Goal: Task Accomplishment & Management: Complete application form

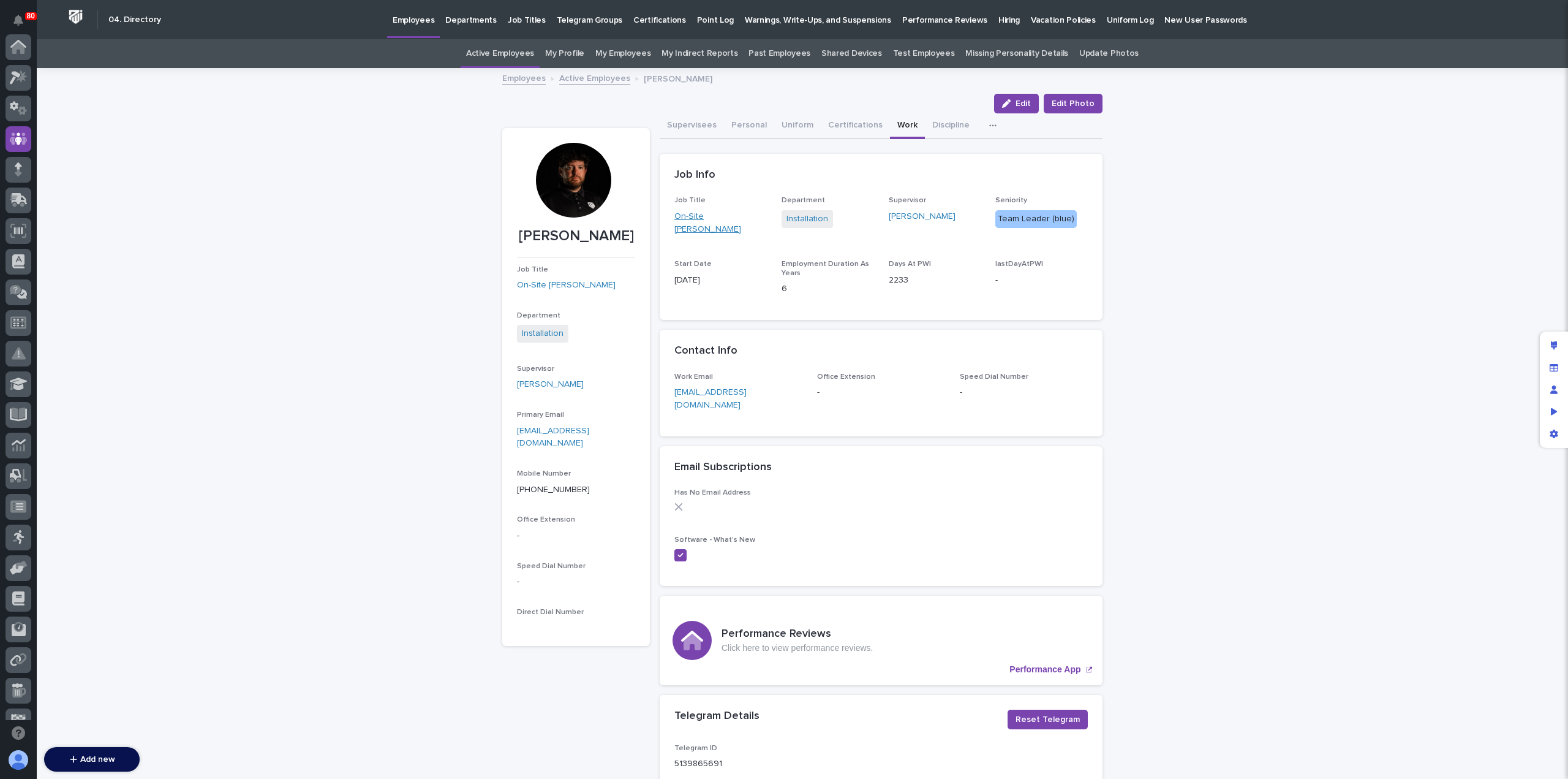
scroll to position [92, 0]
click at [998, 18] on p "Hiring" at bounding box center [1009, 13] width 22 height 25
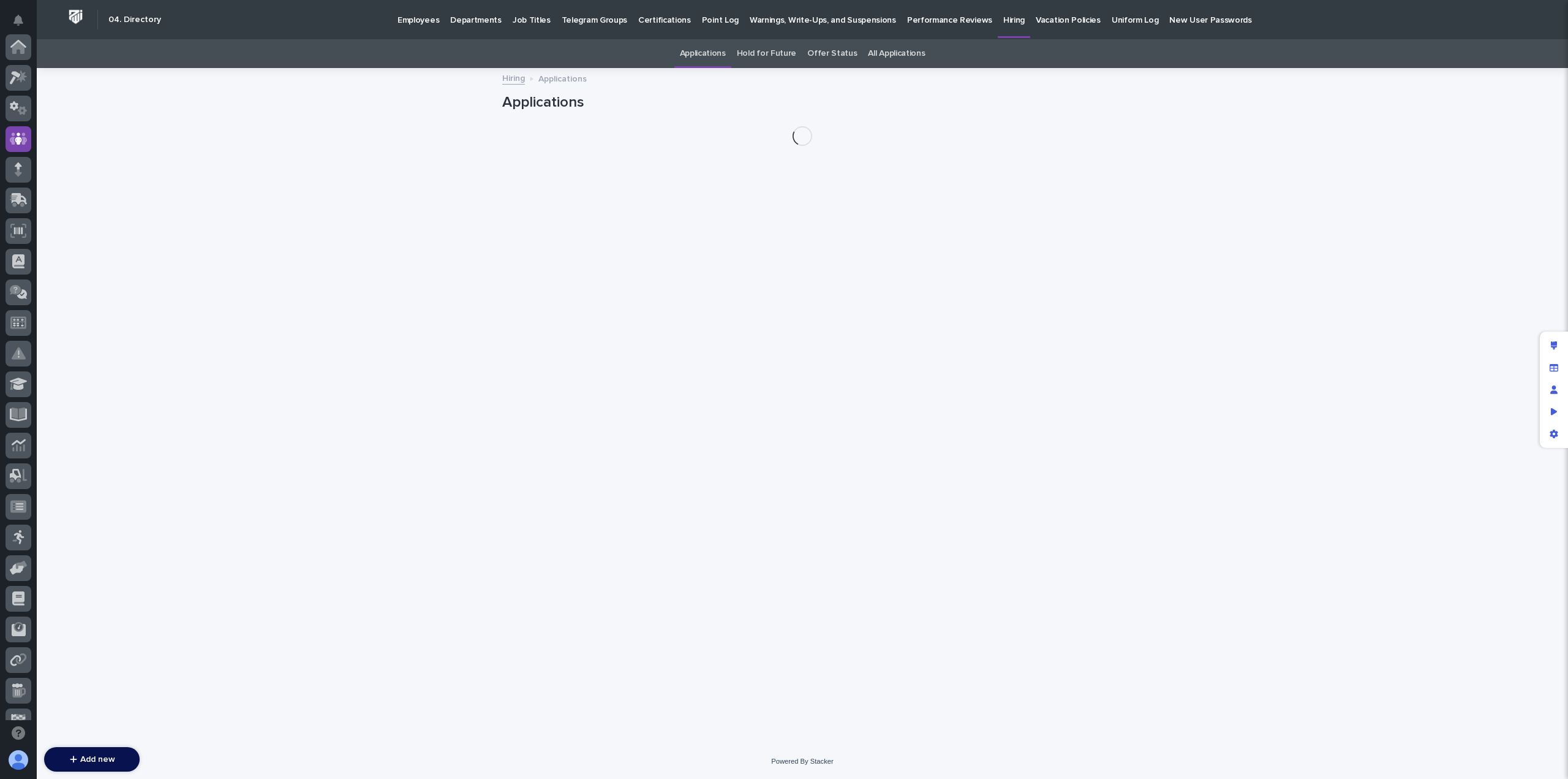
scroll to position [92, 0]
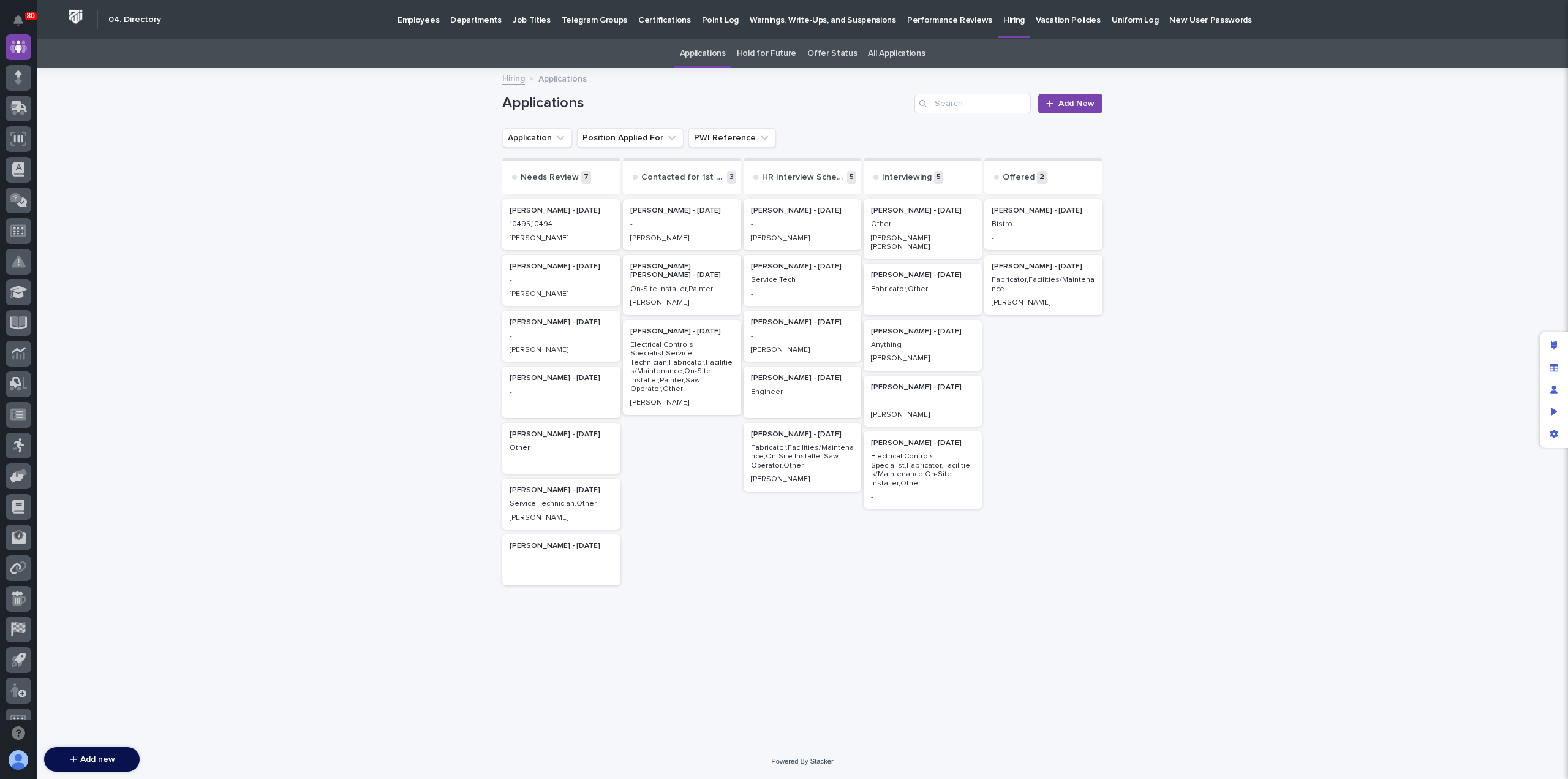
click at [1039, 277] on p "Fabricator,Facilities/Maintenance" at bounding box center [1044, 285] width 104 height 18
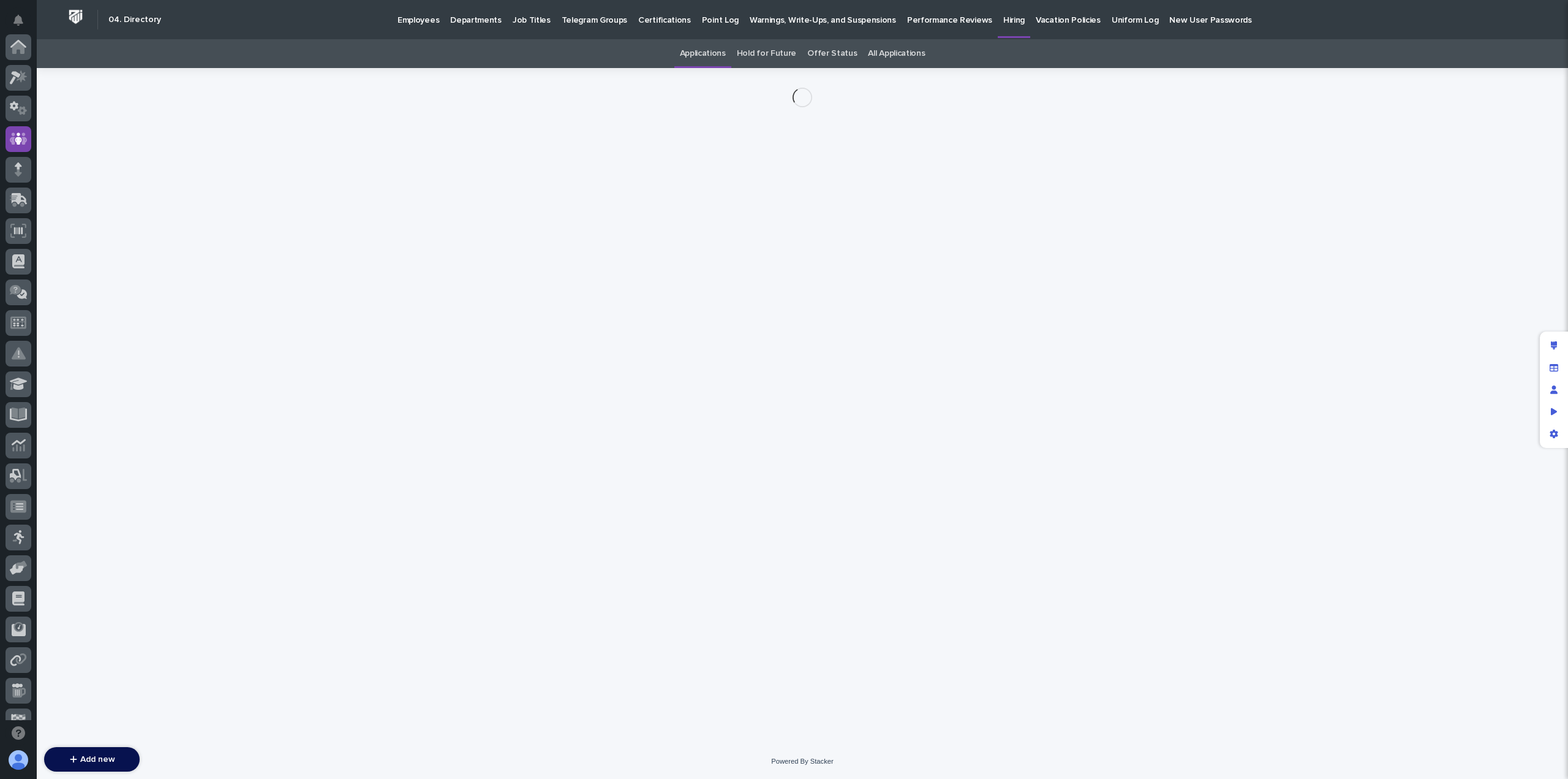
scroll to position [92, 0]
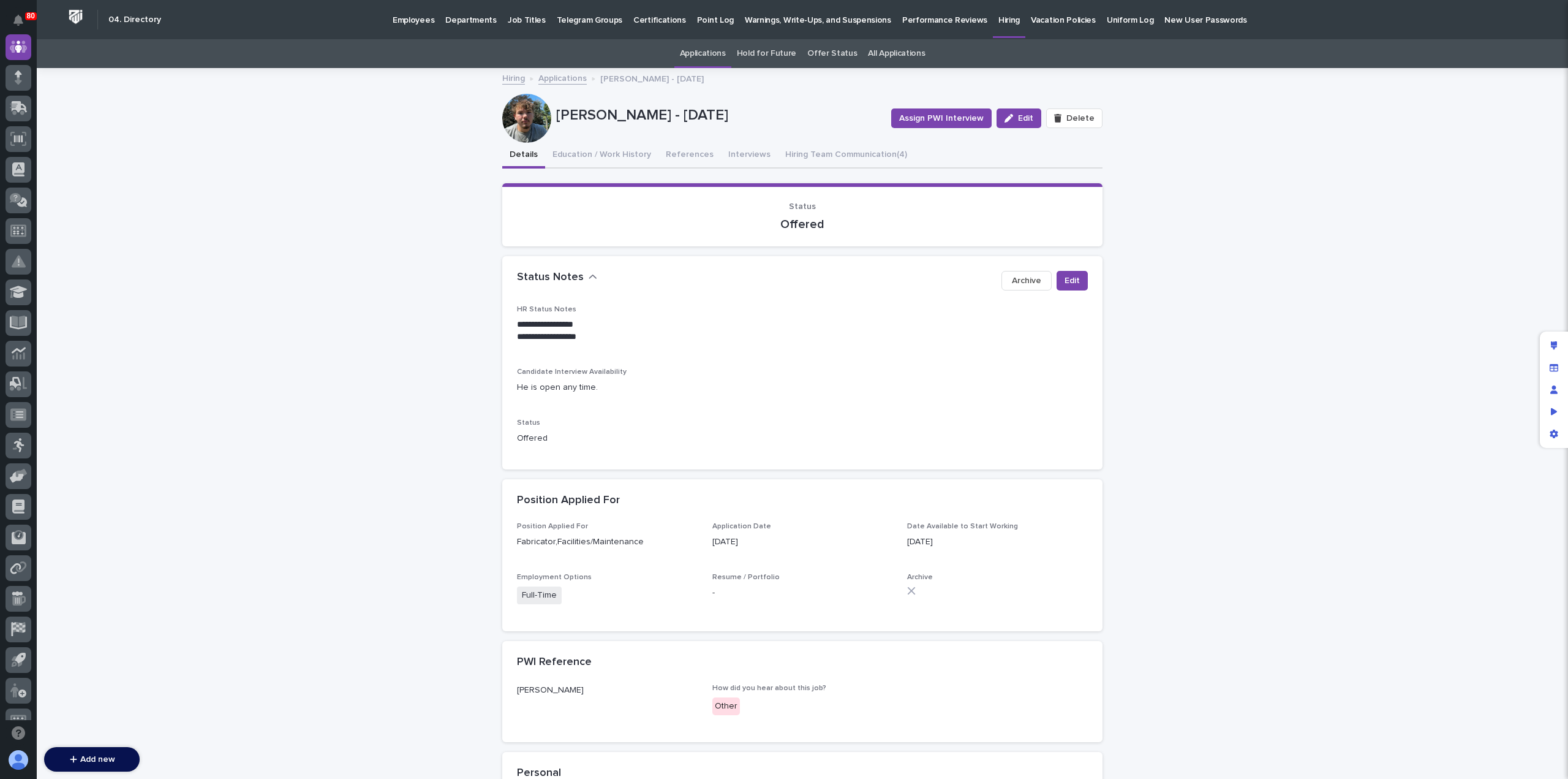
click at [1301, 286] on div "**********" at bounding box center [802, 633] width 1532 height 1128
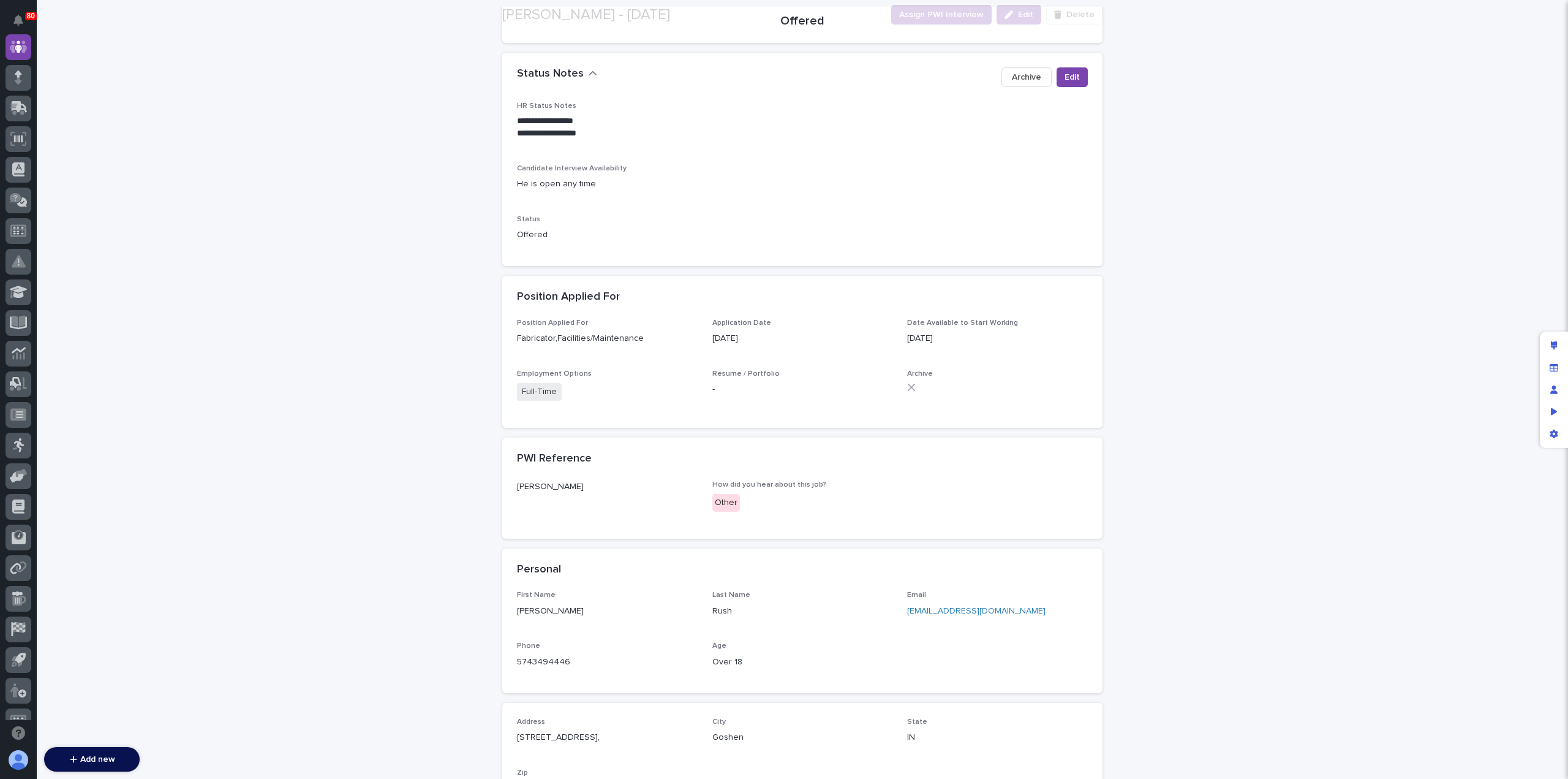
scroll to position [453, 0]
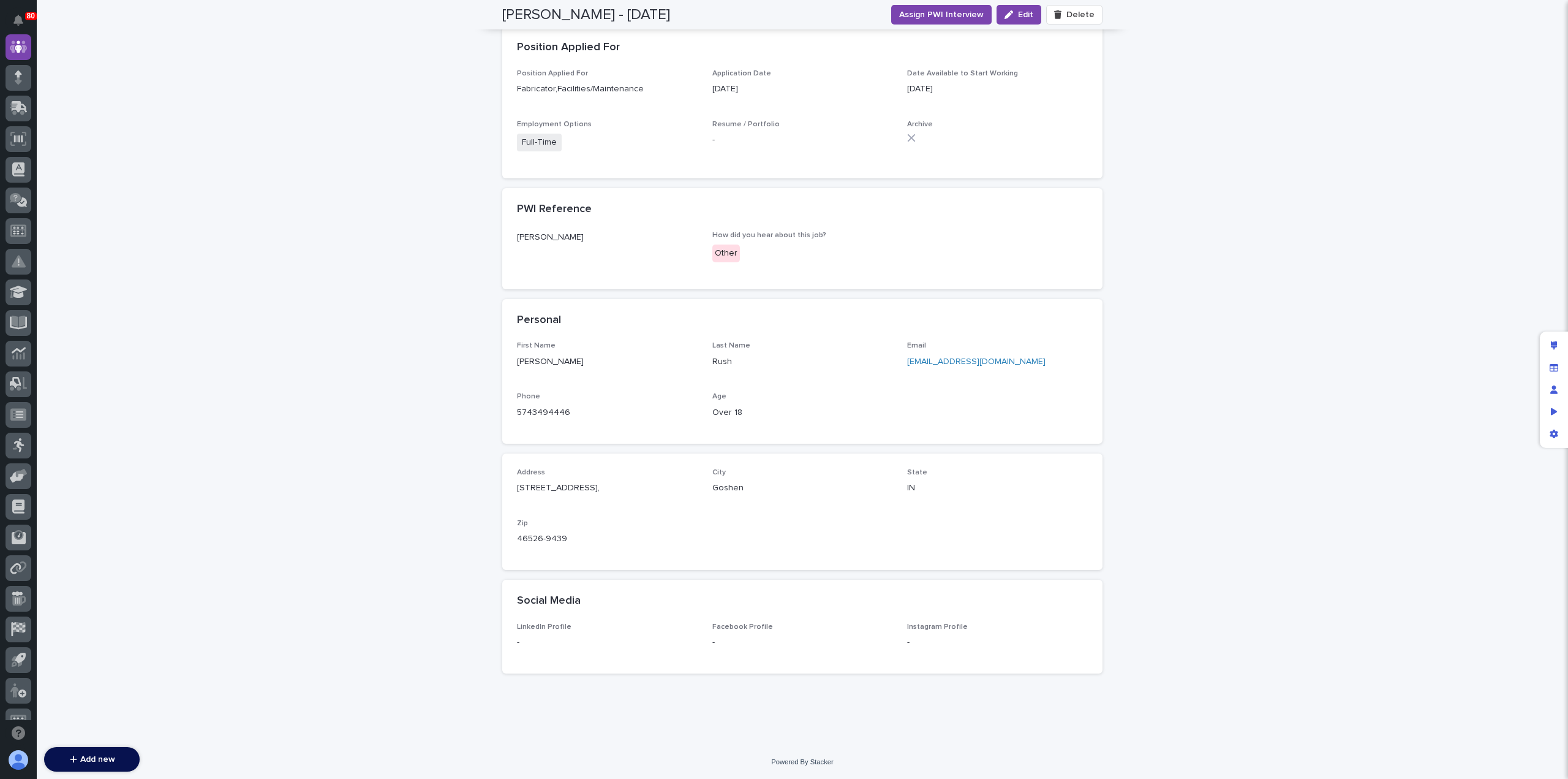
drag, startPoint x: 1295, startPoint y: 187, endPoint x: 1297, endPoint y: 200, distance: 13.2
click at [1295, 187] on div "**********" at bounding box center [802, 180] width 1532 height 1128
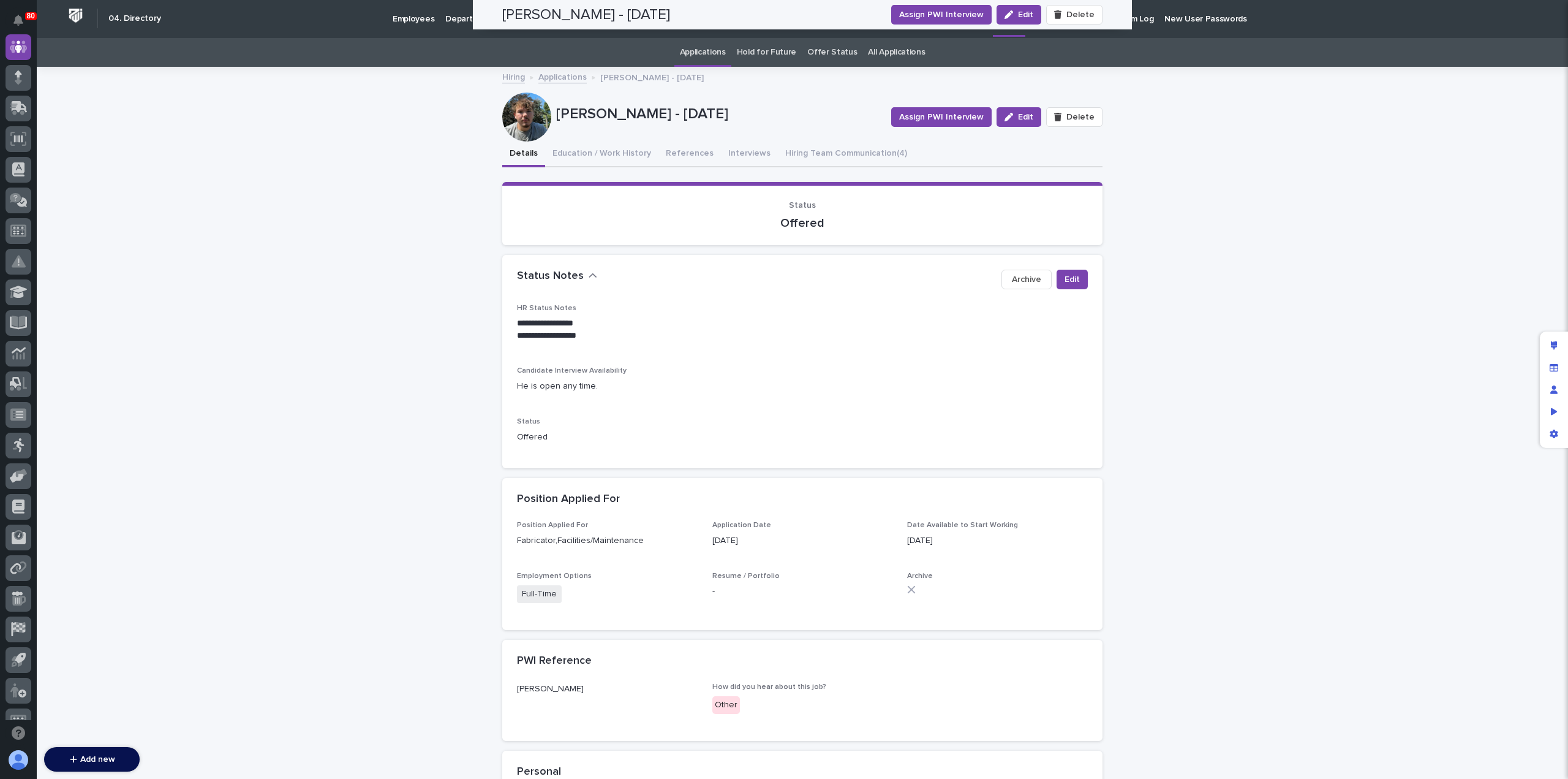
scroll to position [0, 0]
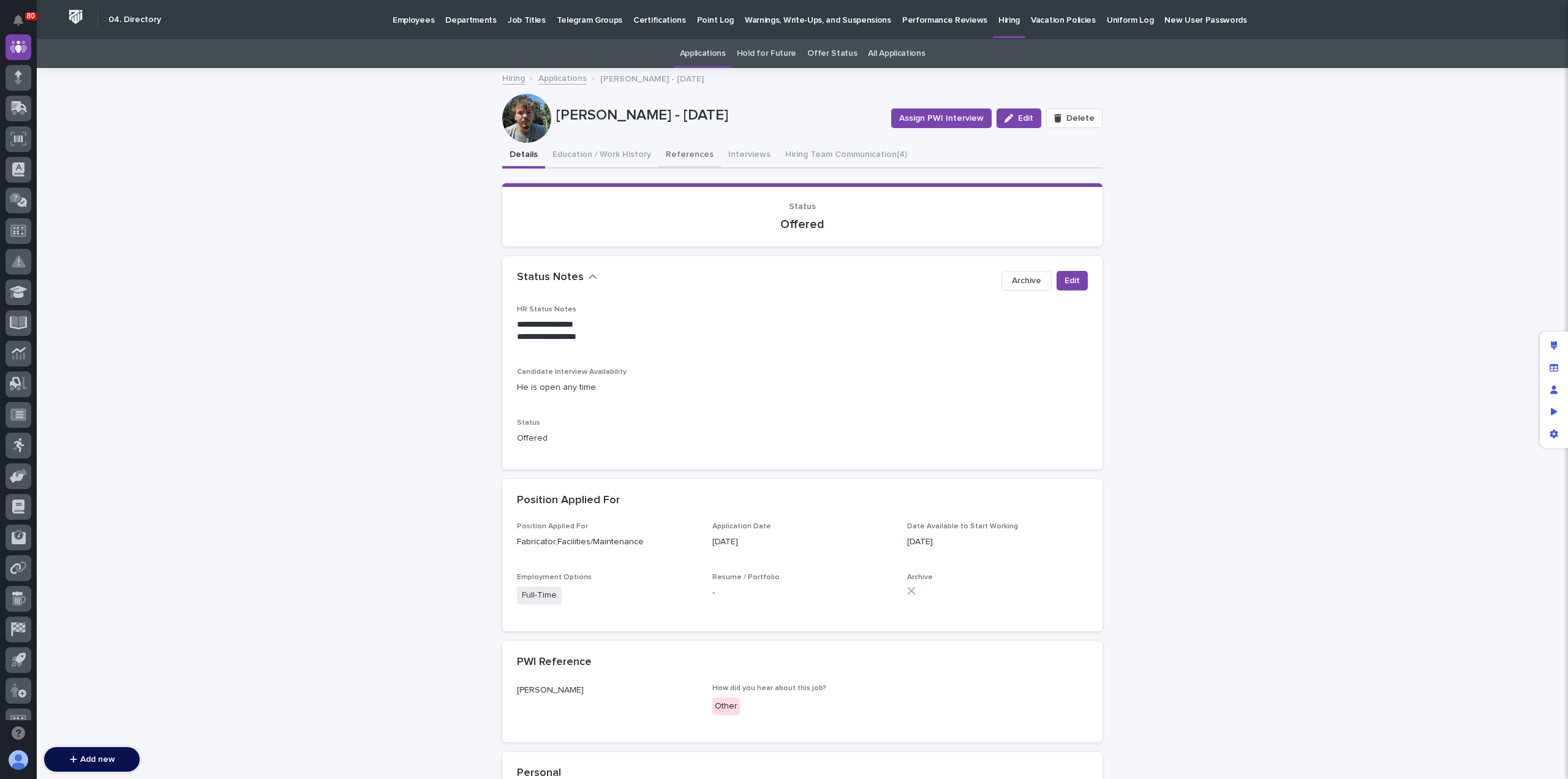
click at [680, 152] on button "References" at bounding box center [690, 155] width 63 height 25
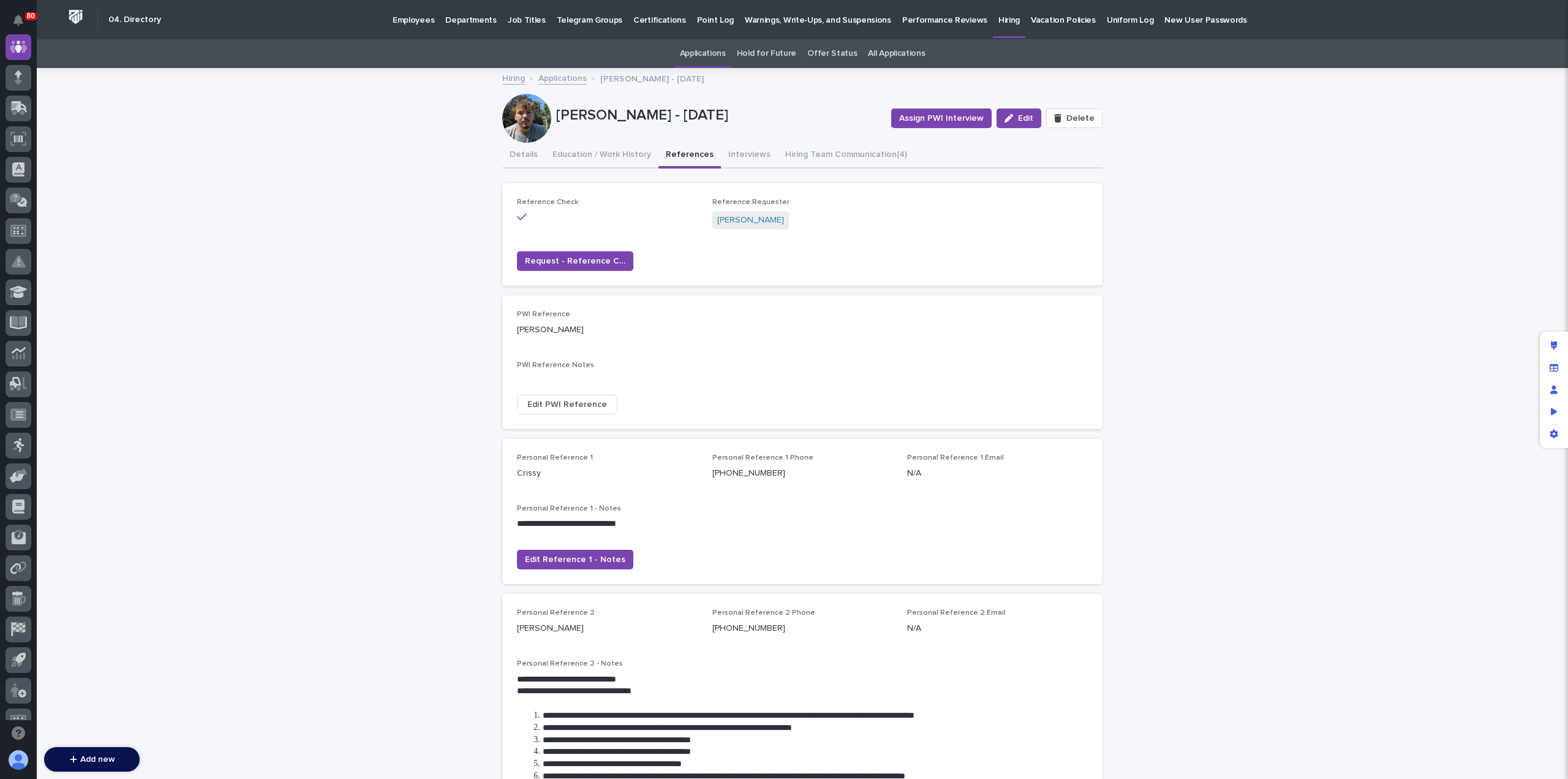
click at [418, 15] on p "Employees" at bounding box center [413, 13] width 42 height 25
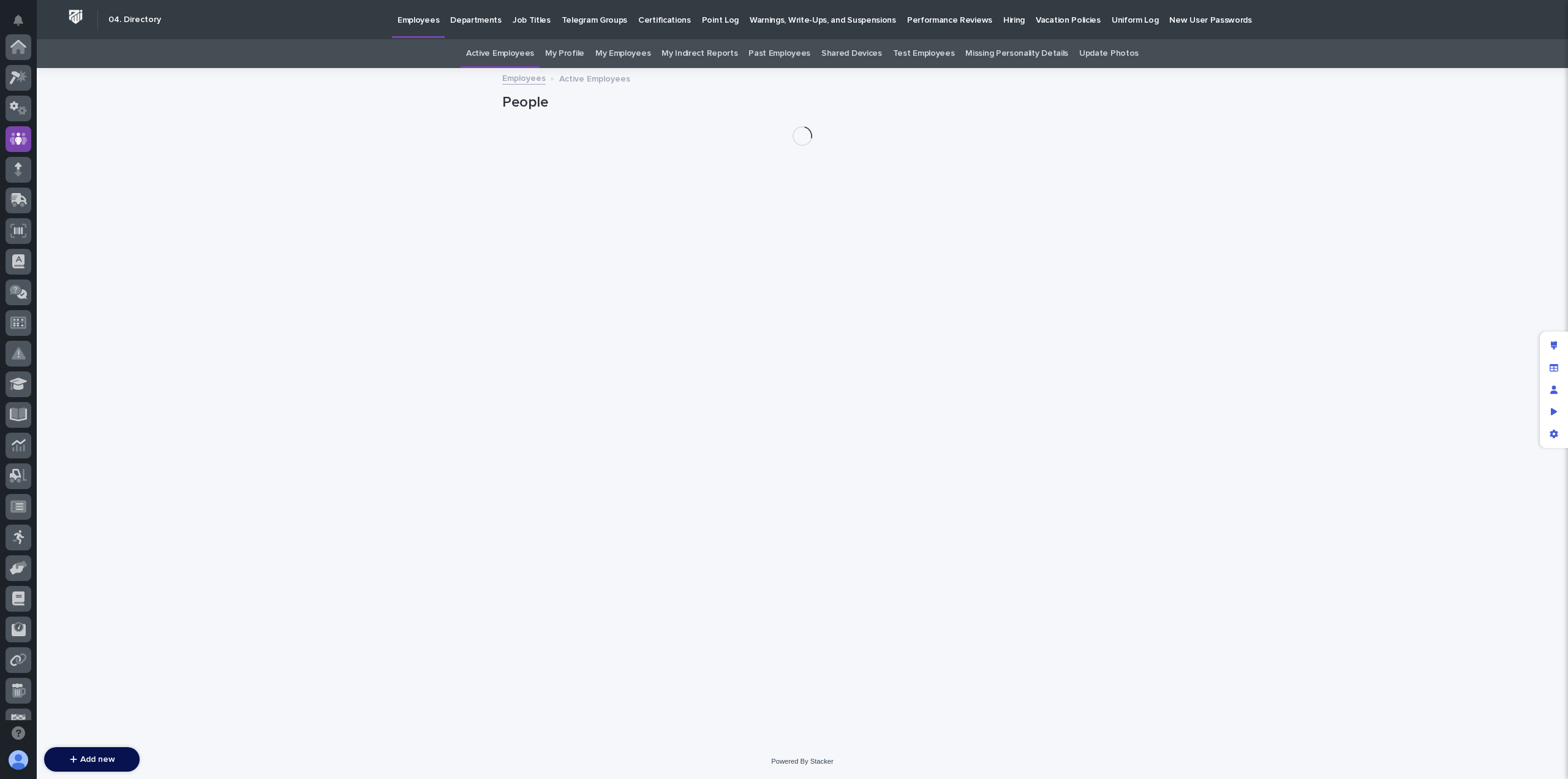
scroll to position [92, 0]
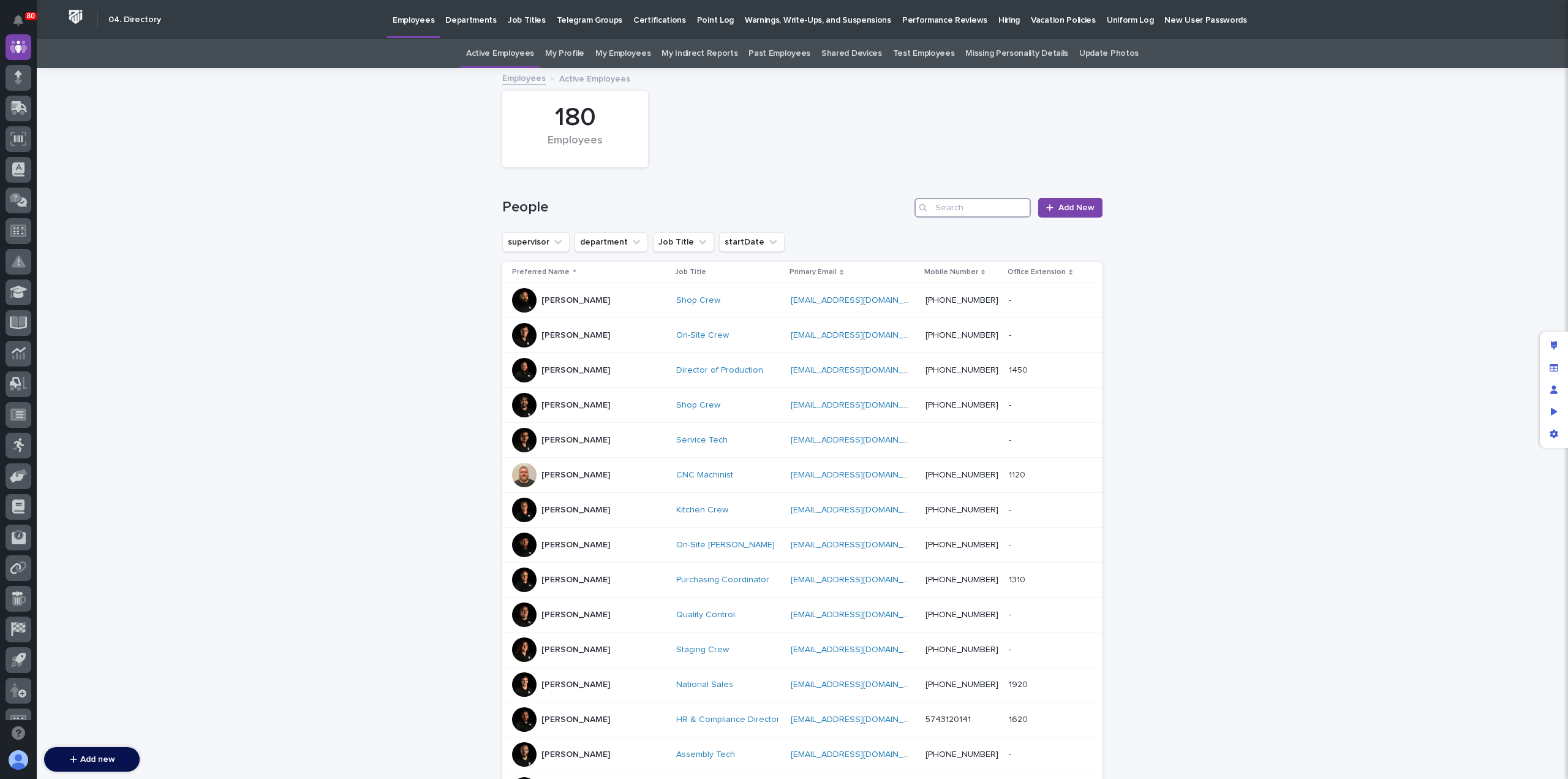
click at [940, 215] on input "Search" at bounding box center [973, 208] width 116 height 20
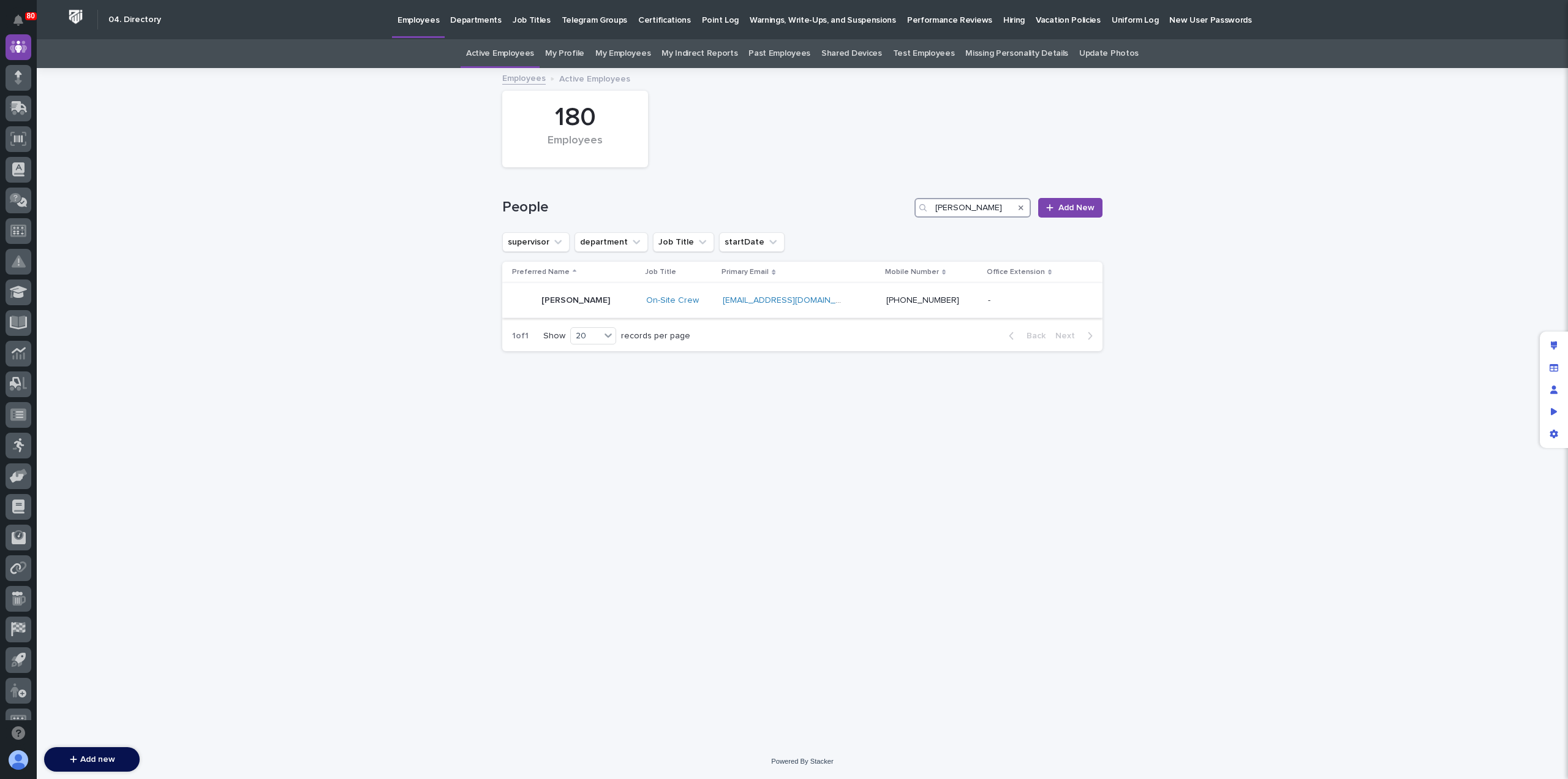
type input "[PERSON_NAME]"
click at [590, 297] on div "[PERSON_NAME]" at bounding box center [574, 300] width 124 height 25
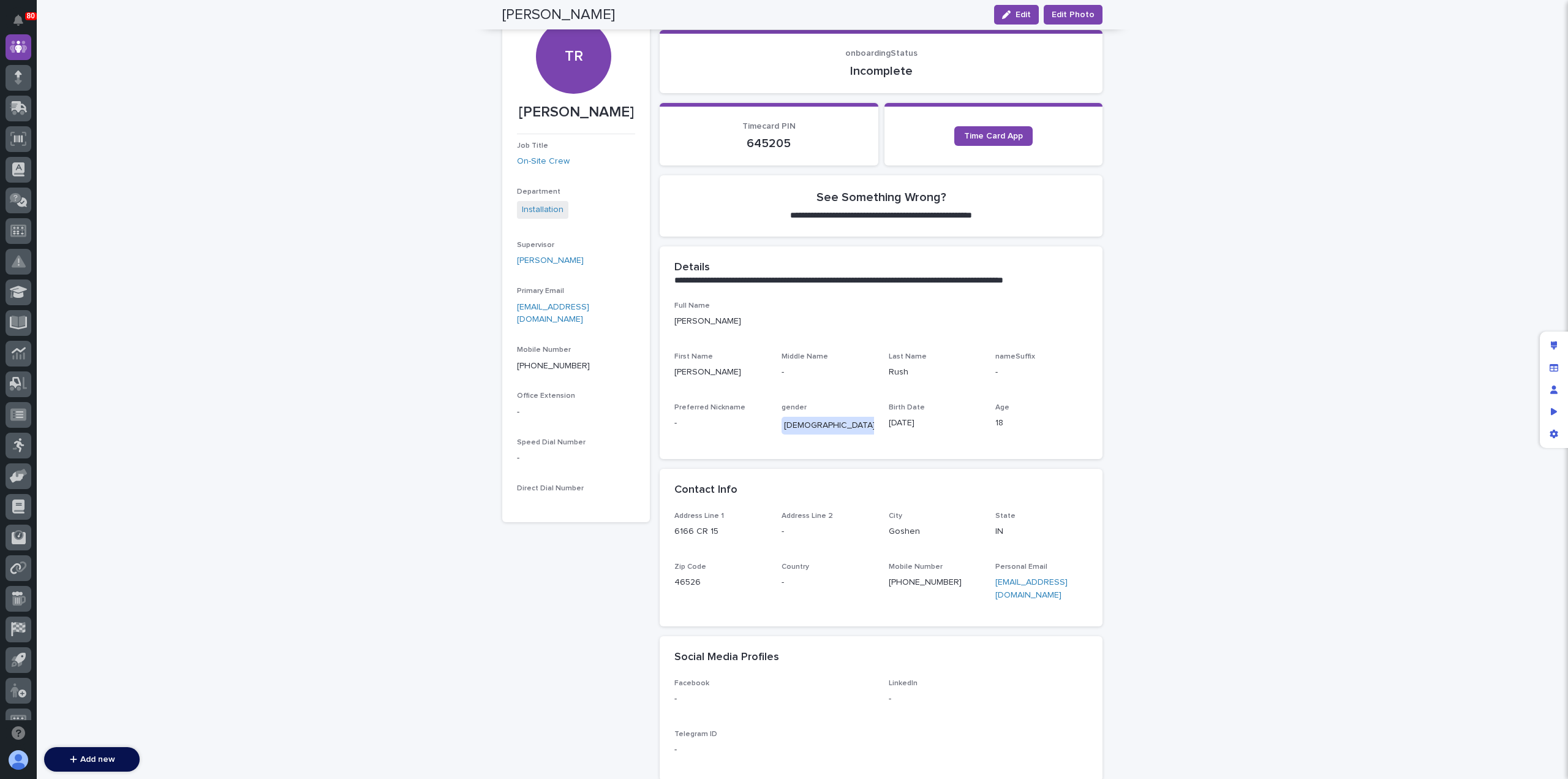
scroll to position [125, 0]
click at [15, 693] on icon at bounding box center [14, 691] width 8 height 15
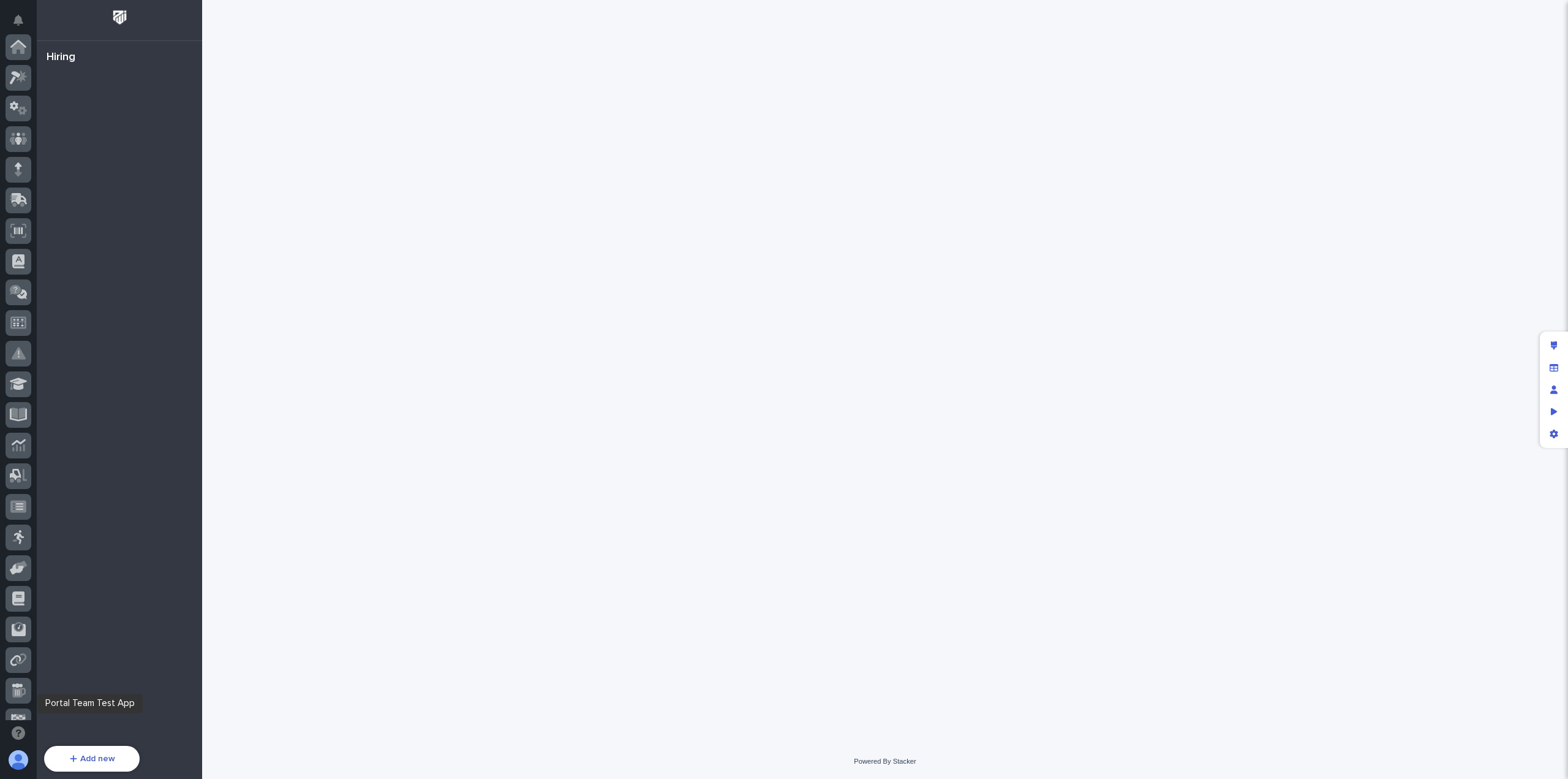
scroll to position [141, 0]
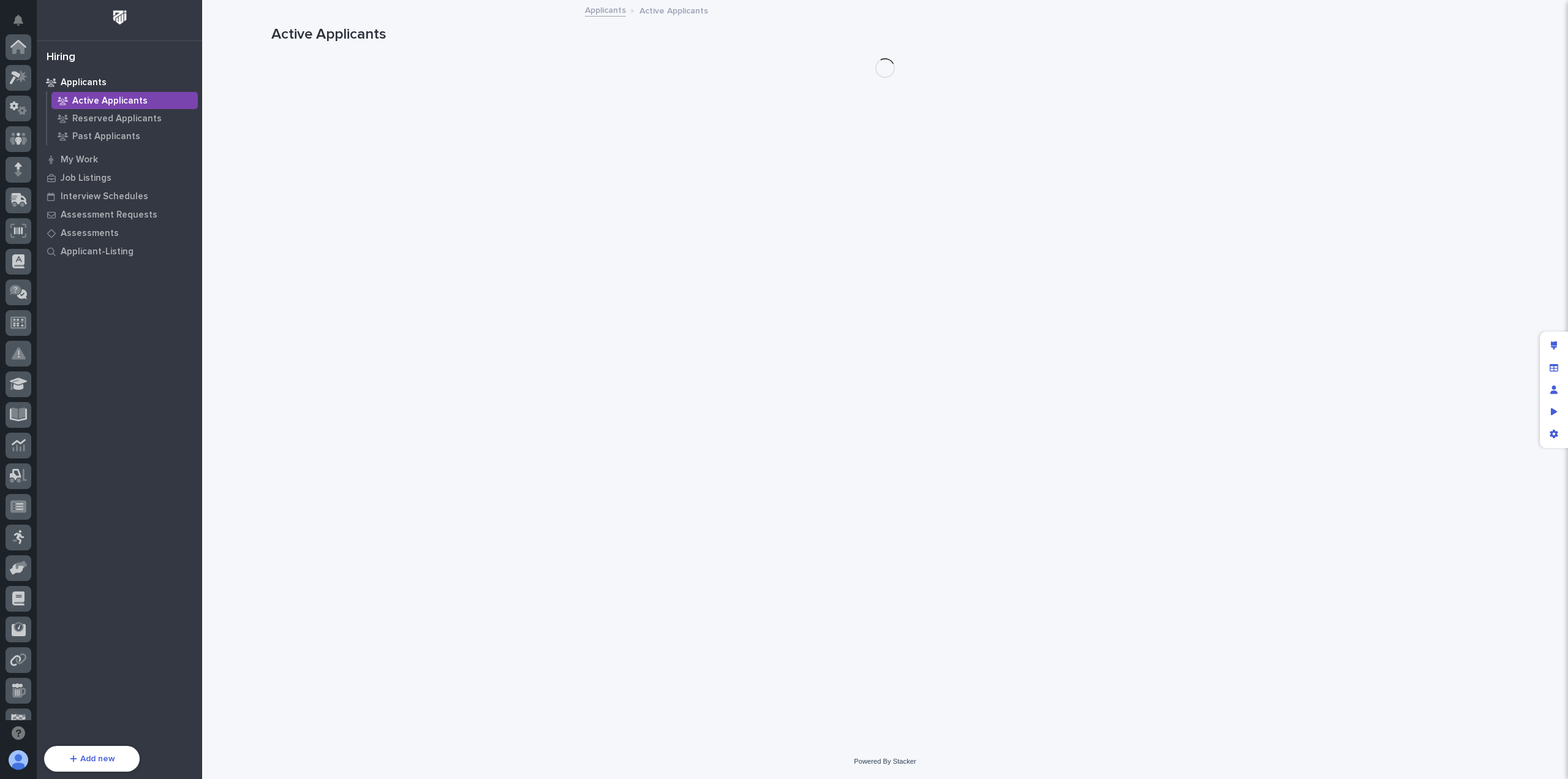
scroll to position [141, 0]
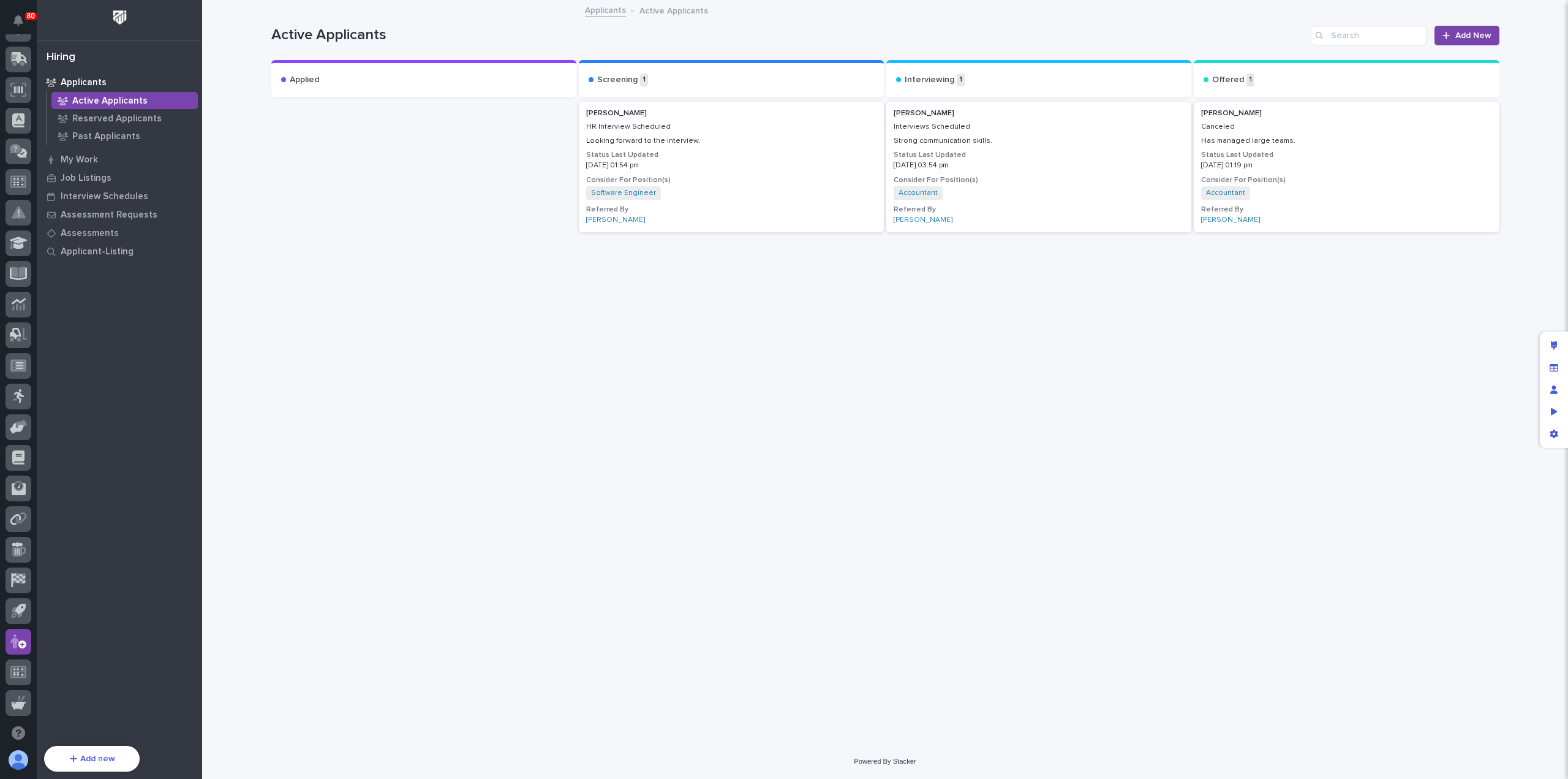
click at [761, 147] on div "[PERSON_NAME] HR Interview Scheduled Looking forward to the interview. Status L…" at bounding box center [731, 167] width 305 height 131
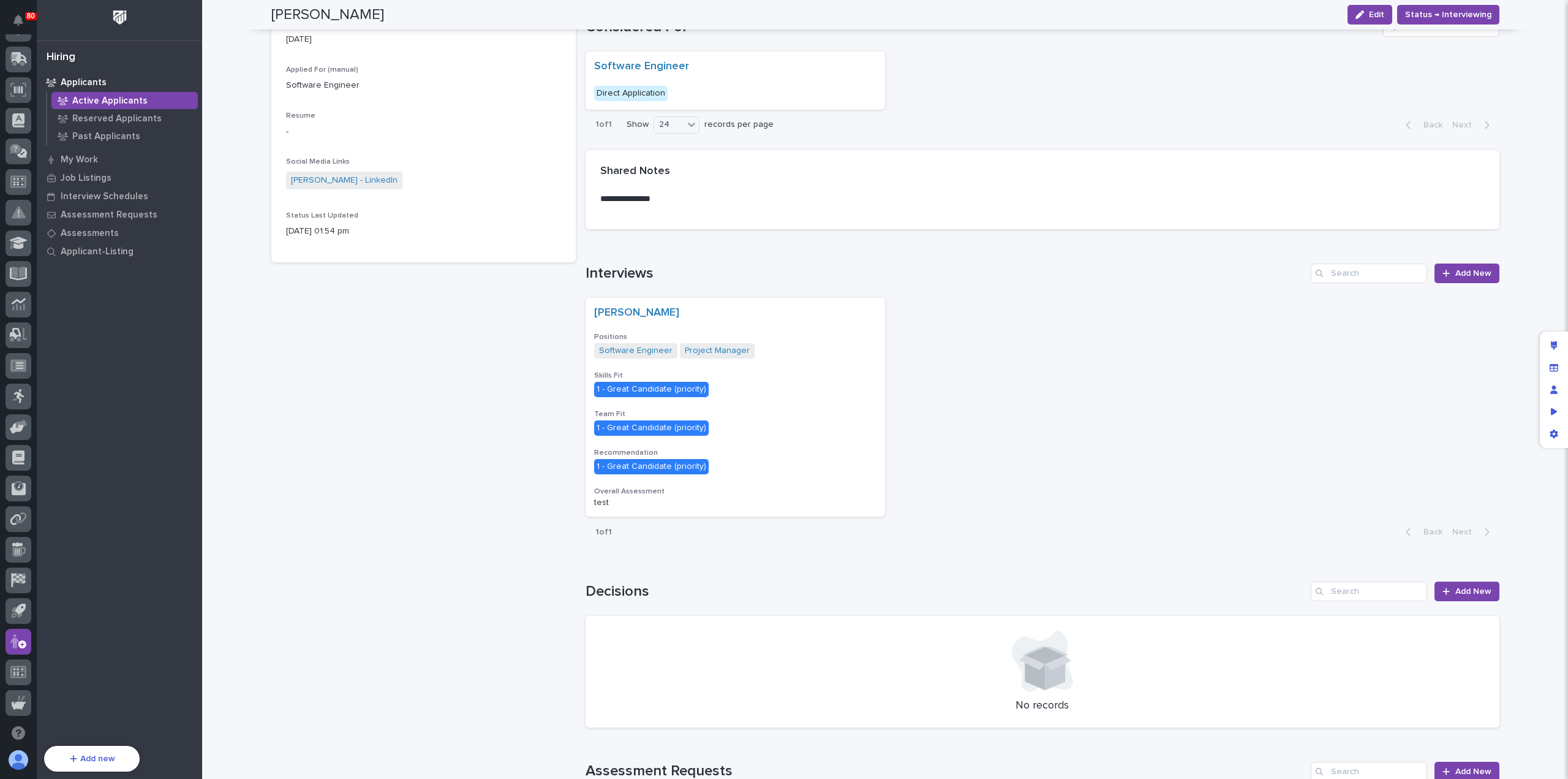
scroll to position [282, 0]
click at [781, 409] on h3 "Team Fit" at bounding box center [735, 414] width 283 height 10
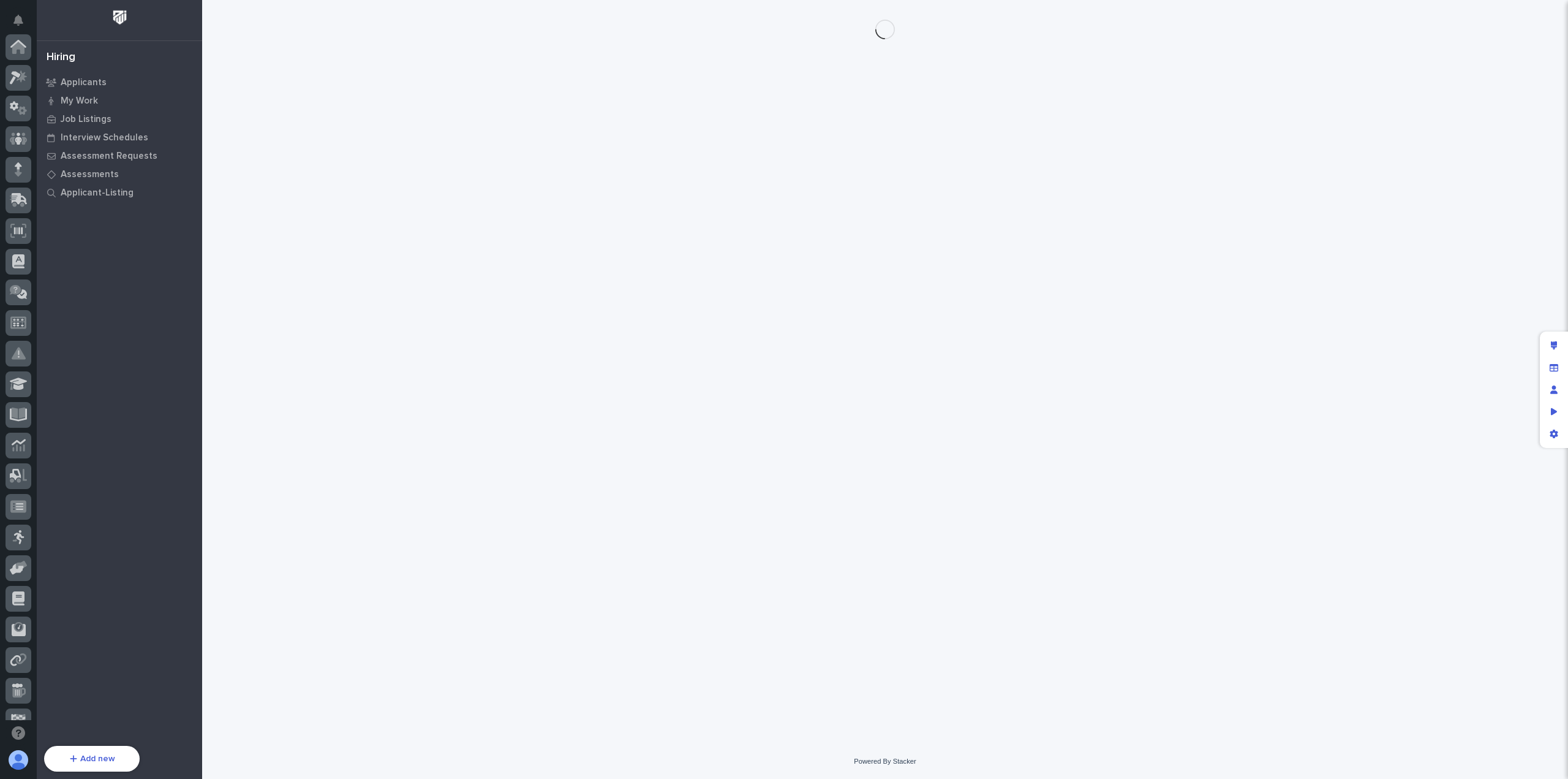
scroll to position [141, 0]
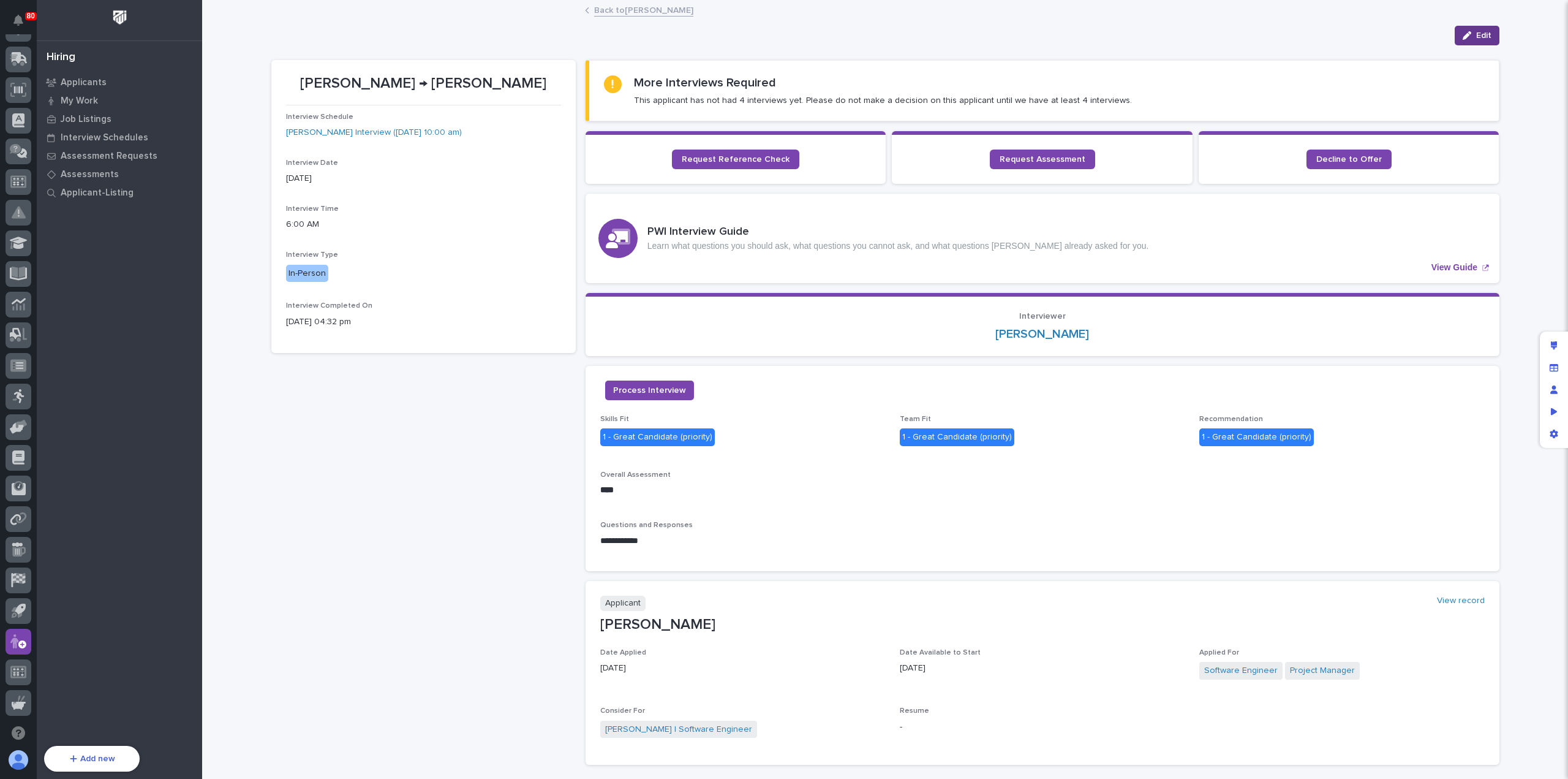
click at [1485, 36] on span "Edit" at bounding box center [1484, 35] width 15 height 11
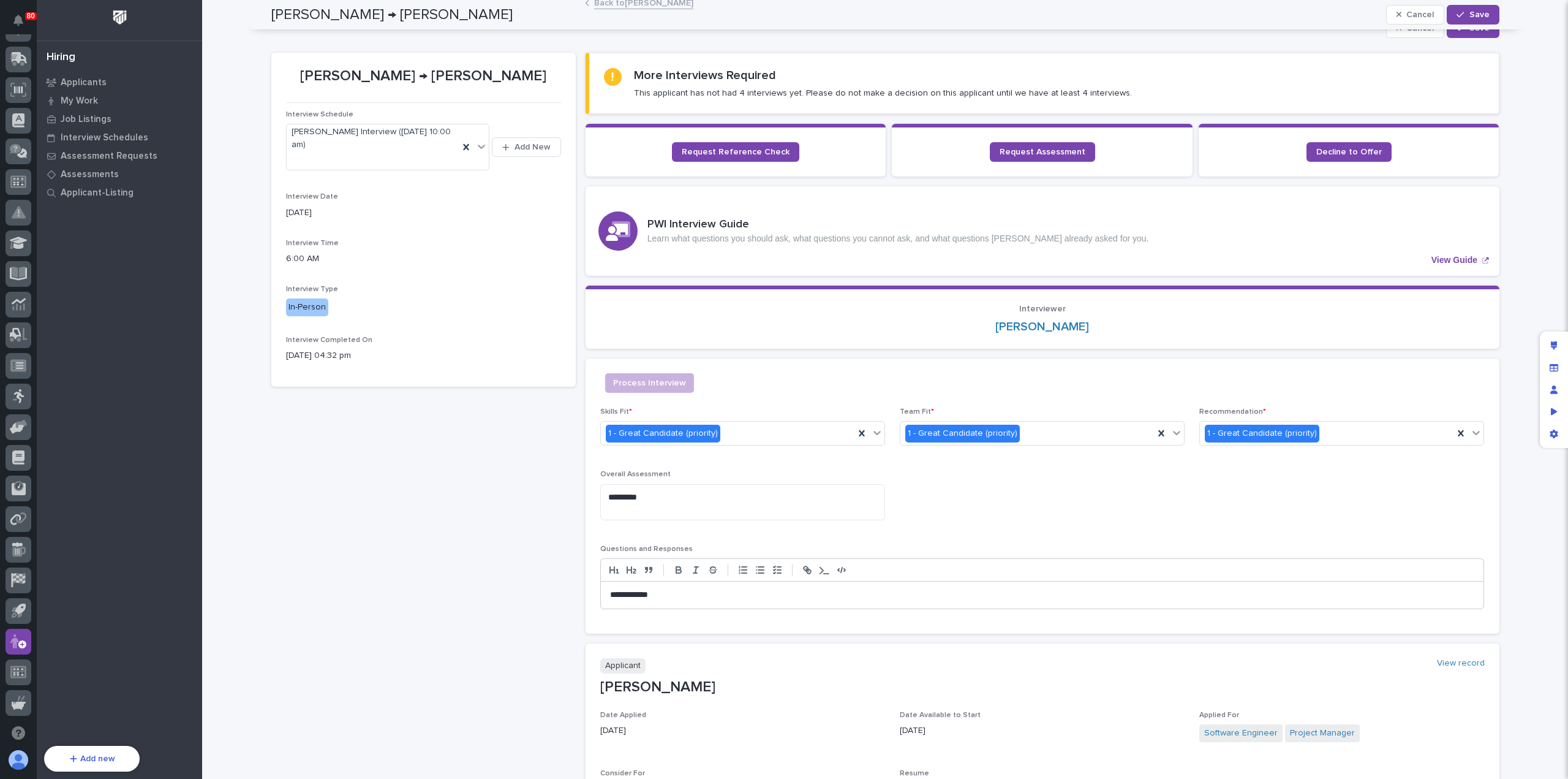
scroll to position [0, 0]
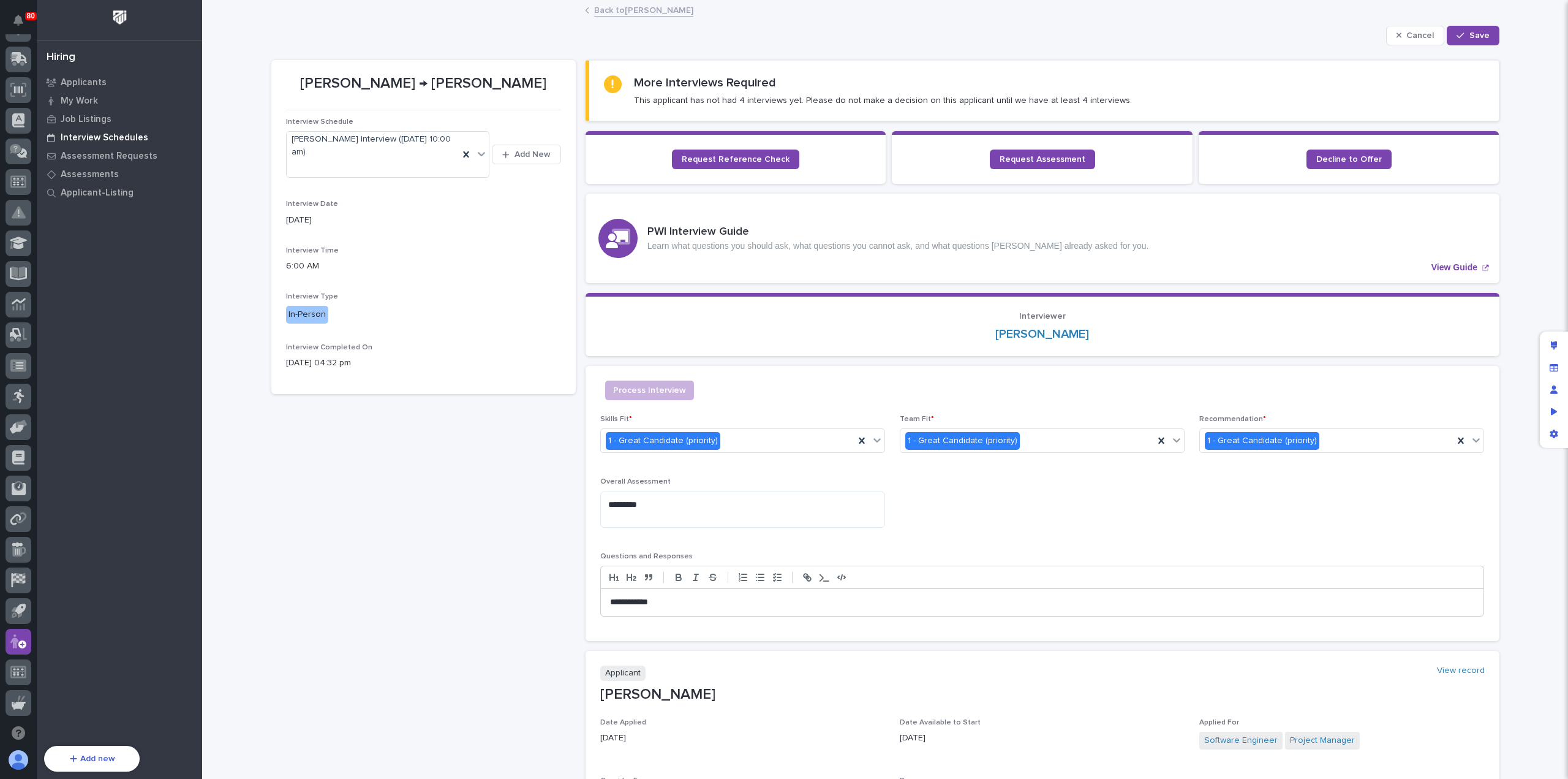
click at [101, 138] on p "Interview Schedules" at bounding box center [104, 138] width 87 height 11
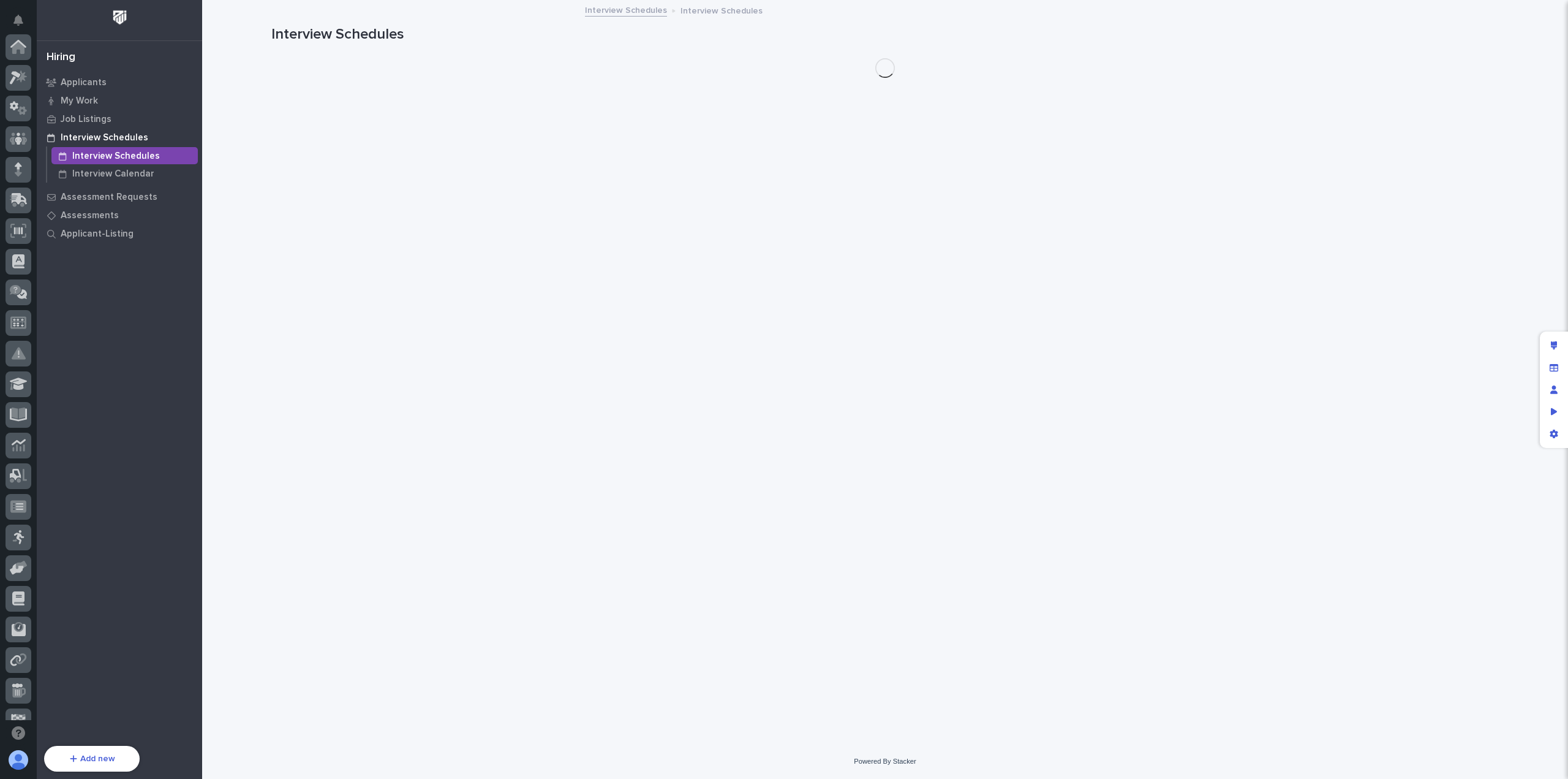
scroll to position [141, 0]
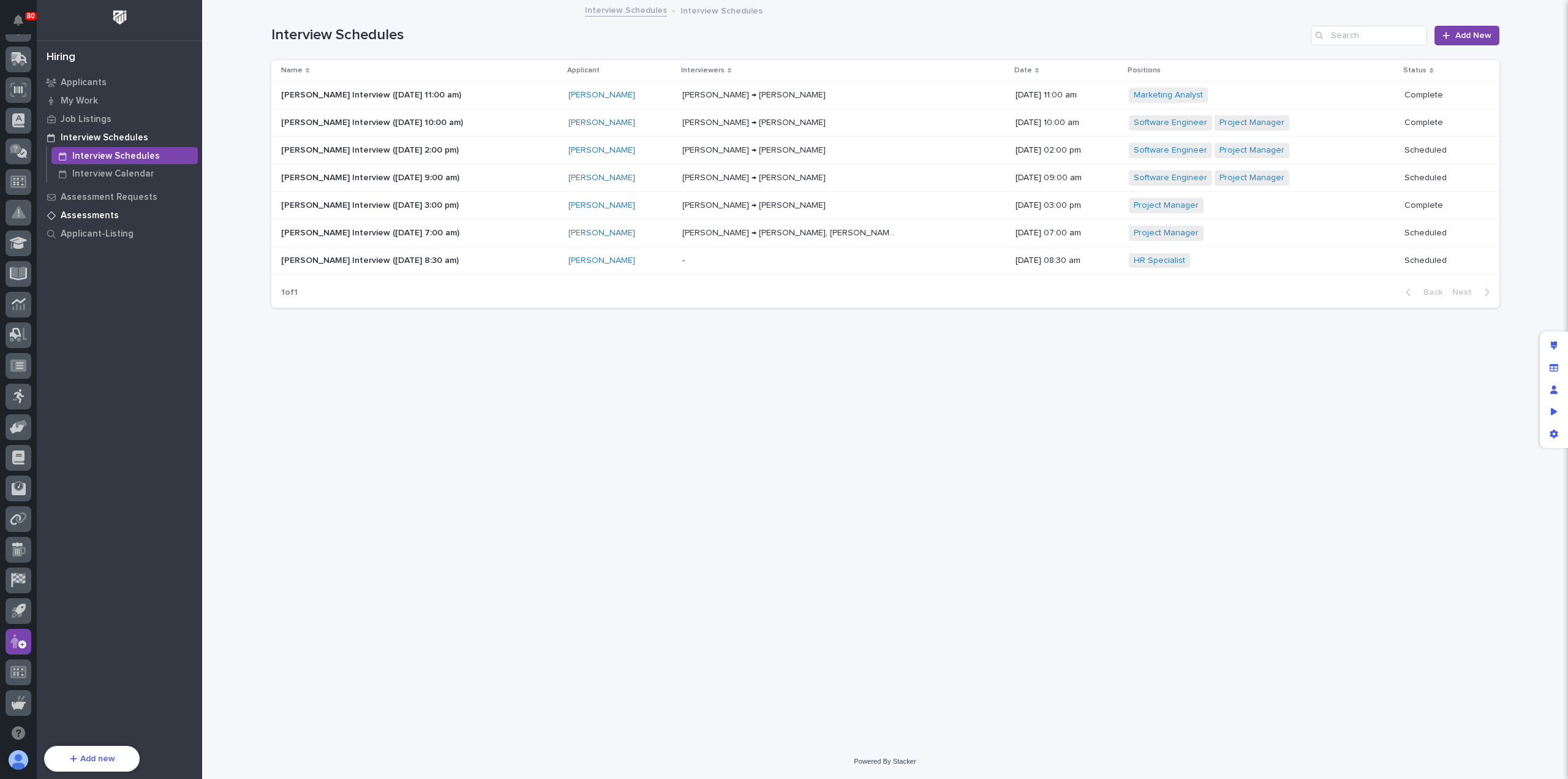
click at [80, 212] on p "Assessments" at bounding box center [90, 215] width 58 height 11
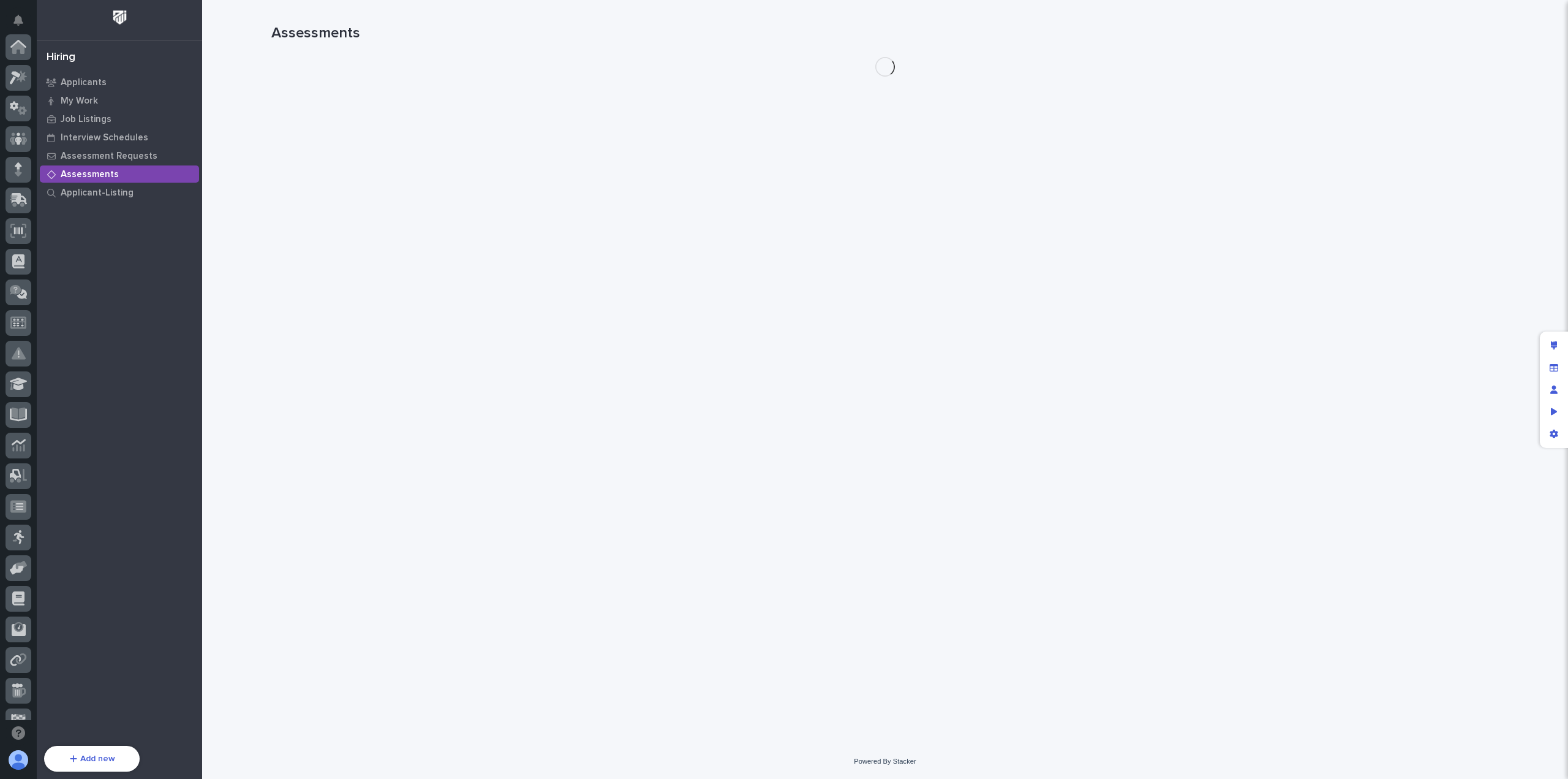
scroll to position [141, 0]
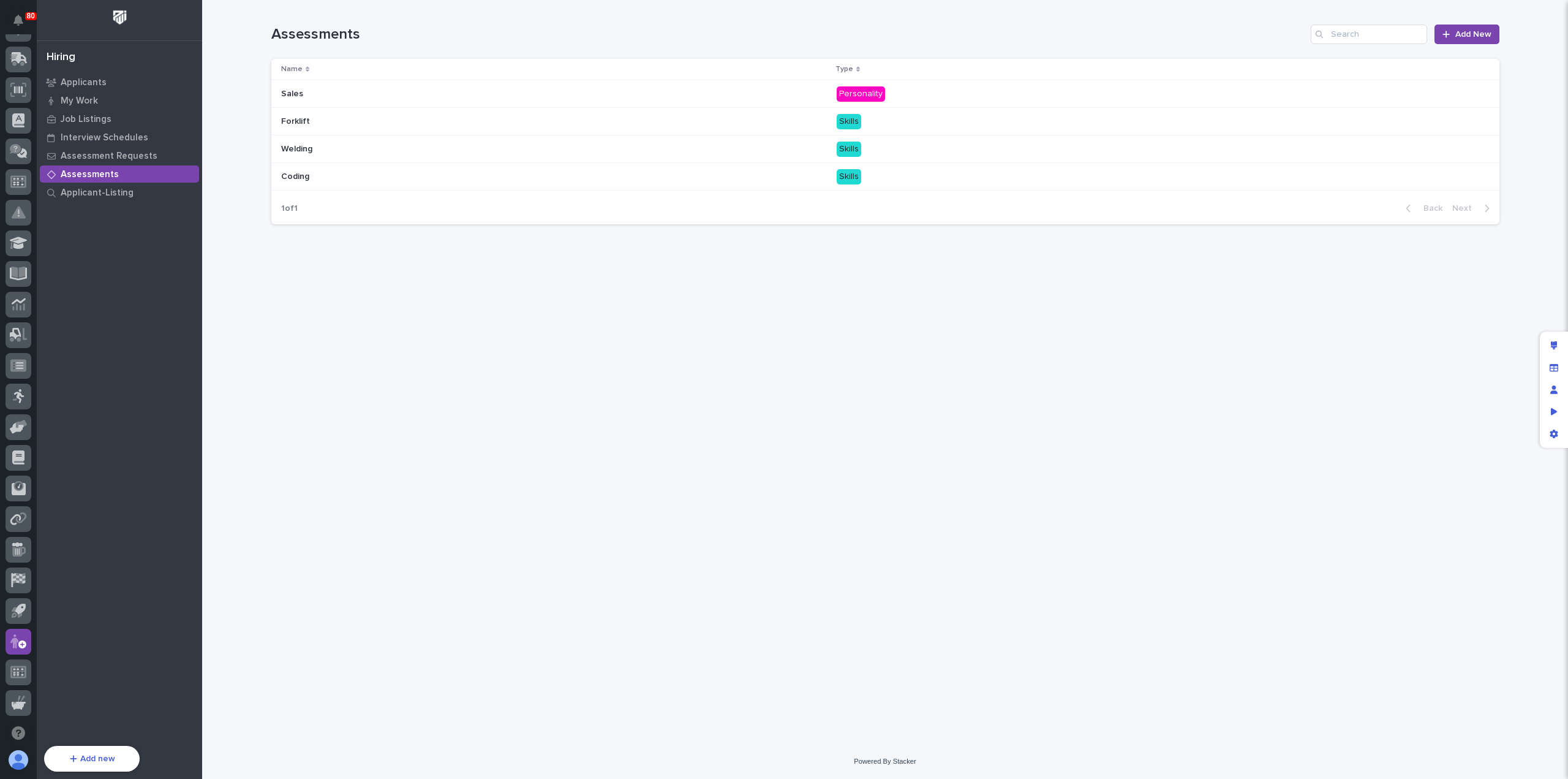
click at [417, 101] on div "Sales Sales" at bounding box center [555, 94] width 547 height 20
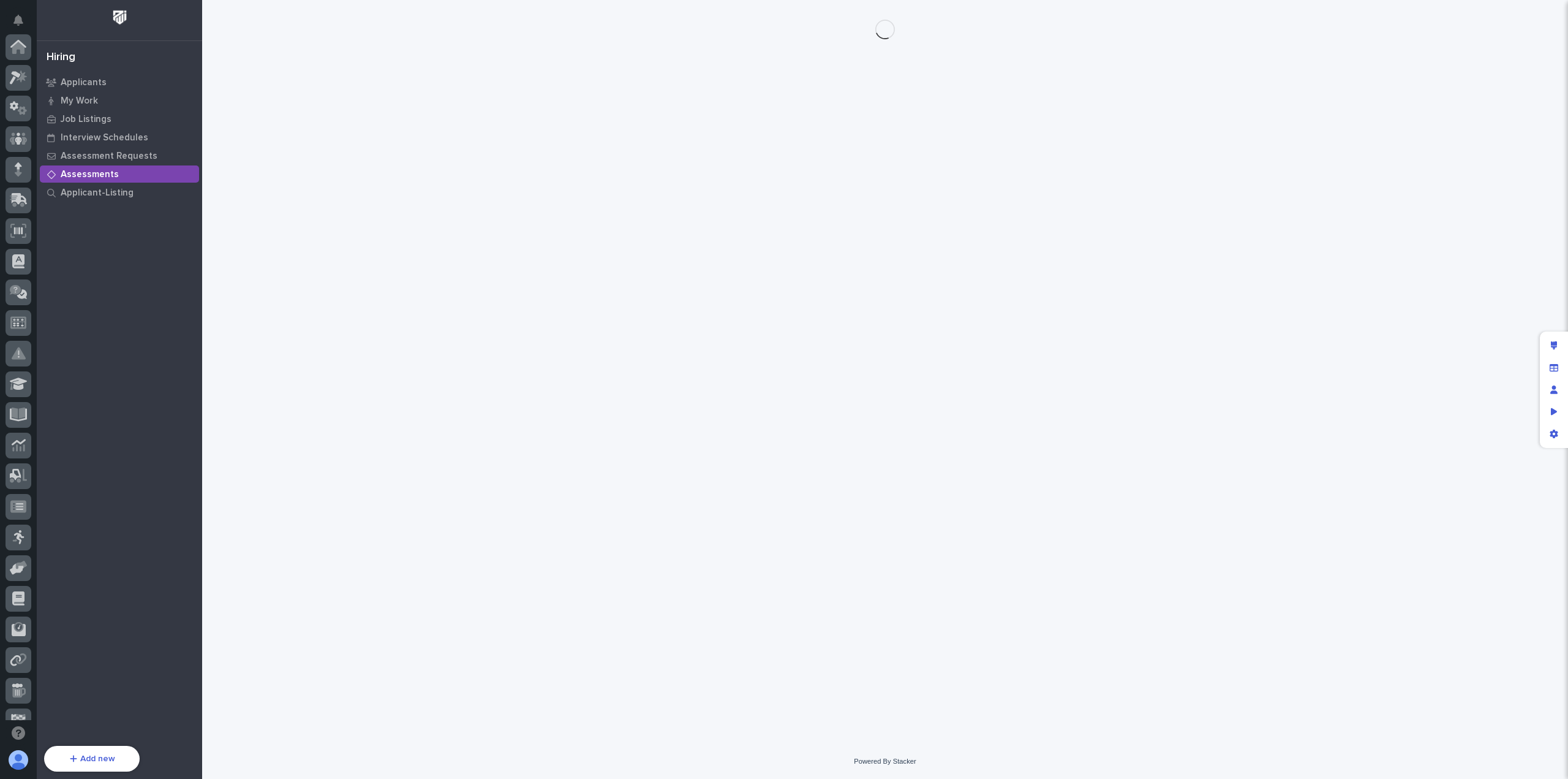
scroll to position [141, 0]
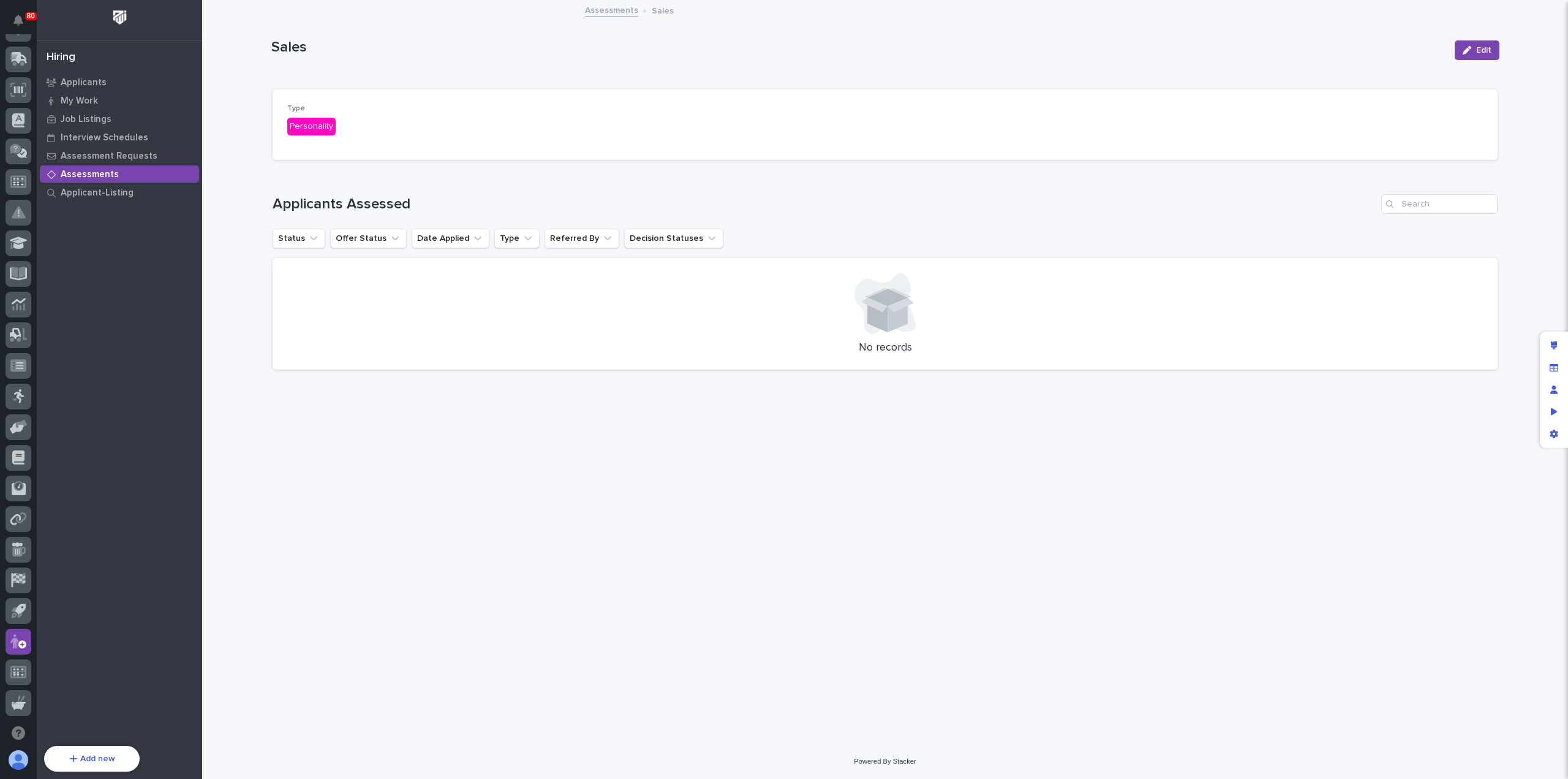
click at [613, 13] on link "Assessments" at bounding box center [611, 10] width 54 height 15
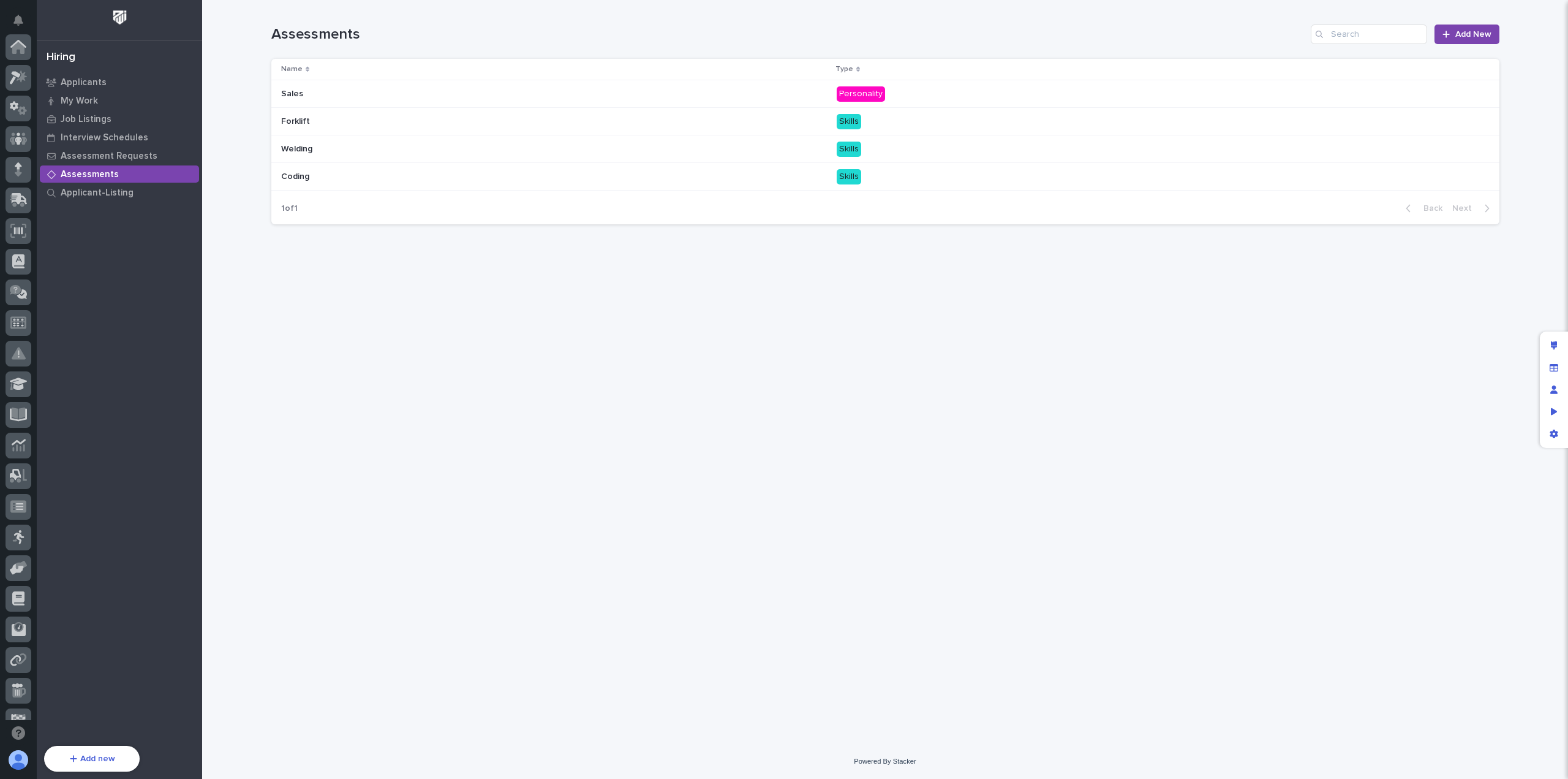
scroll to position [141, 0]
click at [382, 117] on p at bounding box center [389, 121] width 214 height 10
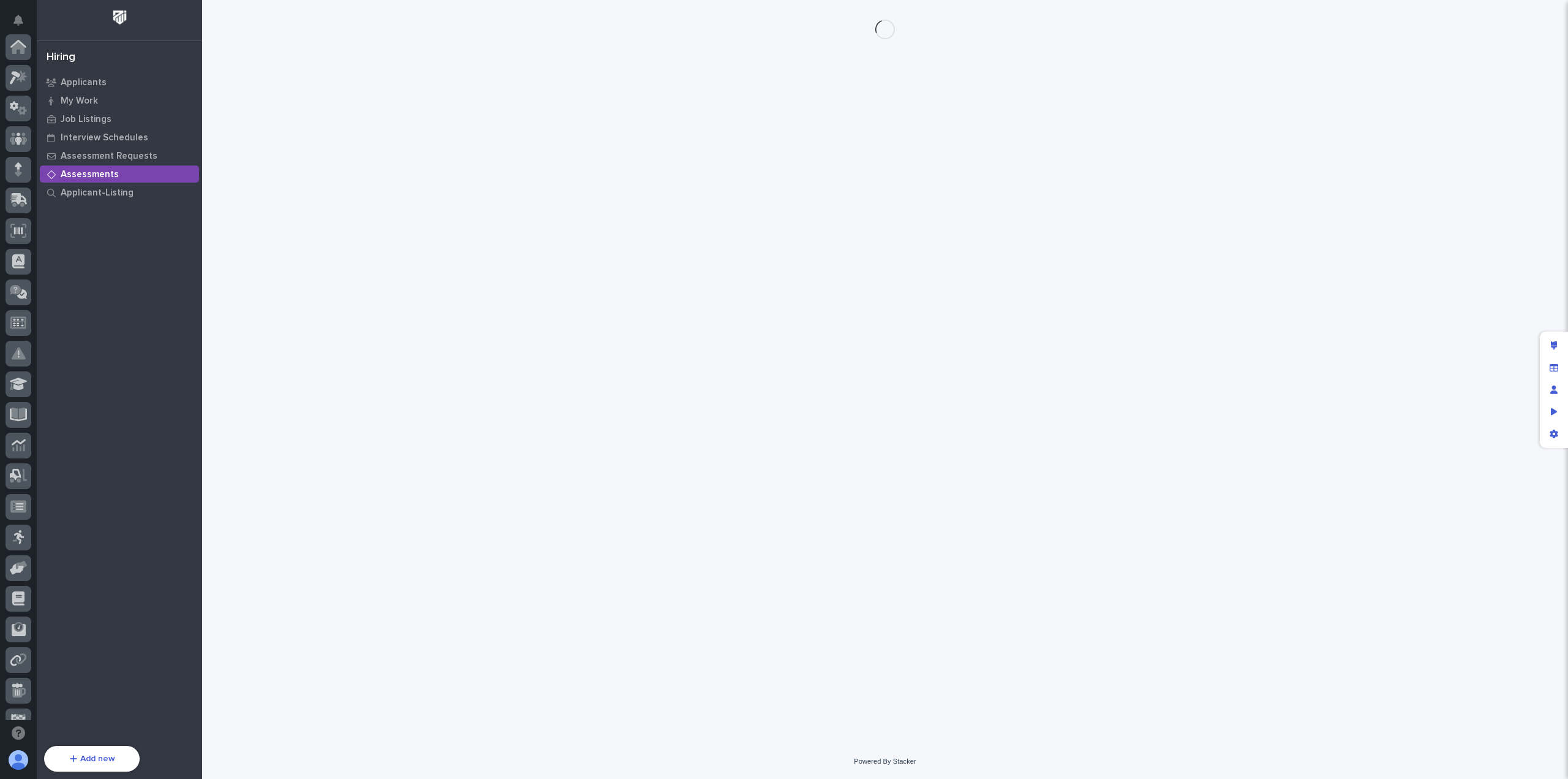
scroll to position [141, 0]
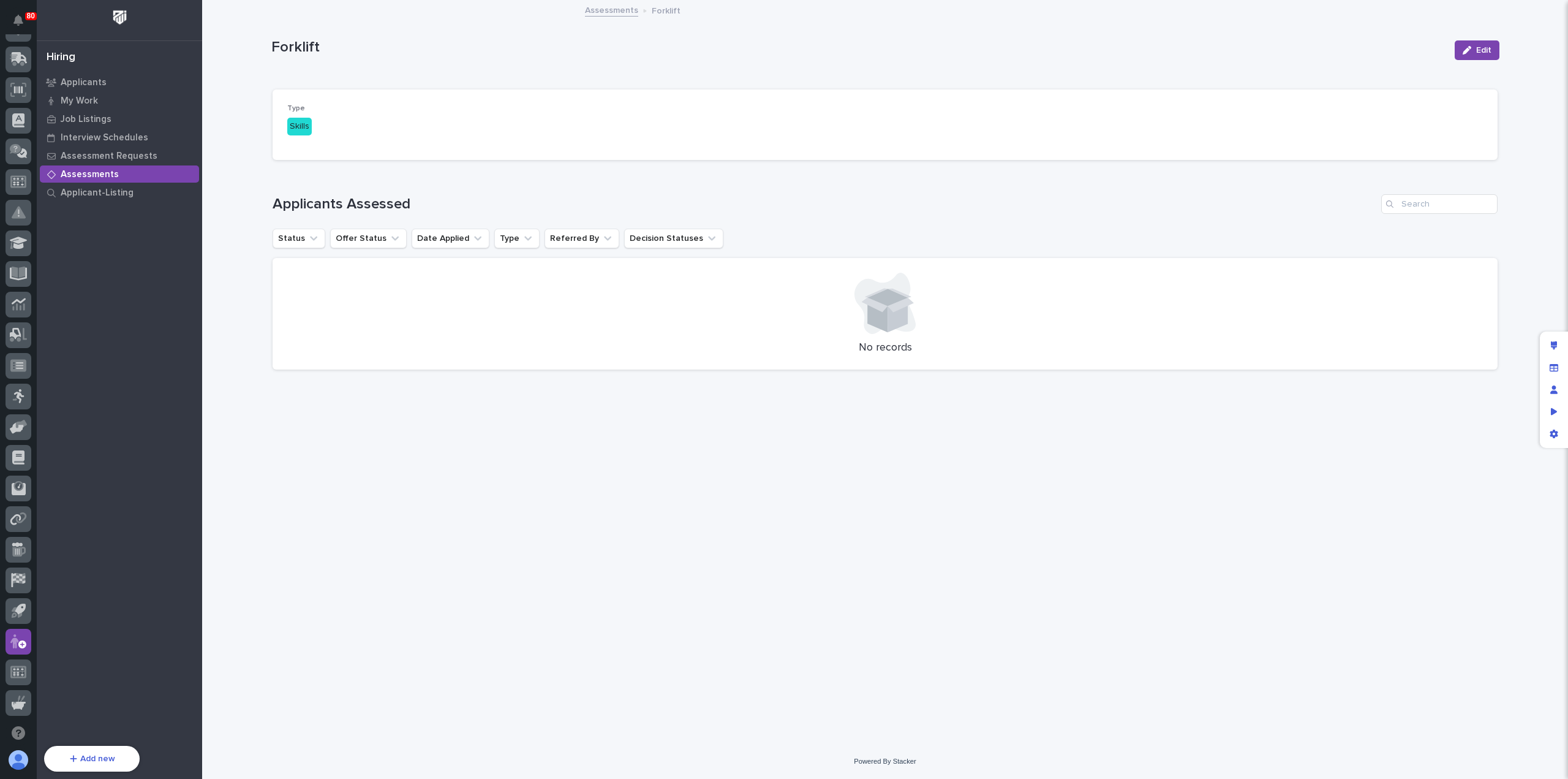
click at [603, 8] on link "Assessments" at bounding box center [611, 10] width 54 height 15
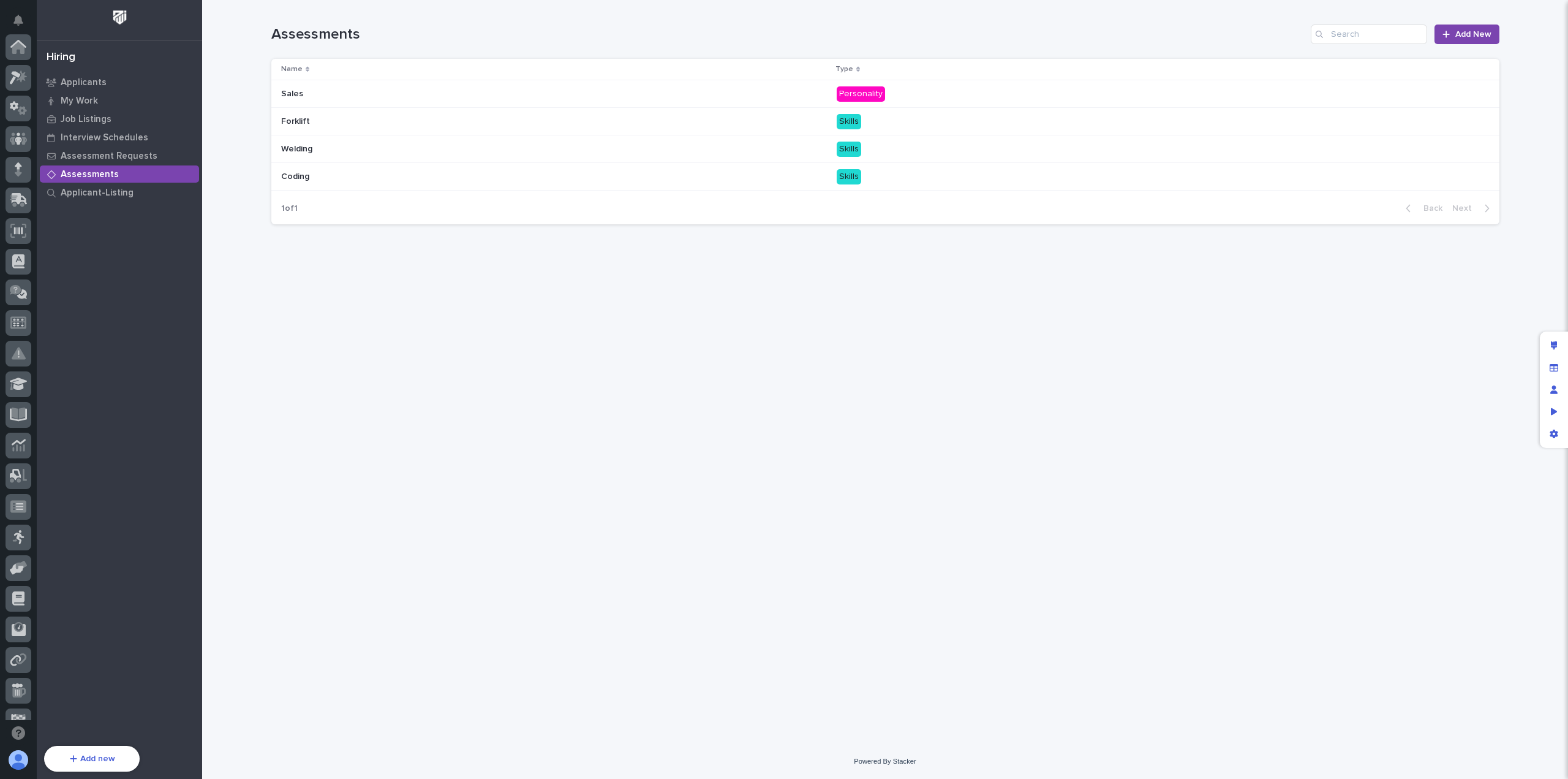
scroll to position [141, 0]
click at [89, 192] on p "Applicant-Listing" at bounding box center [97, 193] width 73 height 11
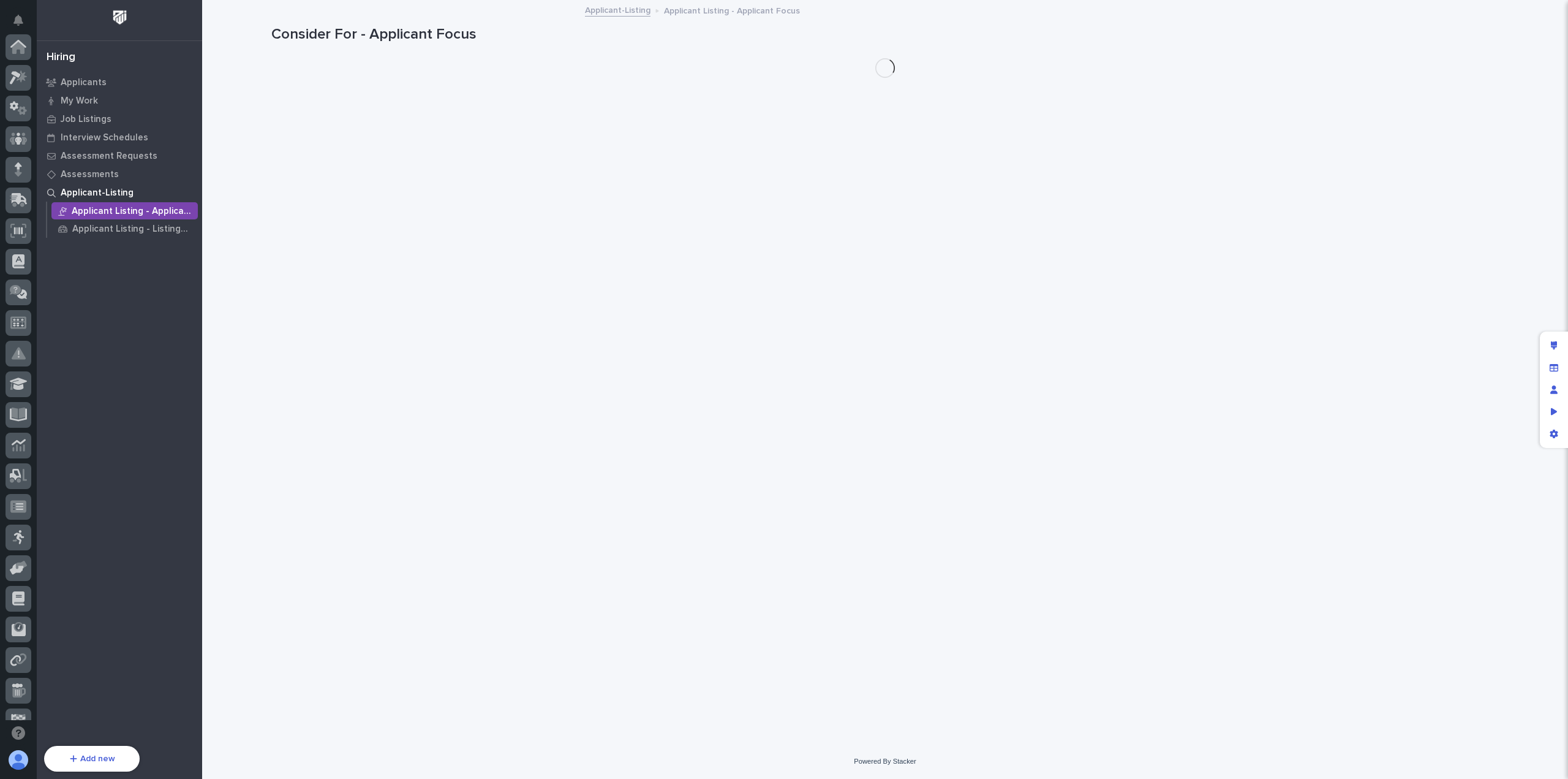
scroll to position [141, 0]
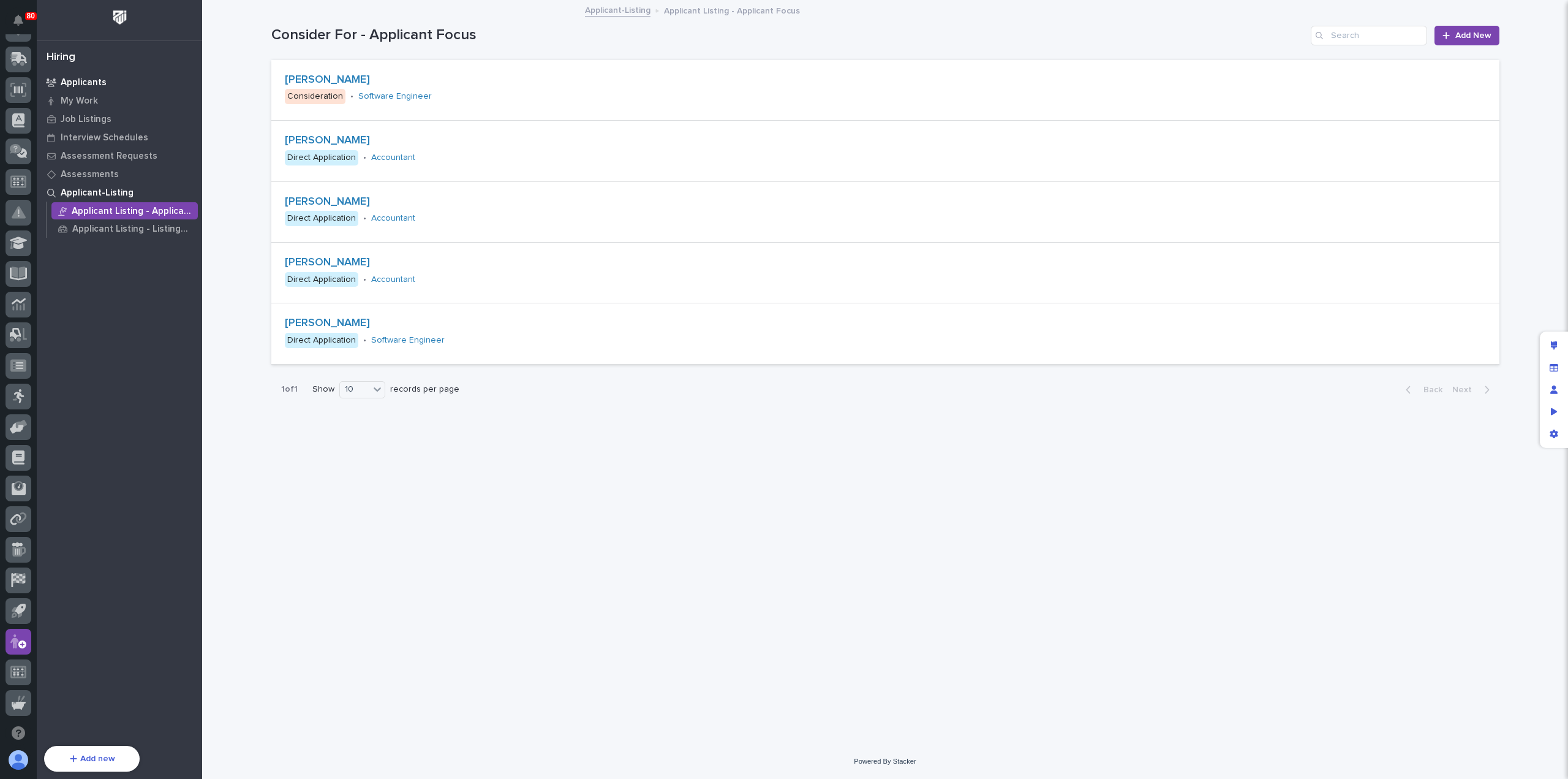
click at [84, 86] on p "Applicants" at bounding box center [84, 83] width 46 height 11
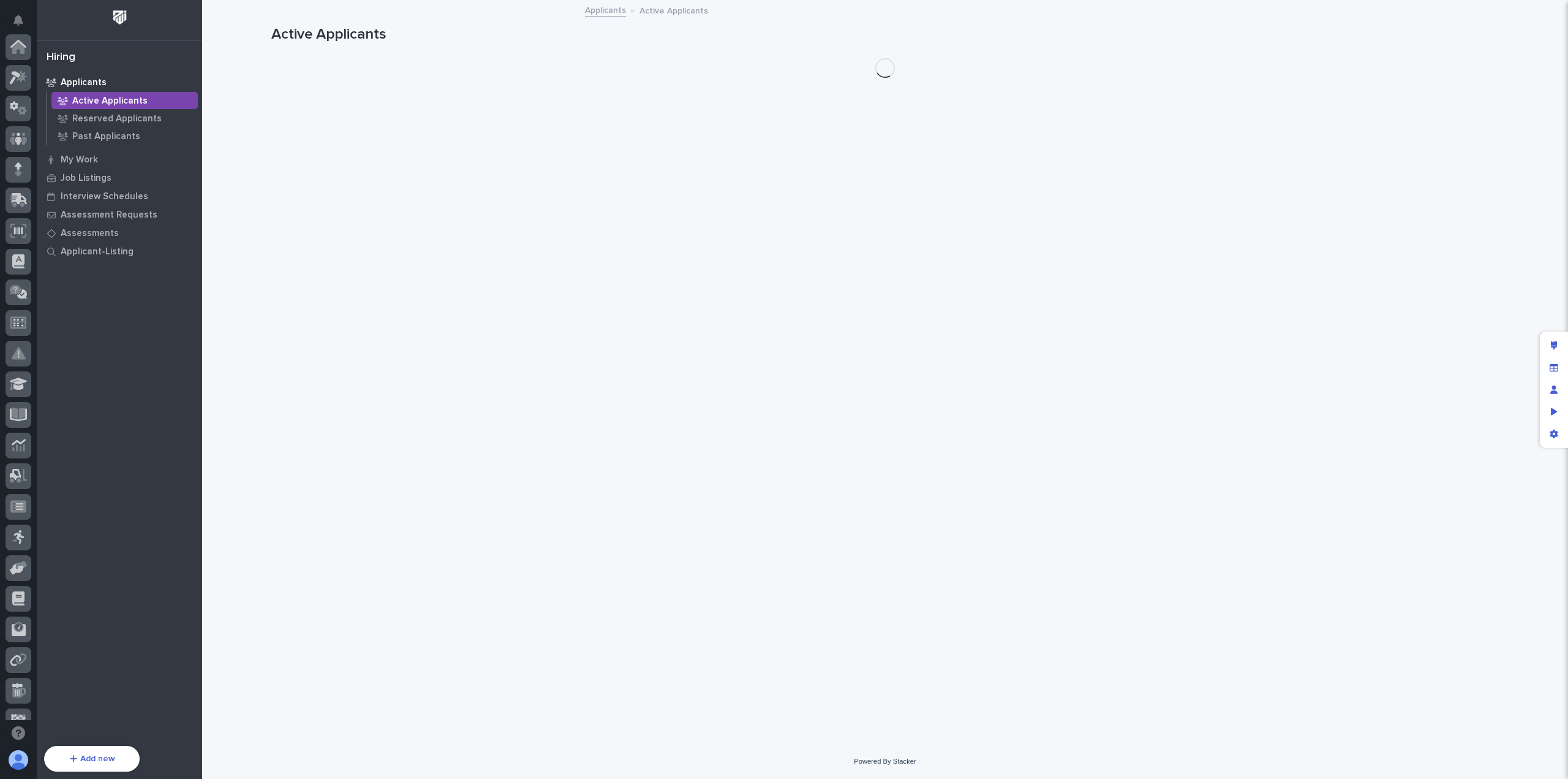
scroll to position [141, 0]
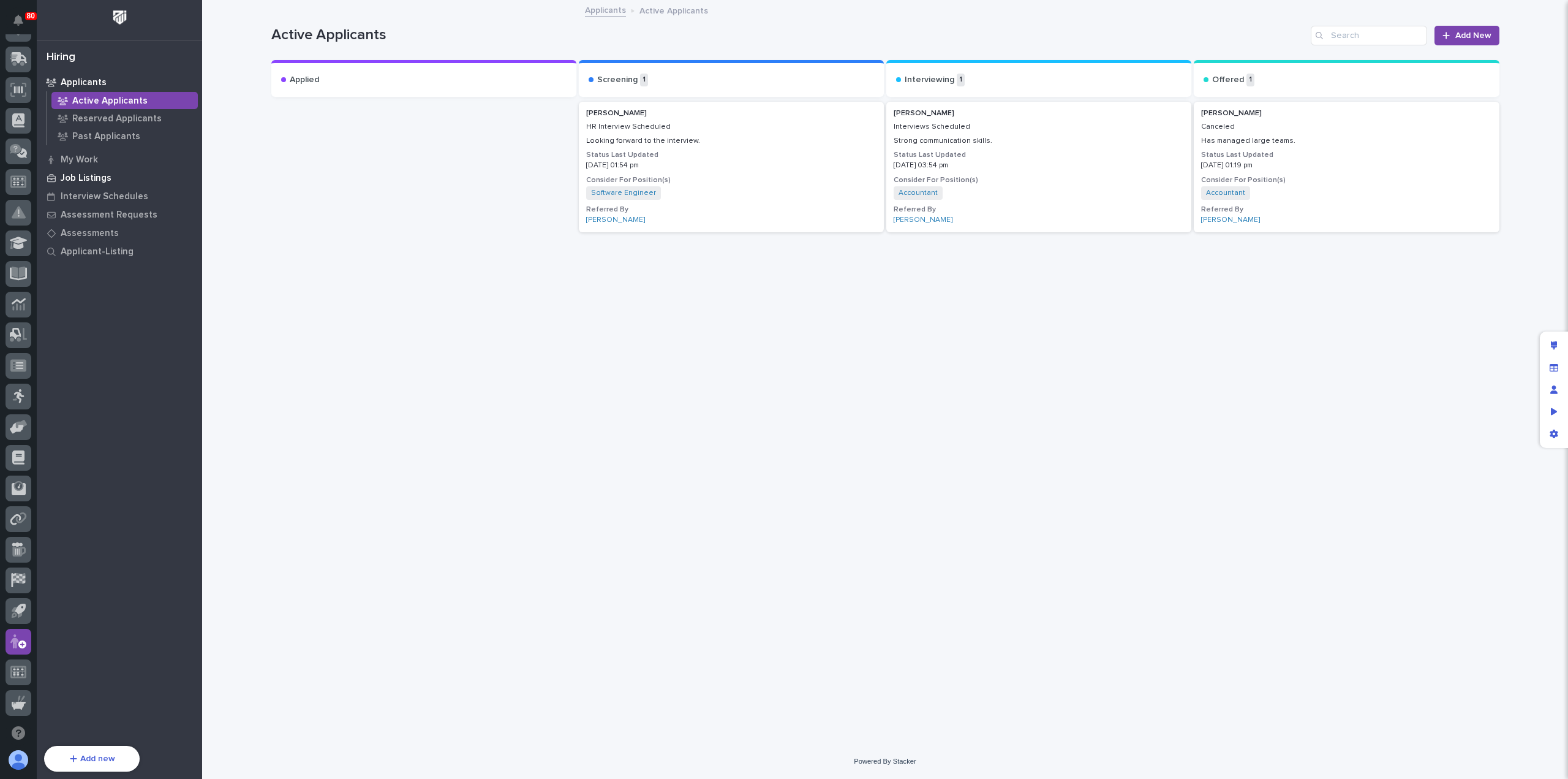
click at [94, 175] on p "Job Listings" at bounding box center [86, 178] width 51 height 11
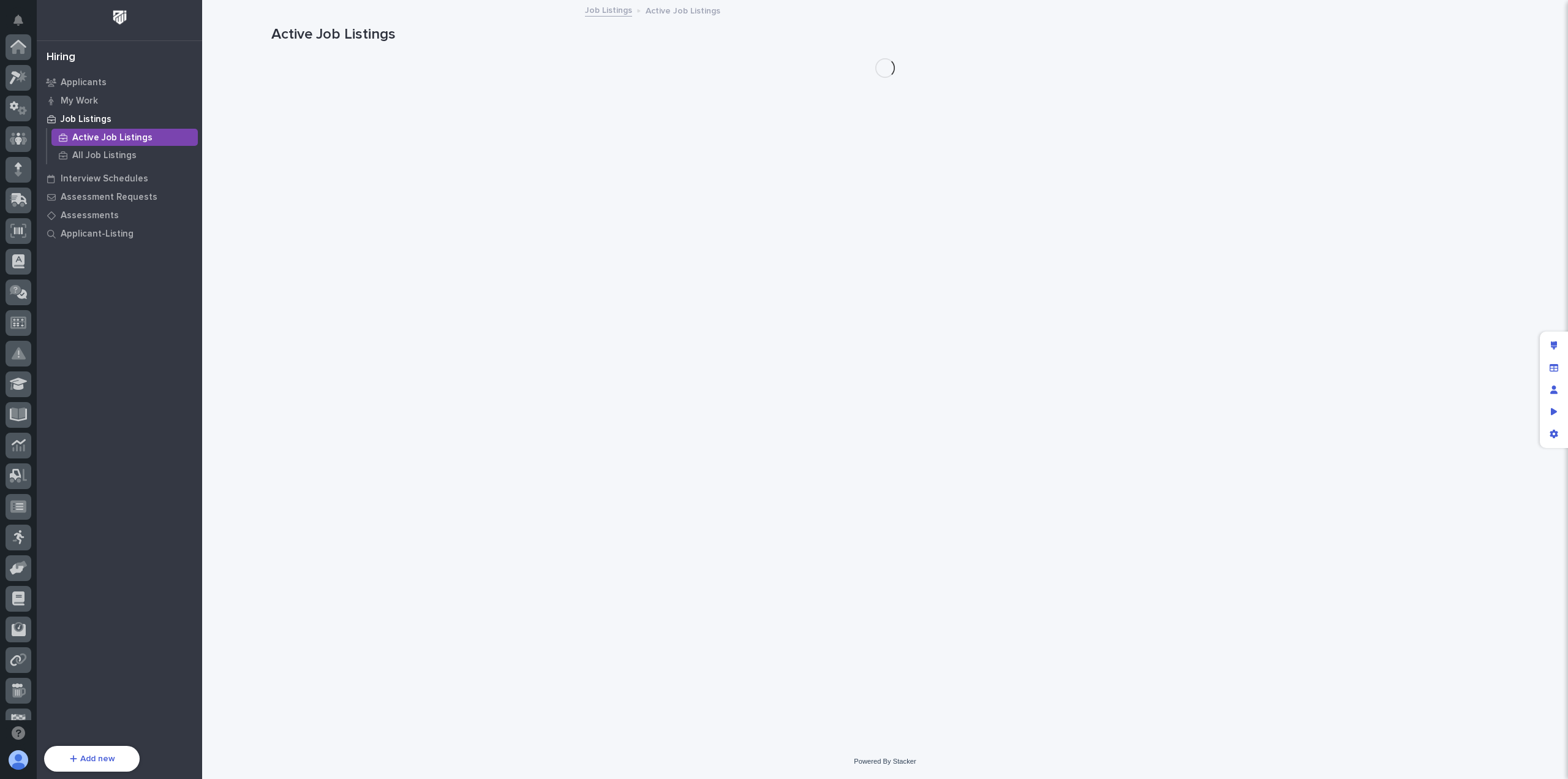
scroll to position [141, 0]
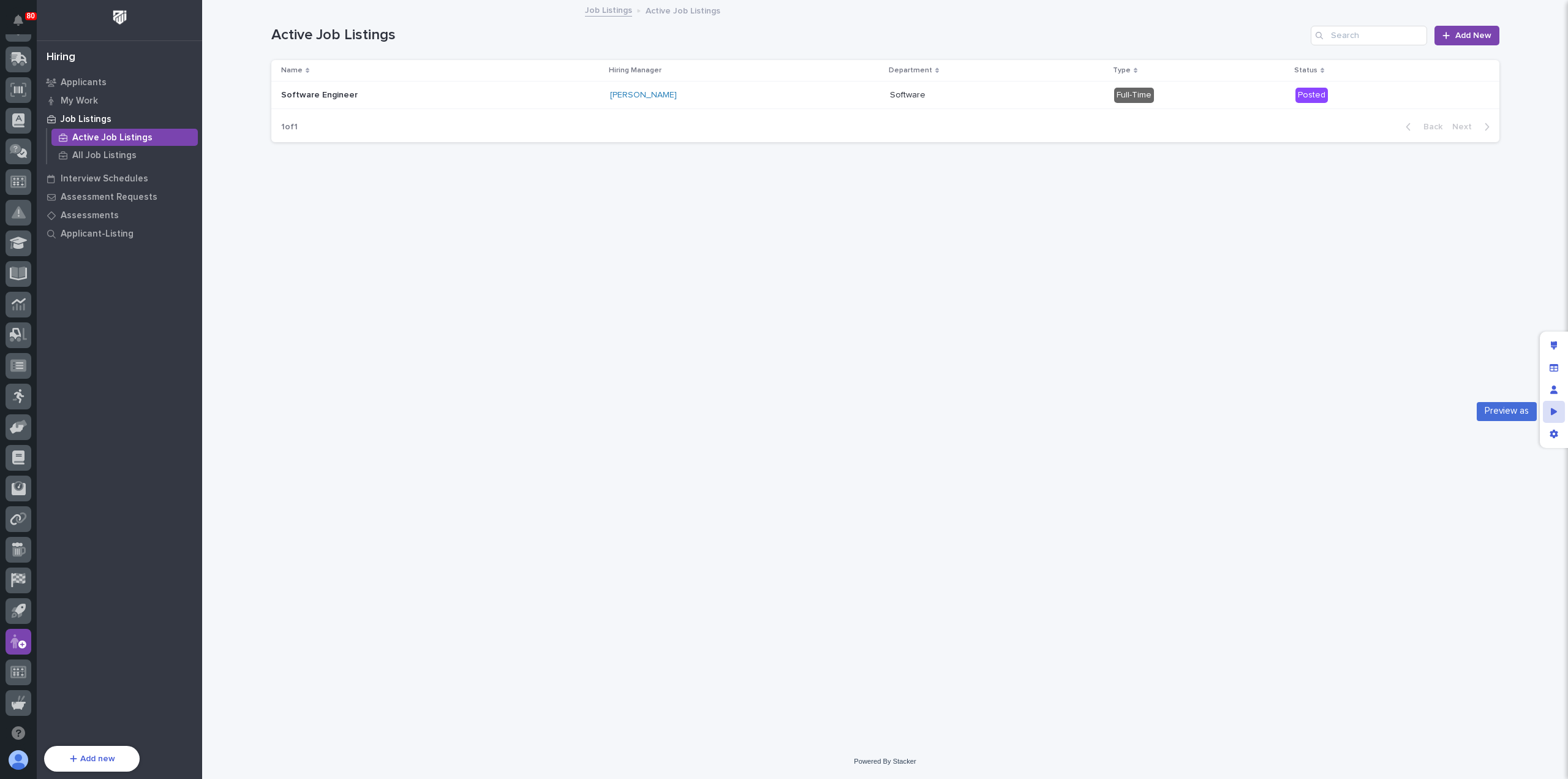
click at [1547, 410] on div "Preview as" at bounding box center [1554, 412] width 22 height 22
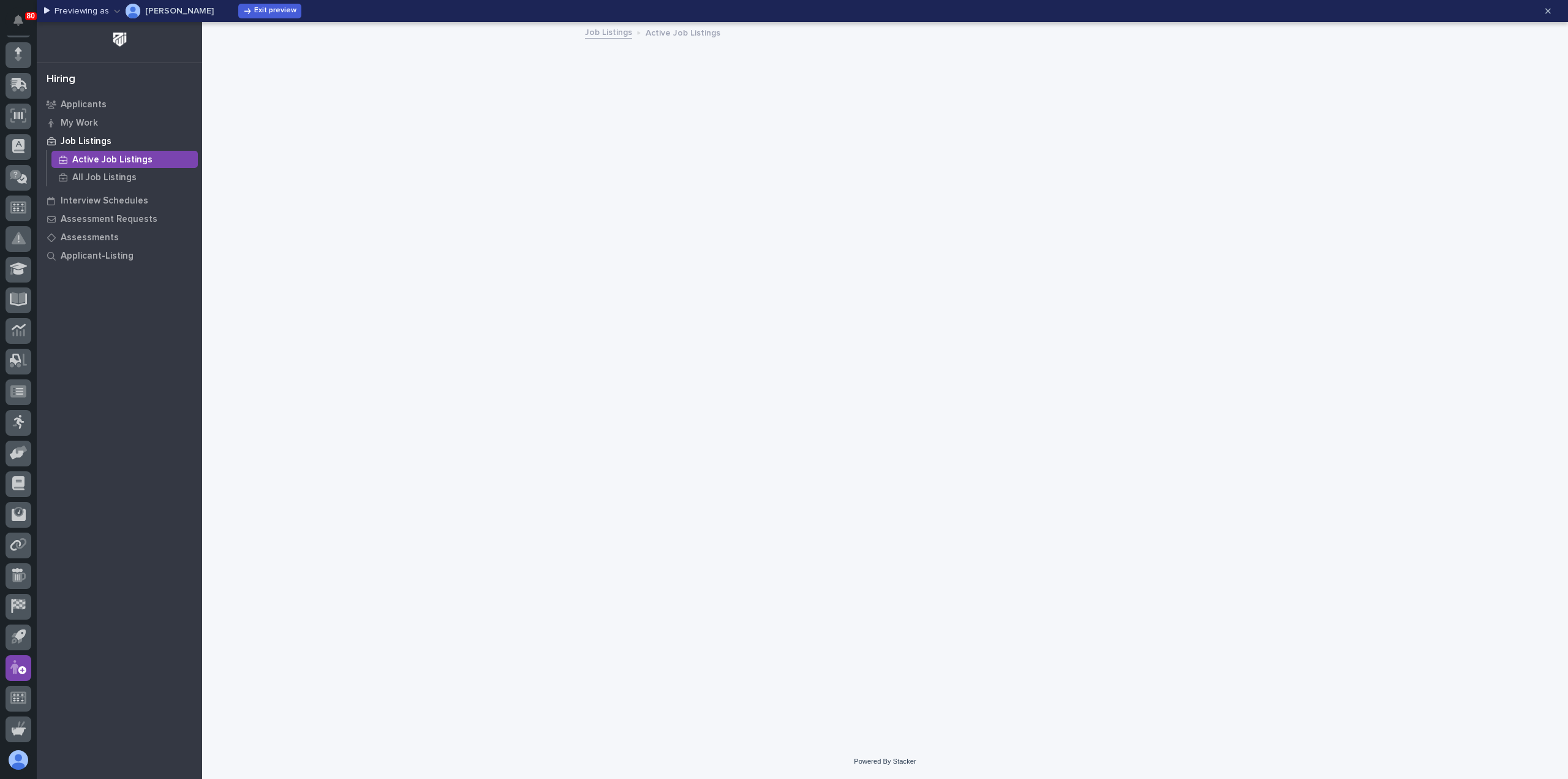
scroll to position [115, 0]
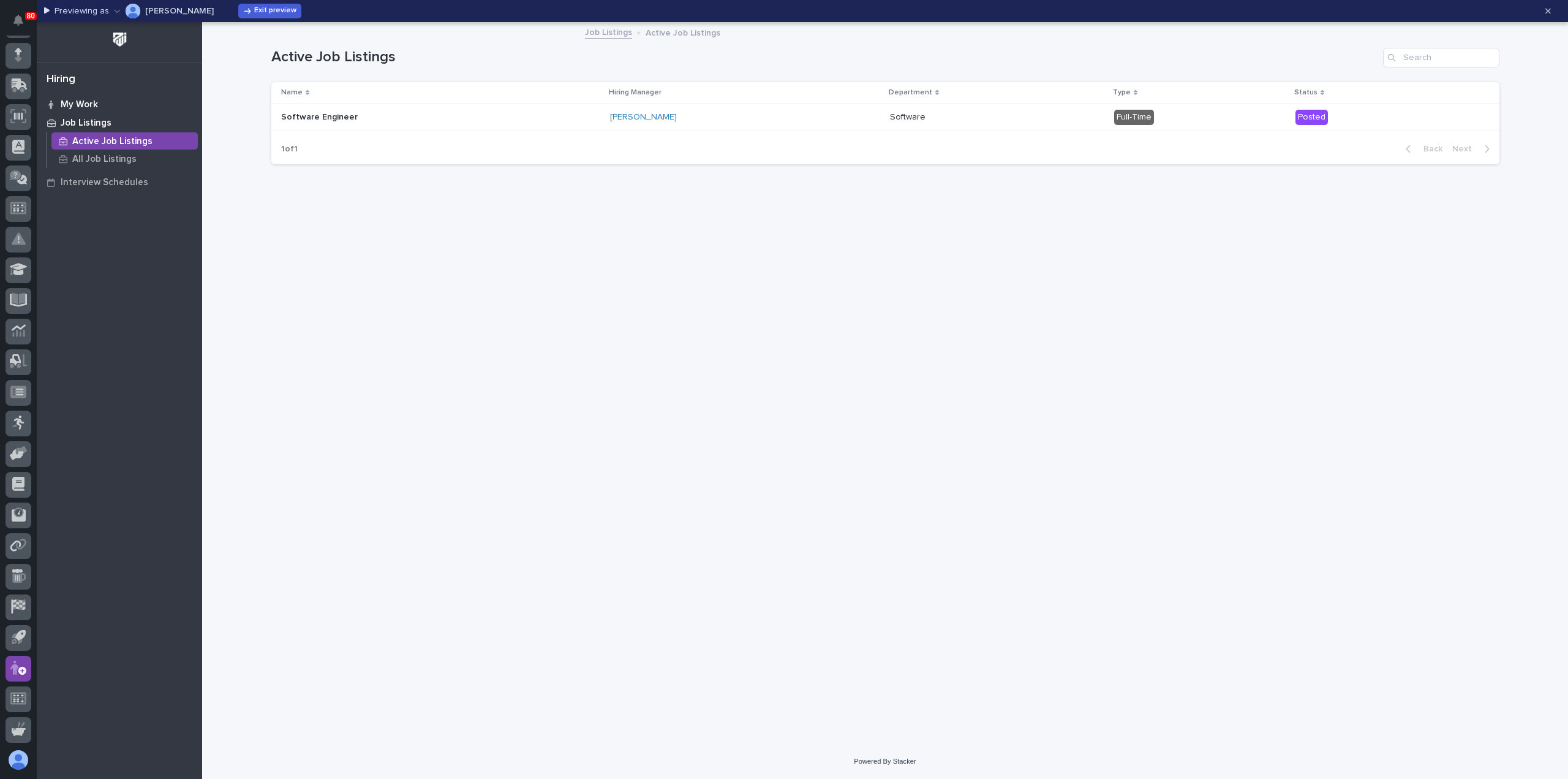
click at [78, 101] on p "My Work" at bounding box center [79, 105] width 37 height 11
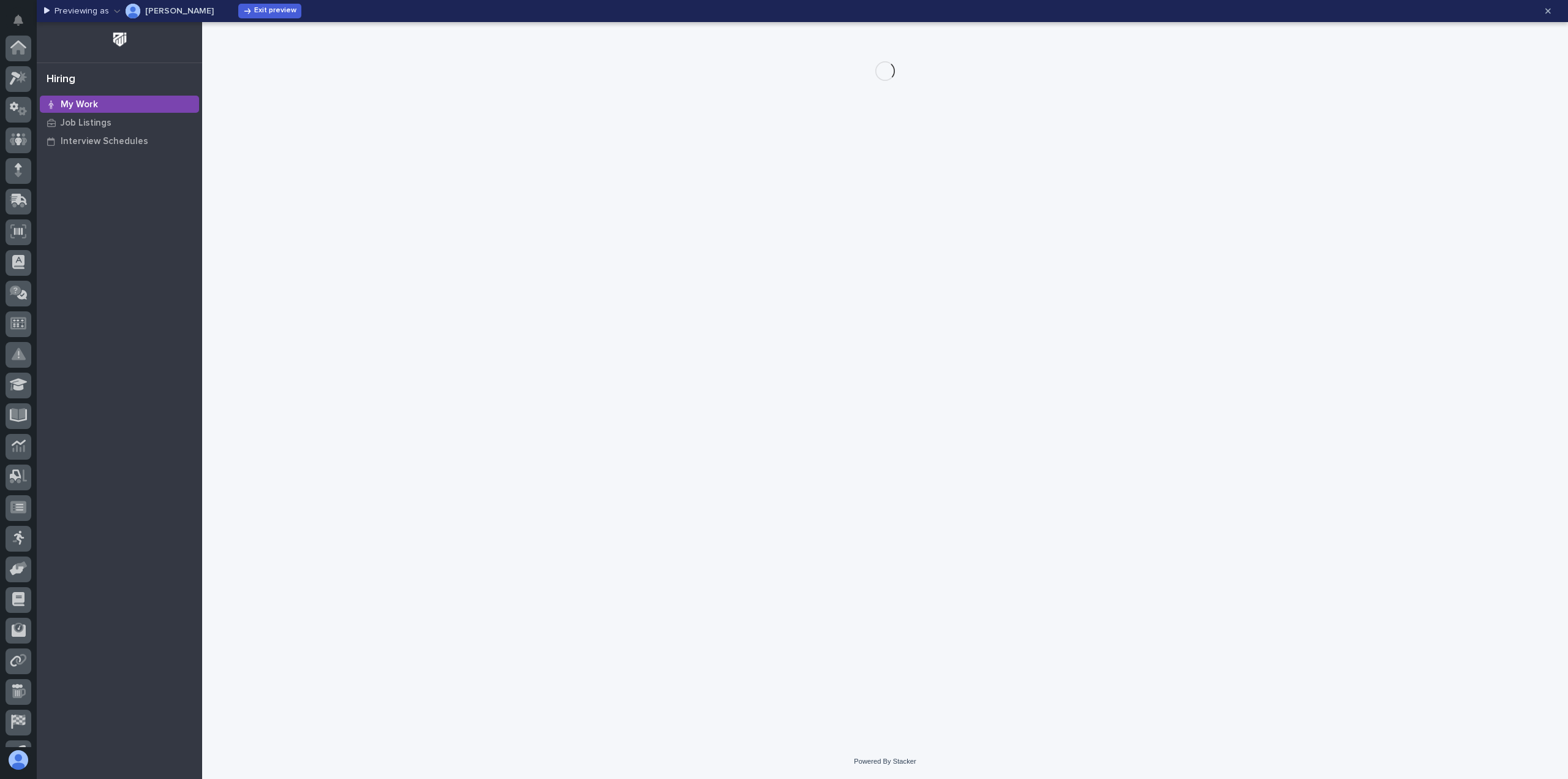
scroll to position [115, 0]
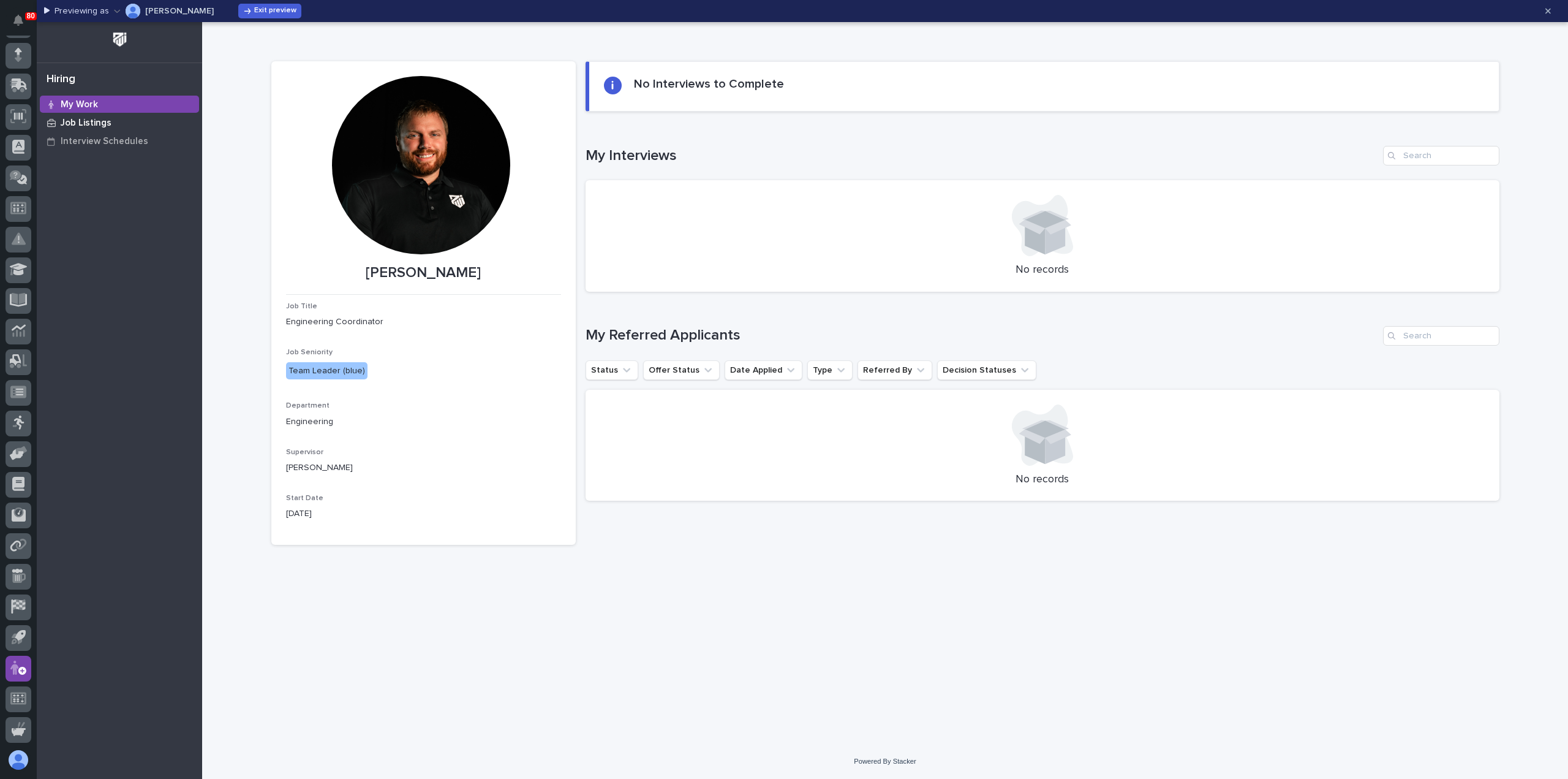
click at [74, 125] on p "Job Listings" at bounding box center [86, 123] width 51 height 11
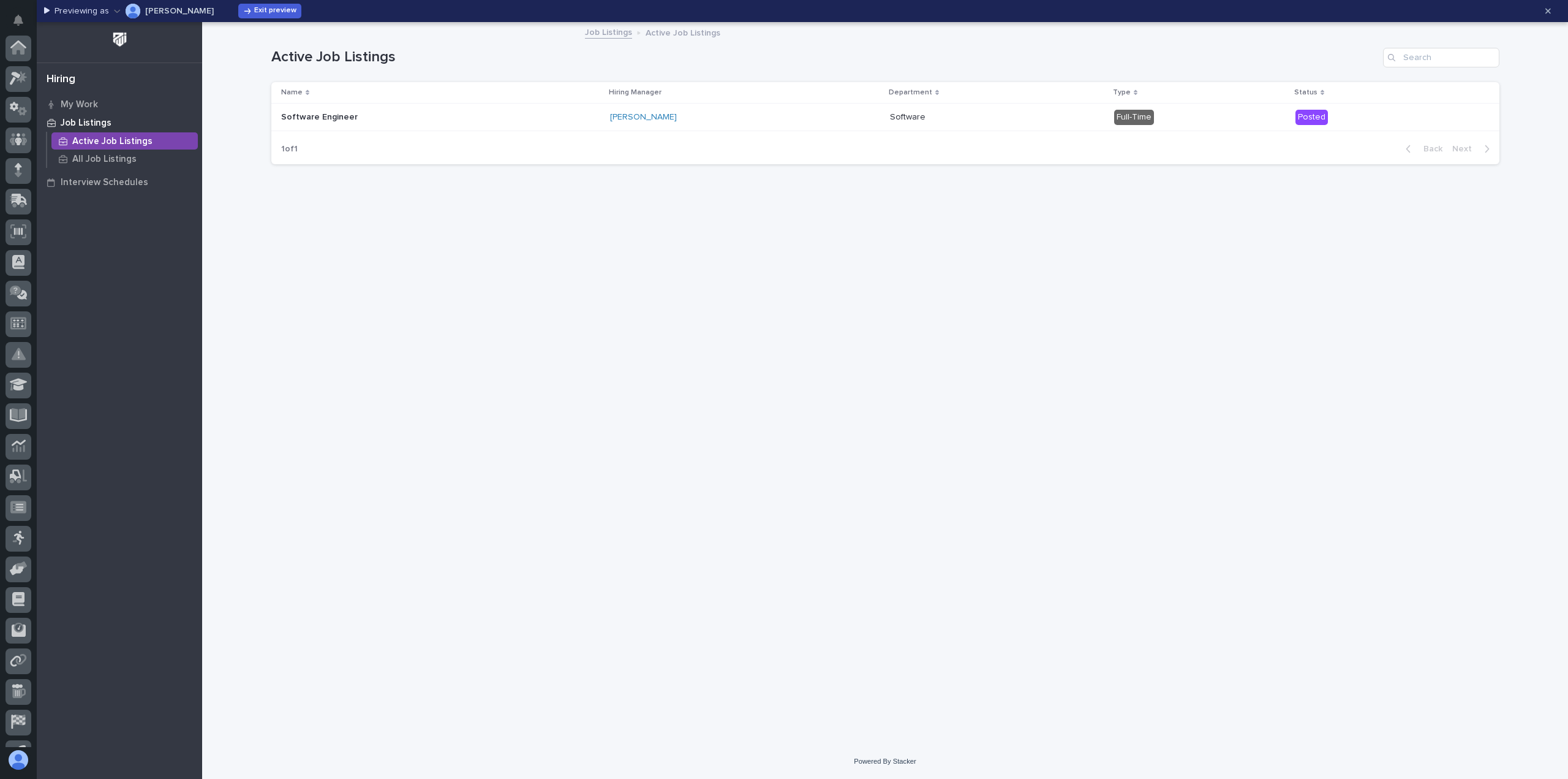
scroll to position [115, 0]
click at [95, 156] on p "All Job Listings" at bounding box center [104, 159] width 65 height 11
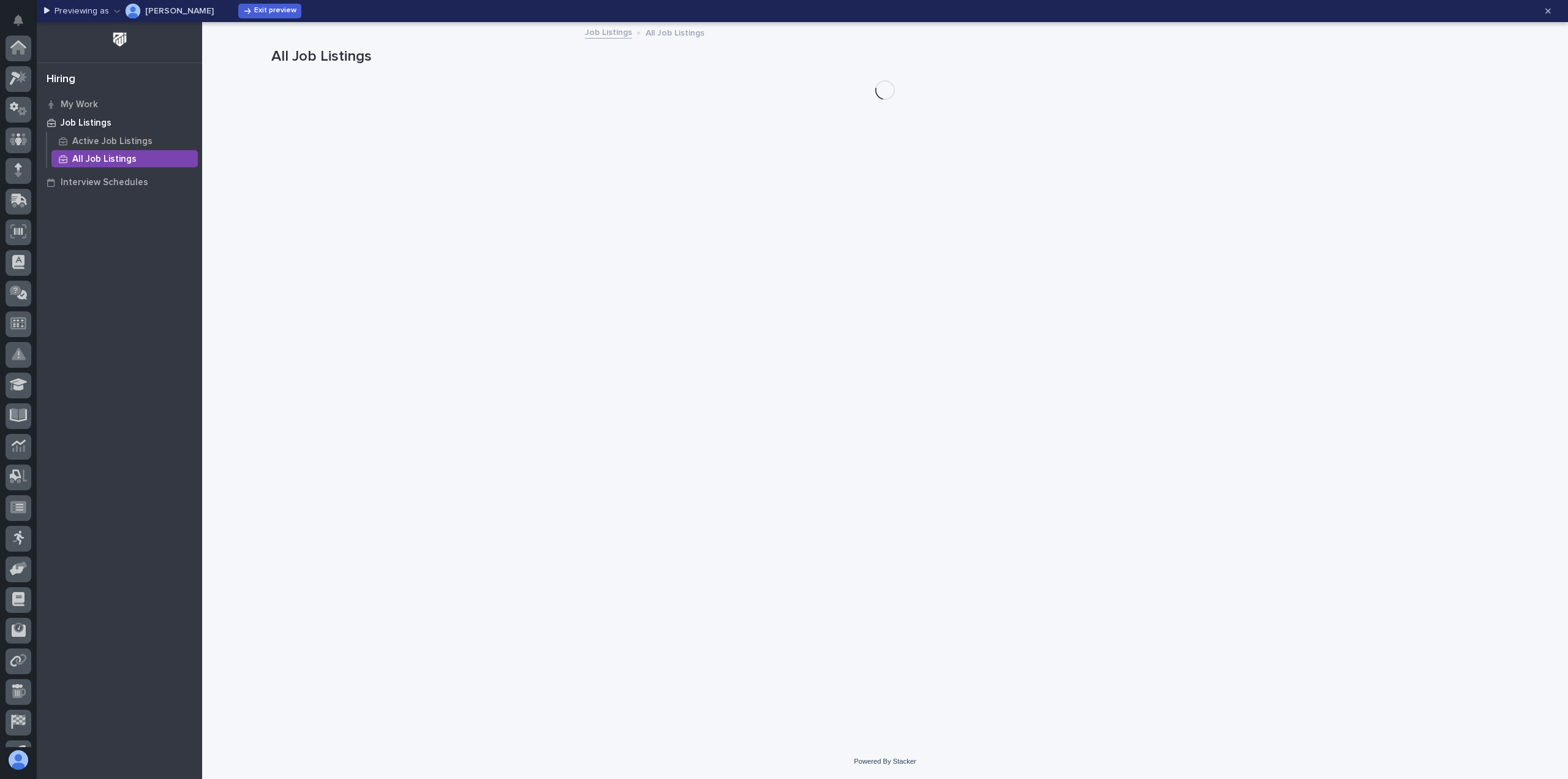
scroll to position [115, 0]
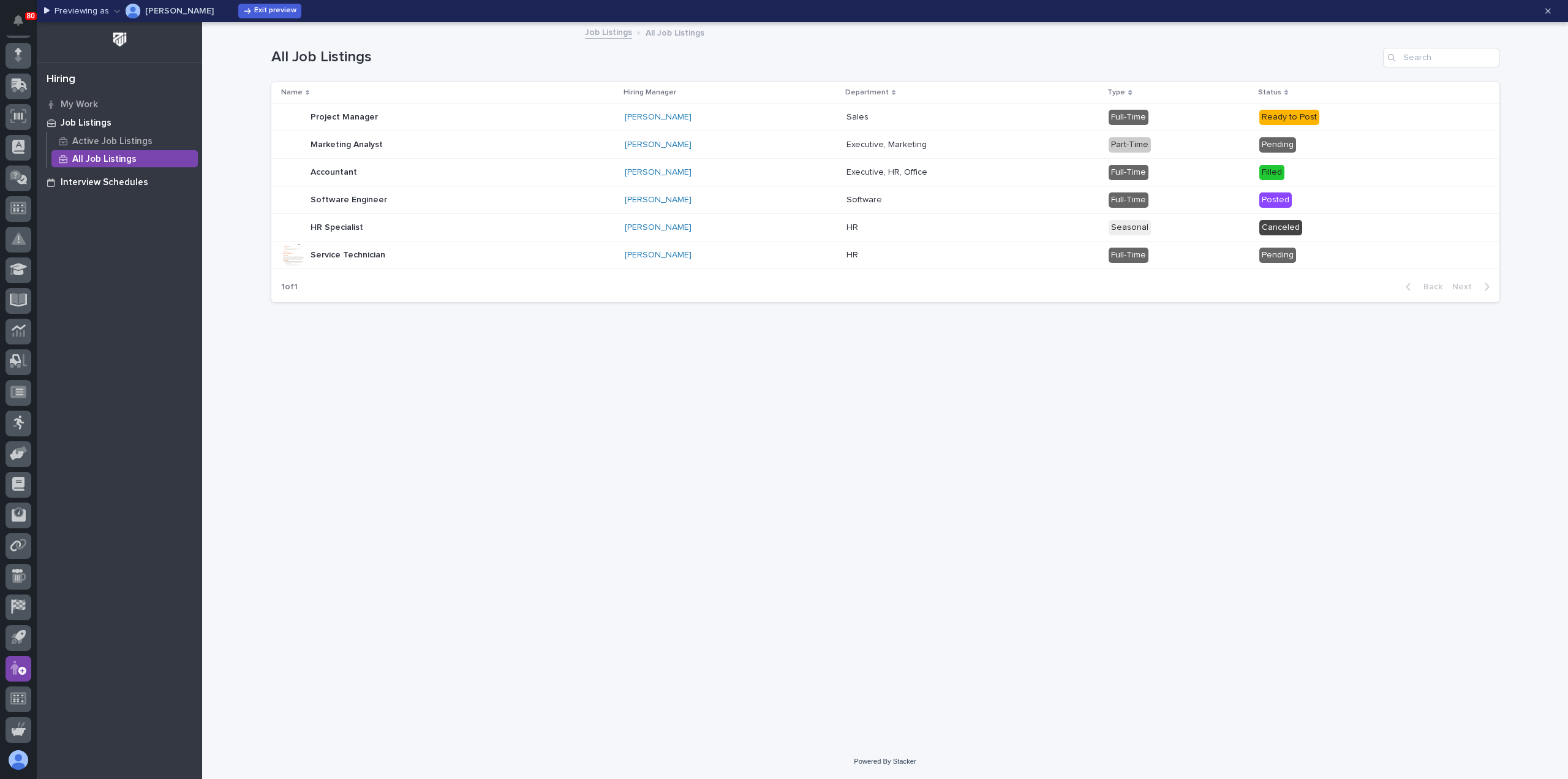
click at [84, 182] on p "Interview Schedules" at bounding box center [104, 183] width 87 height 11
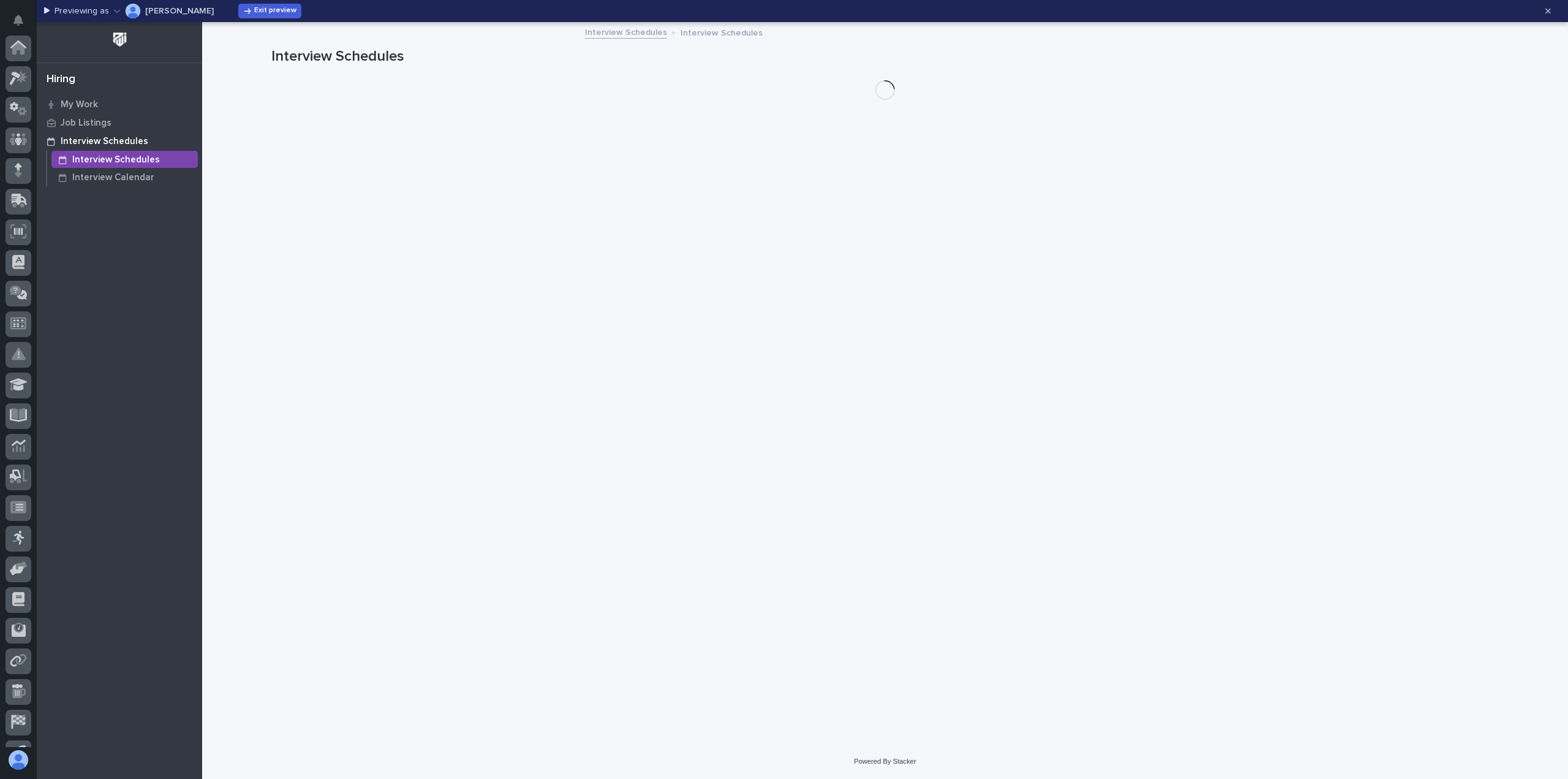
scroll to position [115, 0]
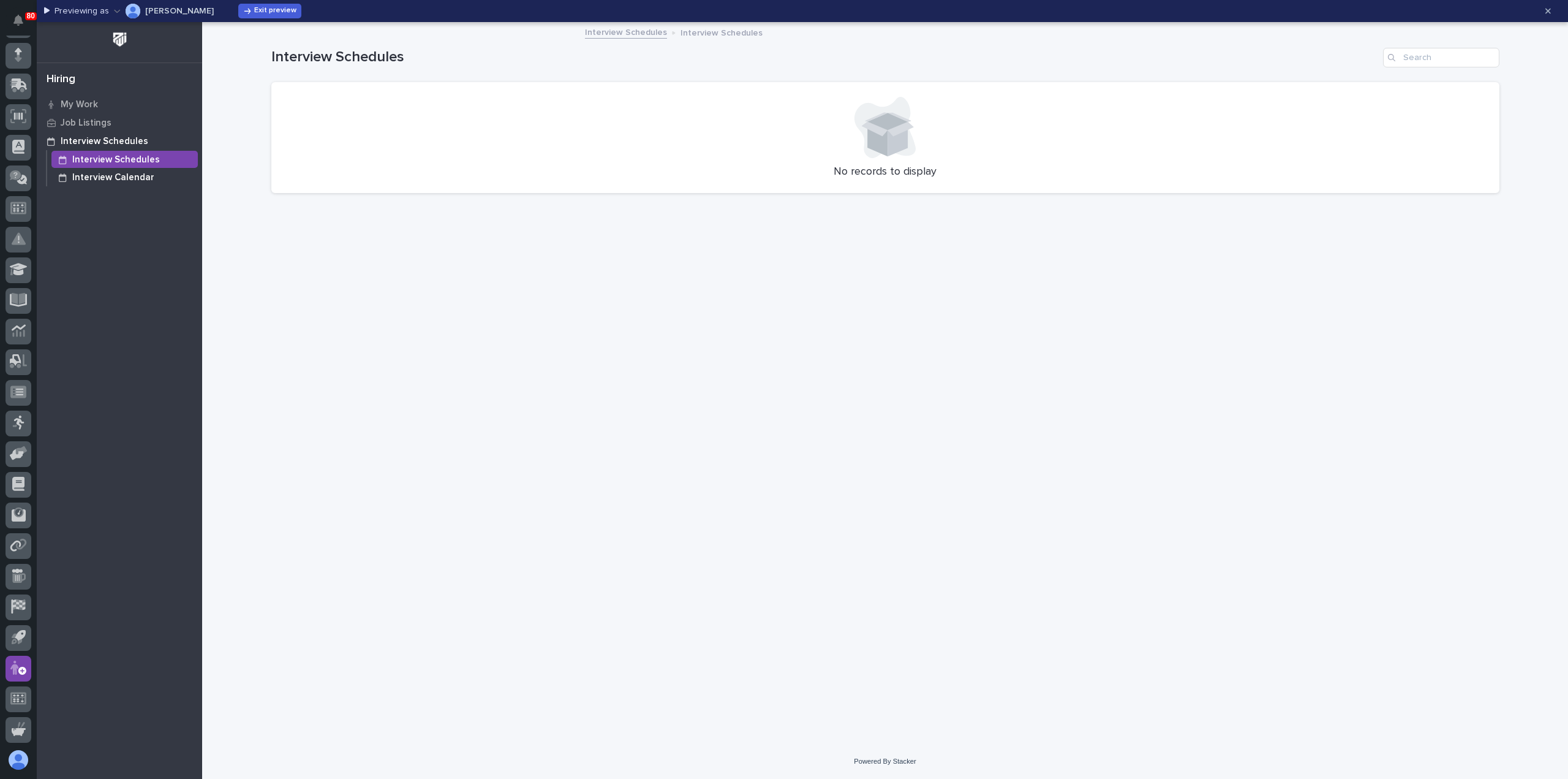
click at [89, 175] on p "Interview Calendar" at bounding box center [114, 177] width 82 height 11
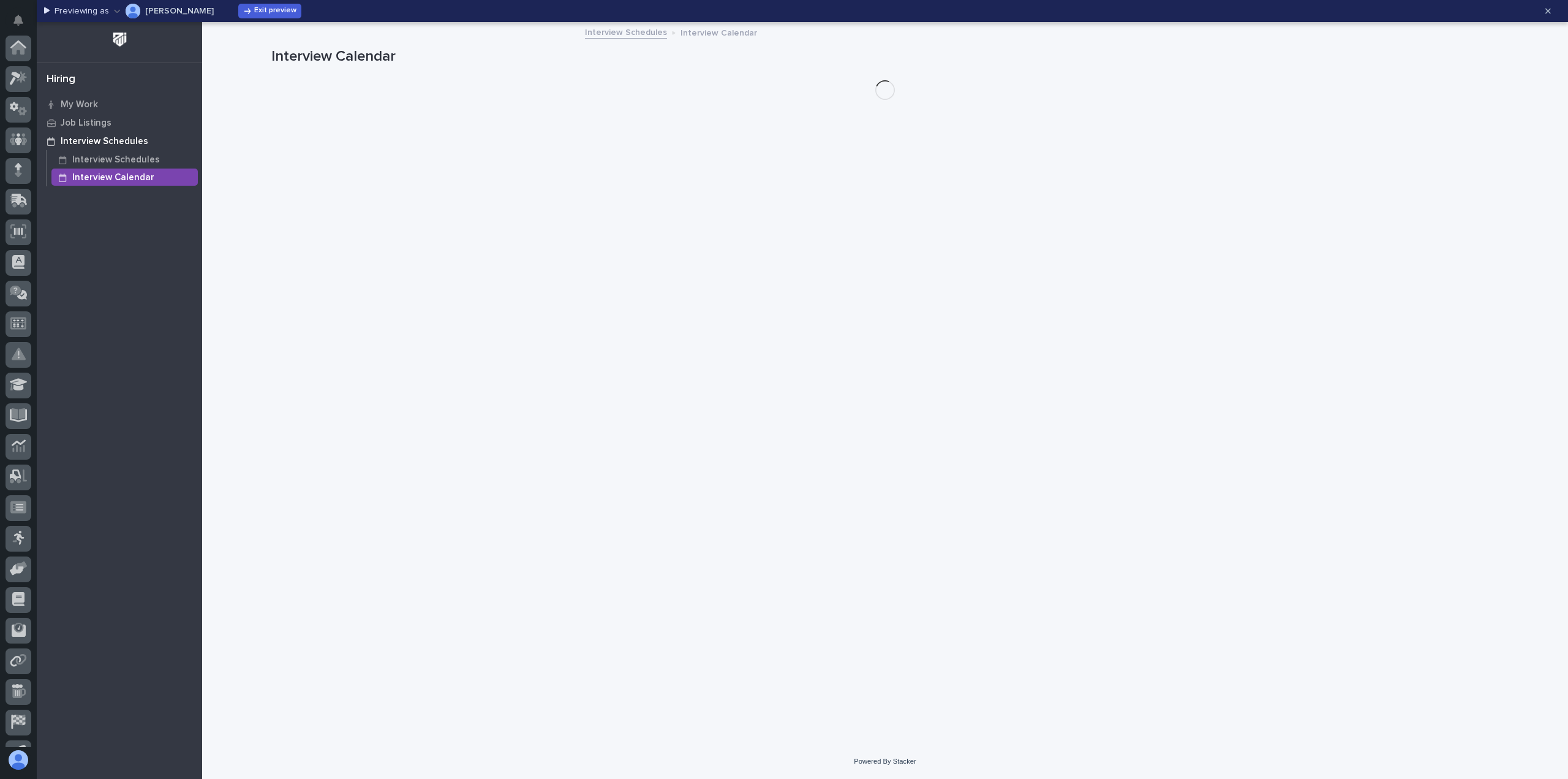
scroll to position [115, 0]
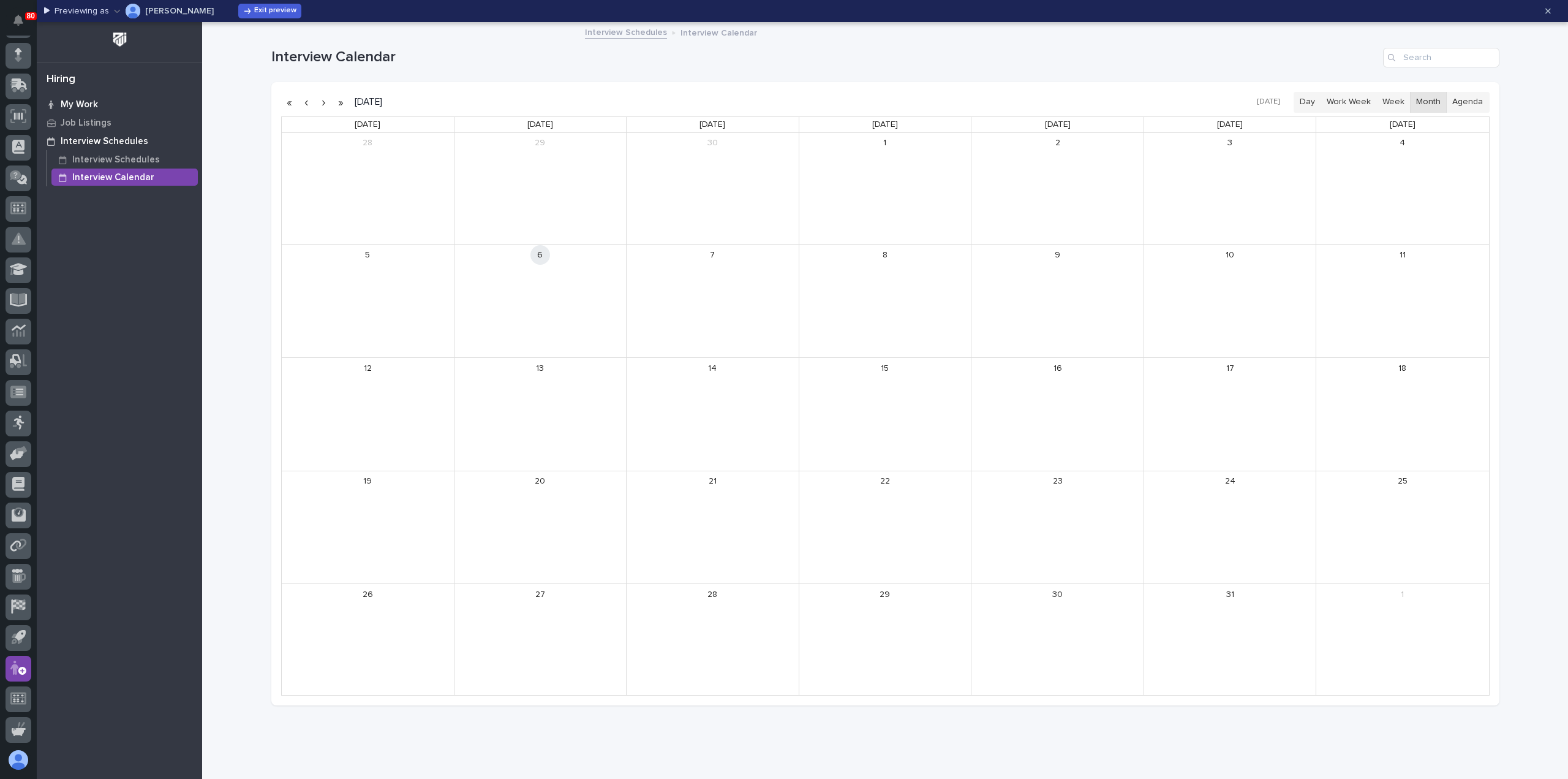
click at [77, 105] on p "My Work" at bounding box center [79, 105] width 37 height 11
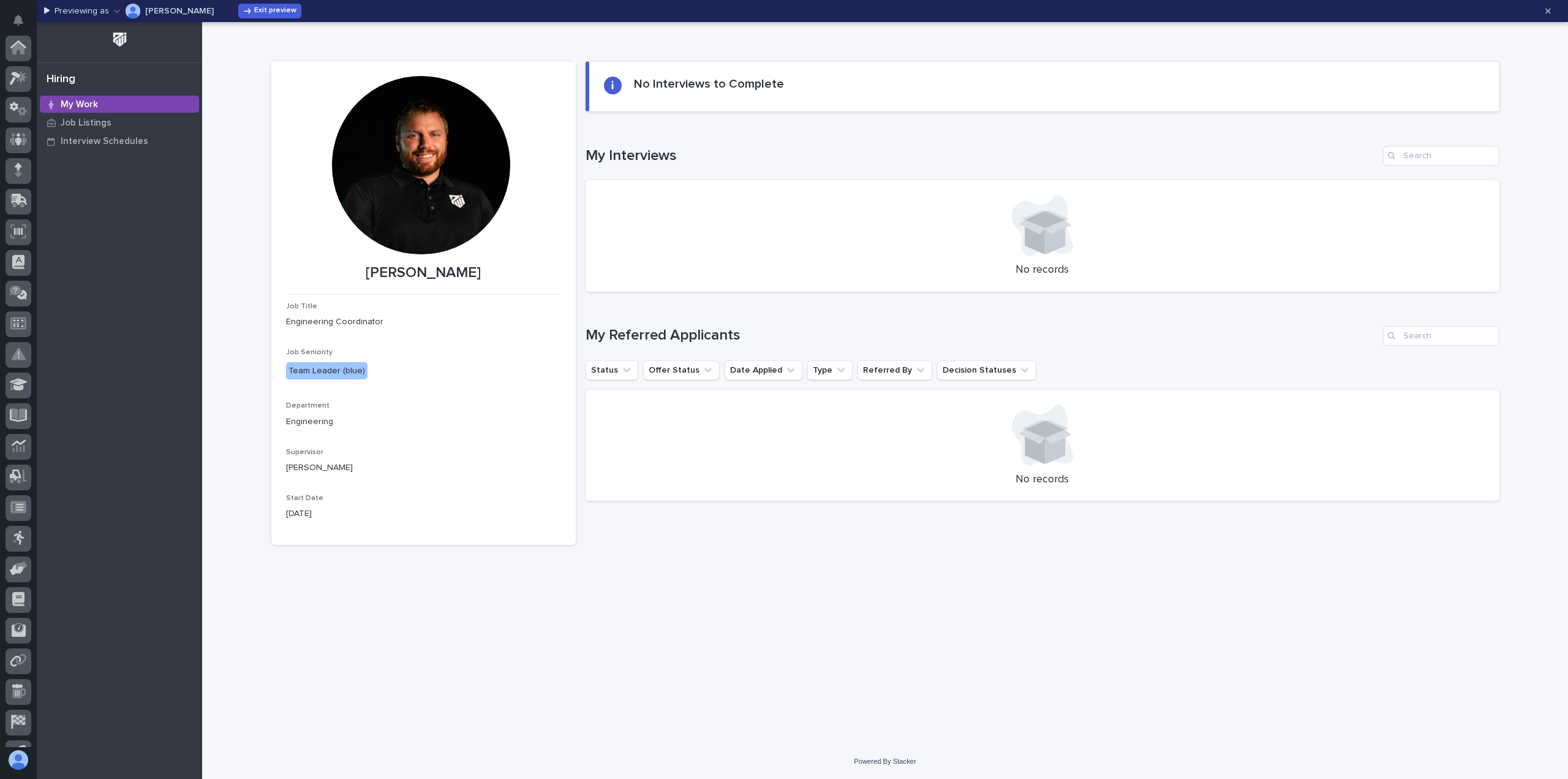
scroll to position [115, 0]
click at [115, 12] on icon "button" at bounding box center [116, 11] width 6 height 3
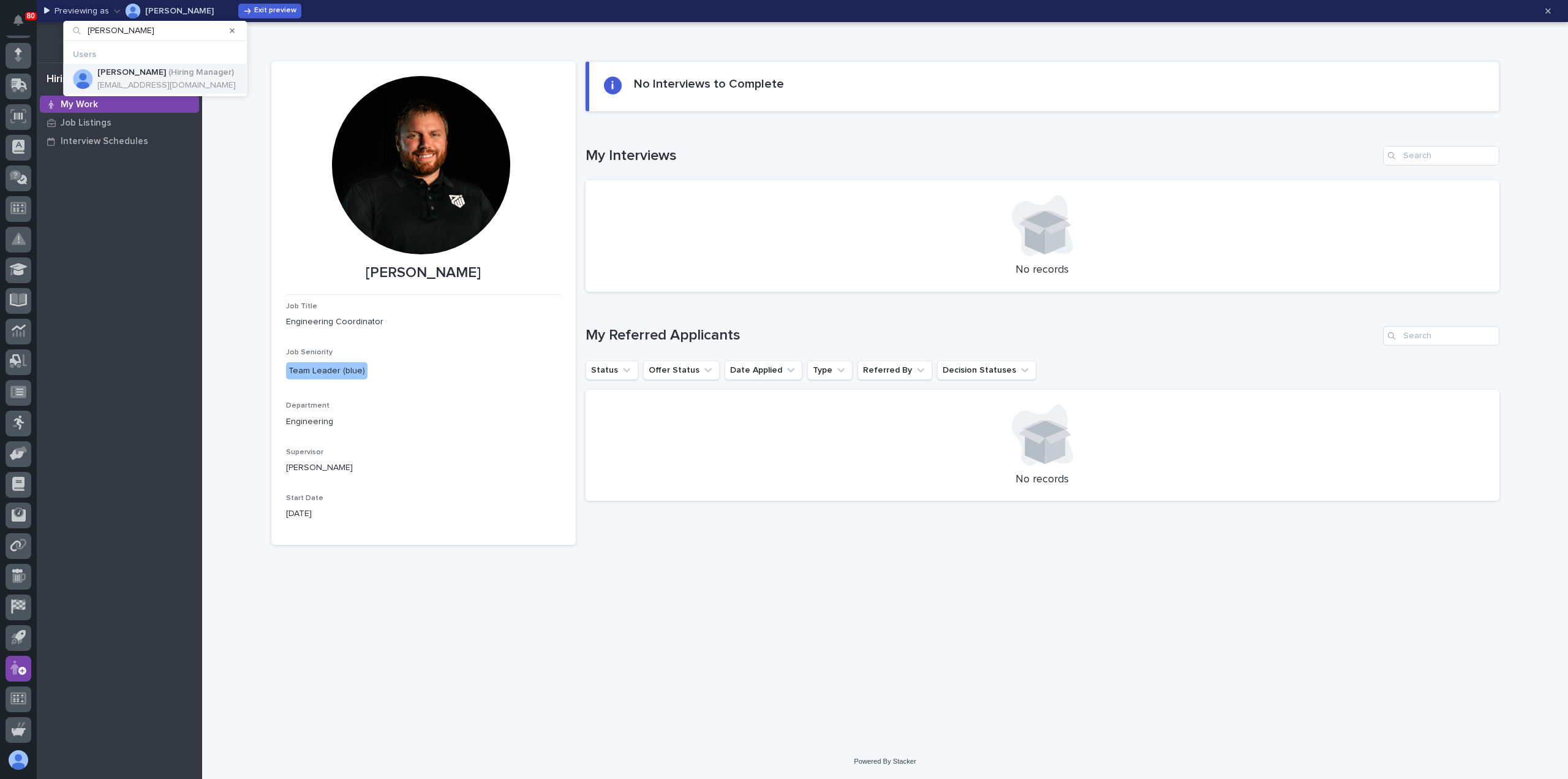
type input "[PERSON_NAME]"
click at [134, 73] on p "[PERSON_NAME]" at bounding box center [132, 72] width 69 height 10
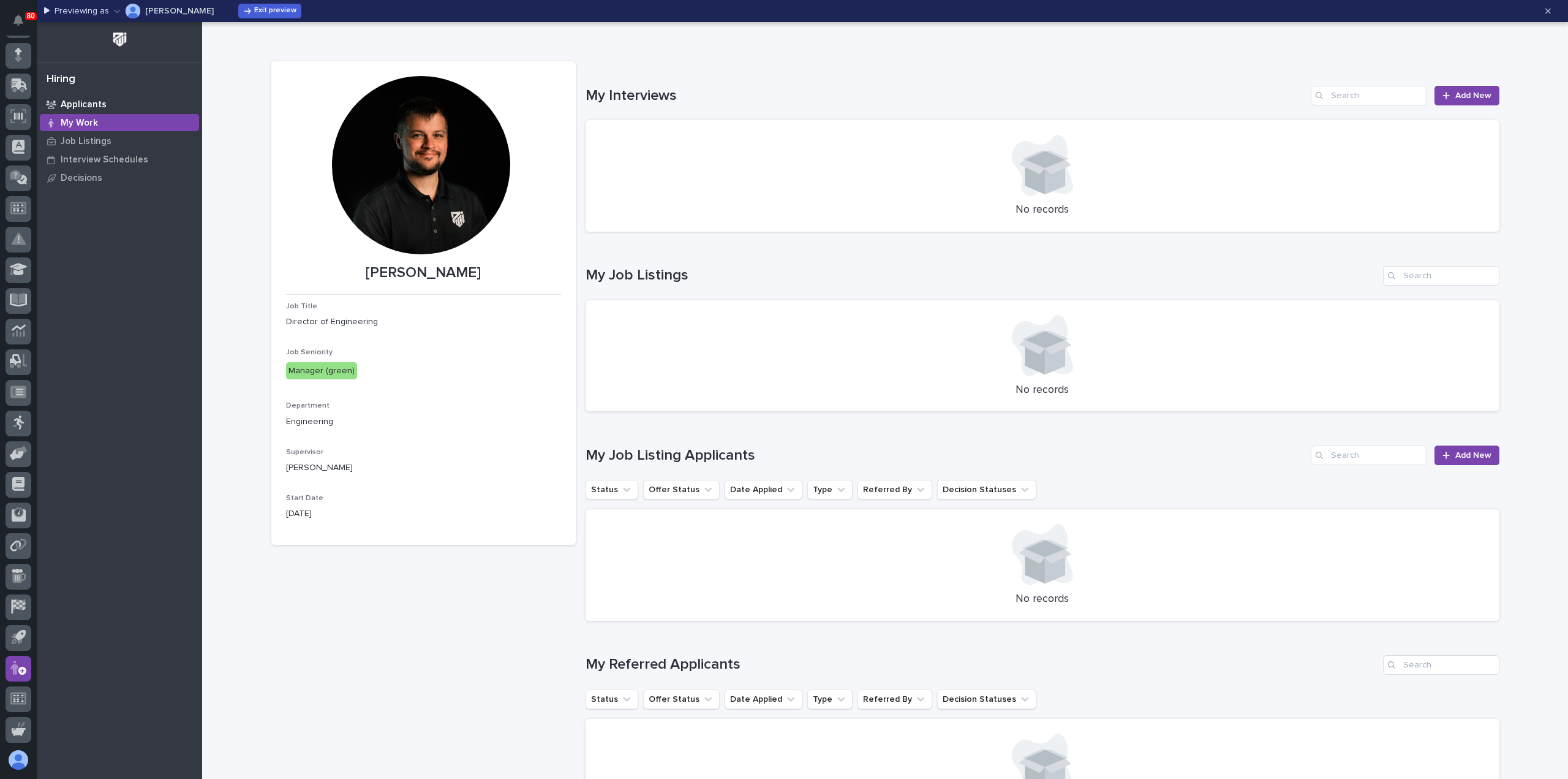
click at [89, 105] on p "Applicants" at bounding box center [84, 105] width 46 height 11
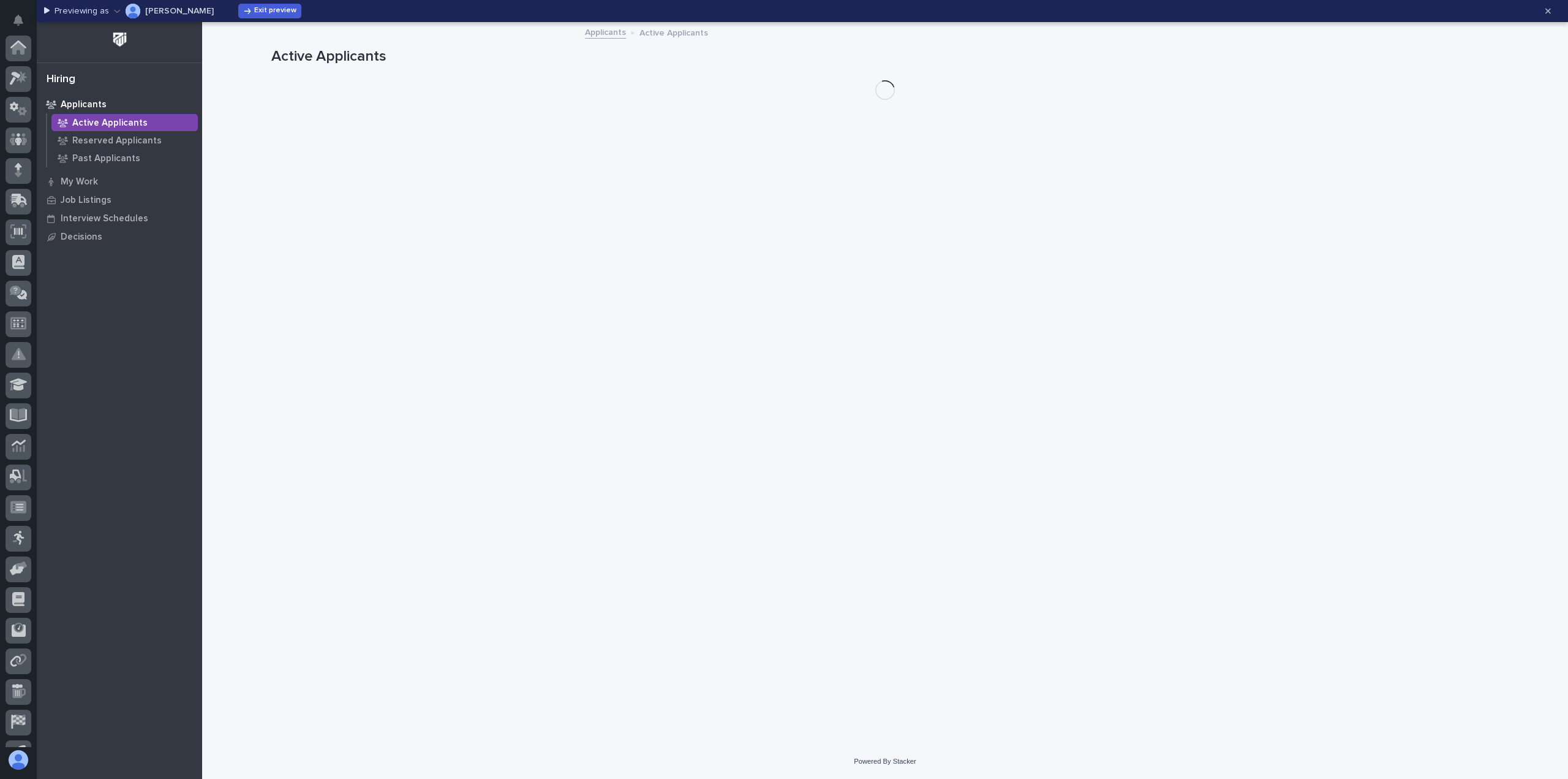
scroll to position [115, 0]
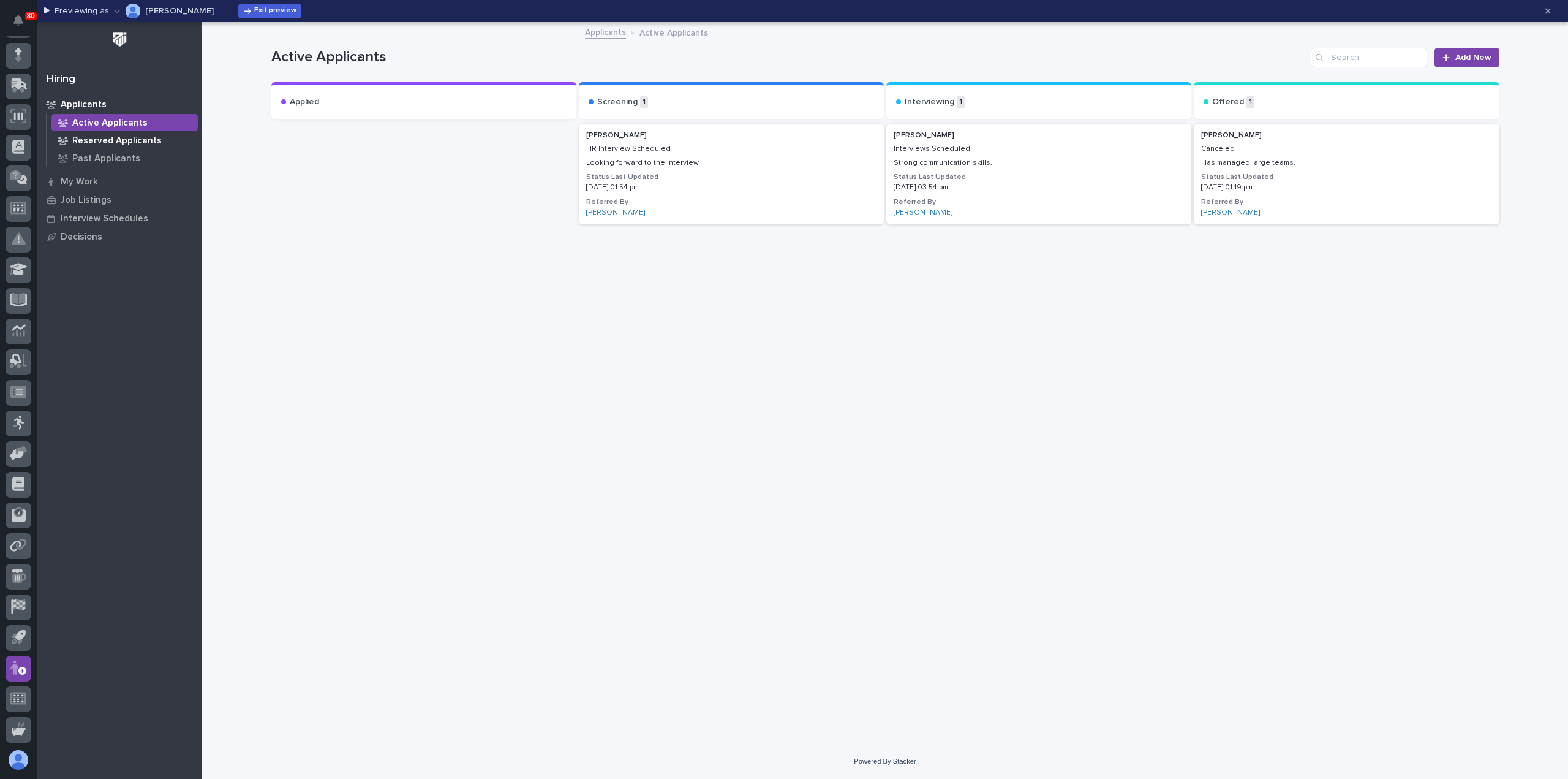
click at [85, 139] on p "Reserved Applicants" at bounding box center [117, 141] width 89 height 11
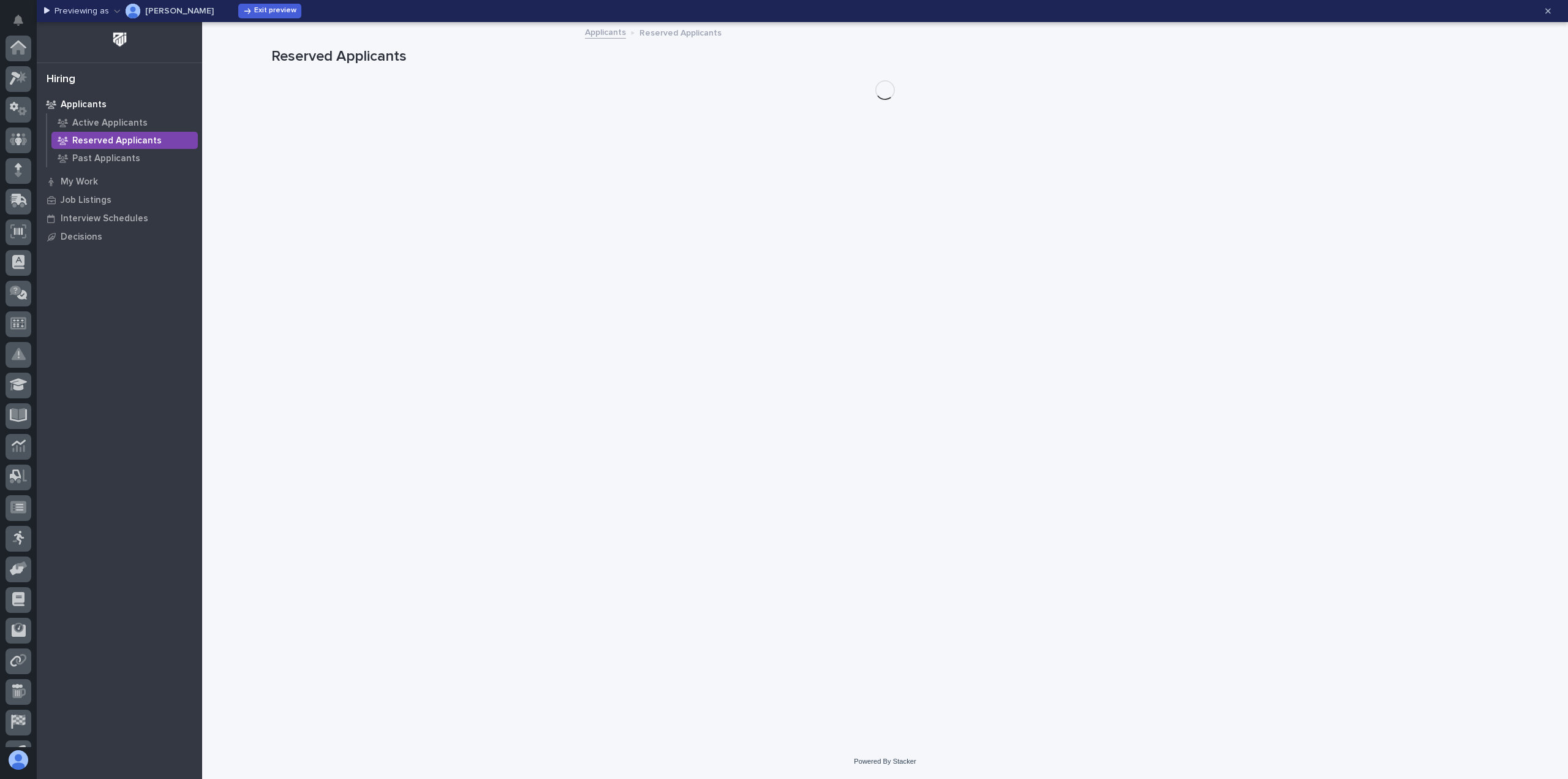
scroll to position [115, 0]
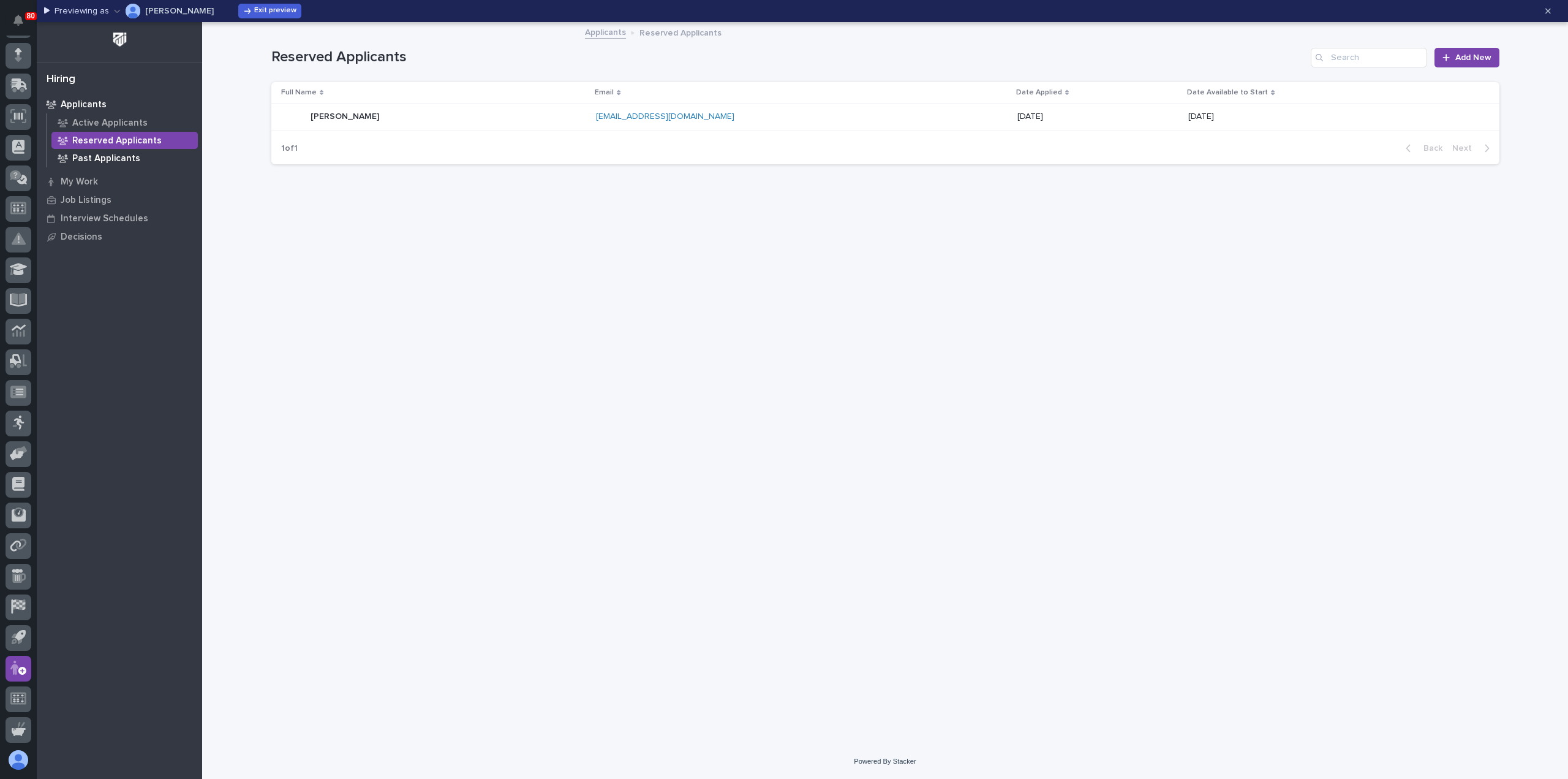
click at [94, 157] on p "Past Applicants" at bounding box center [106, 159] width 68 height 11
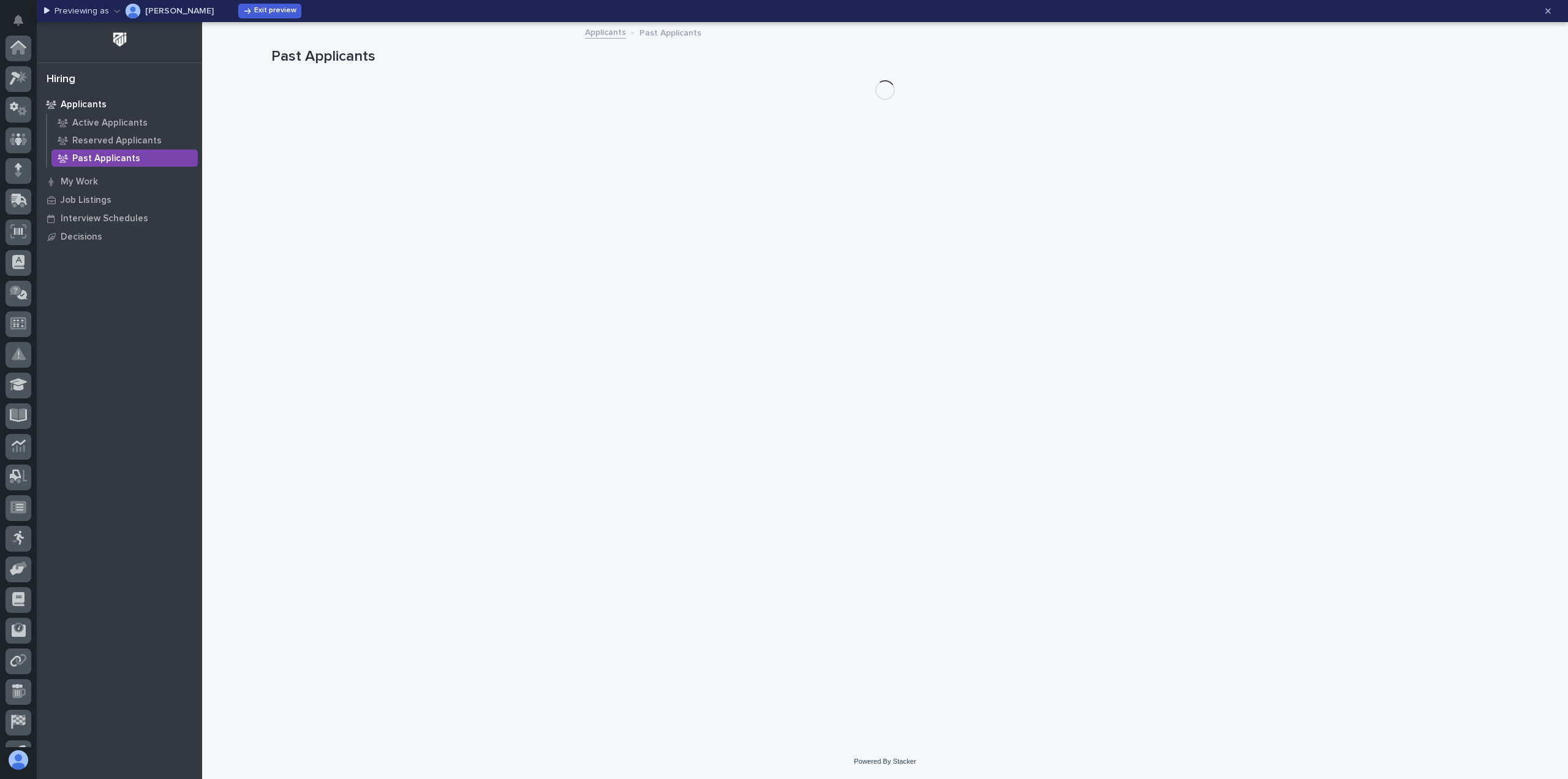
scroll to position [115, 0]
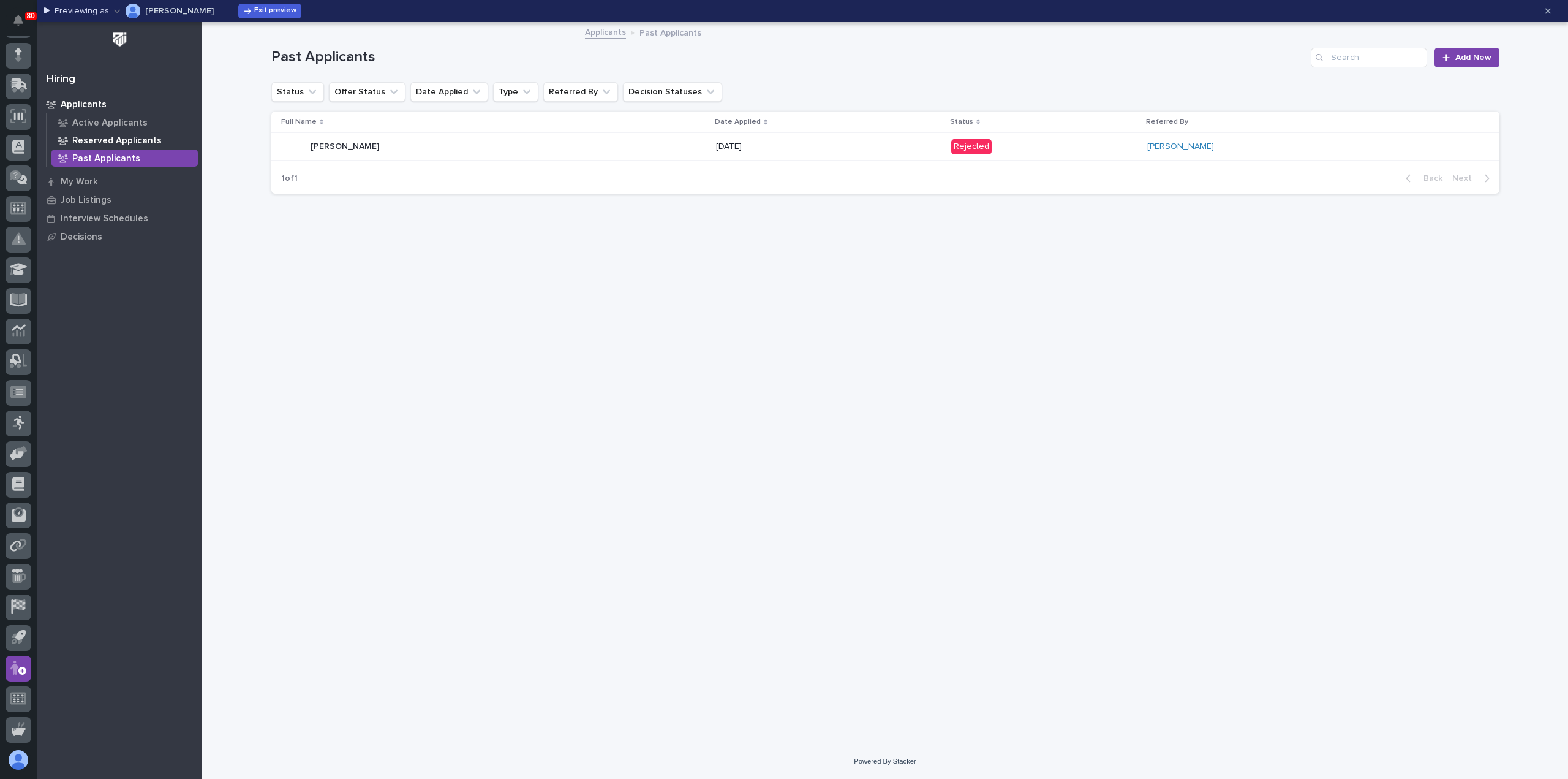
click at [99, 138] on p "Reserved Applicants" at bounding box center [117, 141] width 89 height 11
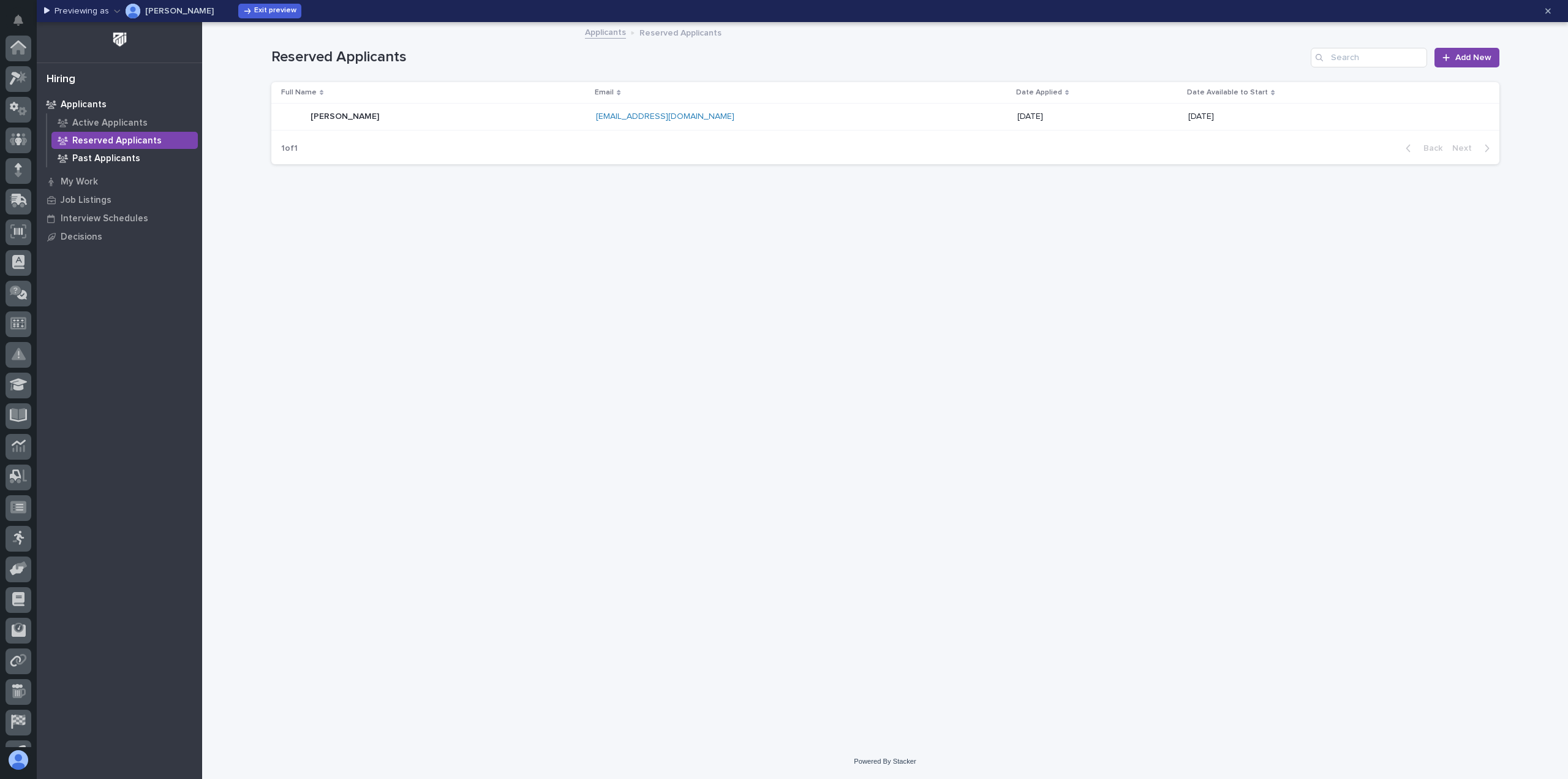
scroll to position [115, 0]
click at [84, 178] on p "My Work" at bounding box center [79, 182] width 37 height 11
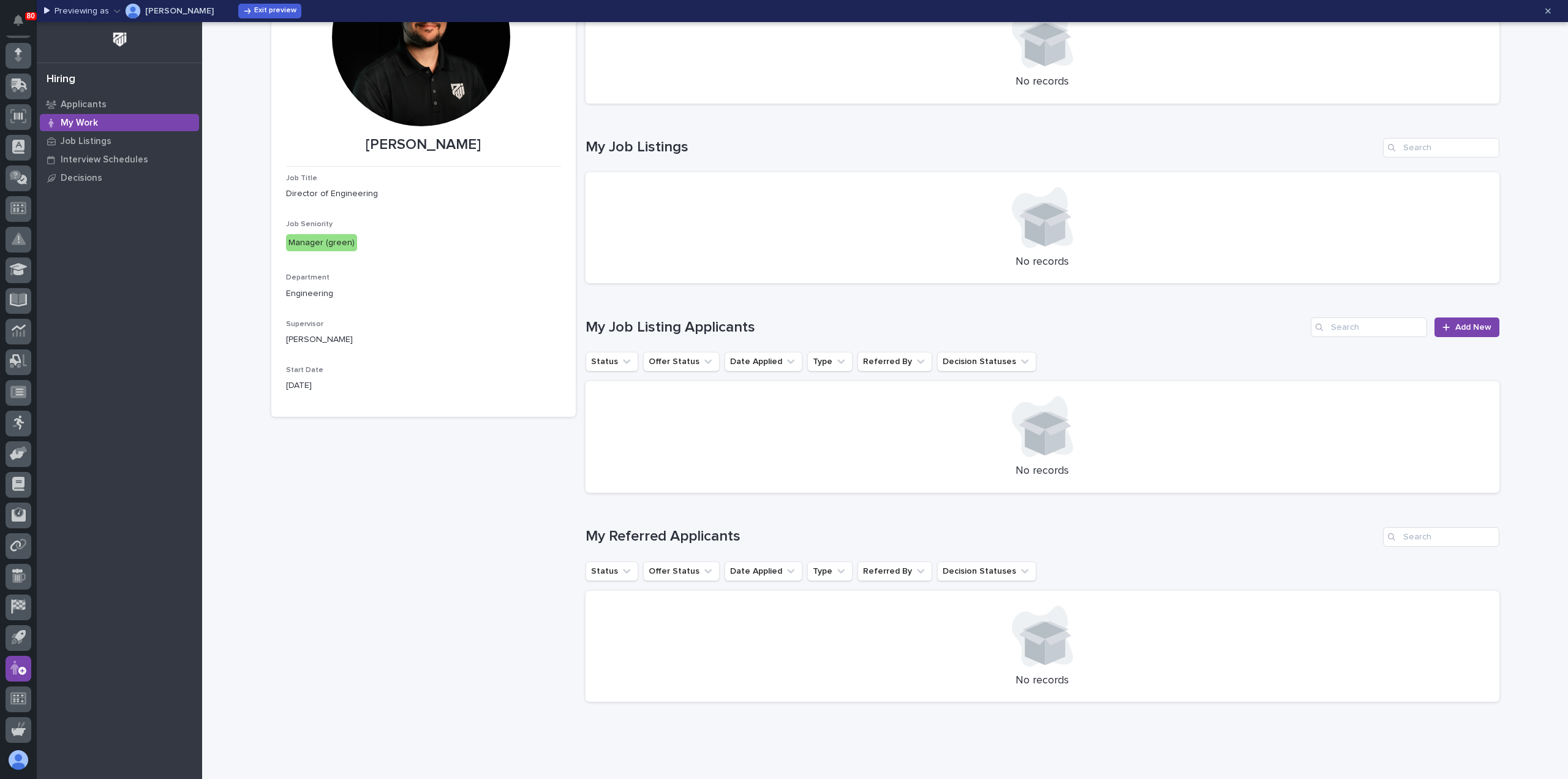
scroll to position [157, 0]
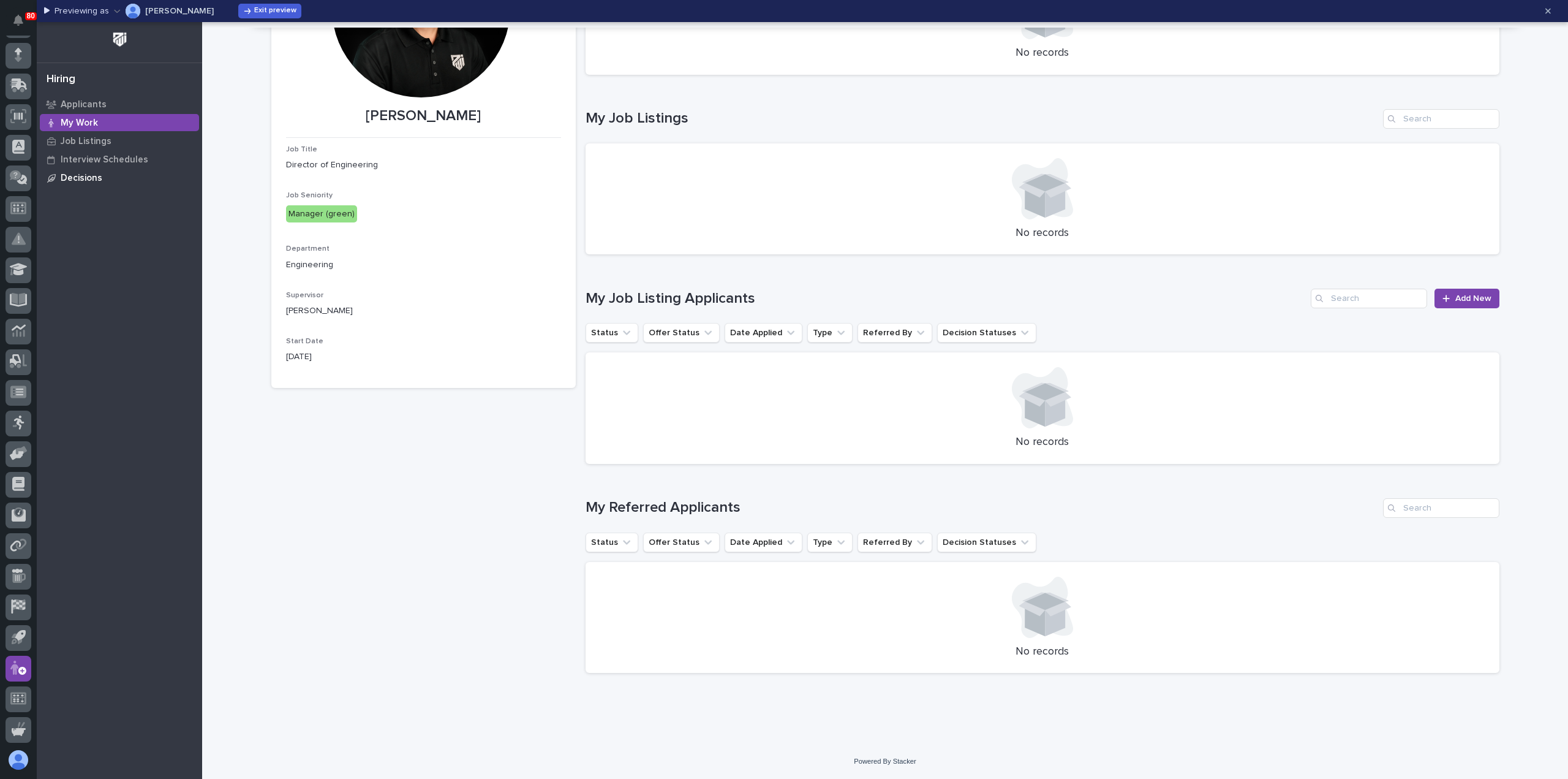
click at [80, 176] on p "Decisions" at bounding box center [82, 178] width 42 height 11
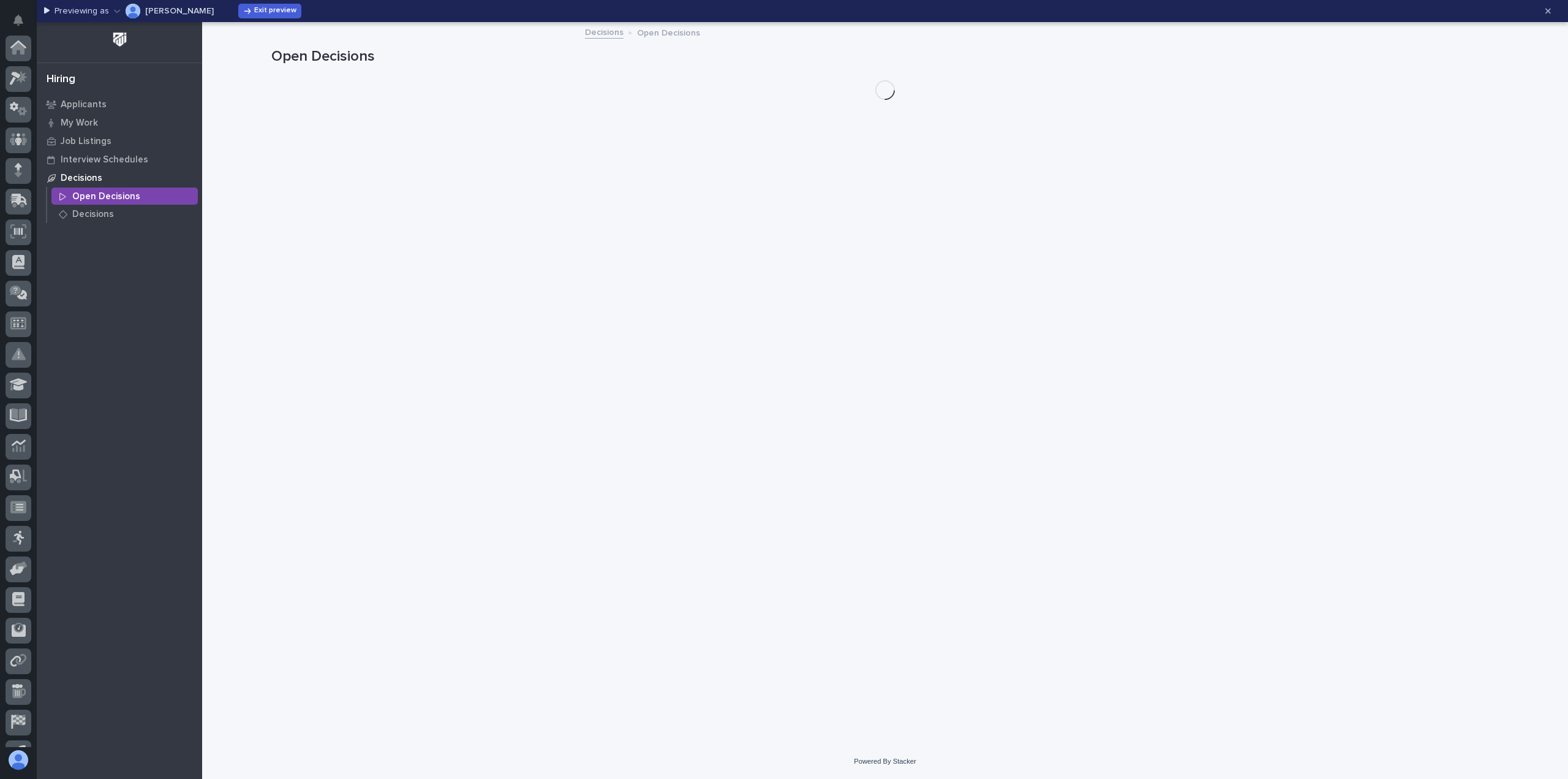
scroll to position [115, 0]
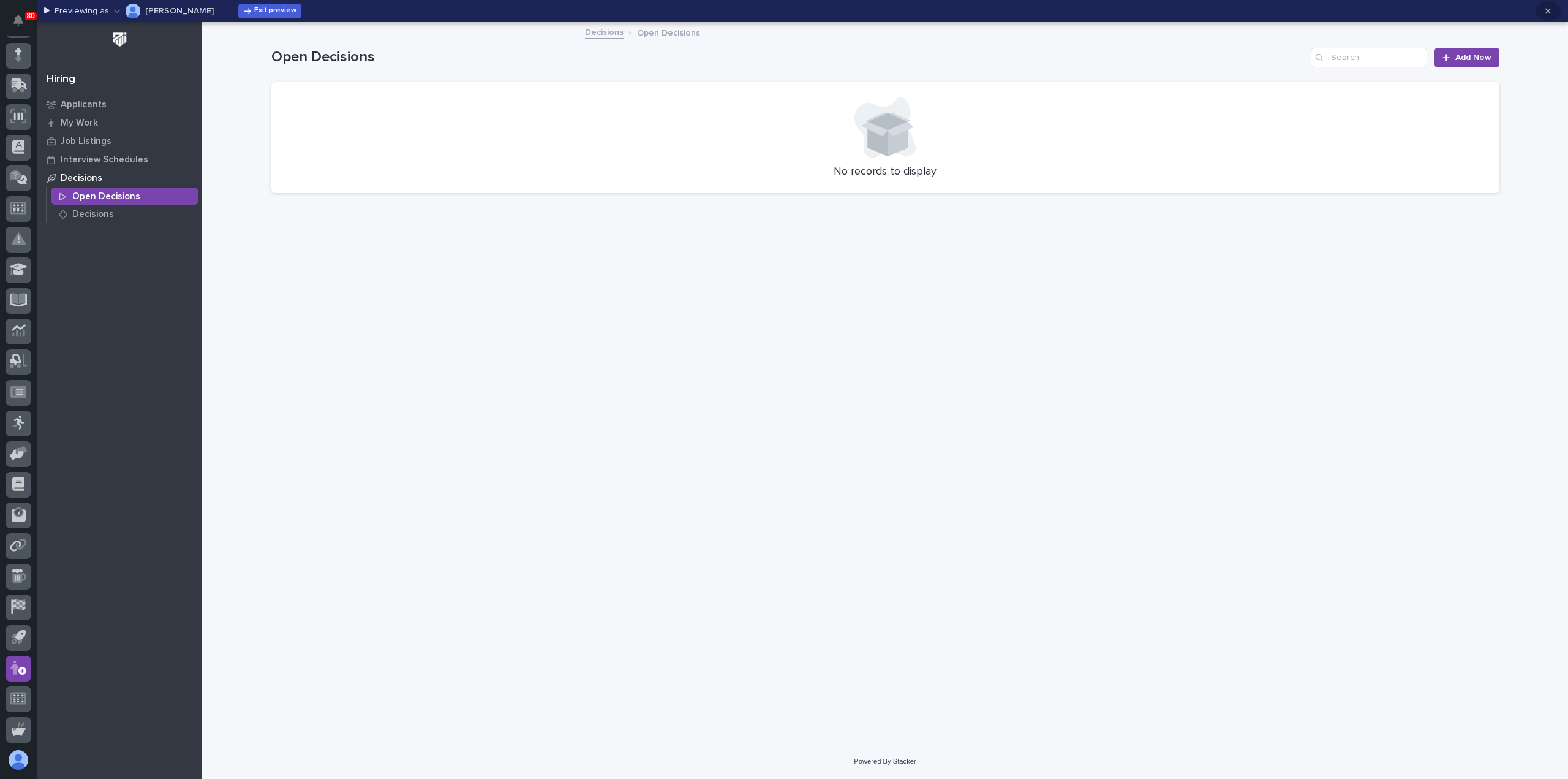
click at [1549, 8] on icon "button" at bounding box center [1548, 10] width 5 height 8
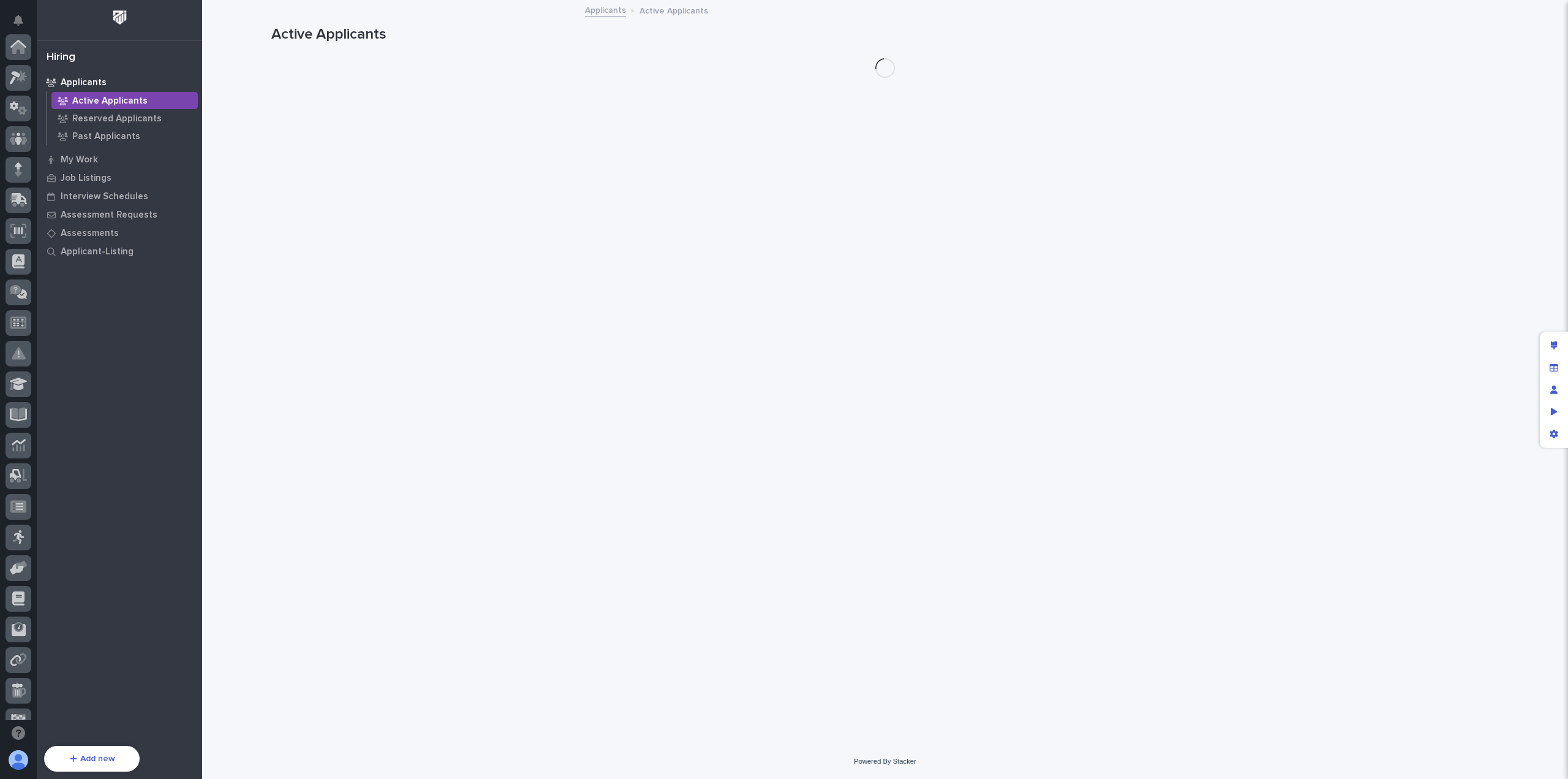
scroll to position [141, 0]
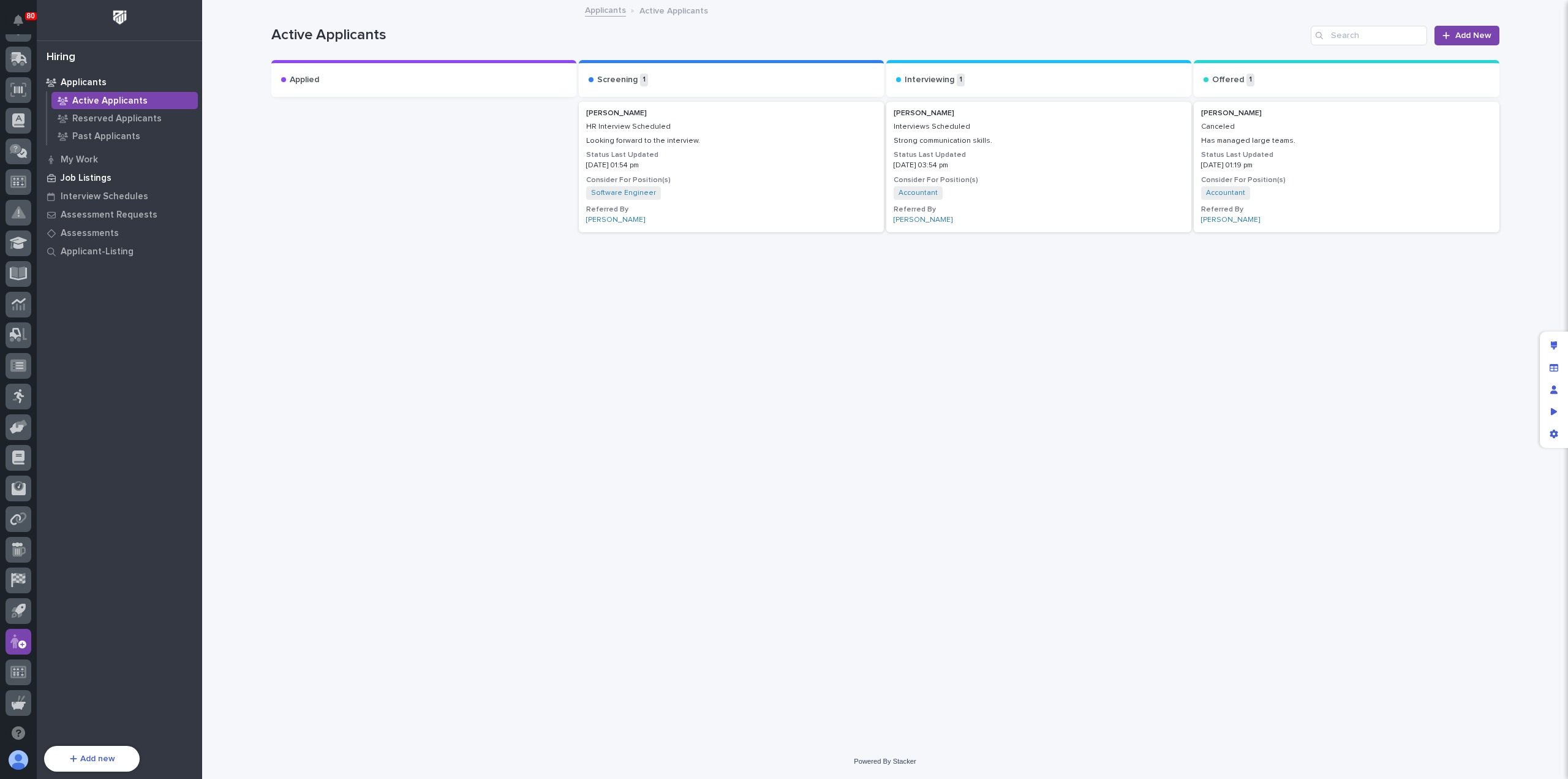
click at [79, 176] on p "Job Listings" at bounding box center [86, 178] width 51 height 11
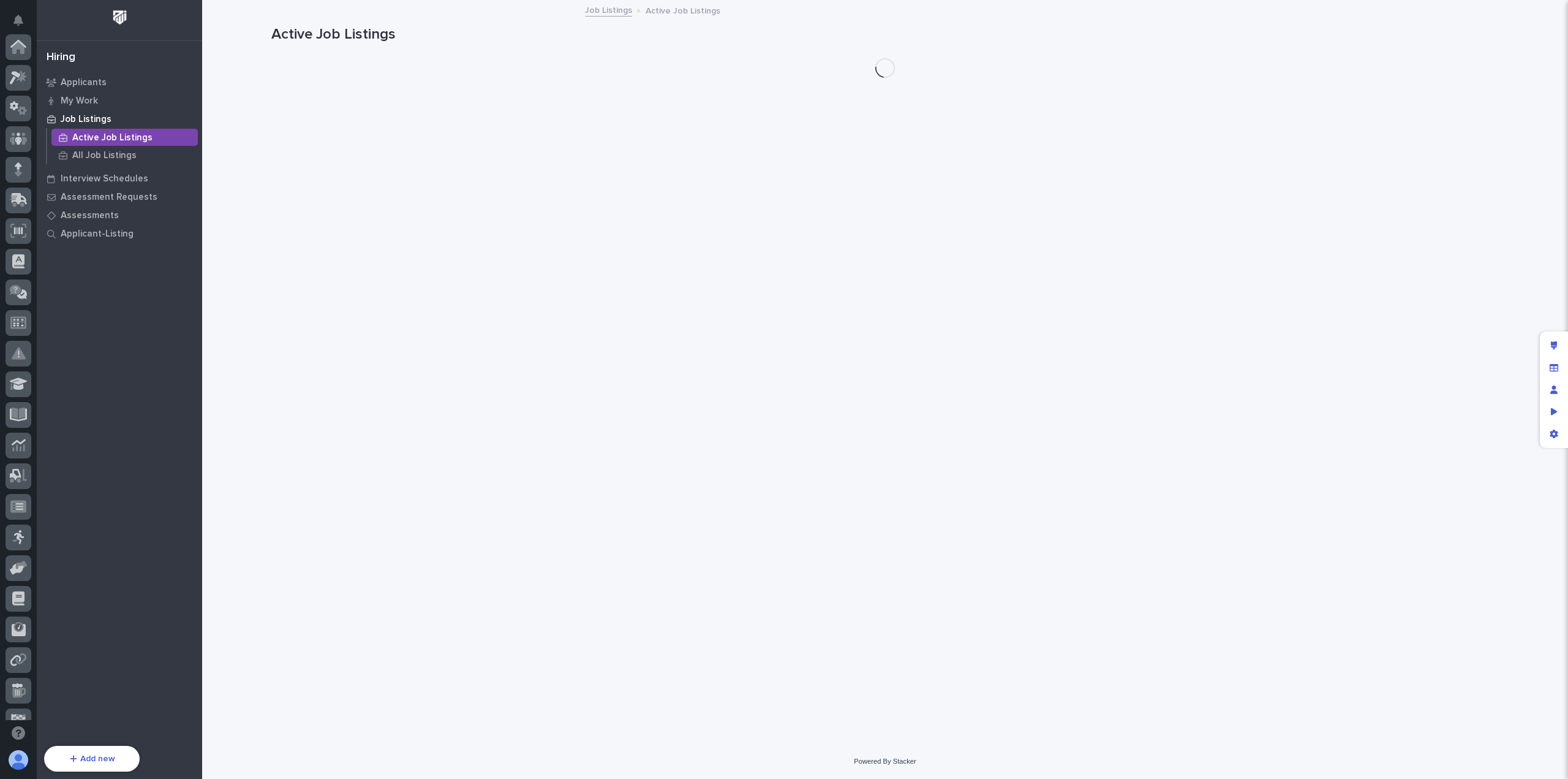
scroll to position [141, 0]
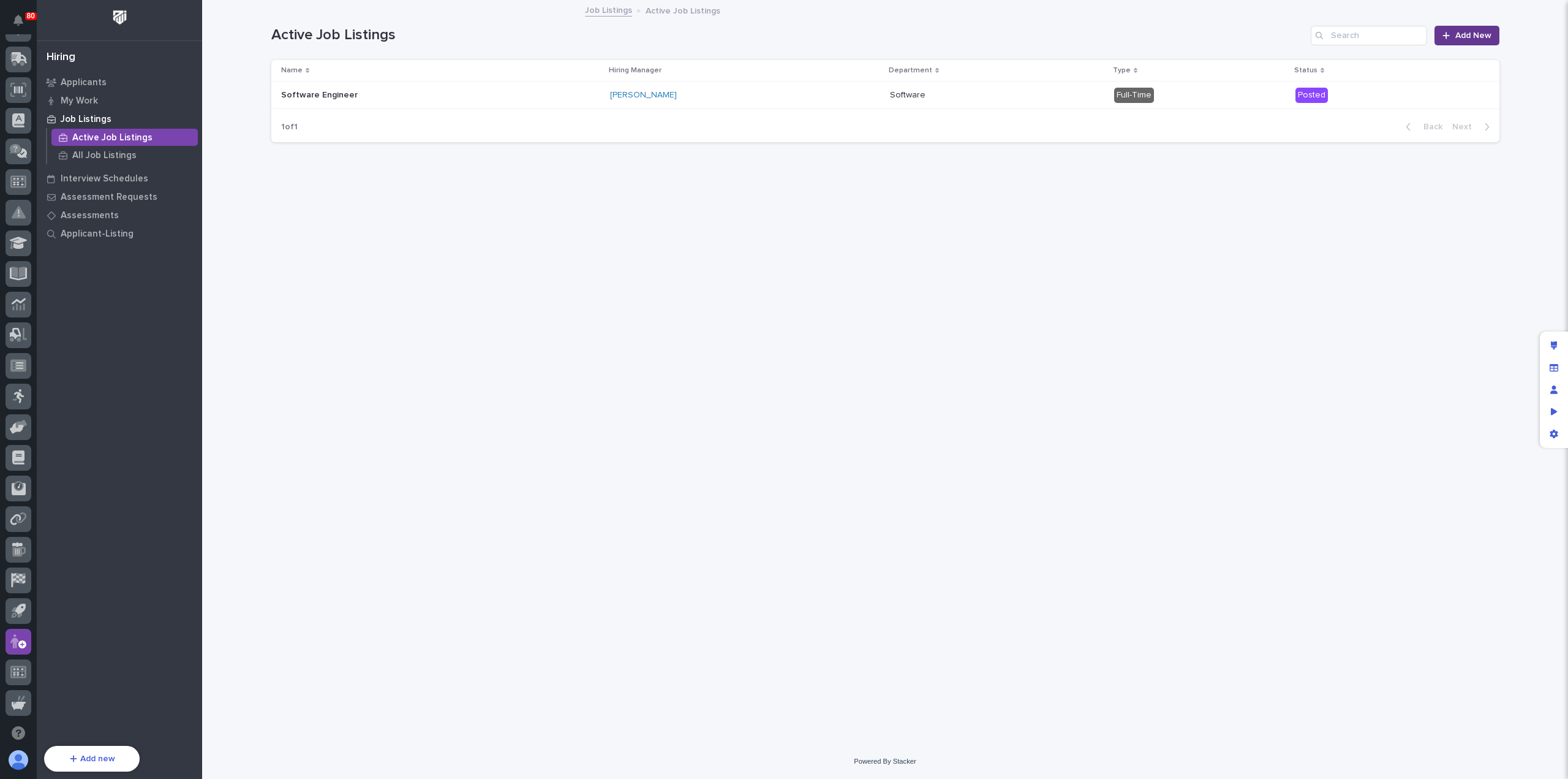
click at [1473, 35] on span "Add New" at bounding box center [1474, 35] width 36 height 8
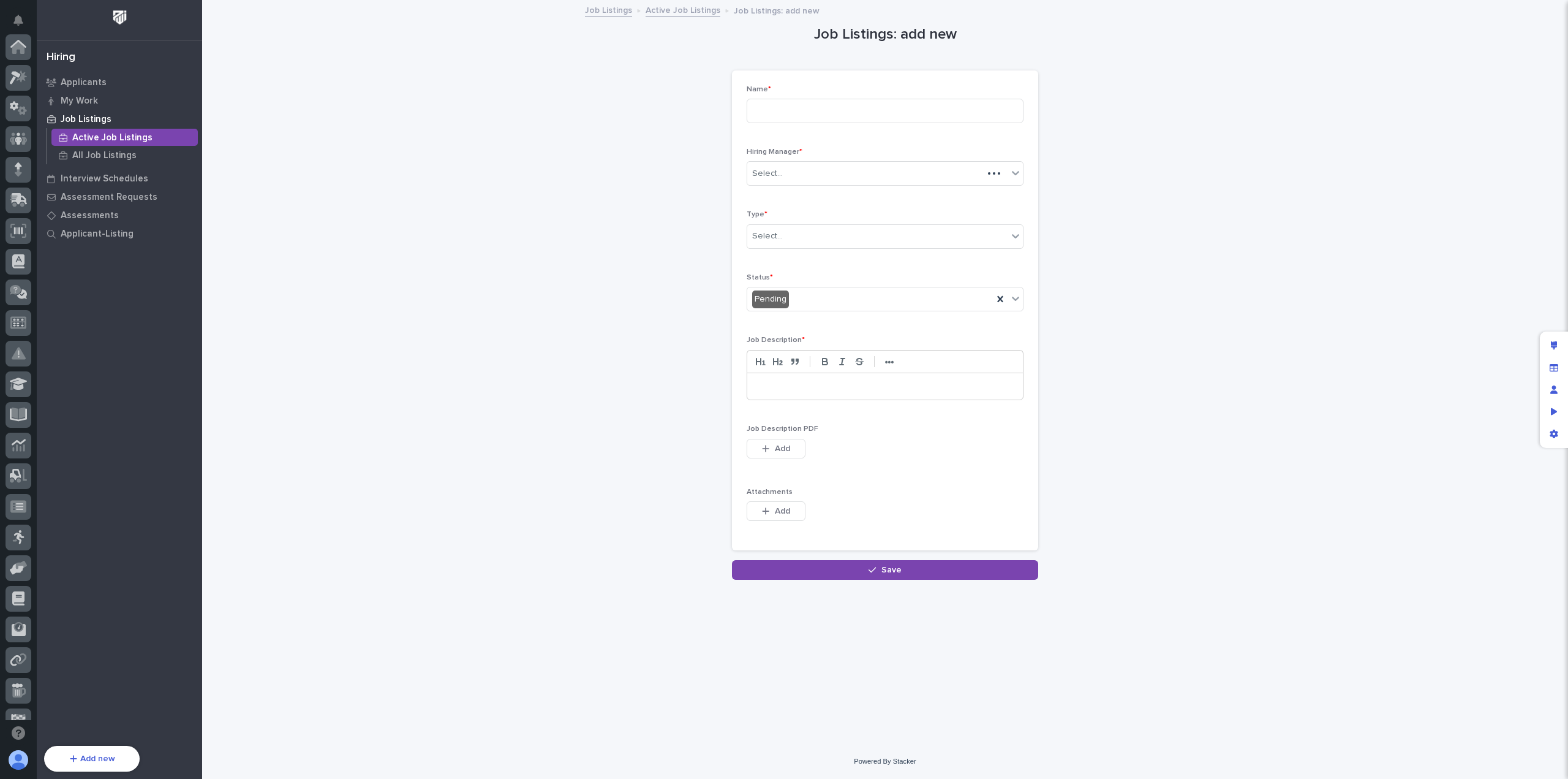
scroll to position [141, 0]
click at [790, 111] on input at bounding box center [885, 111] width 277 height 25
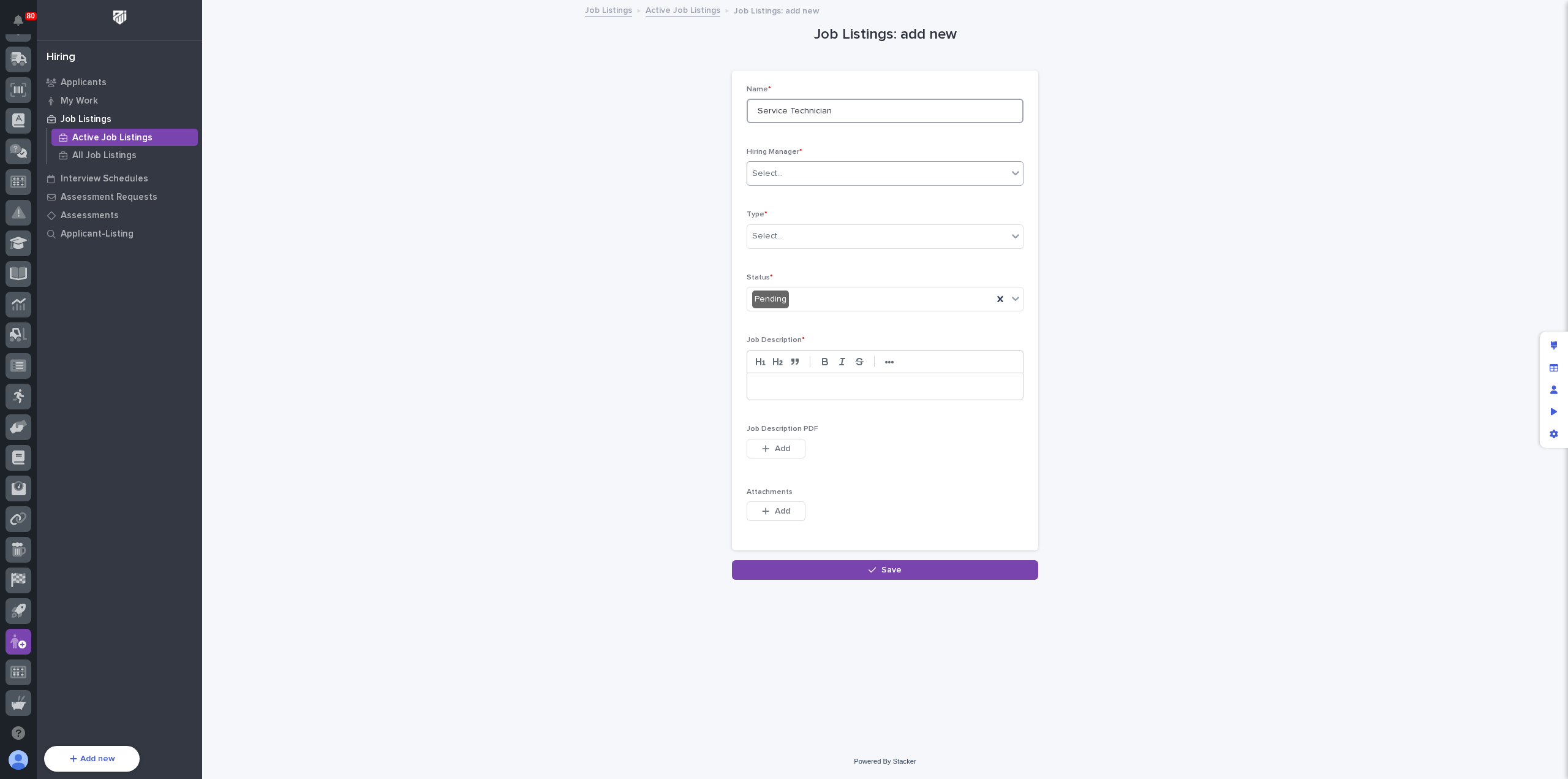
type input "Service Technician"
click at [800, 182] on div "Select..." at bounding box center [878, 174] width 261 height 20
click at [966, 149] on p "Hiring Manager *" at bounding box center [885, 152] width 277 height 8
click at [1556, 410] on icon "Preview as" at bounding box center [1553, 411] width 6 height 7
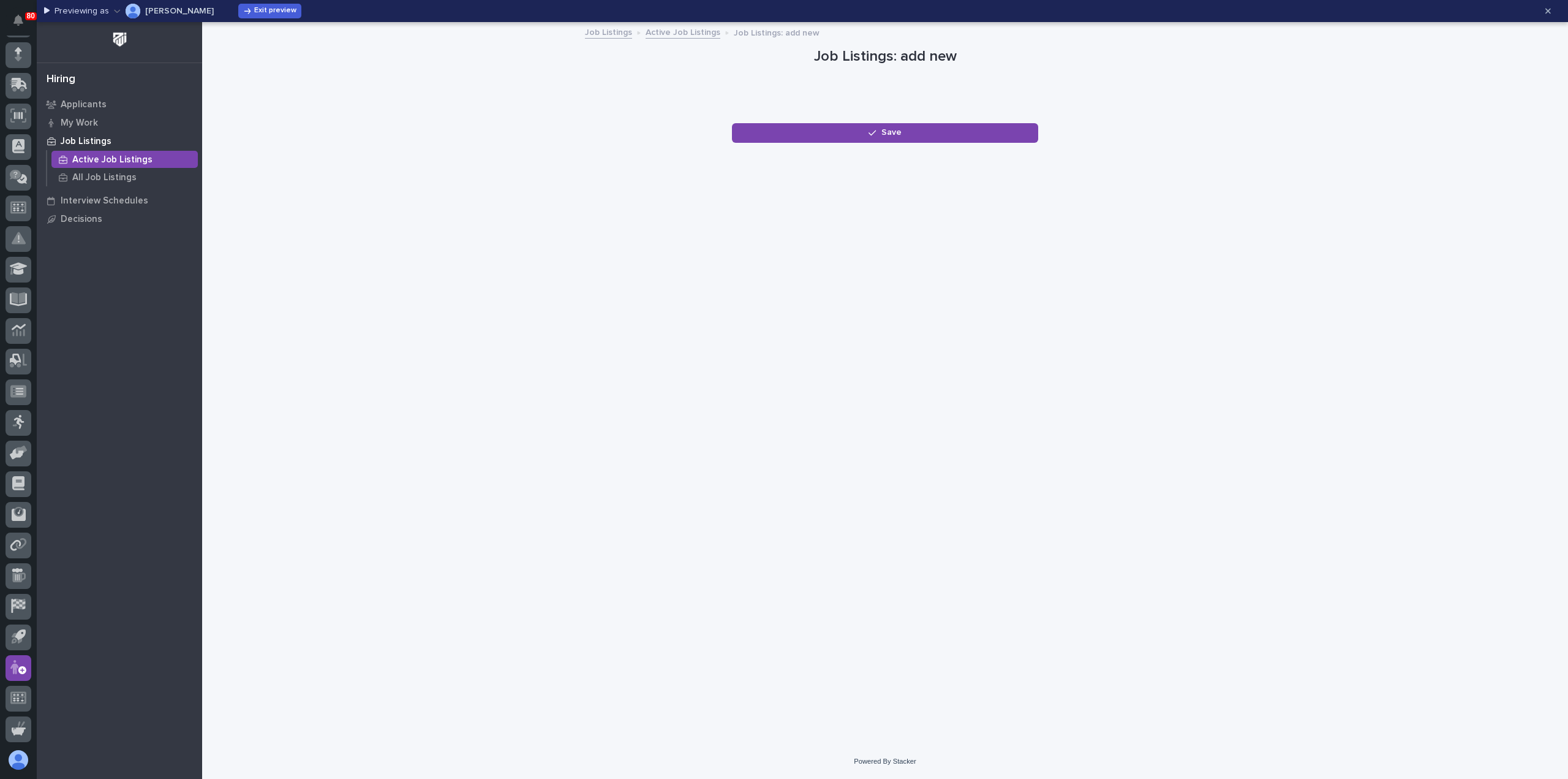
scroll to position [115, 0]
click at [1545, 14] on icon "button" at bounding box center [1548, 10] width 5 height 8
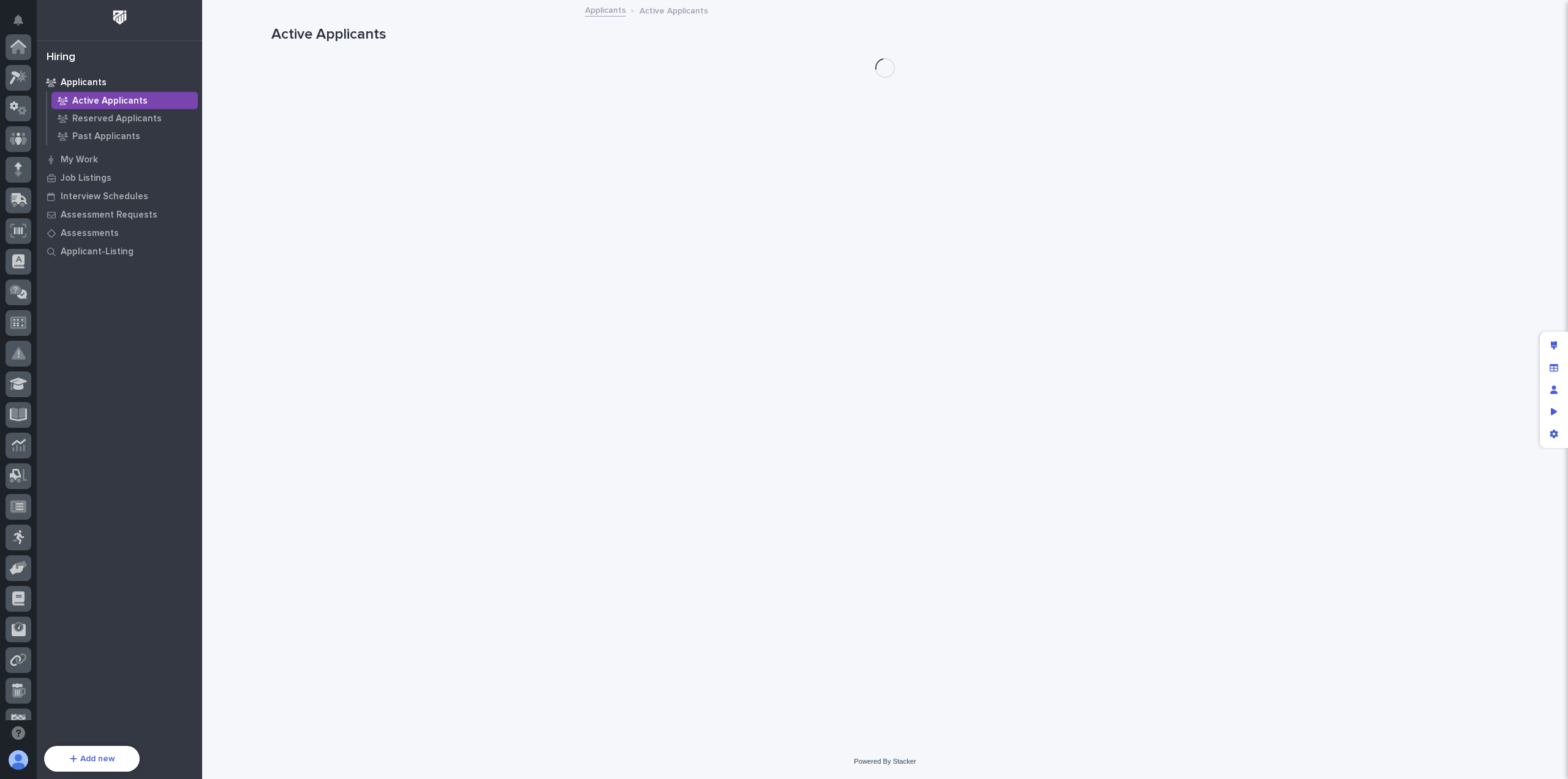
scroll to position [141, 0]
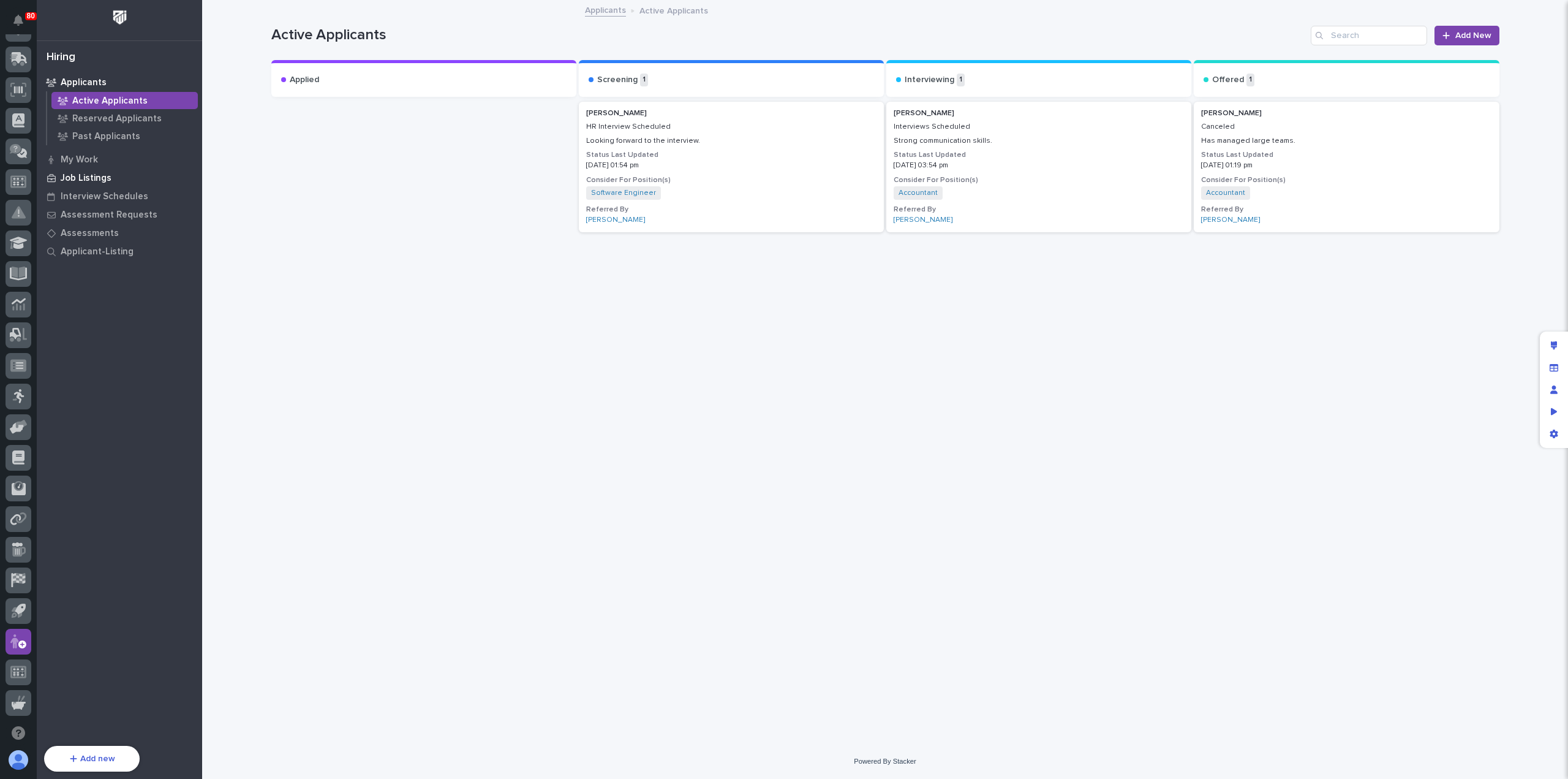
click at [99, 177] on p "Job Listings" at bounding box center [86, 178] width 51 height 11
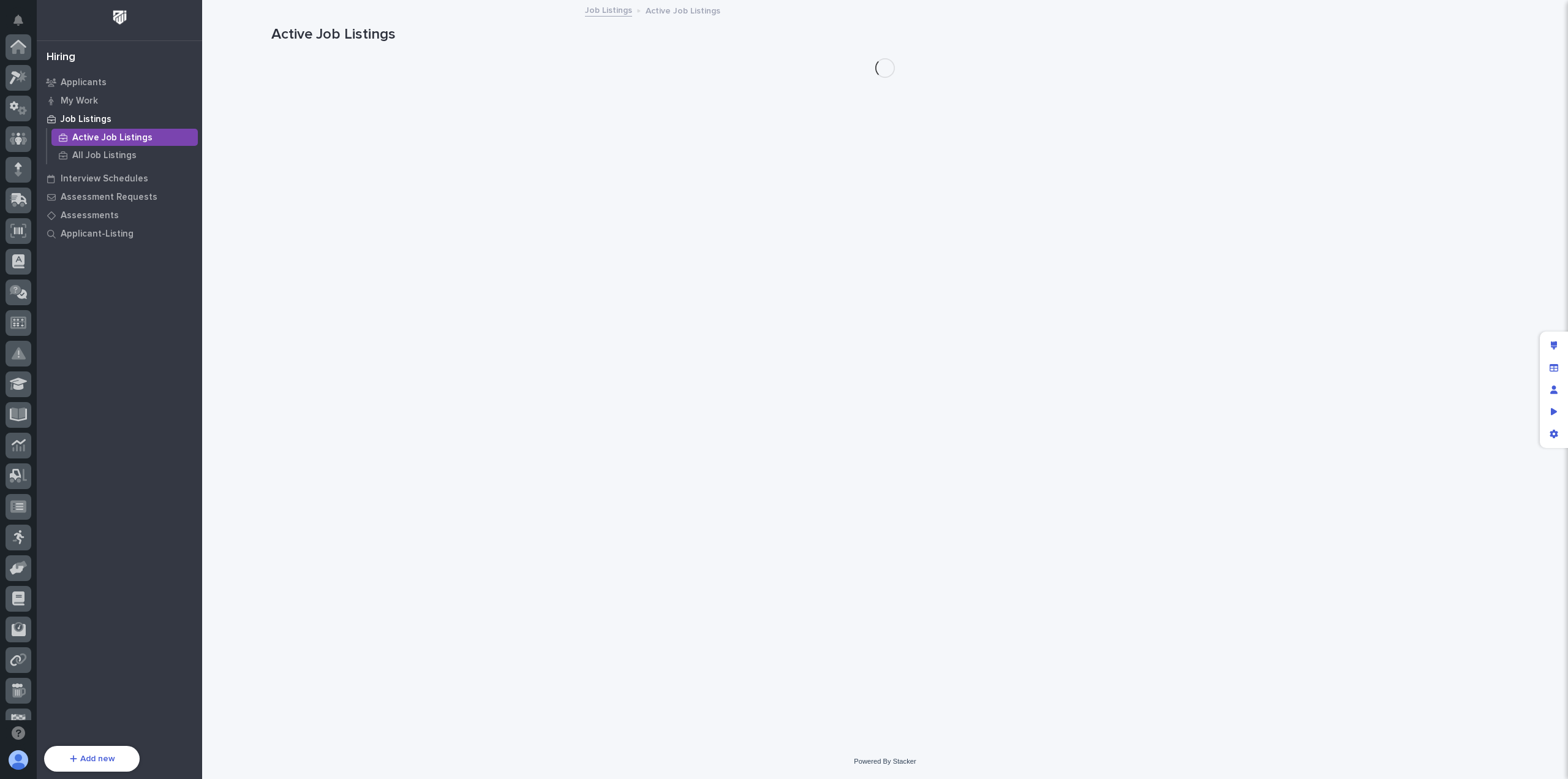
scroll to position [141, 0]
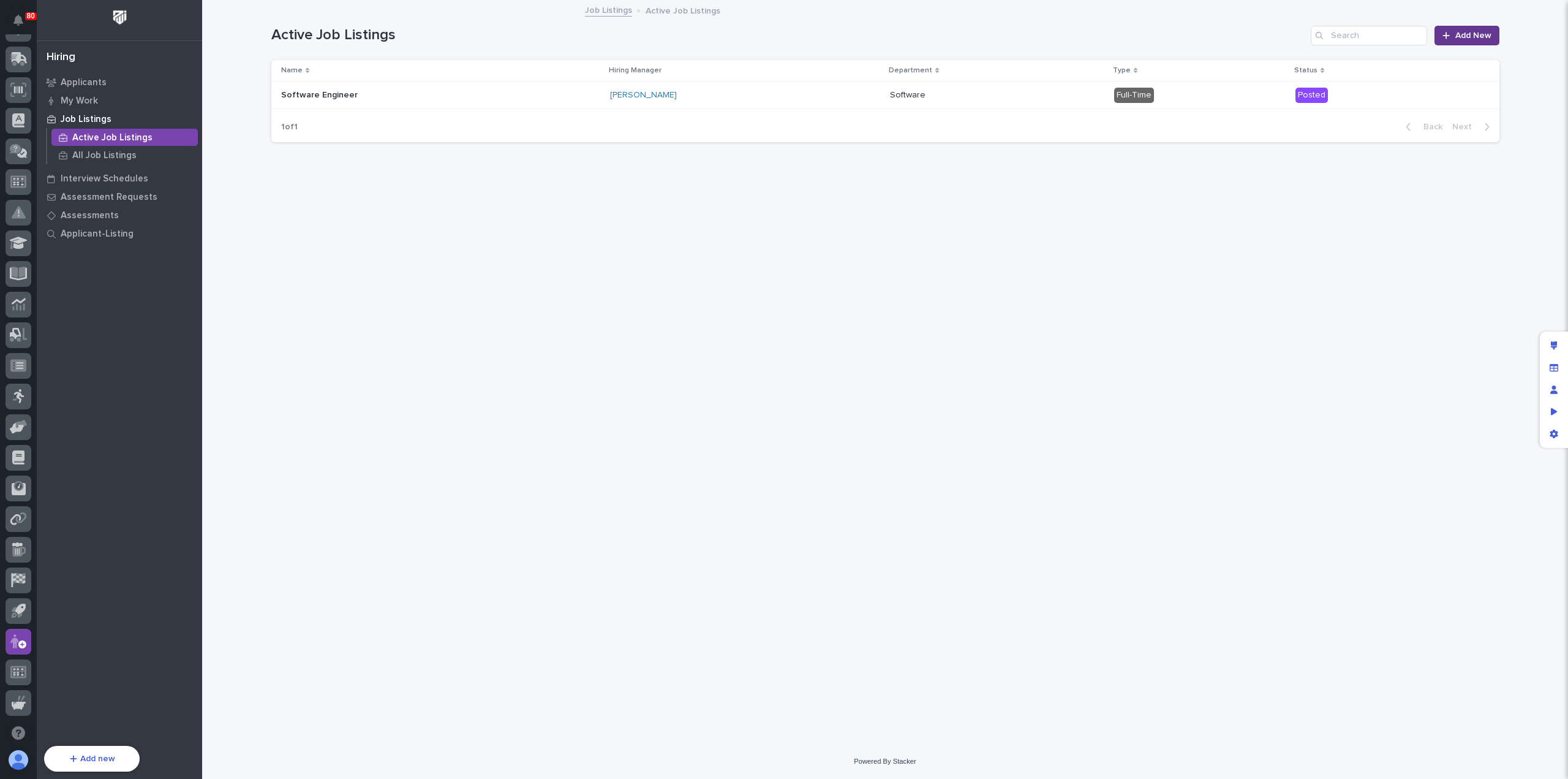
click at [1464, 36] on span "Add New" at bounding box center [1474, 35] width 36 height 8
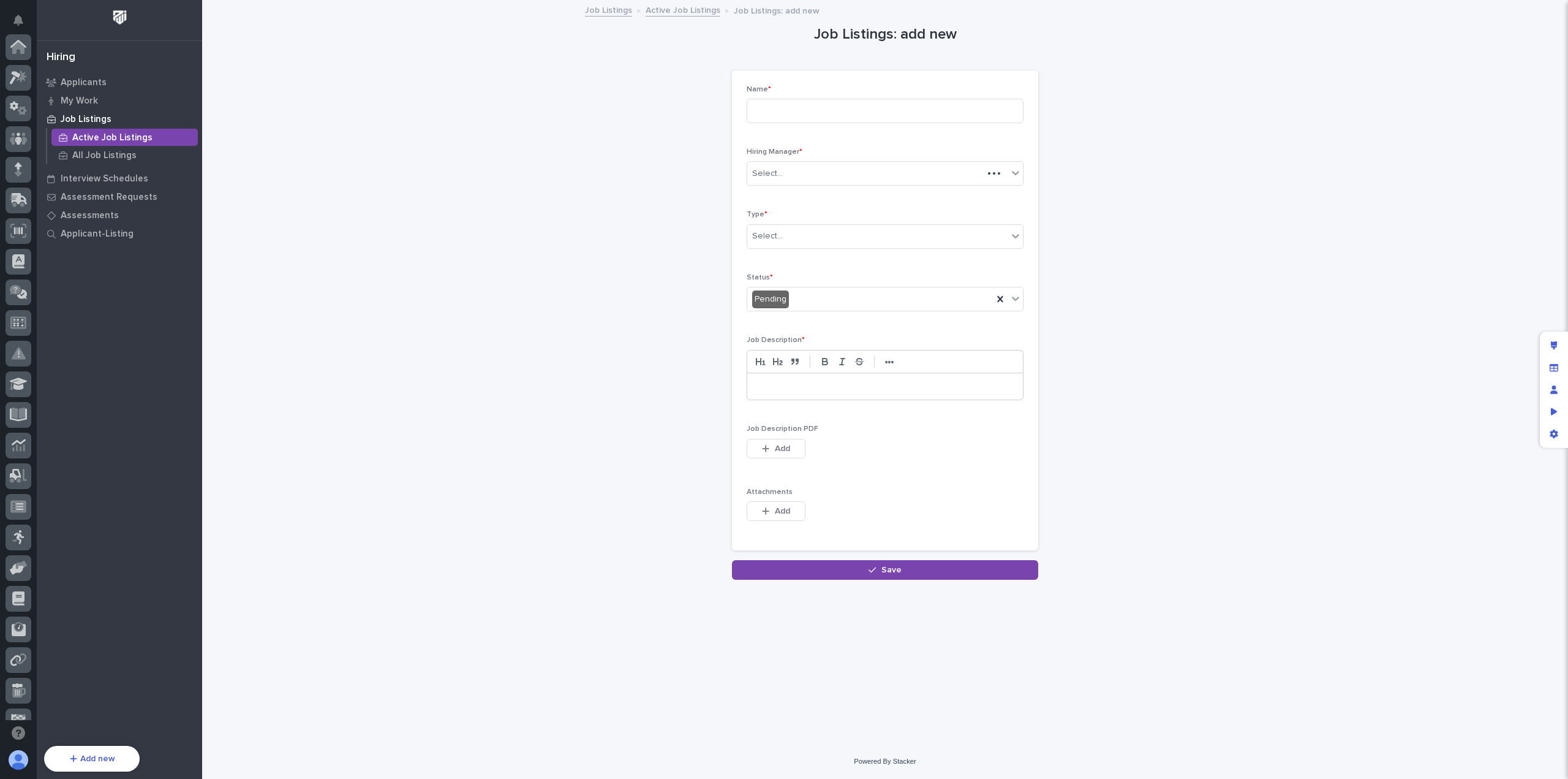
scroll to position [141, 0]
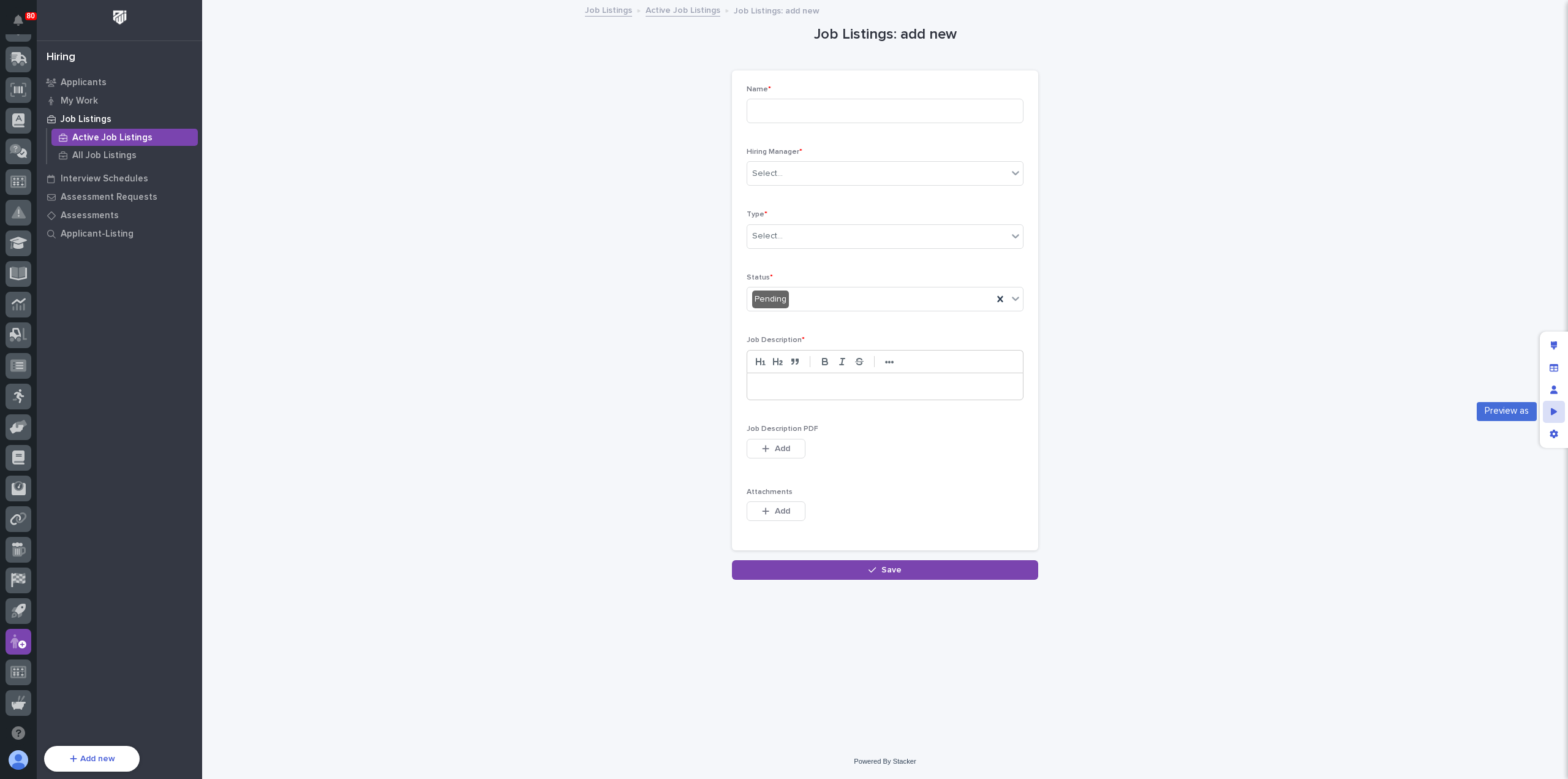
click at [1549, 410] on div "Preview as" at bounding box center [1554, 412] width 22 height 22
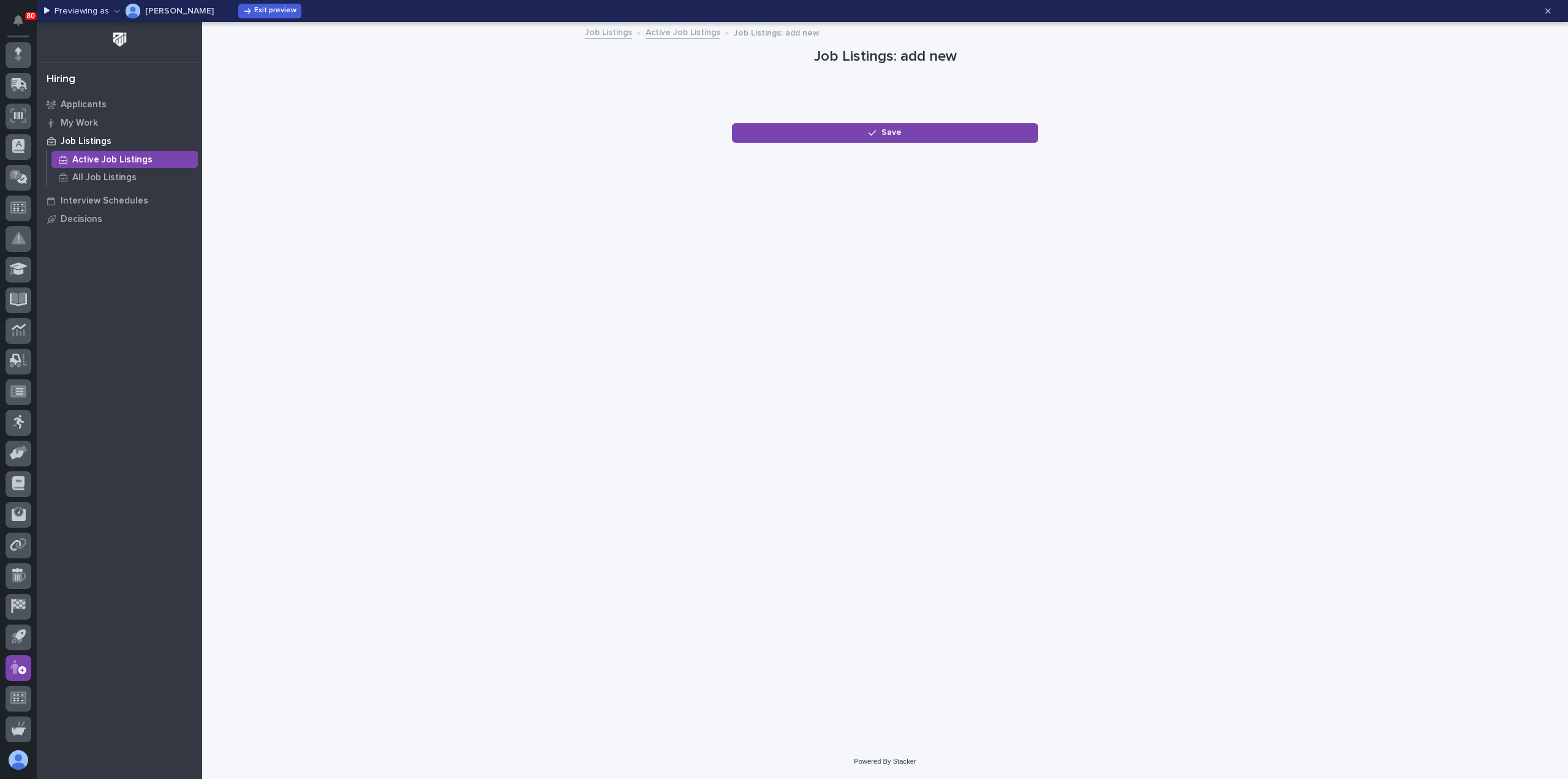
scroll to position [115, 0]
click at [1548, 9] on icon "button" at bounding box center [1548, 10] width 5 height 8
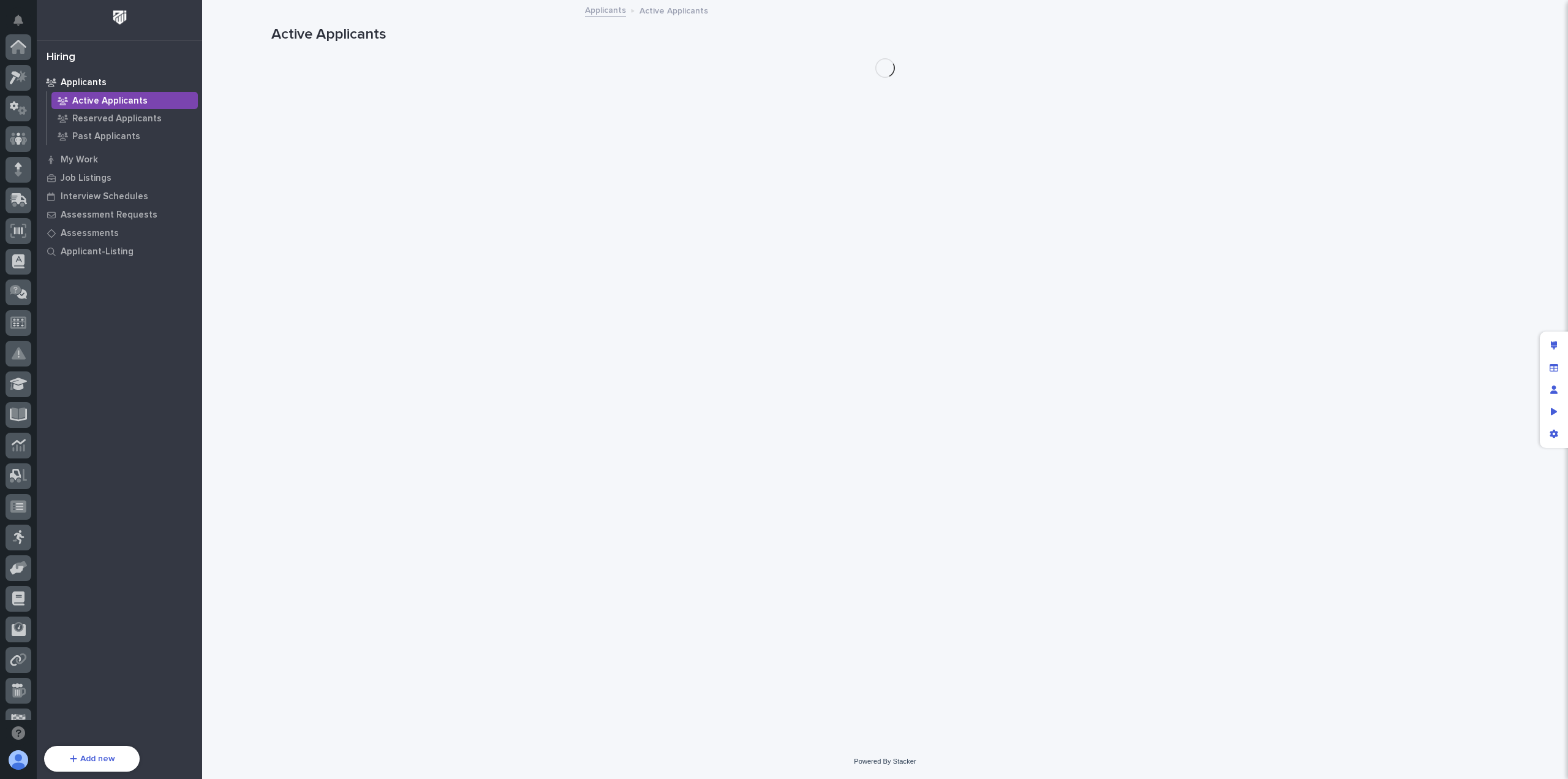
scroll to position [141, 0]
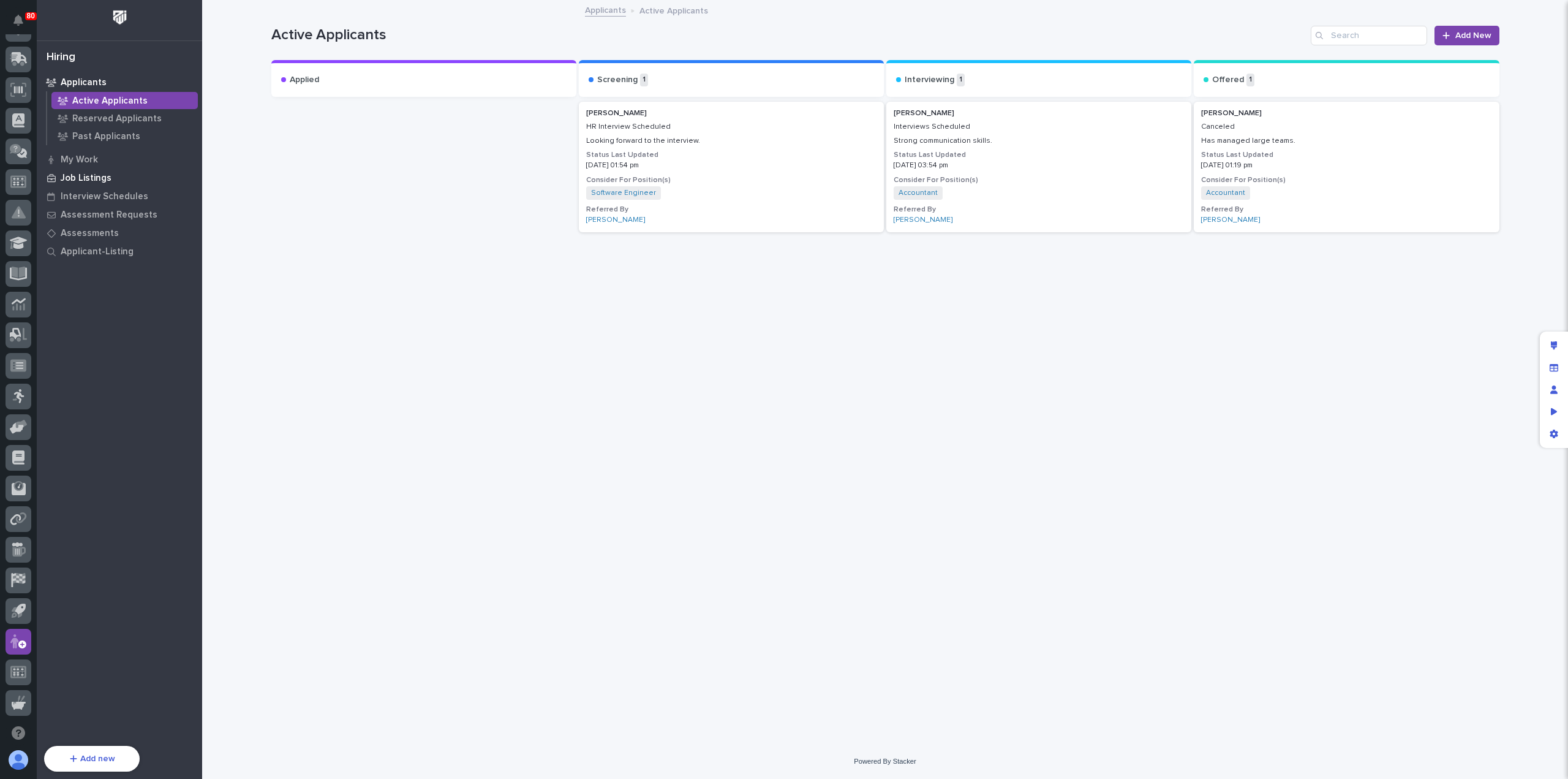
click at [100, 176] on p "Job Listings" at bounding box center [86, 178] width 51 height 11
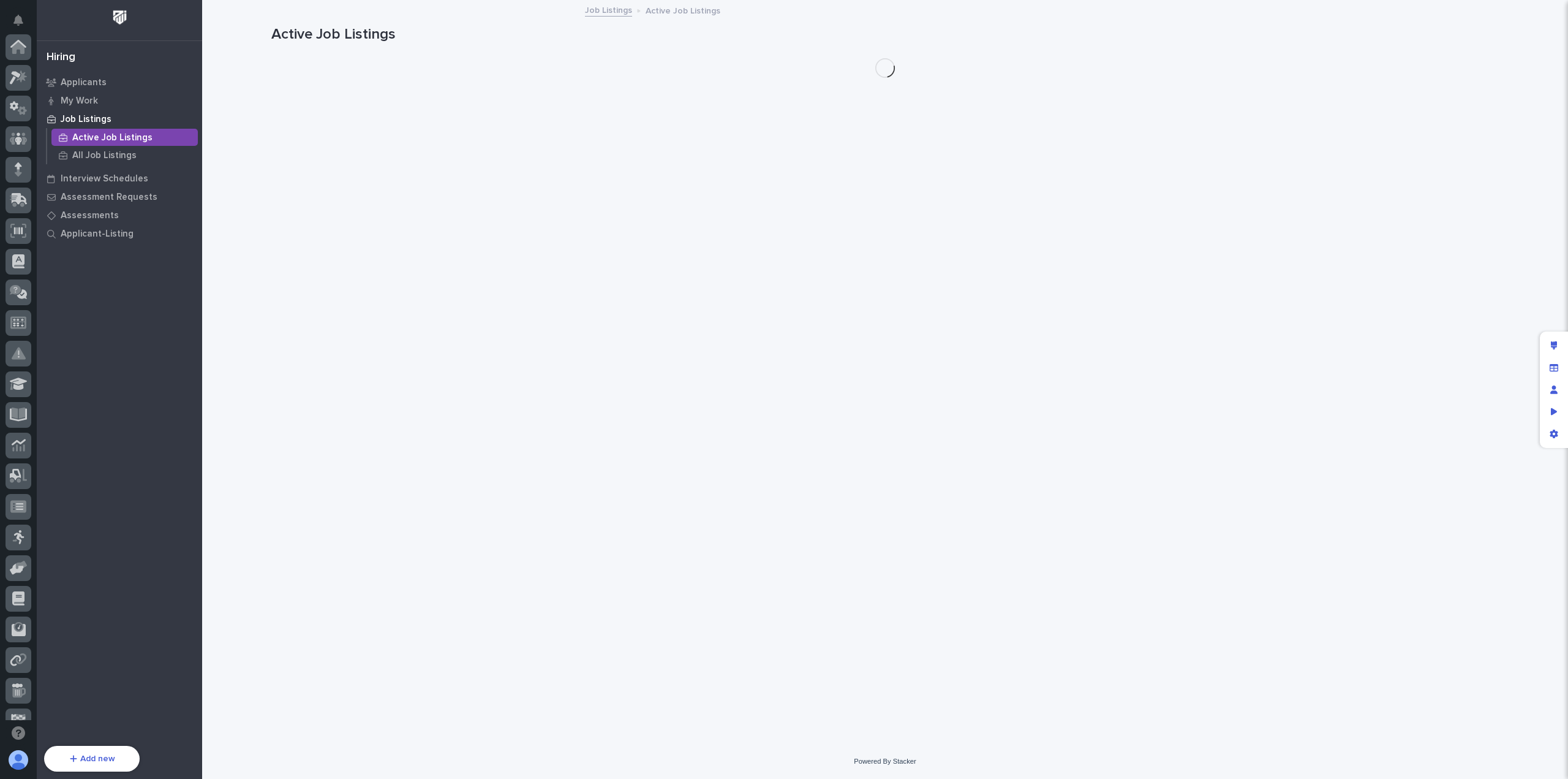
scroll to position [141, 0]
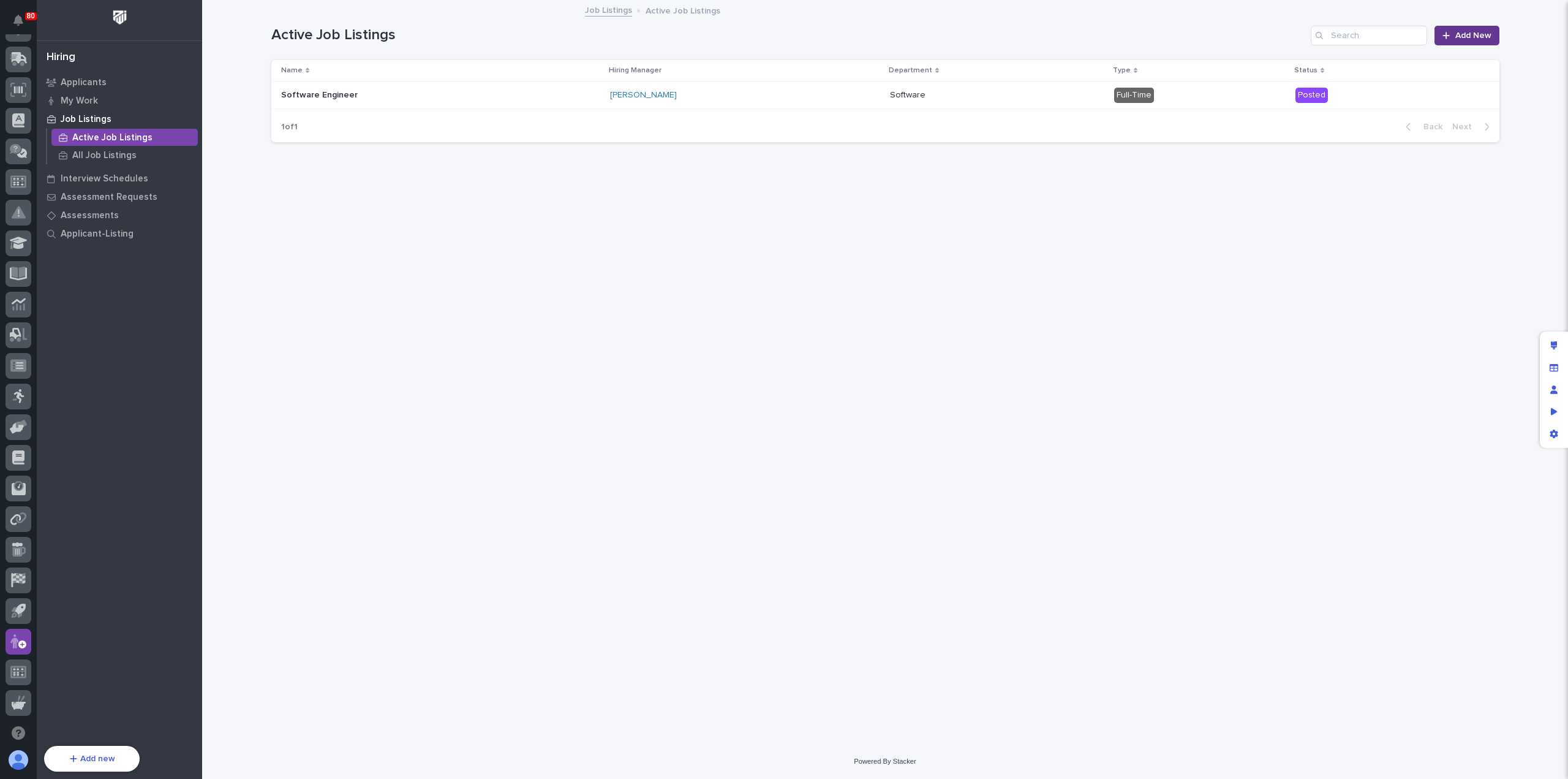
click at [1439, 37] on link "Add New" at bounding box center [1466, 35] width 65 height 20
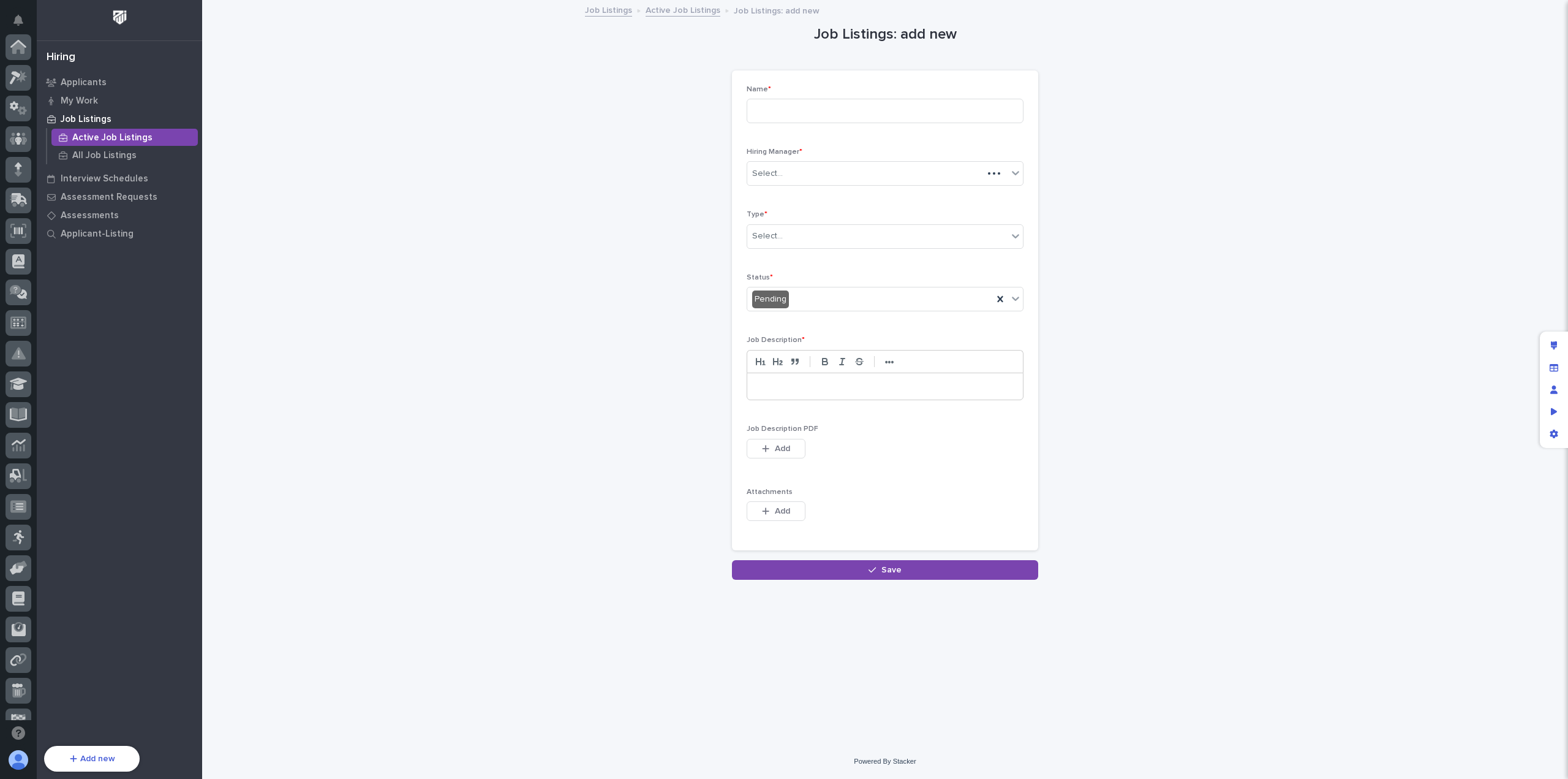
scroll to position [141, 0]
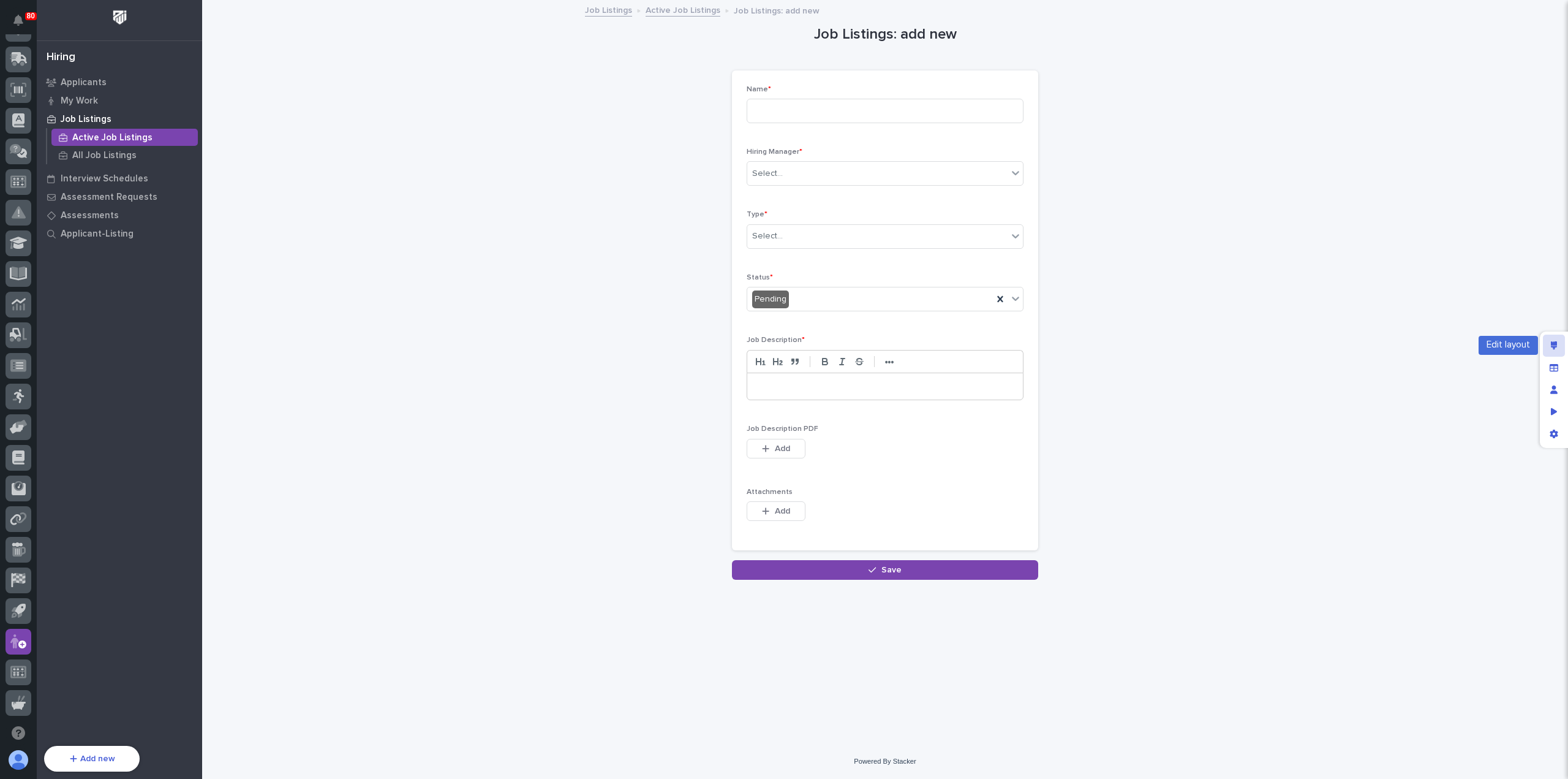
click at [1555, 346] on icon "Edit layout" at bounding box center [1553, 345] width 6 height 8
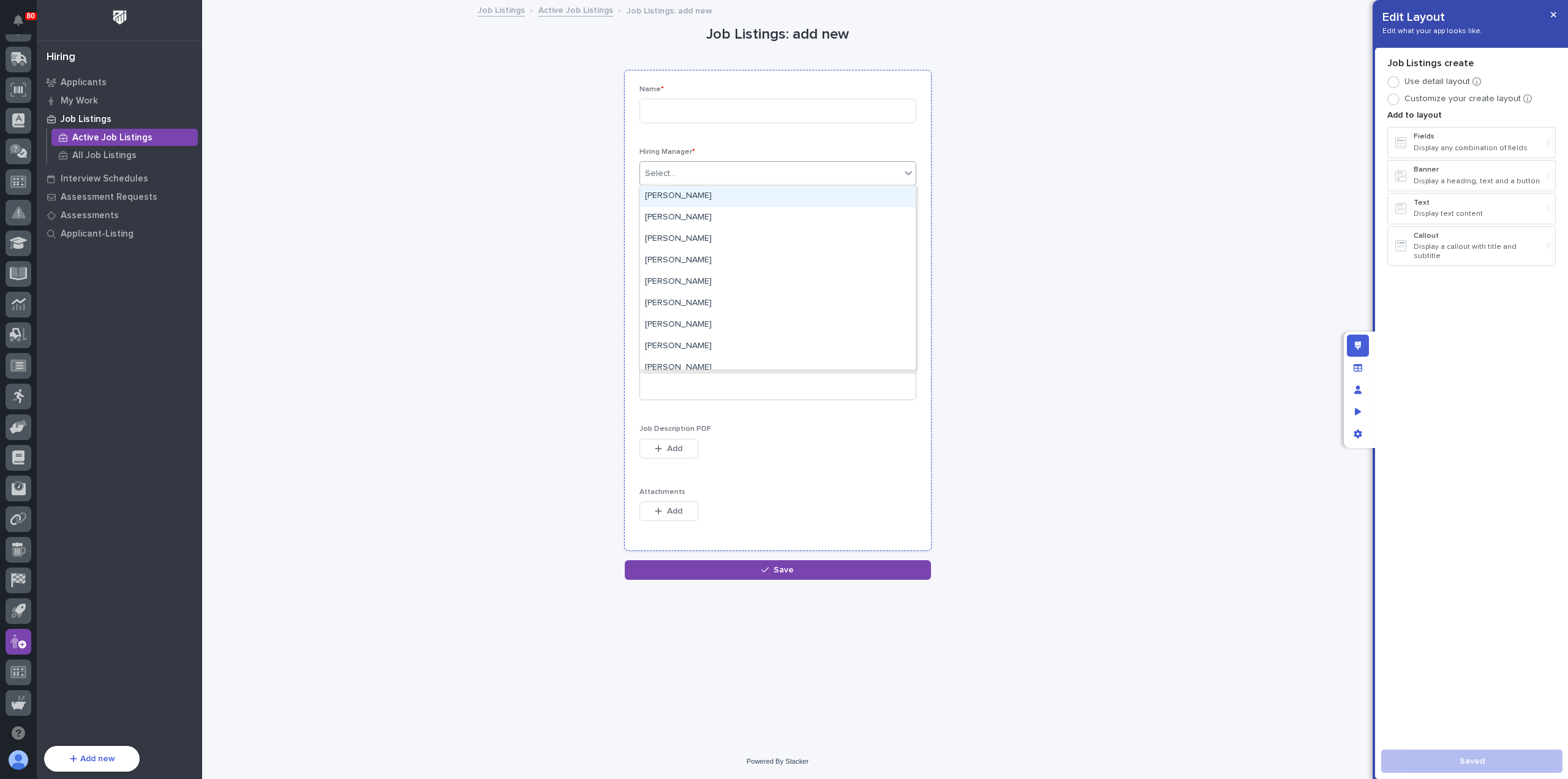
click at [799, 175] on div "Select..." at bounding box center [770, 174] width 261 height 20
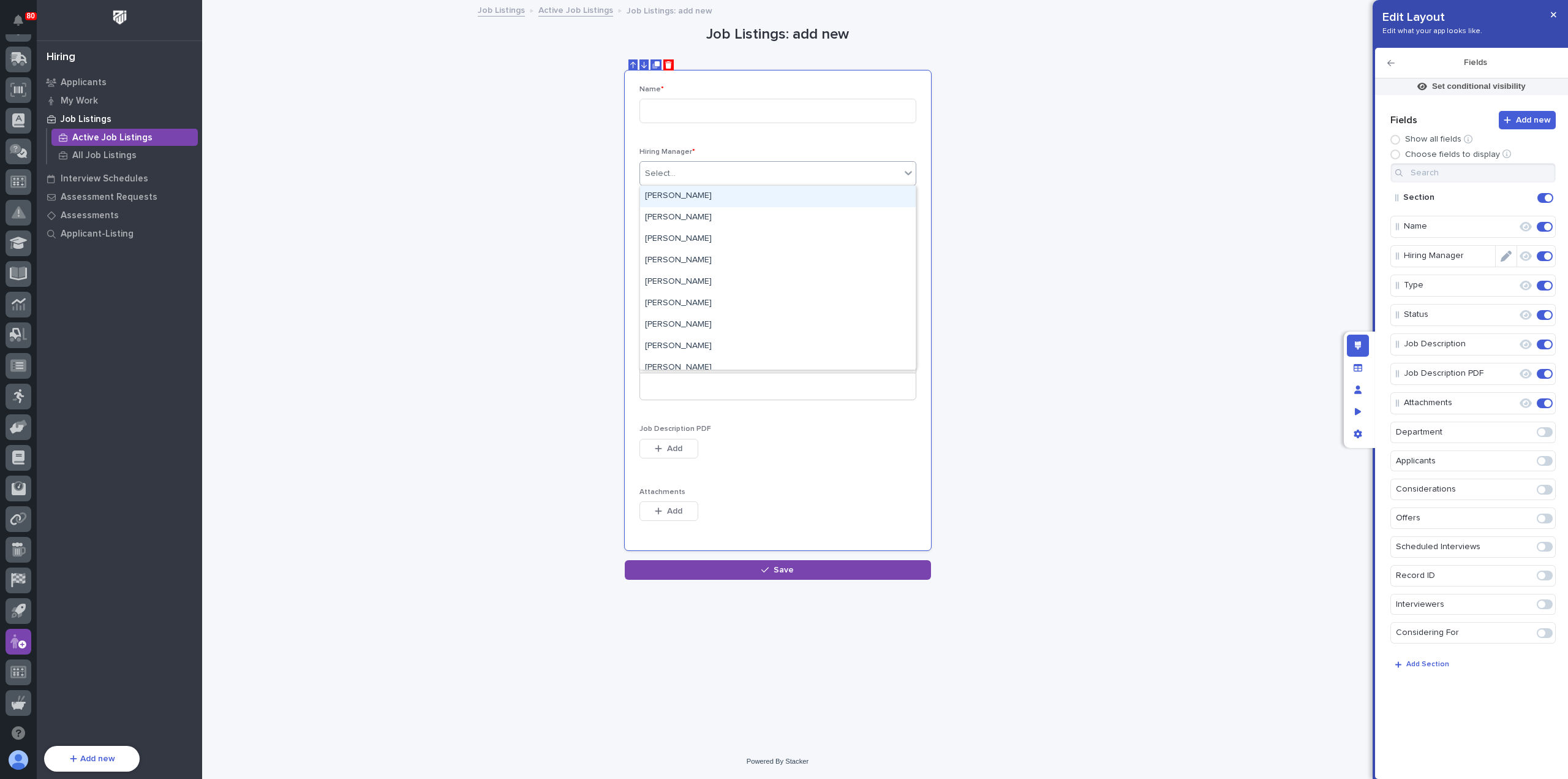
click at [1506, 257] on icon "Edit" at bounding box center [1506, 256] width 11 height 11
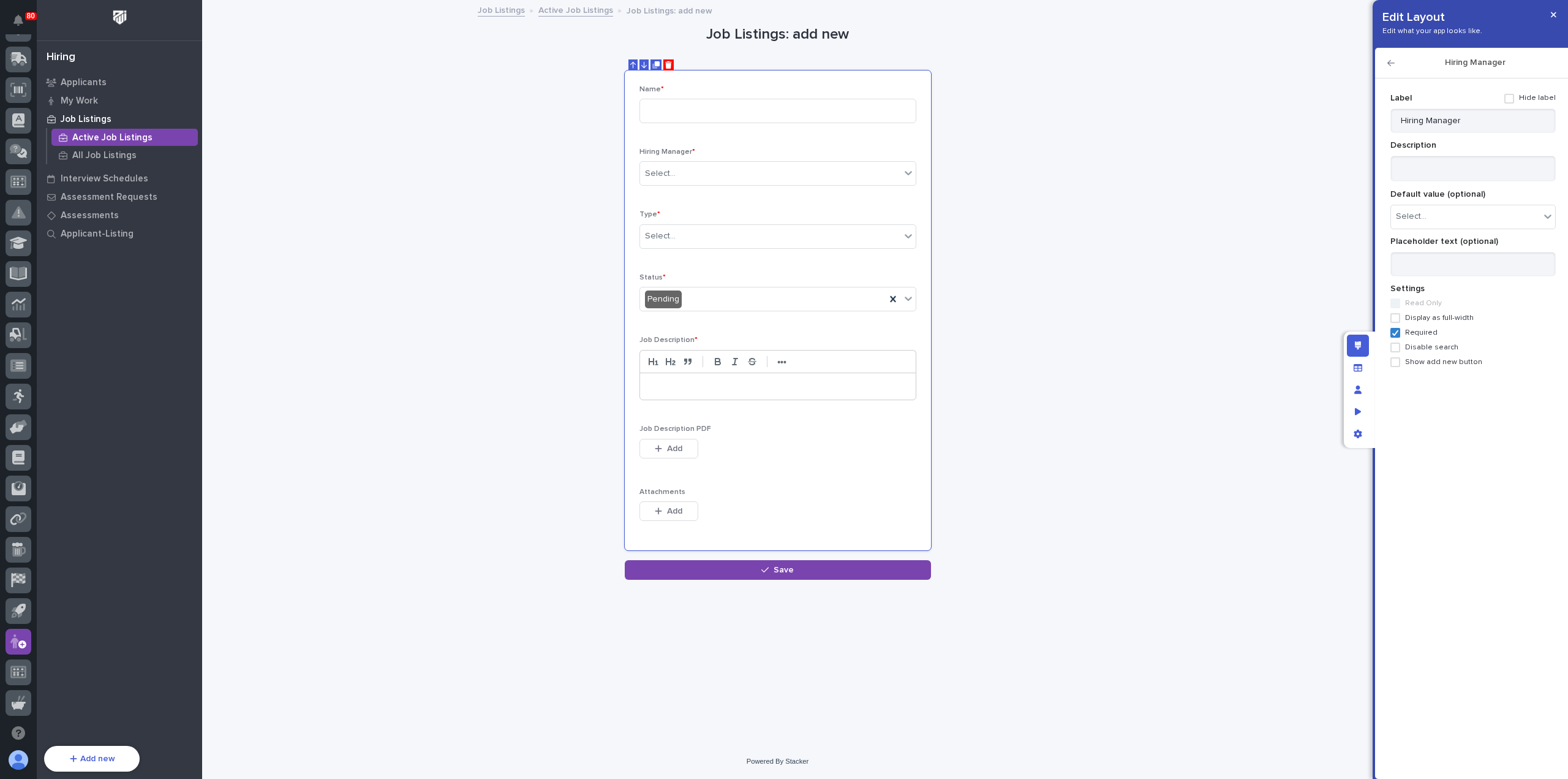
click at [1391, 63] on icon "button" at bounding box center [1391, 63] width 7 height 6
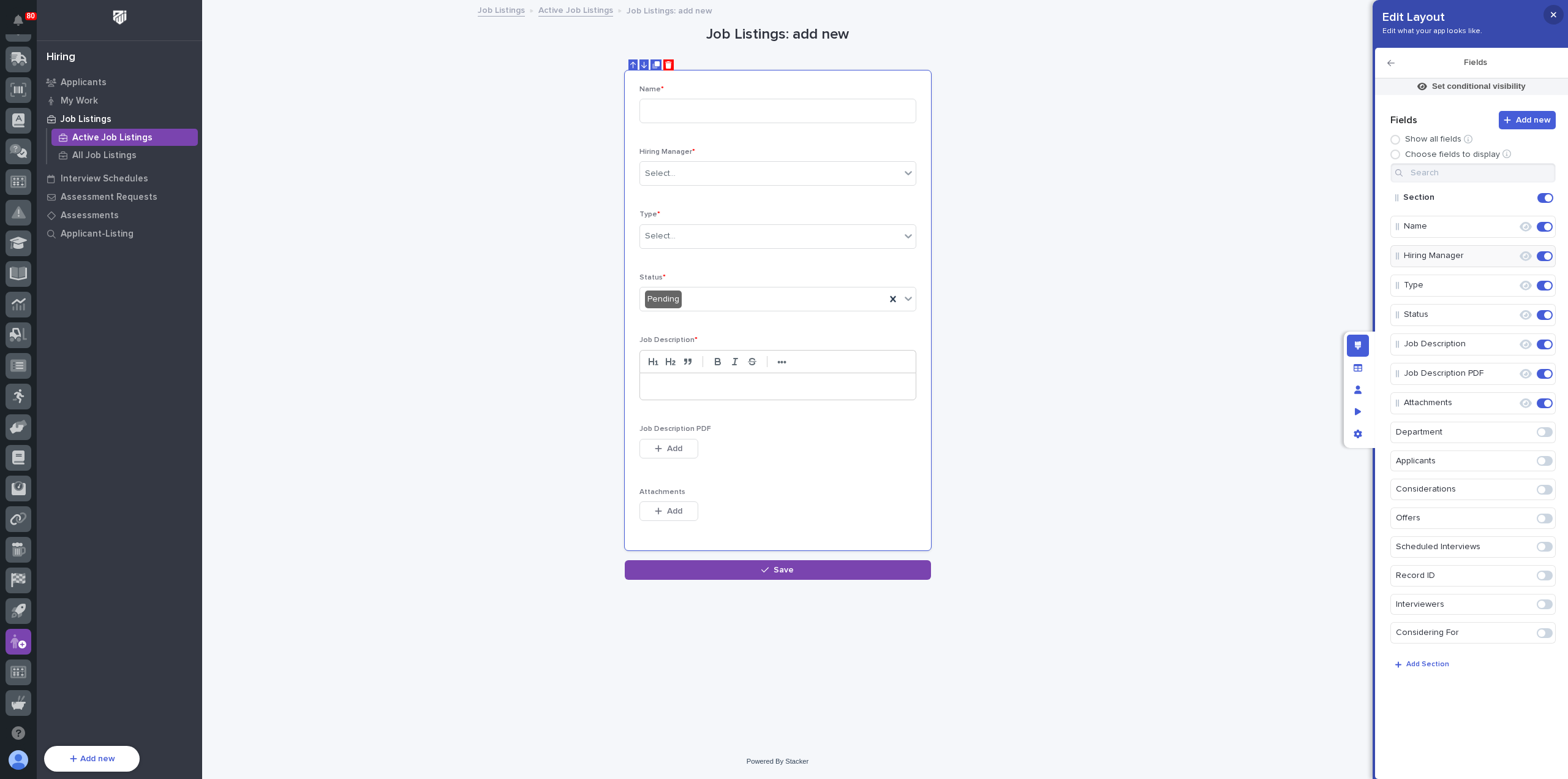
click at [1553, 15] on icon "button" at bounding box center [1553, 15] width 5 height 5
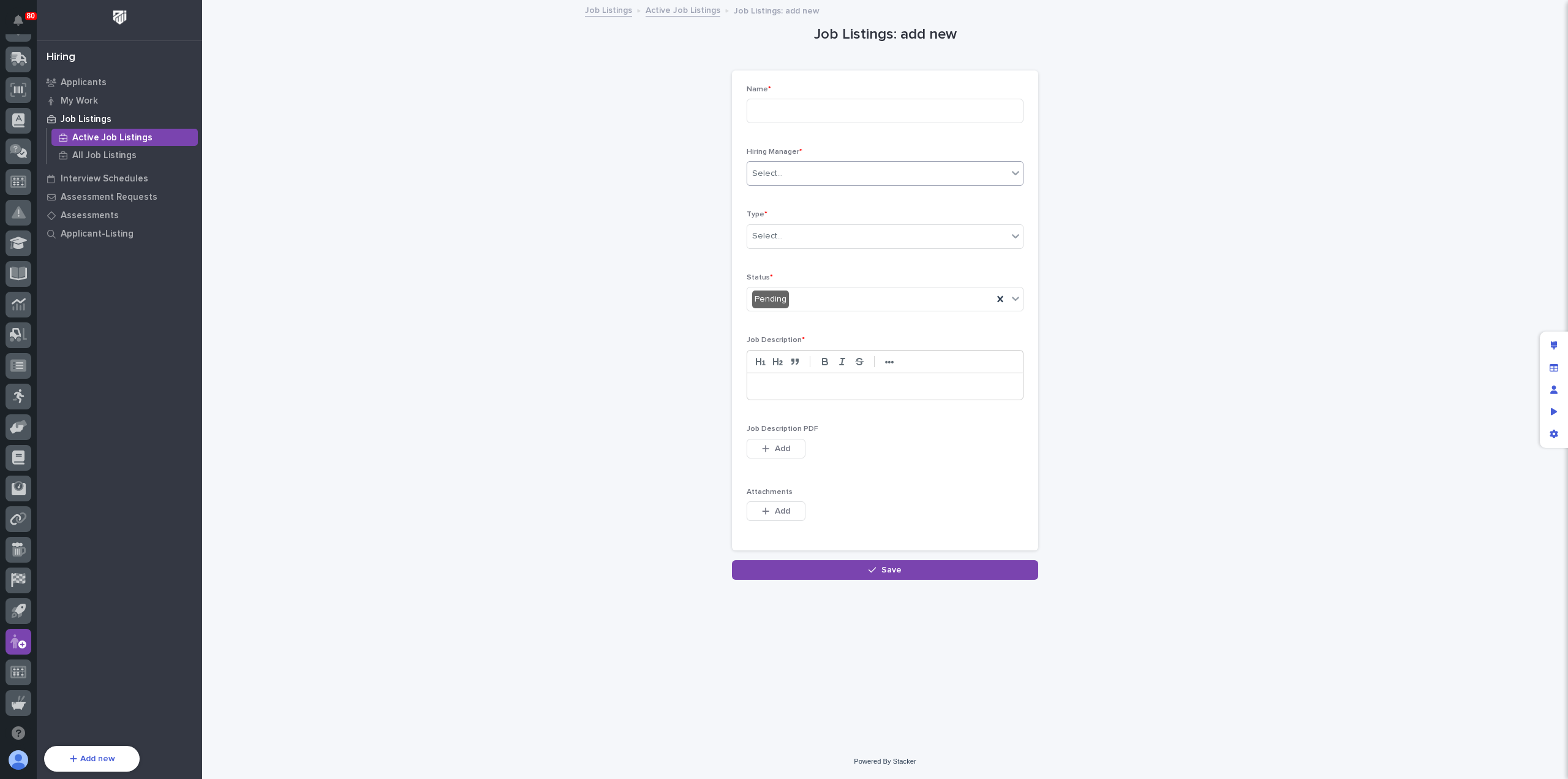
click at [828, 177] on div "Select..." at bounding box center [878, 174] width 261 height 20
click at [1551, 343] on icon "Edit layout" at bounding box center [1553, 345] width 6 height 8
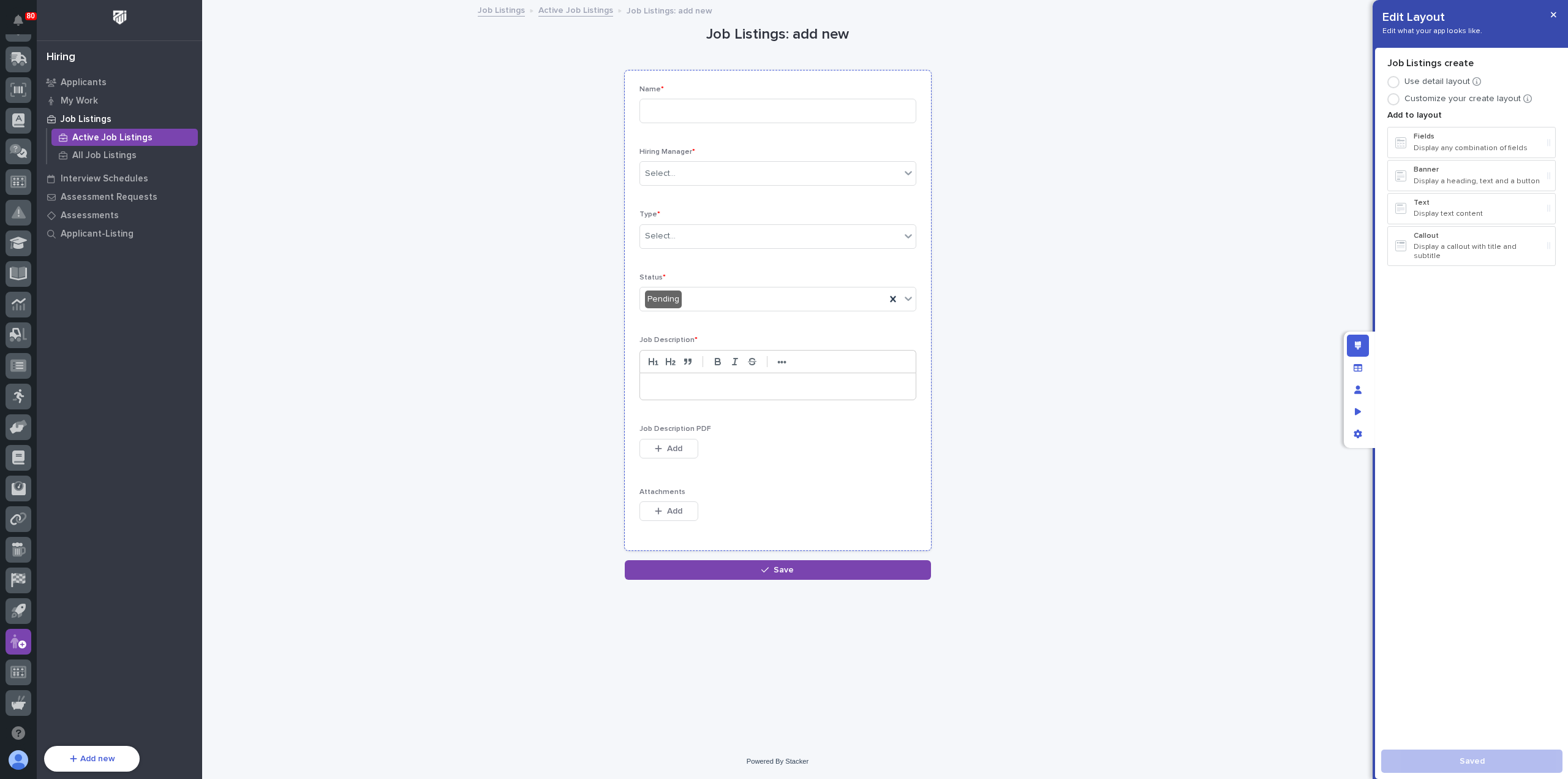
click at [705, 154] on p "Hiring Manager *" at bounding box center [778, 152] width 277 height 8
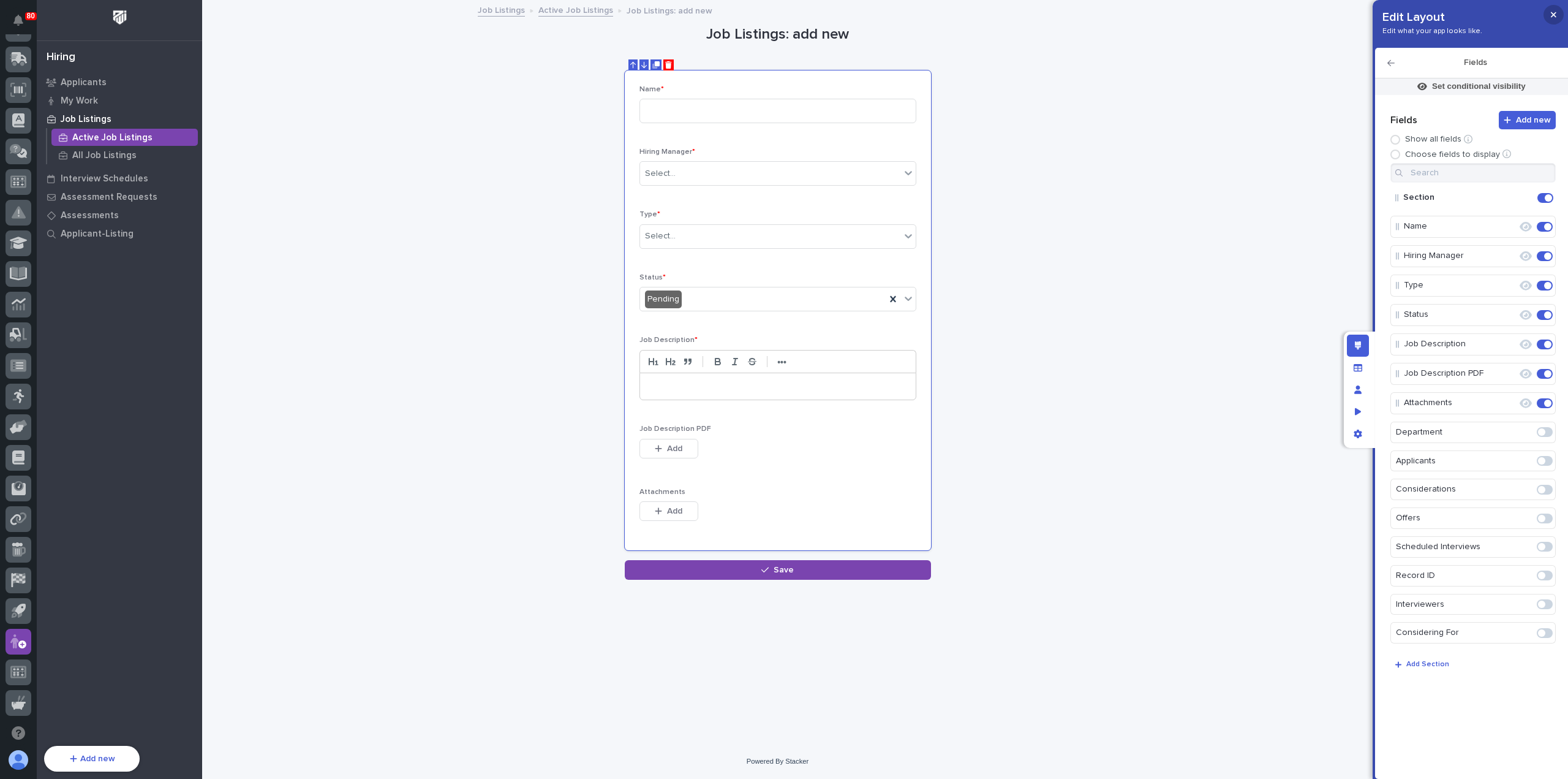
click at [1555, 13] on icon "button" at bounding box center [1553, 15] width 5 height 5
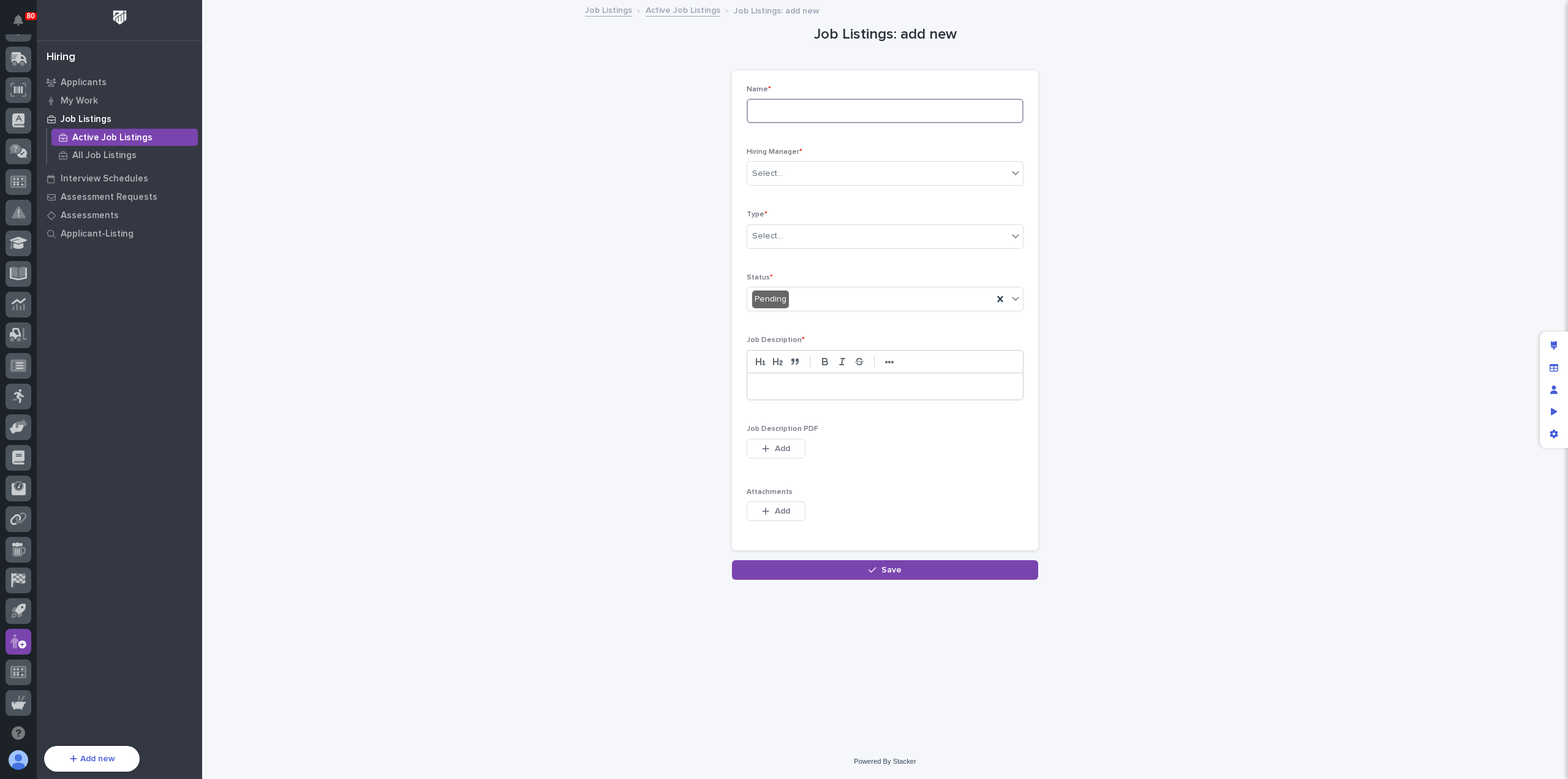
click at [787, 118] on input at bounding box center [885, 111] width 277 height 25
type input "Service Technician"
click at [821, 180] on div "Select..." at bounding box center [878, 174] width 261 height 20
type input "***"
click at [815, 280] on div "[PERSON_NAME]" at bounding box center [885, 283] width 275 height 22
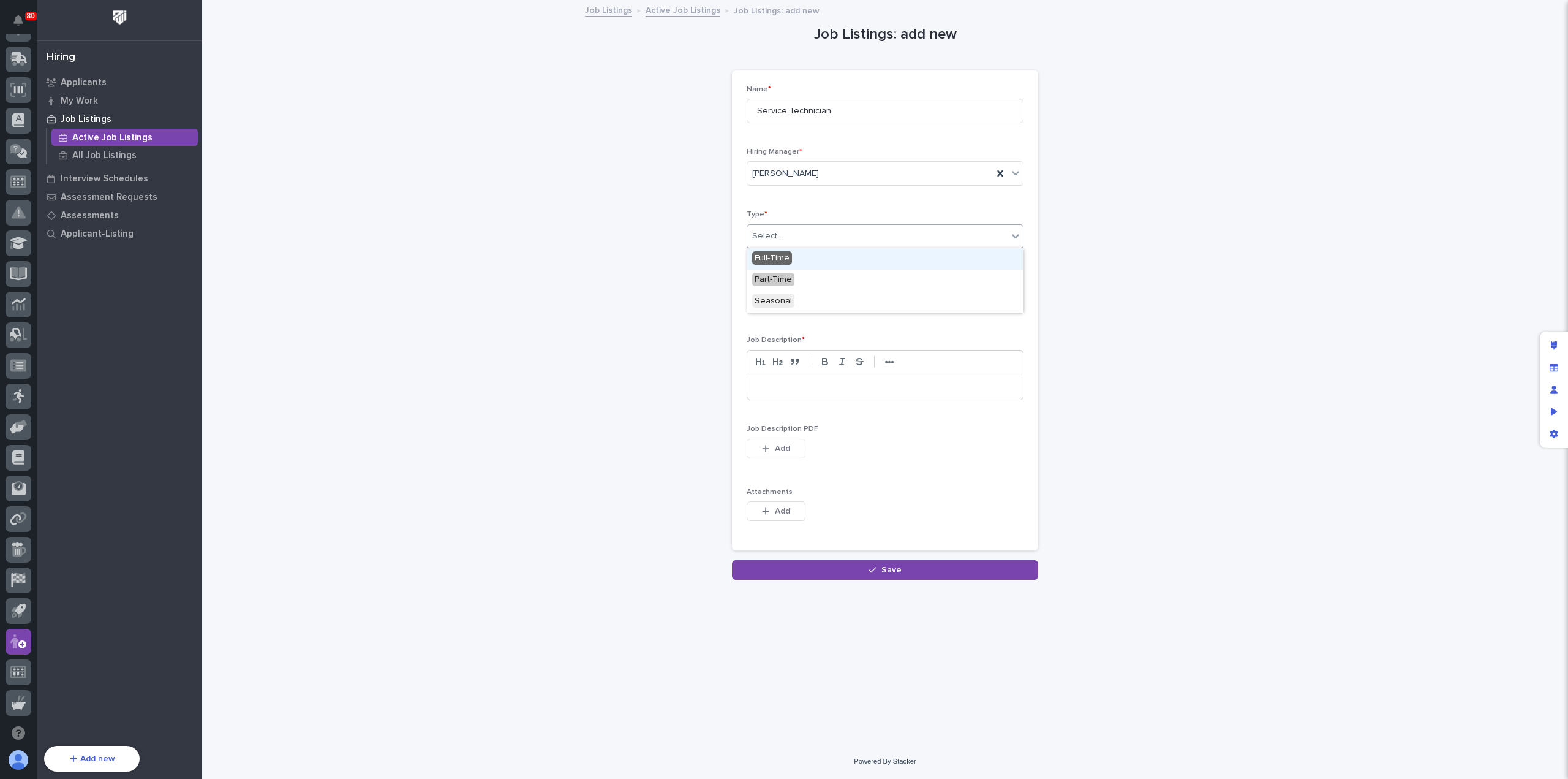
click at [857, 233] on div "Select..." at bounding box center [878, 236] width 261 height 20
click at [855, 261] on div "Full-Time" at bounding box center [885, 259] width 275 height 22
click at [849, 299] on div "Pending" at bounding box center [870, 299] width 245 height 20
click at [807, 389] on p at bounding box center [885, 386] width 257 height 12
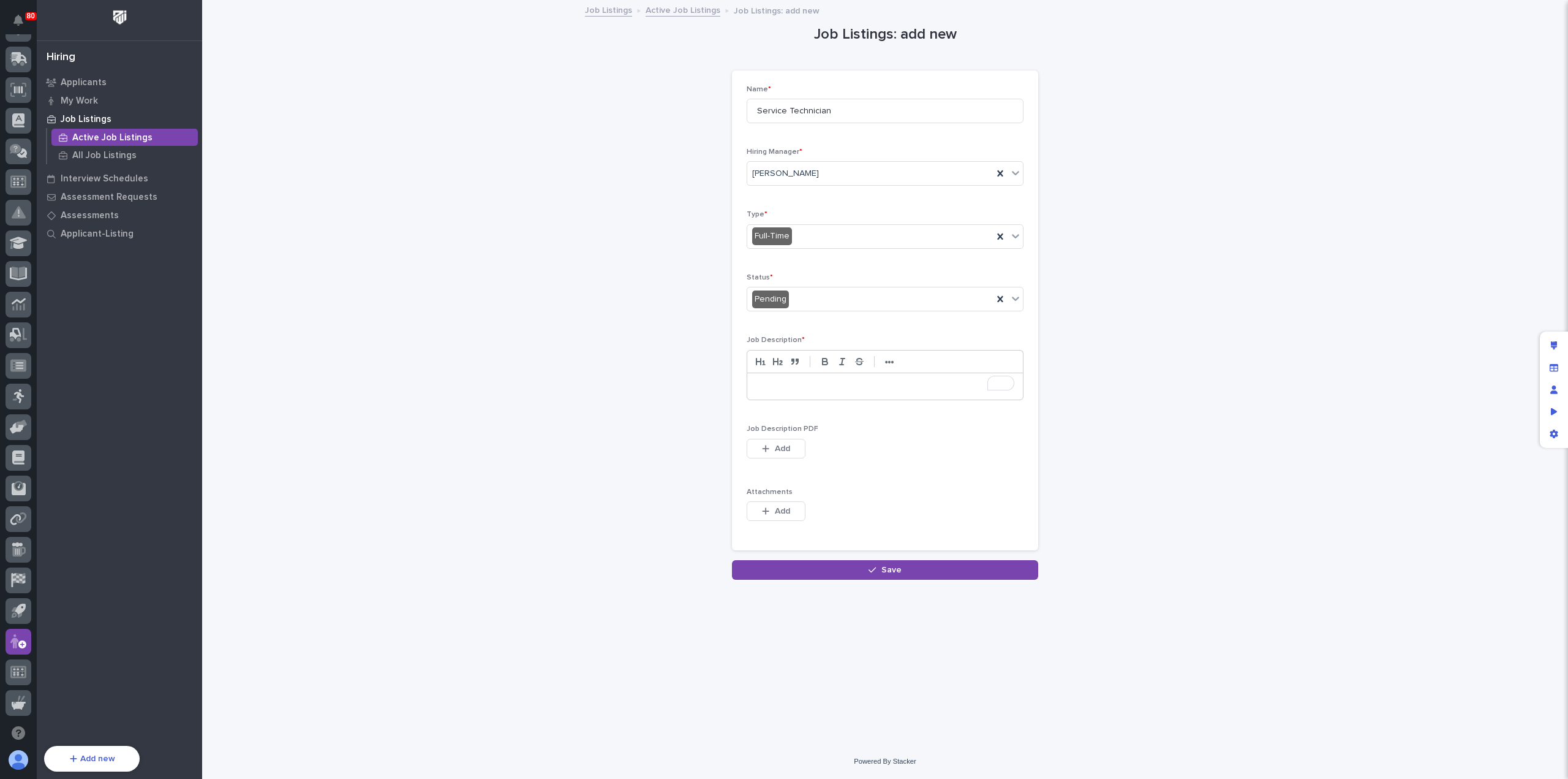
click at [895, 374] on div "To enrich screen reader interactions, please activate Accessibility in Grammarl…" at bounding box center [885, 387] width 275 height 27
click at [875, 574] on icon "button" at bounding box center [872, 570] width 7 height 5
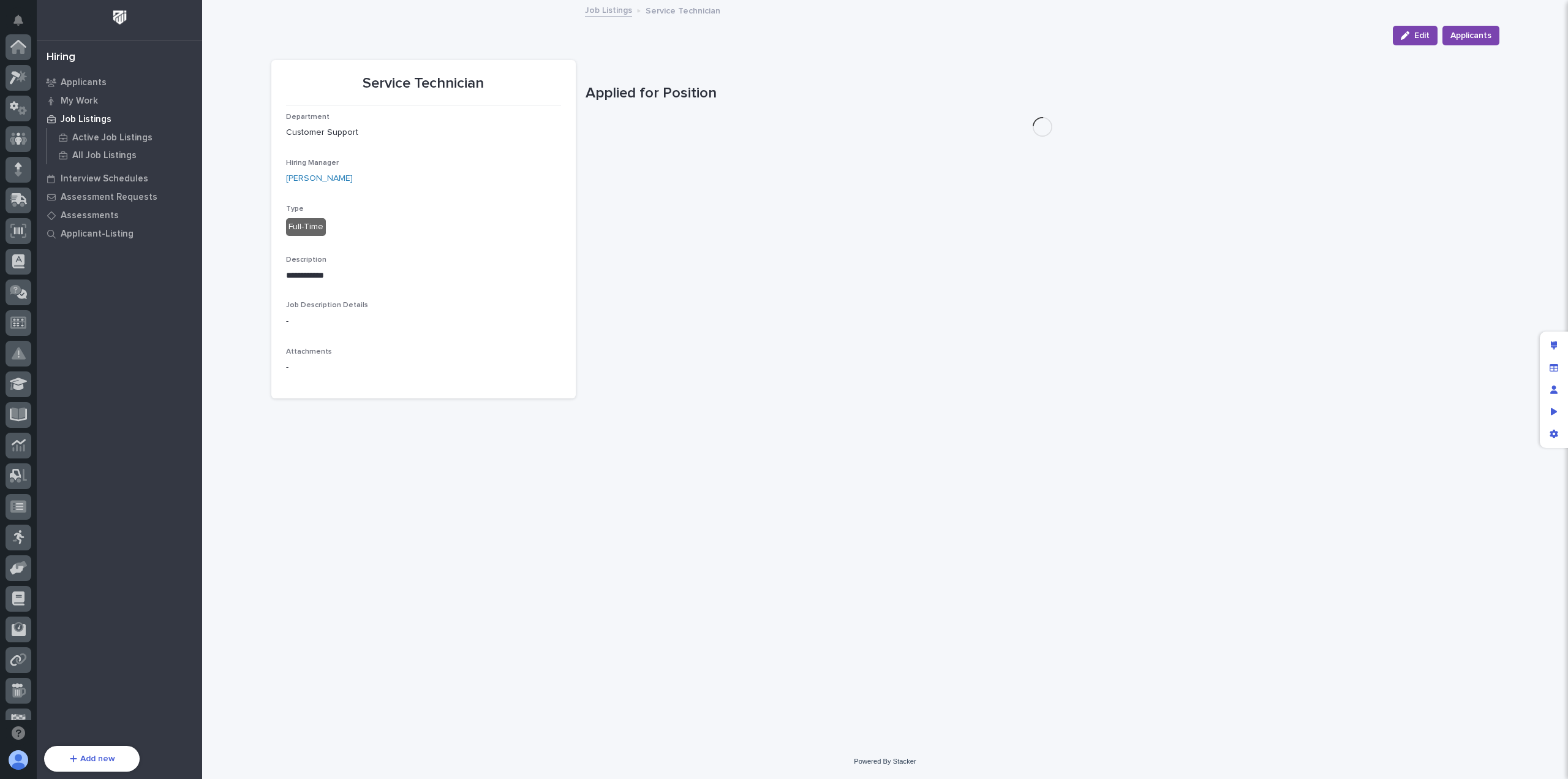
scroll to position [141, 0]
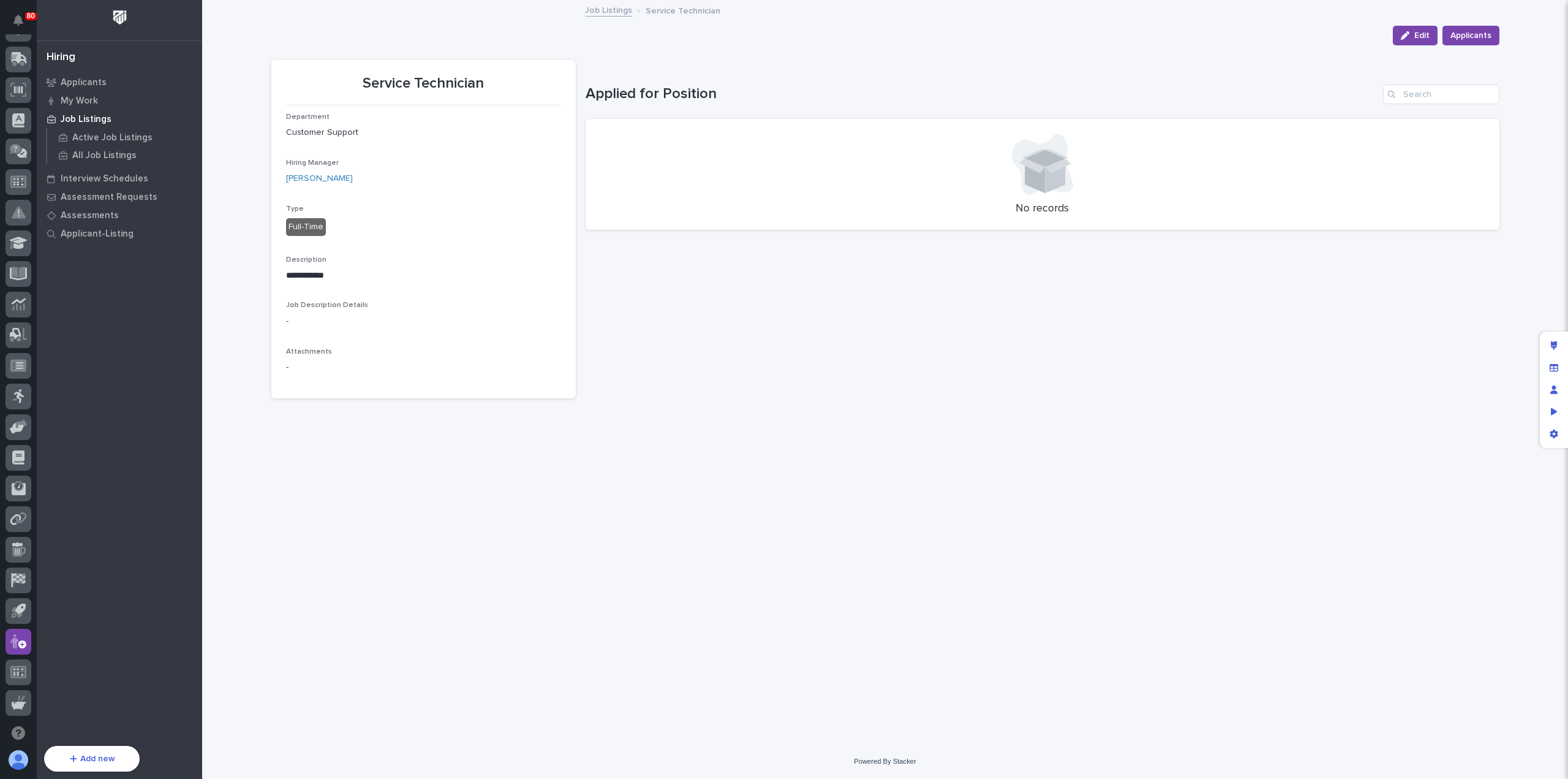
click at [80, 119] on p "Job Listings" at bounding box center [86, 119] width 51 height 11
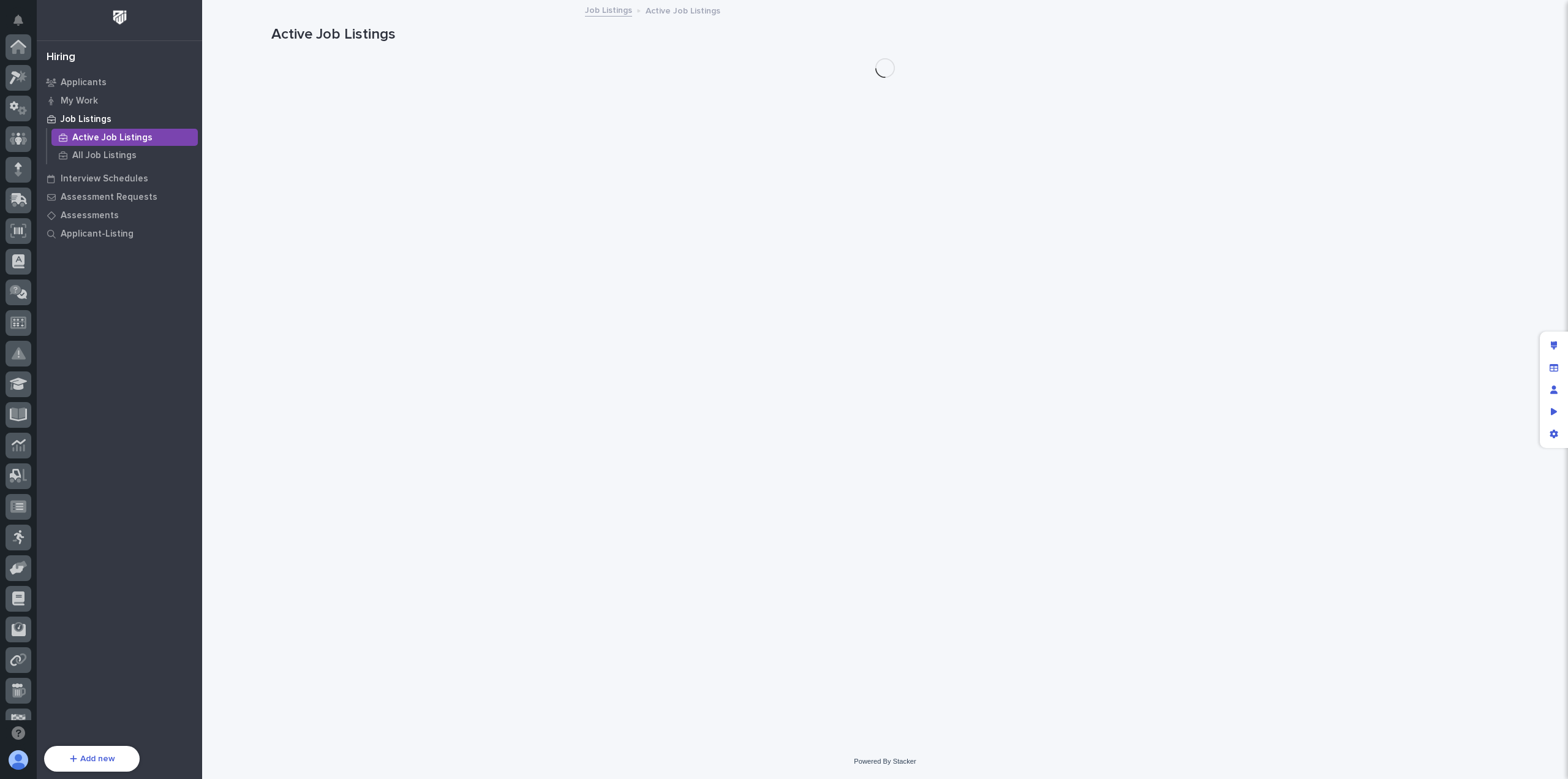
scroll to position [141, 0]
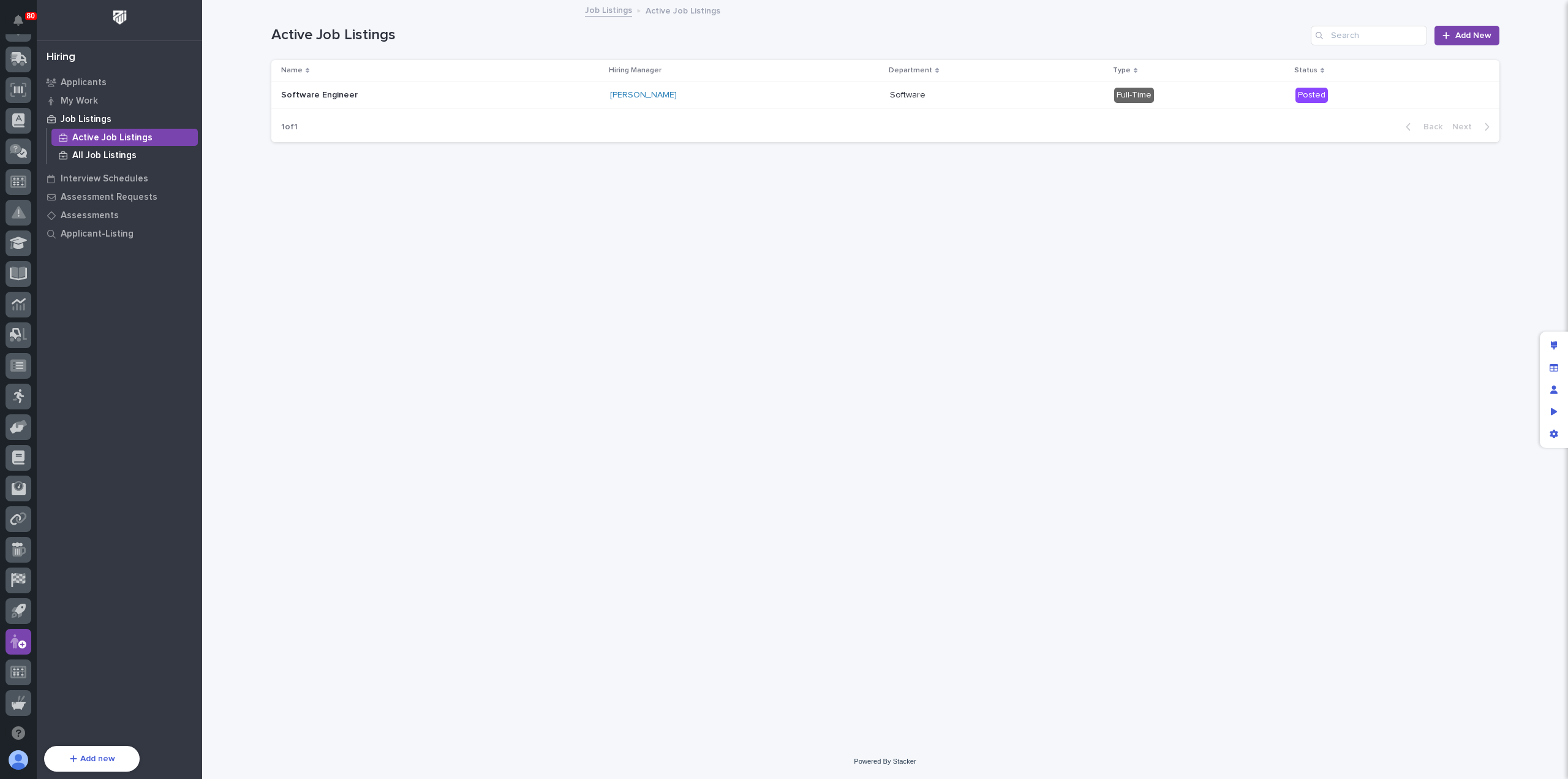
click at [89, 160] on p "All Job Listings" at bounding box center [104, 155] width 65 height 11
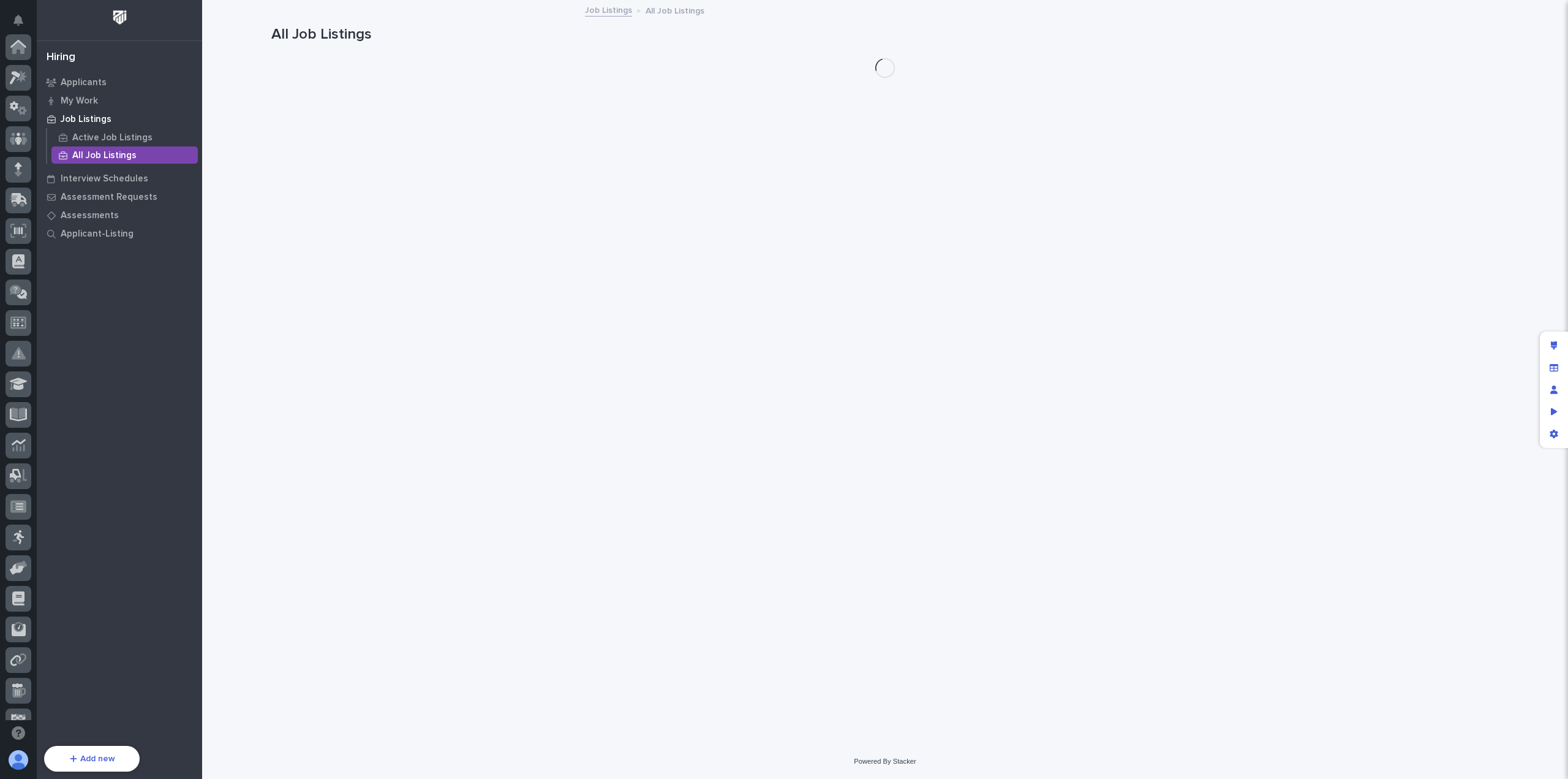
scroll to position [141, 0]
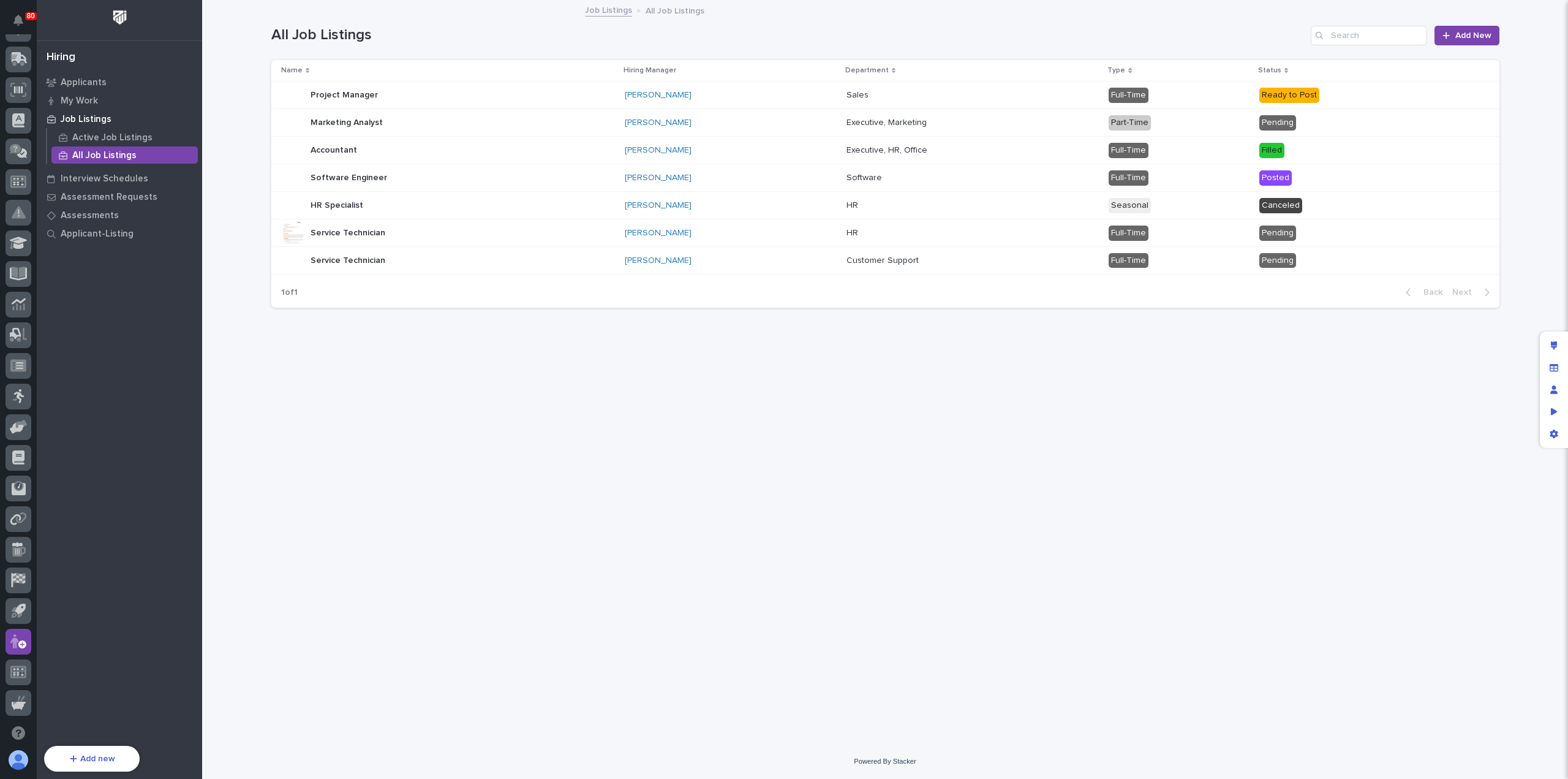
click at [1061, 257] on p at bounding box center [954, 260] width 214 height 10
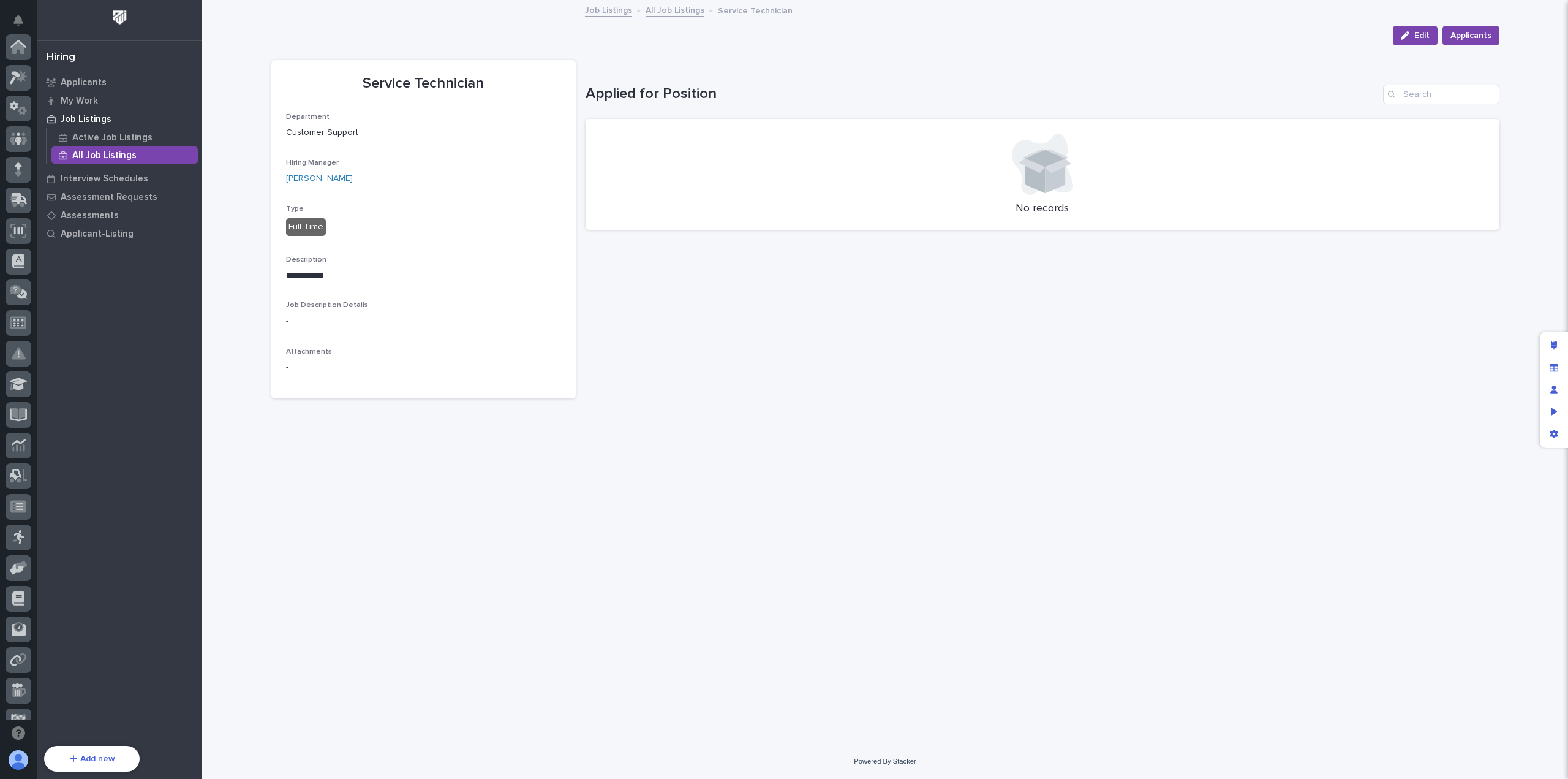
scroll to position [141, 0]
click at [1412, 48] on div "Loading... Saving… Loading... Saving… Applied for Position No records Loading..…" at bounding box center [1043, 145] width 914 height 193
click at [1415, 38] on span "Edit" at bounding box center [1422, 35] width 15 height 11
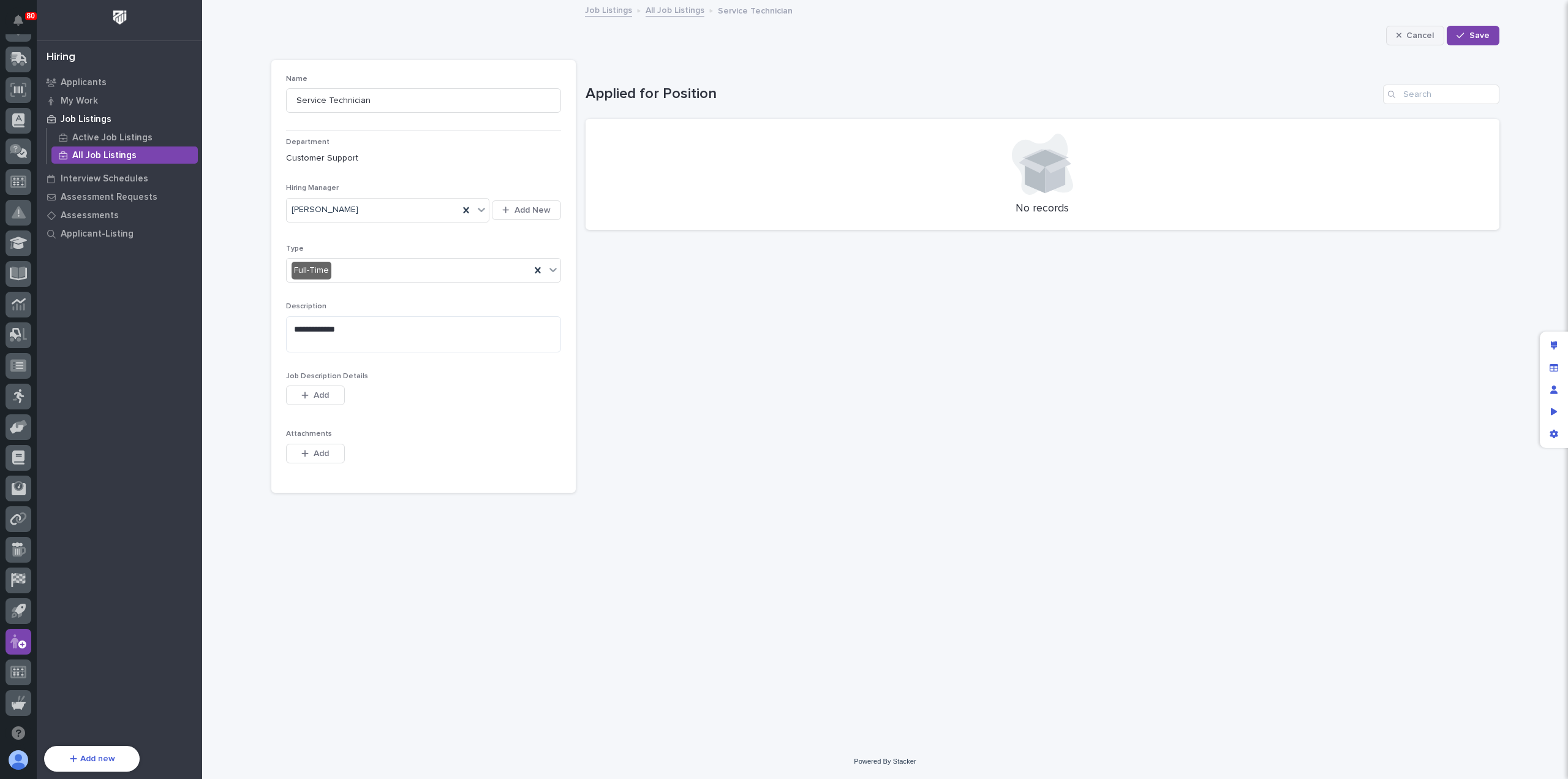
click at [1417, 30] on span "Cancel" at bounding box center [1420, 35] width 27 height 11
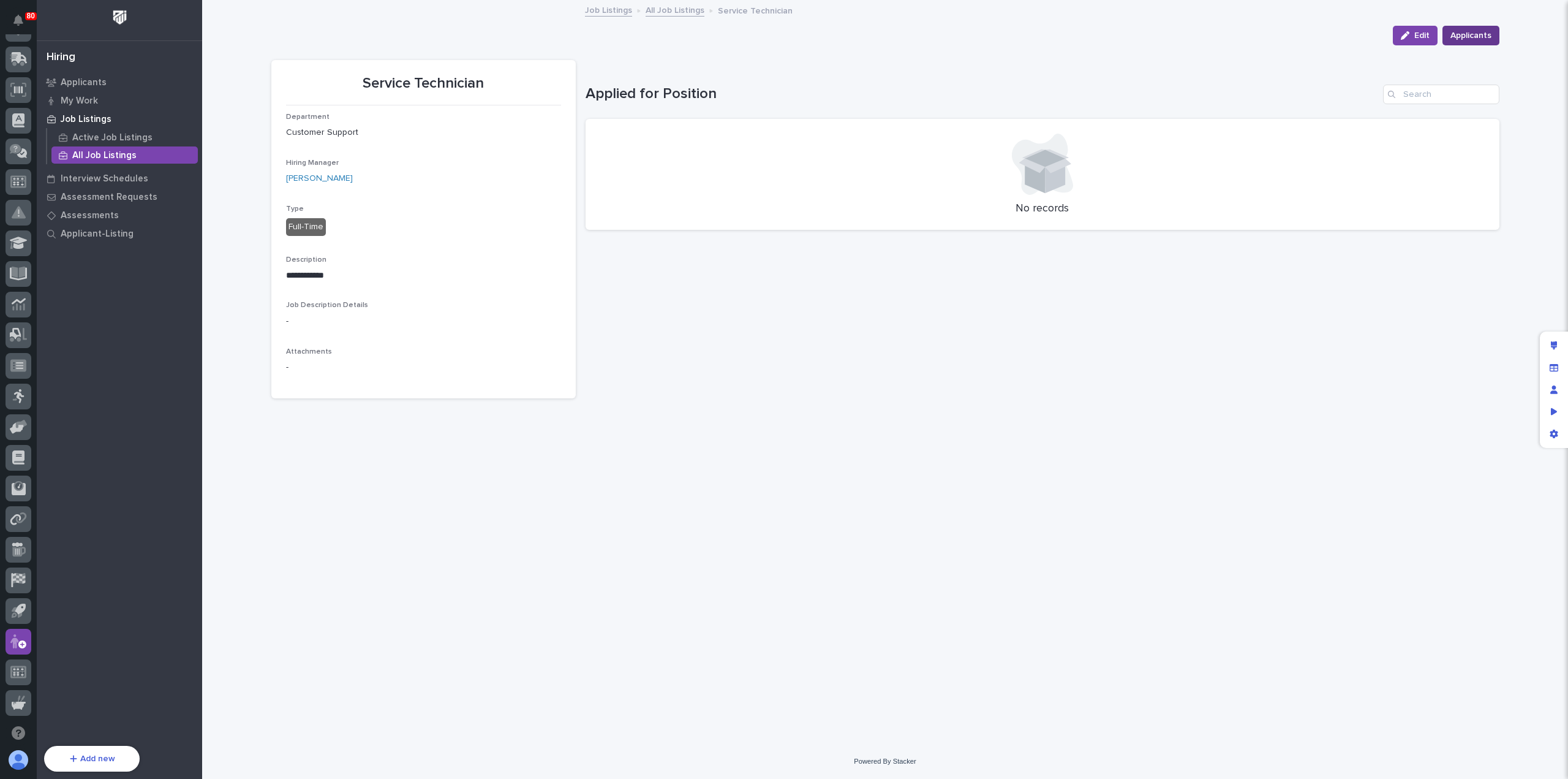
click at [1474, 35] on span "Applicants" at bounding box center [1471, 35] width 41 height 15
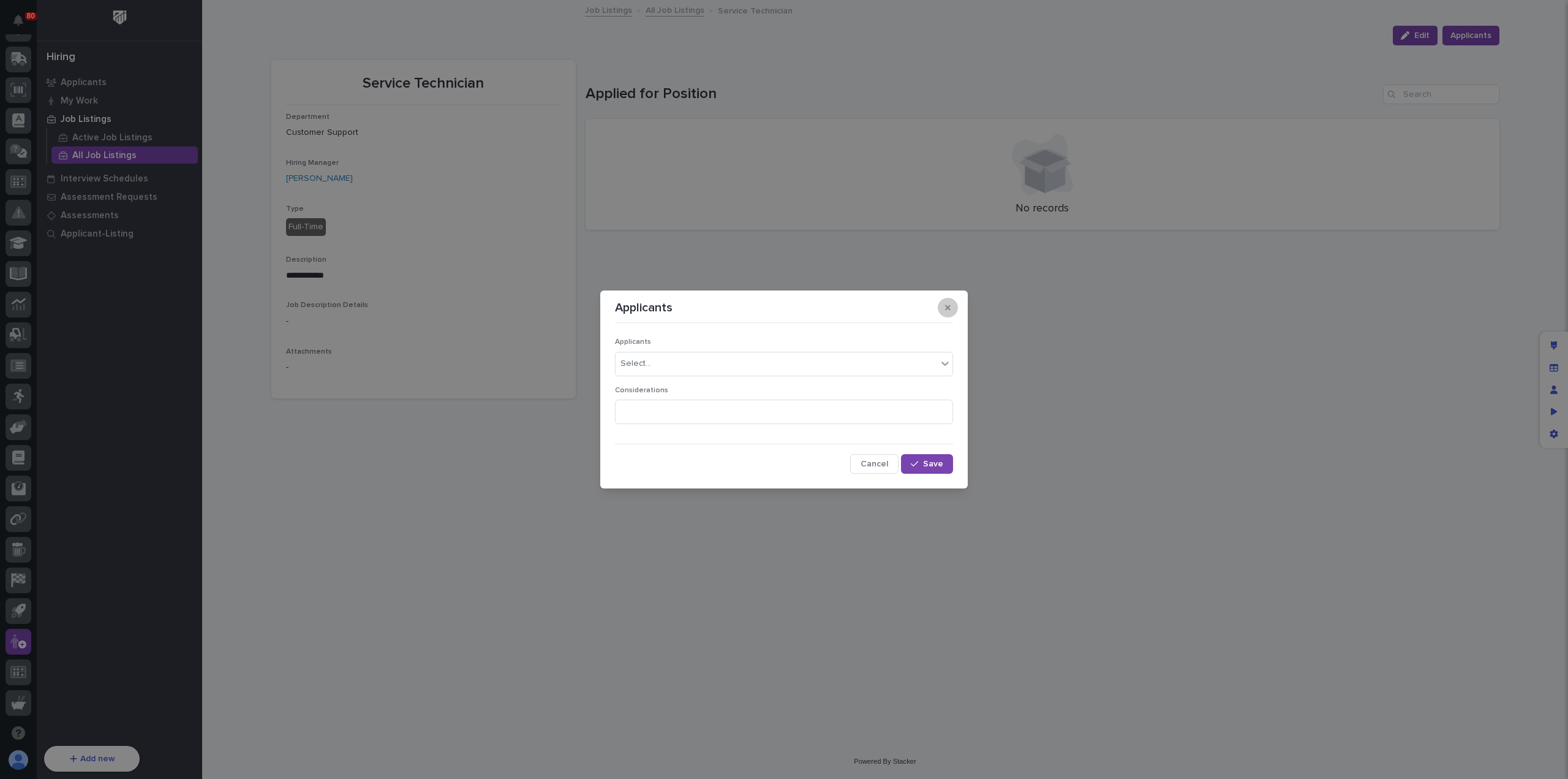
click at [951, 311] on button "button" at bounding box center [948, 308] width 20 height 20
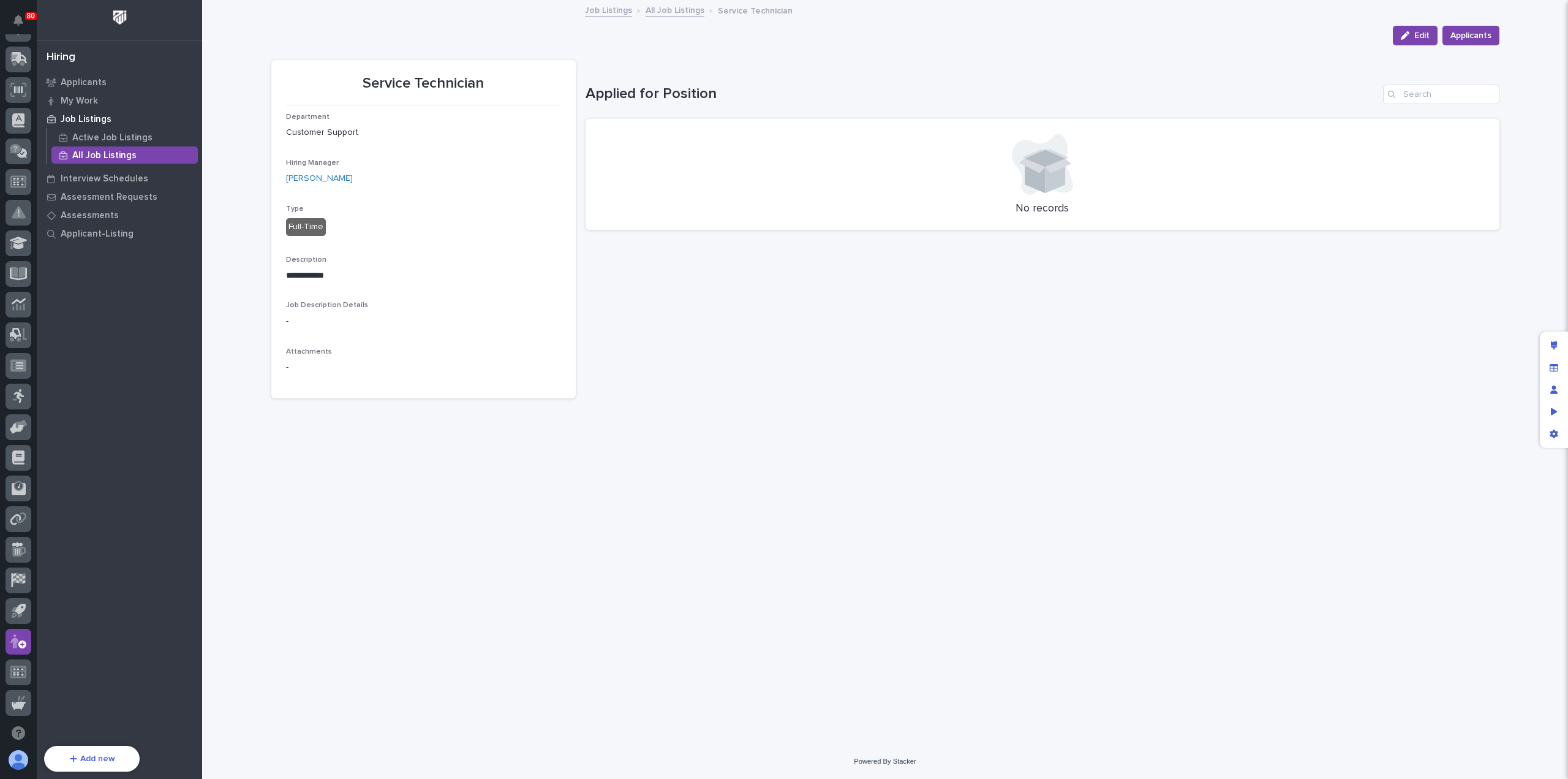
click at [663, 8] on link "All Job Listings" at bounding box center [675, 10] width 59 height 15
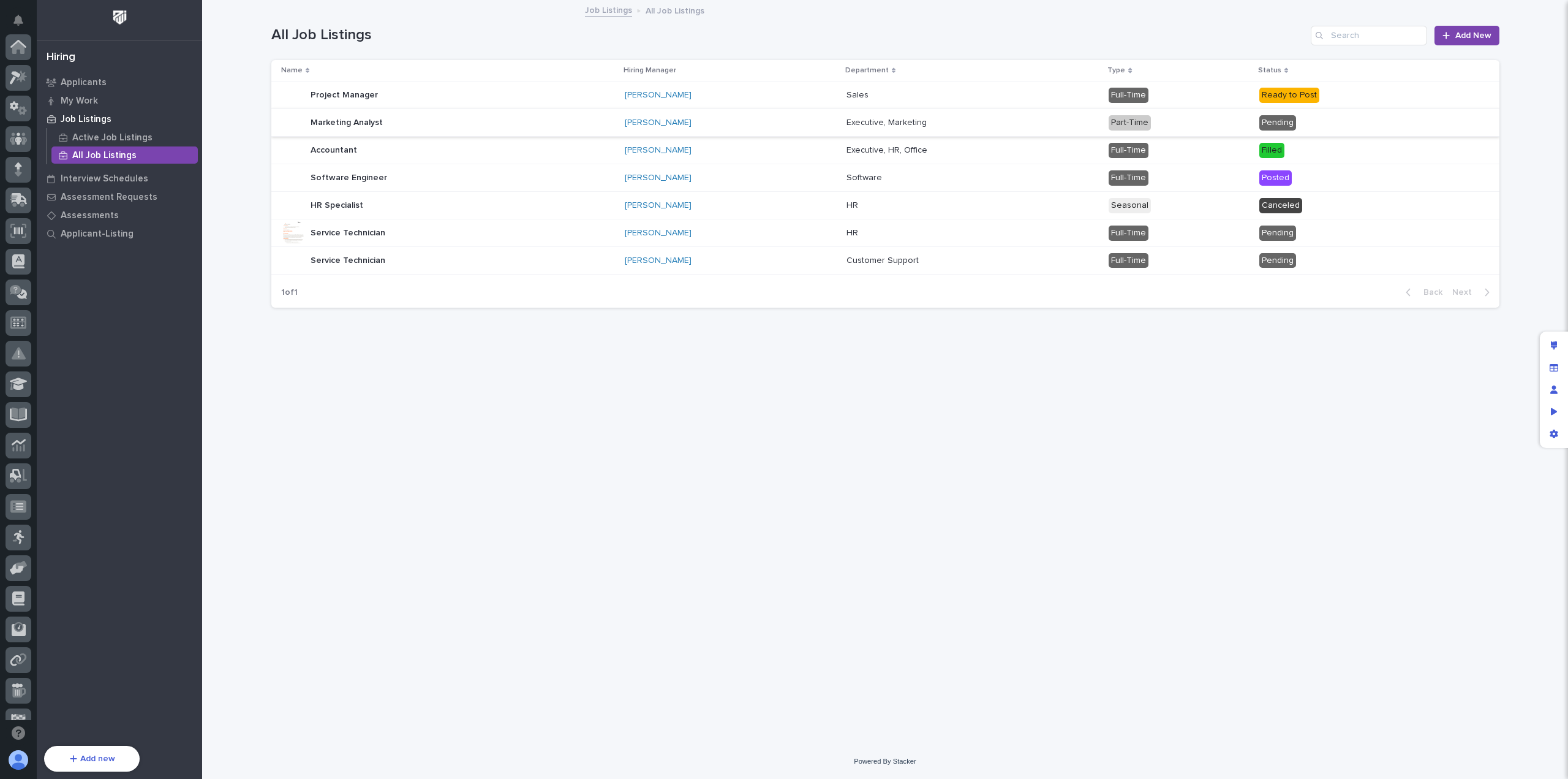
scroll to position [141, 0]
click at [1352, 262] on p "Pending" at bounding box center [1366, 261] width 214 height 15
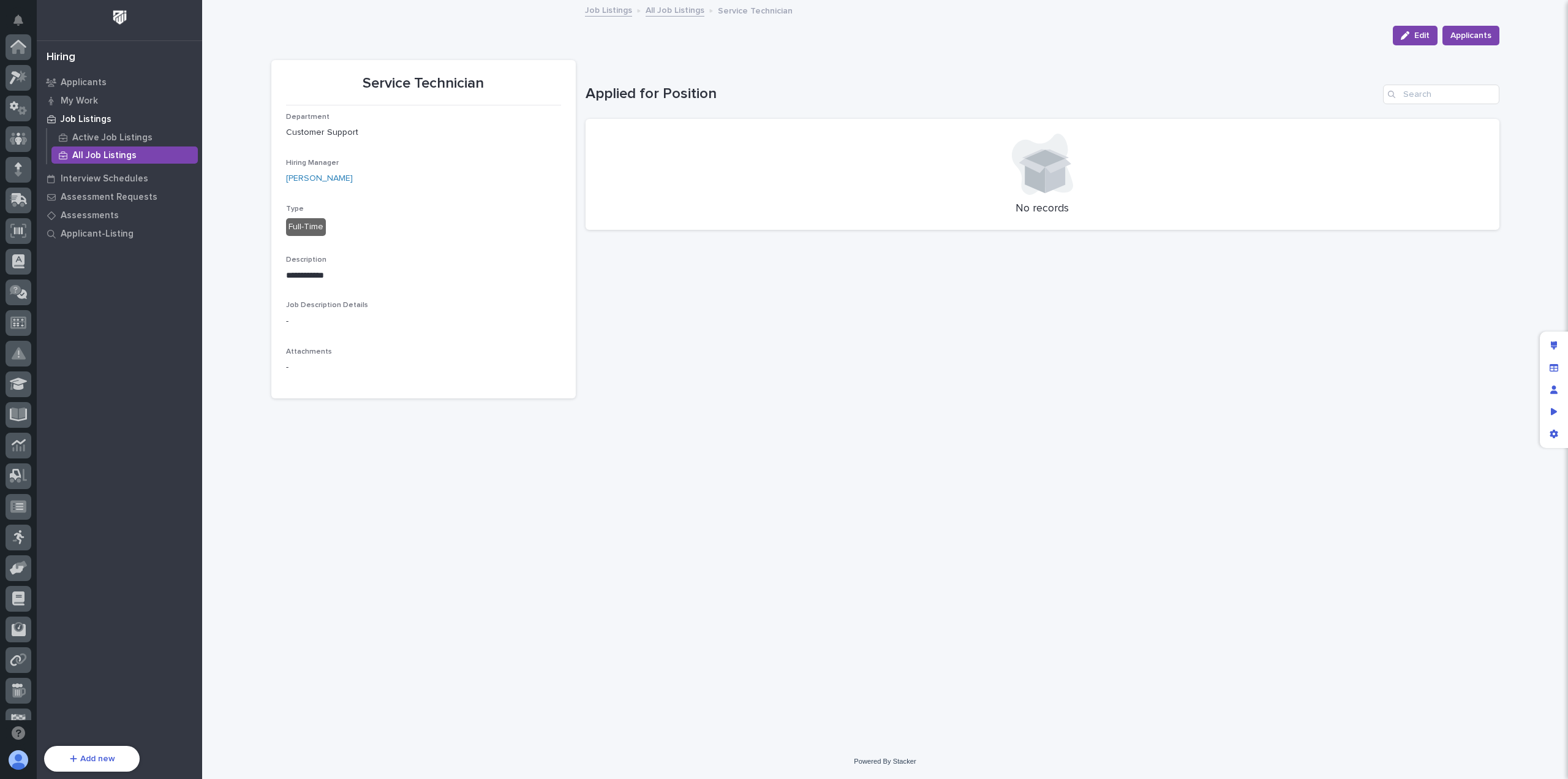
scroll to position [141, 0]
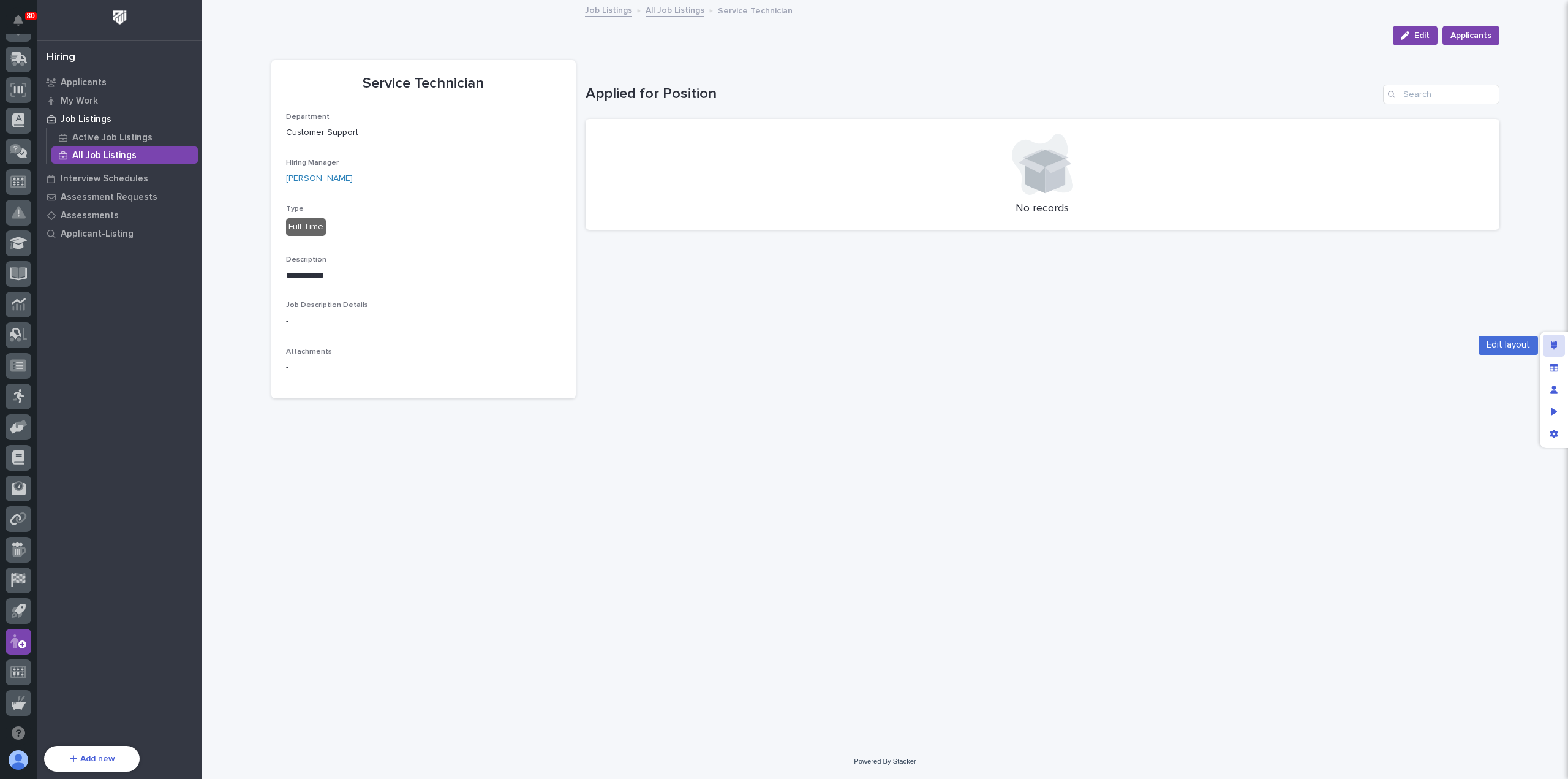
click at [1558, 345] on div "Edit layout" at bounding box center [1554, 345] width 22 height 22
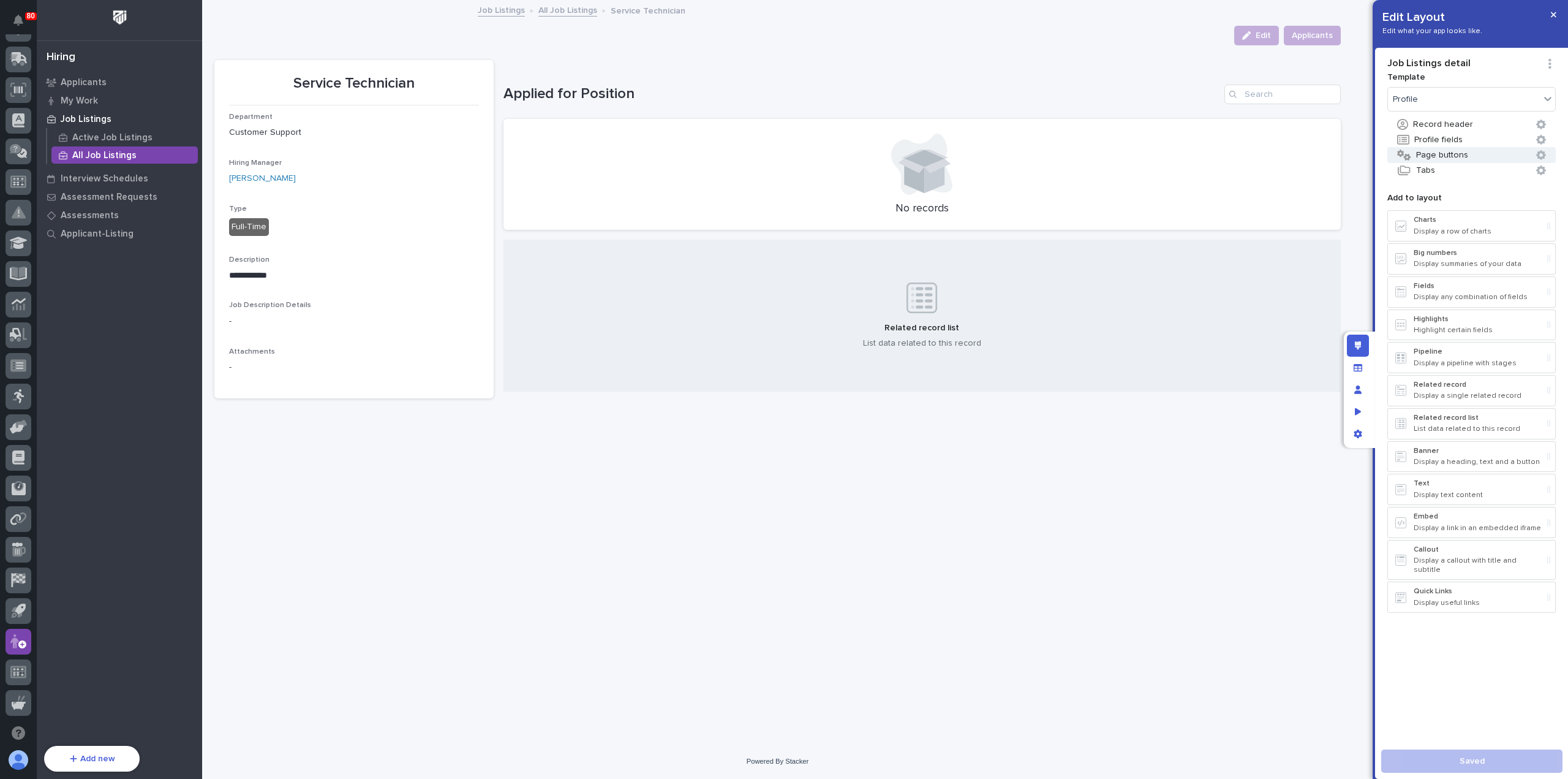
click at [1464, 151] on button "Page buttons" at bounding box center [1471, 155] width 168 height 16
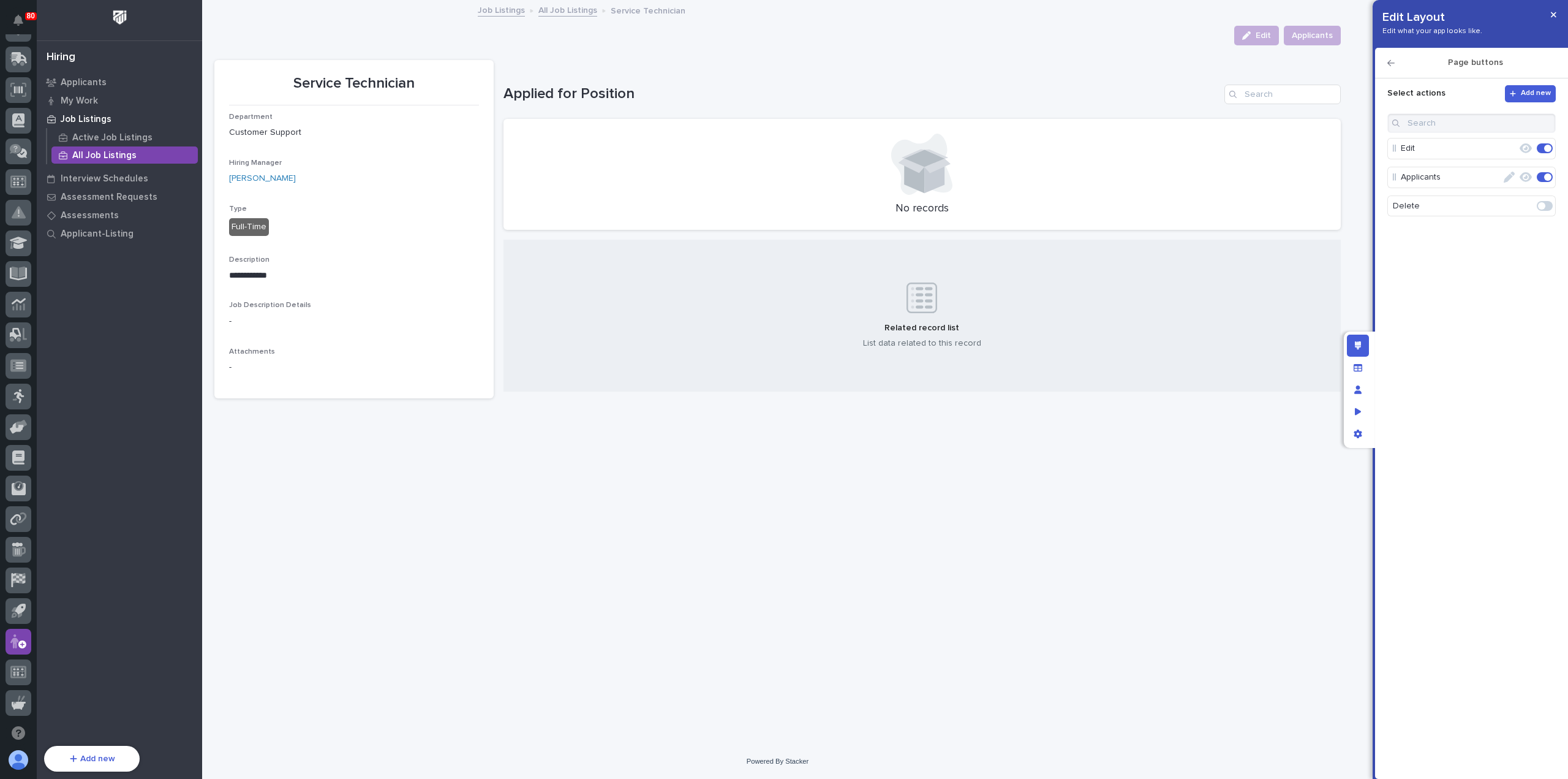
click at [1545, 203] on span at bounding box center [1542, 206] width 7 height 7
click at [1526, 205] on icon "button" at bounding box center [1525, 205] width 12 height 10
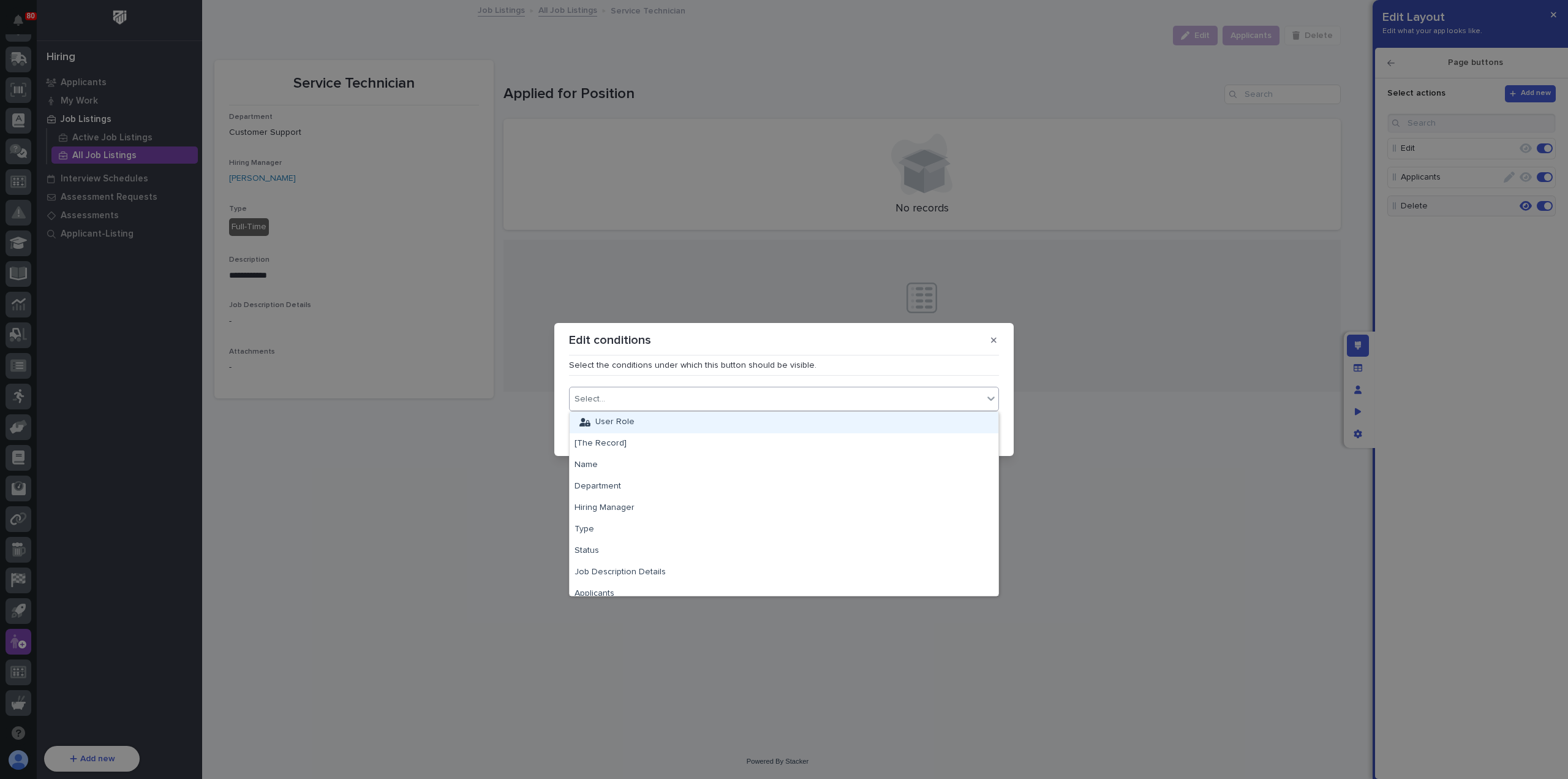
click at [700, 398] on div "Select..." at bounding box center [776, 400] width 413 height 18
click at [695, 419] on div "User Role" at bounding box center [784, 423] width 429 height 22
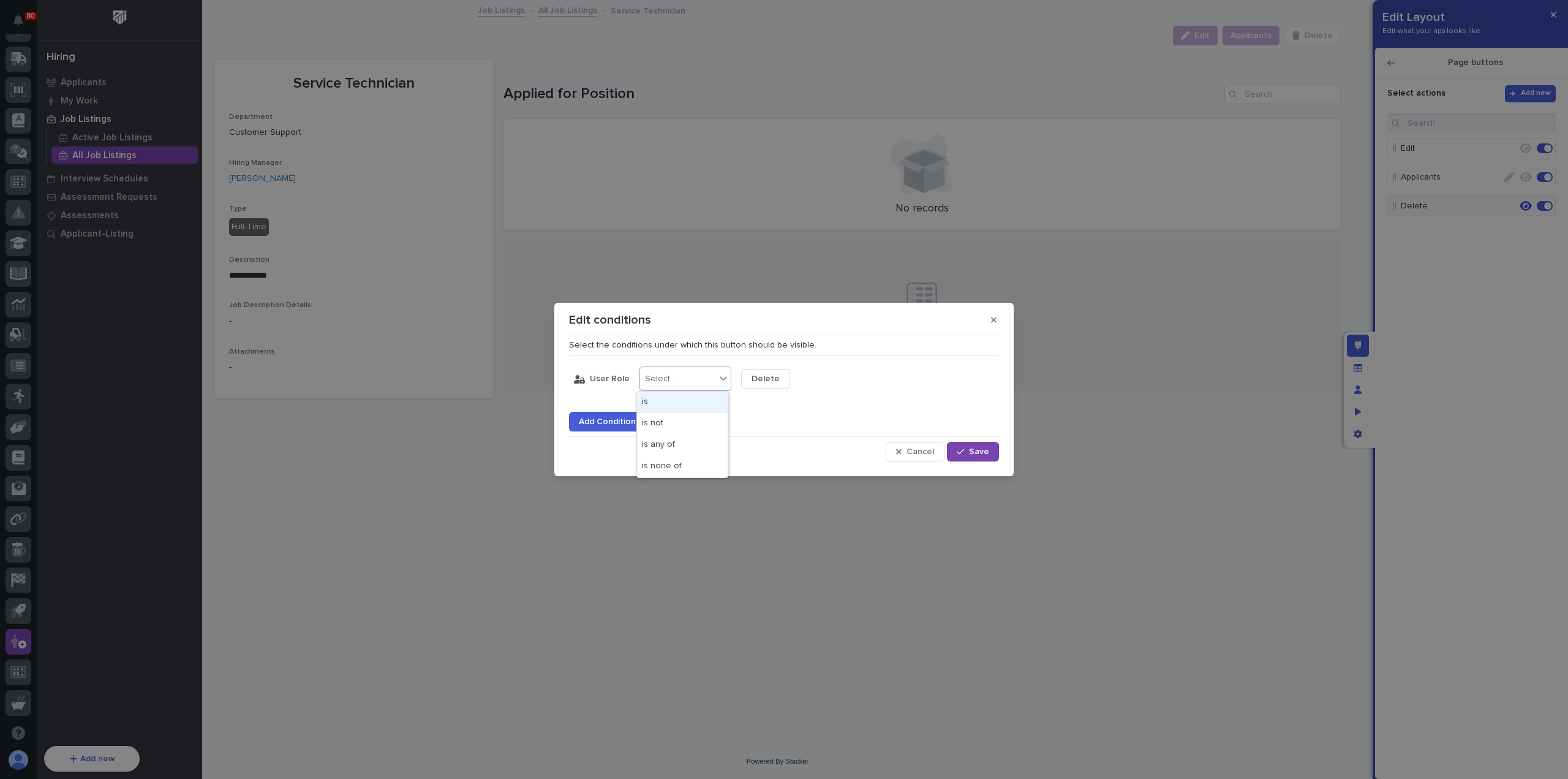
click at [700, 387] on div "Select..." at bounding box center [678, 379] width 75 height 18
click at [697, 400] on div "is" at bounding box center [682, 403] width 91 height 22
click at [766, 381] on div "Select..." at bounding box center [762, 378] width 31 height 10
click at [793, 484] on div "Admin" at bounding box center [784, 488] width 91 height 22
click at [974, 448] on span "Save" at bounding box center [979, 452] width 20 height 11
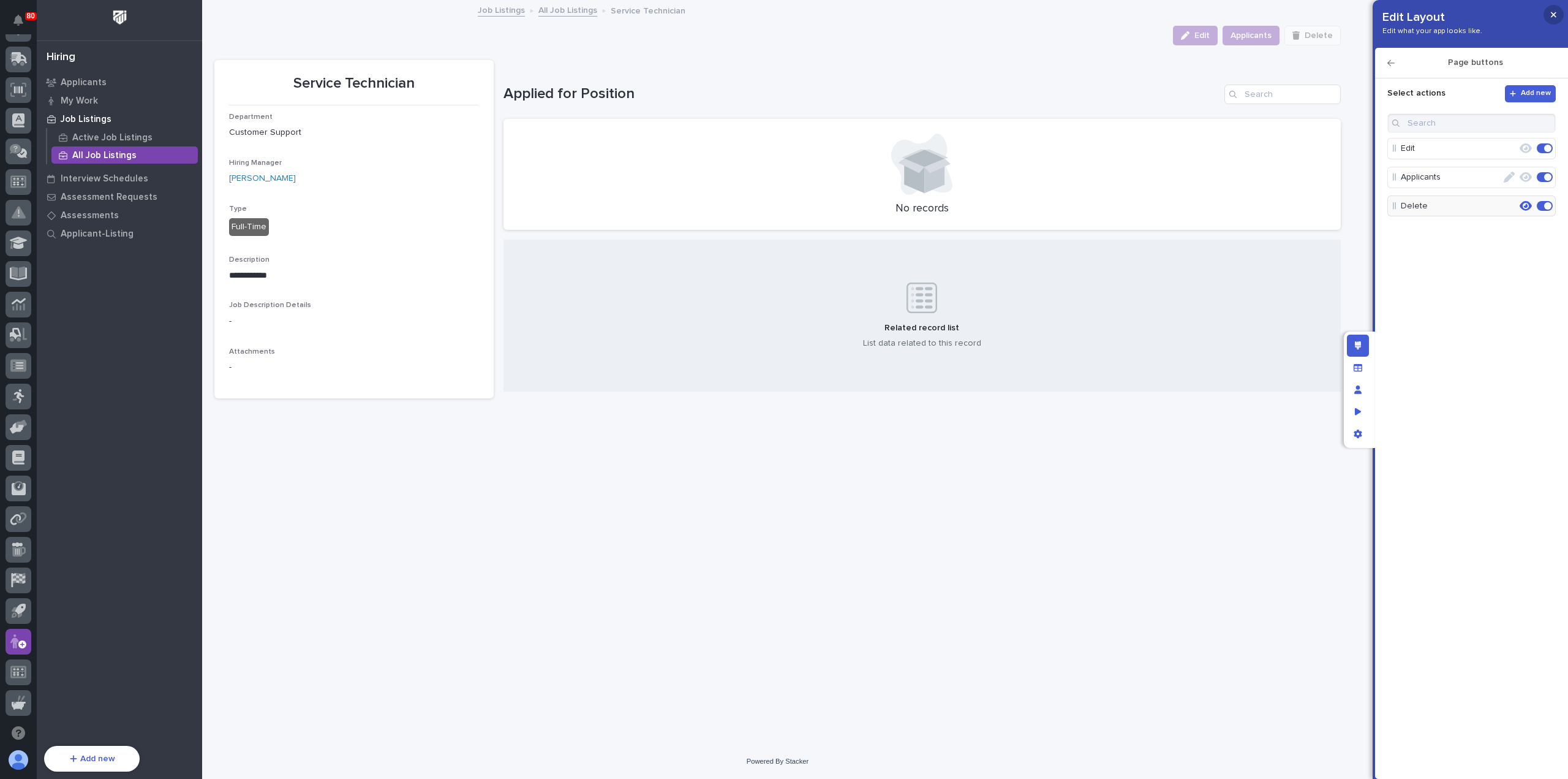
click at [1555, 15] on icon "button" at bounding box center [1553, 14] width 5 height 8
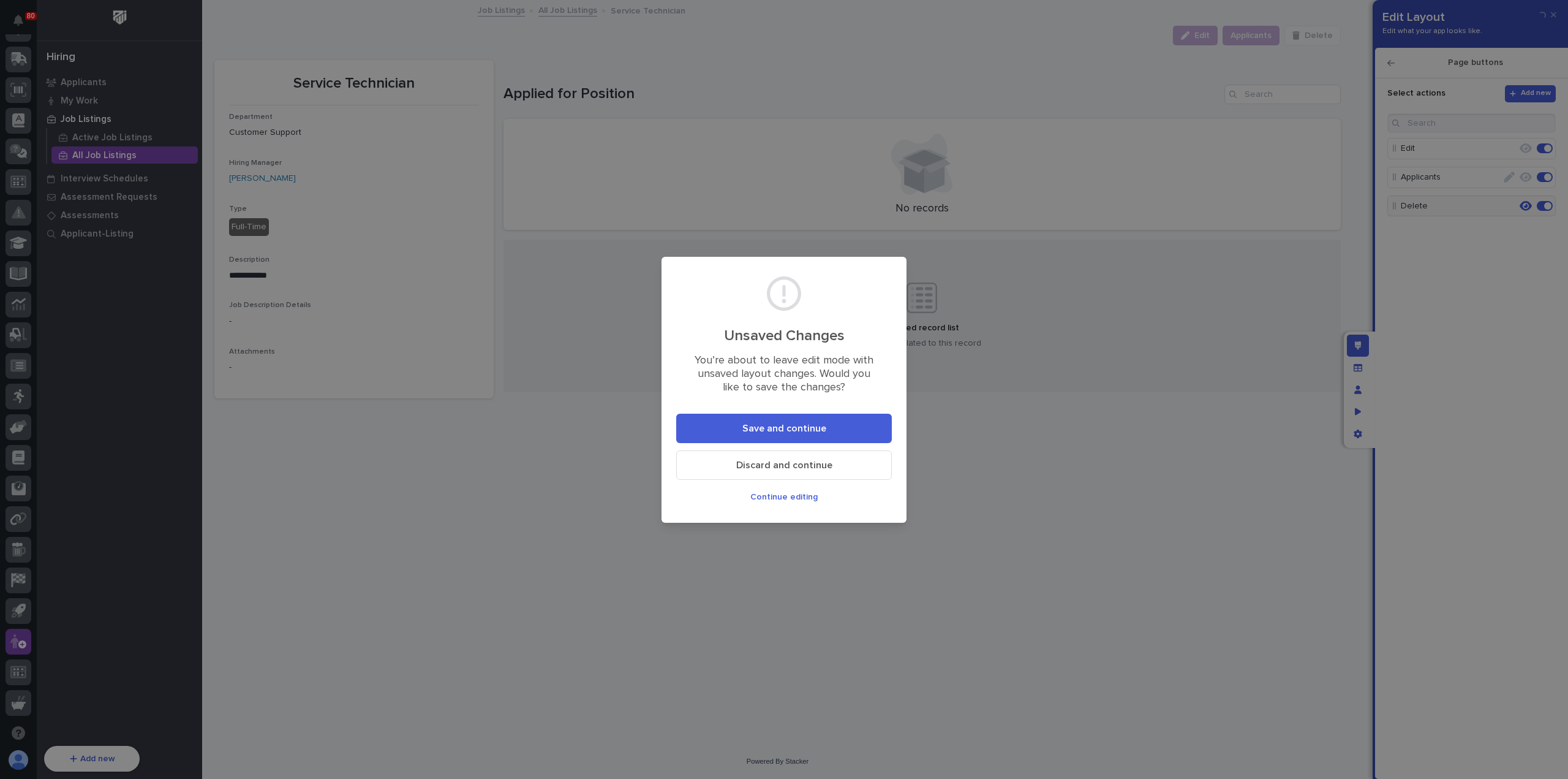
click at [829, 429] on button "Save and continue" at bounding box center [783, 428] width 215 height 29
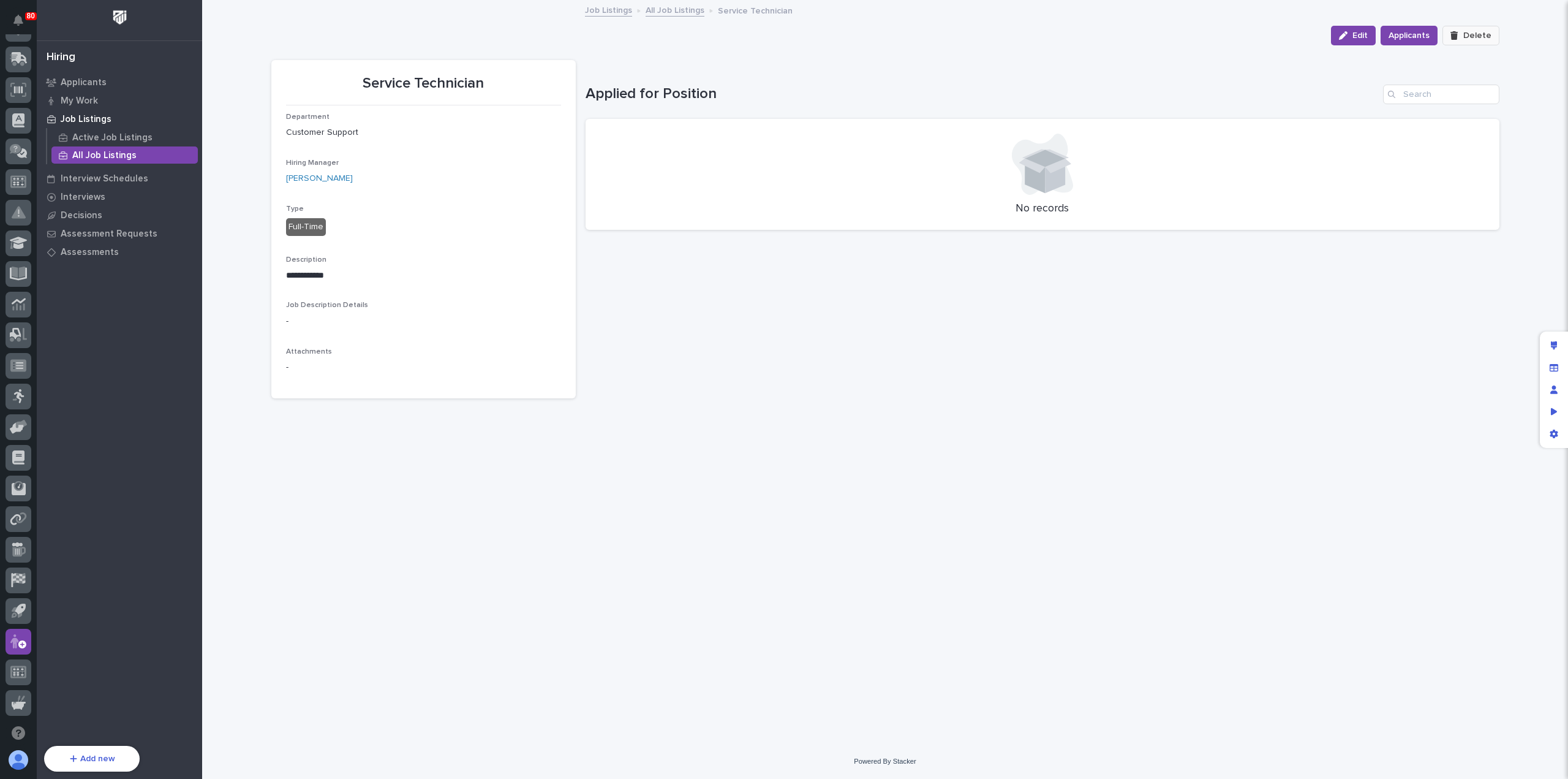
click at [1476, 37] on span "Delete" at bounding box center [1477, 35] width 28 height 11
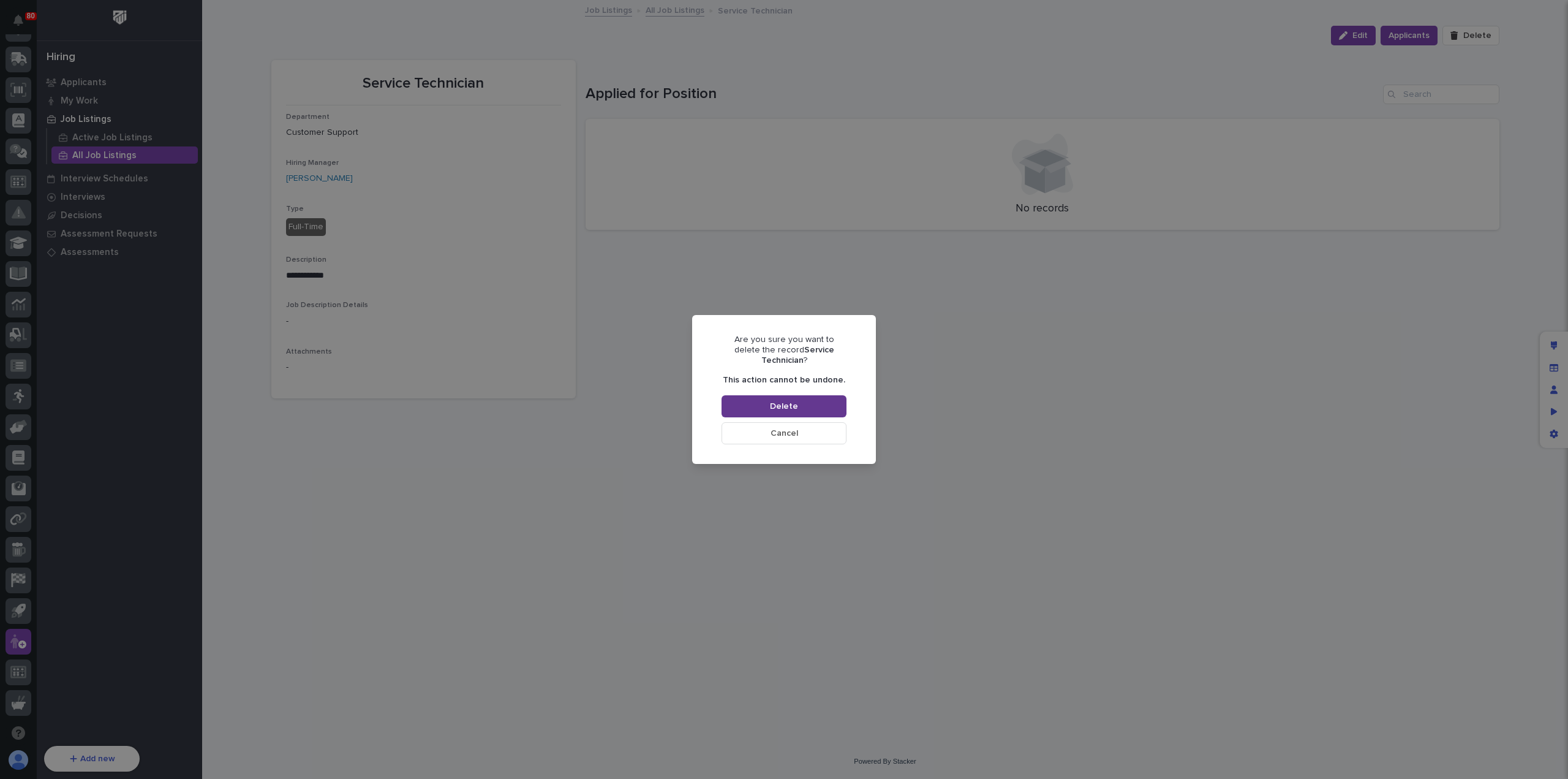
click at [806, 395] on button "Delete" at bounding box center [784, 406] width 125 height 22
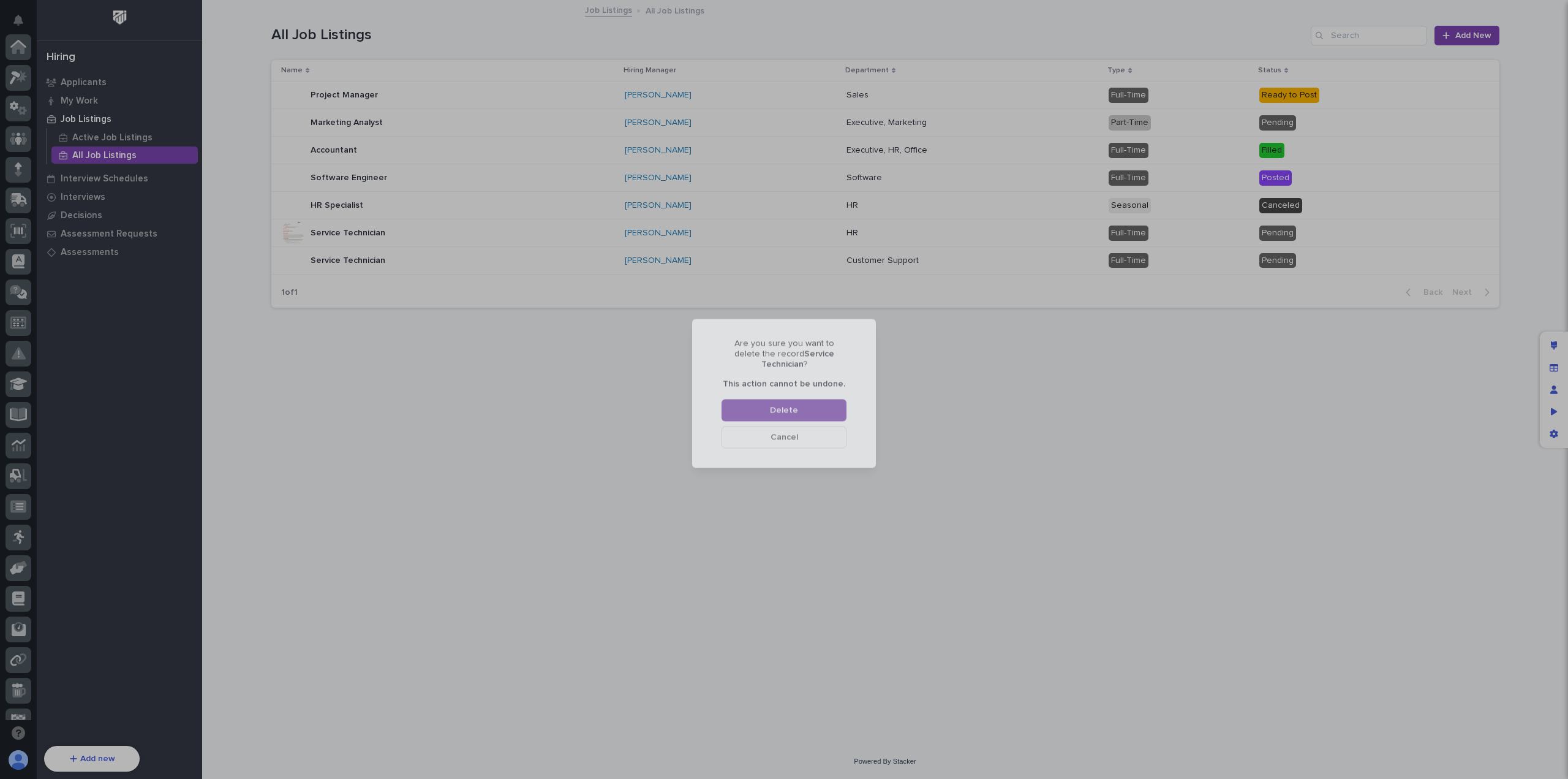
scroll to position [141, 0]
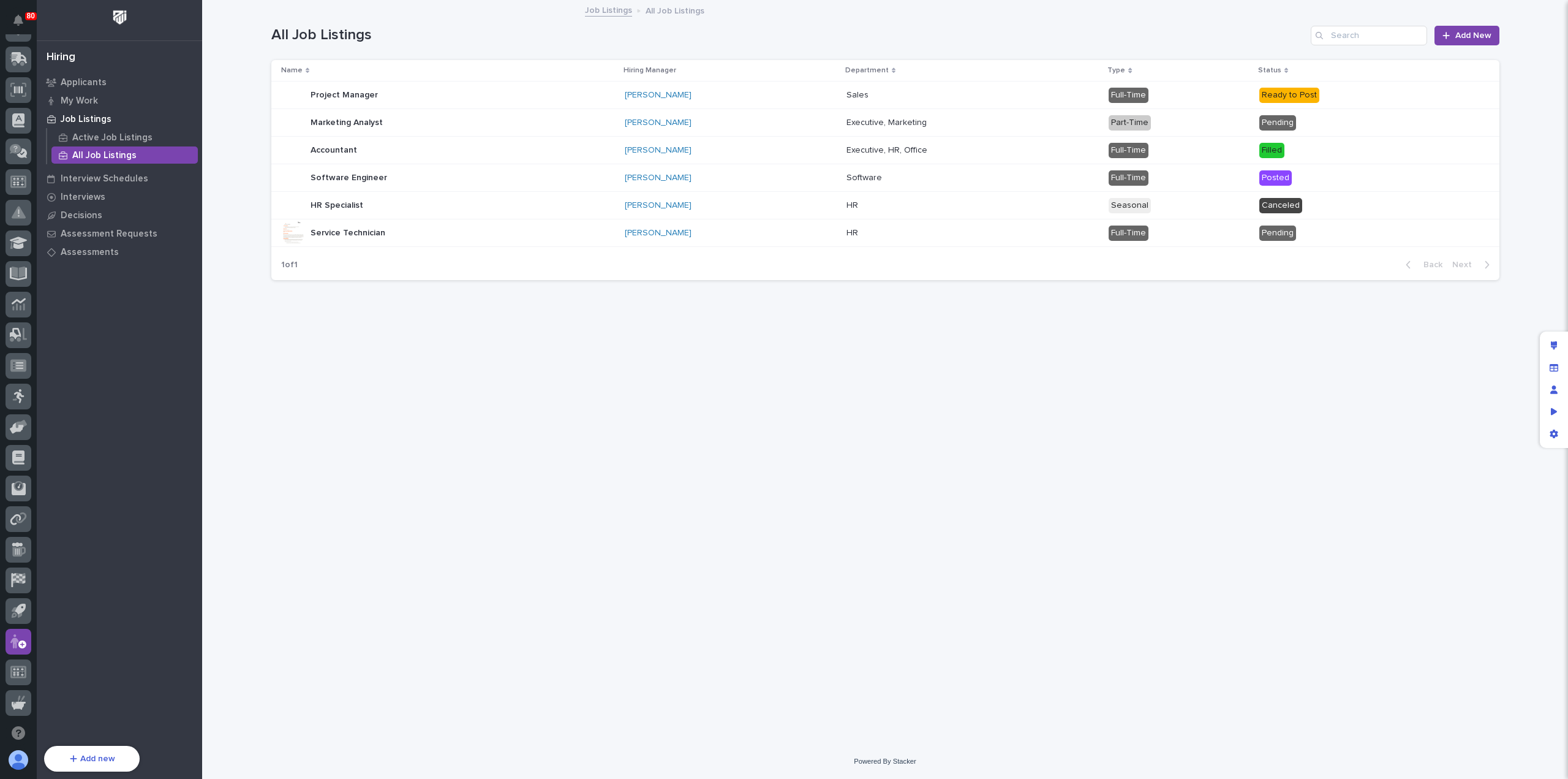
click at [1061, 148] on p at bounding box center [954, 150] width 214 height 10
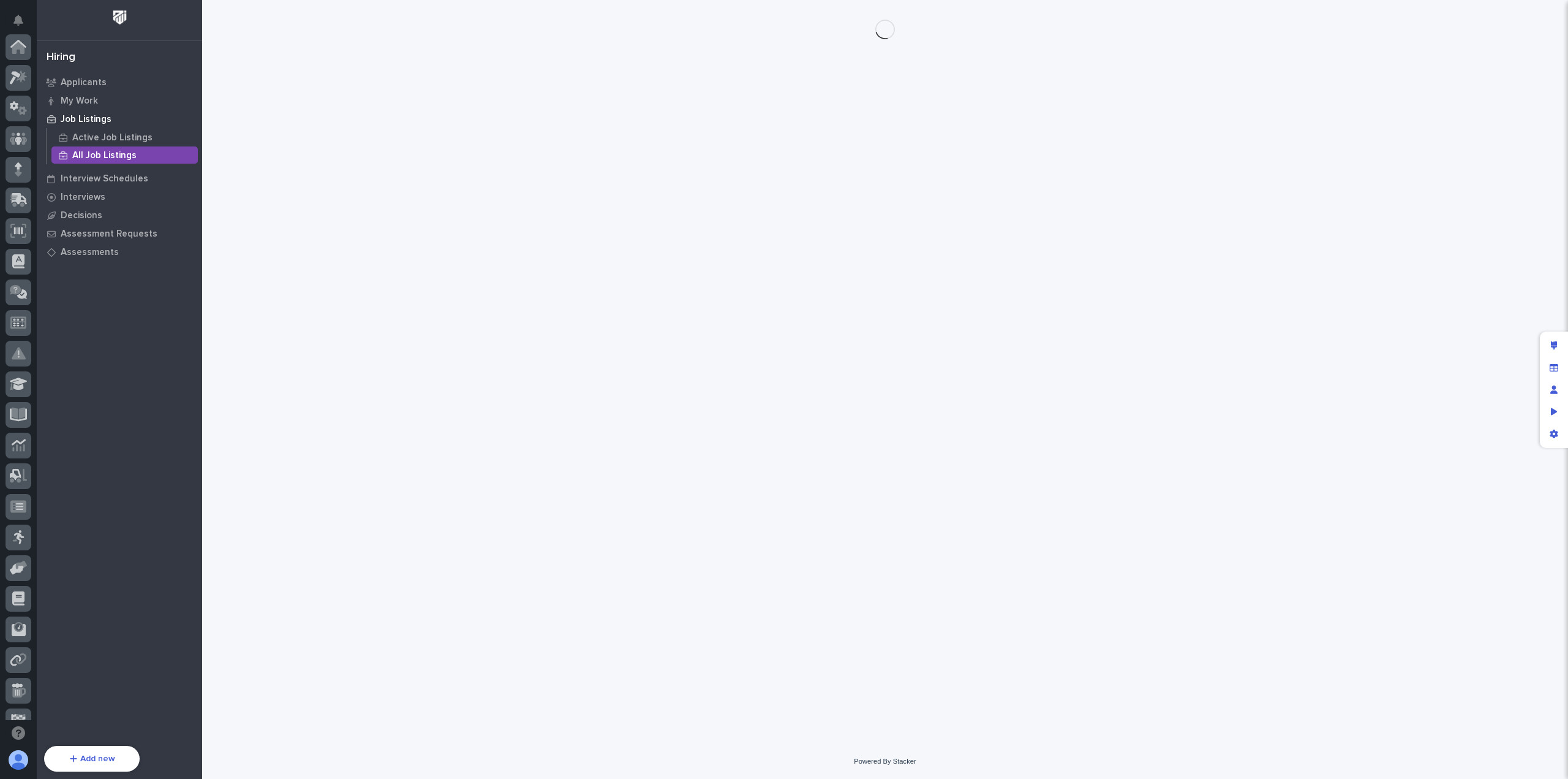
scroll to position [141, 0]
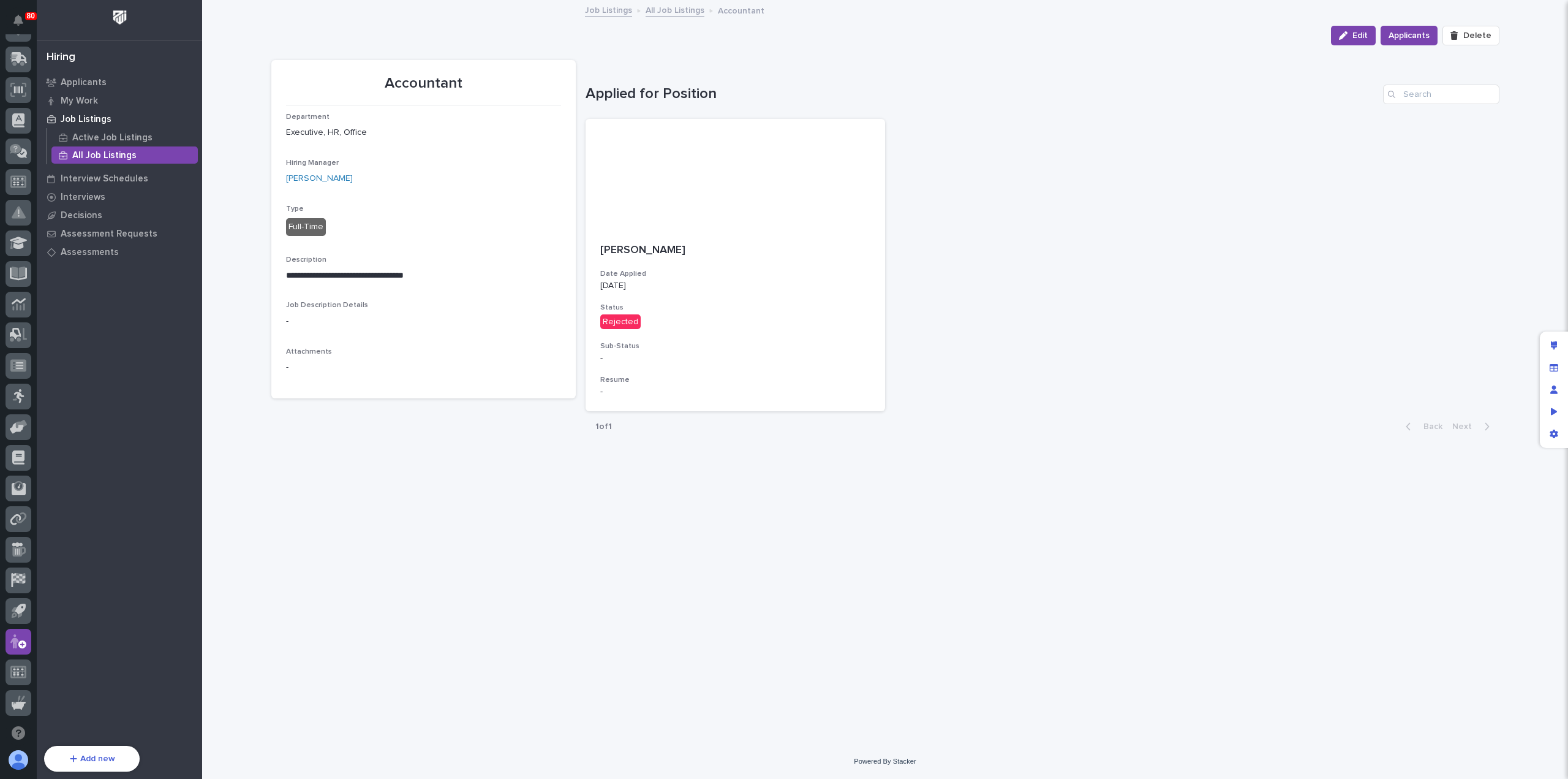
click at [666, 14] on link "All Job Listings" at bounding box center [675, 10] width 59 height 15
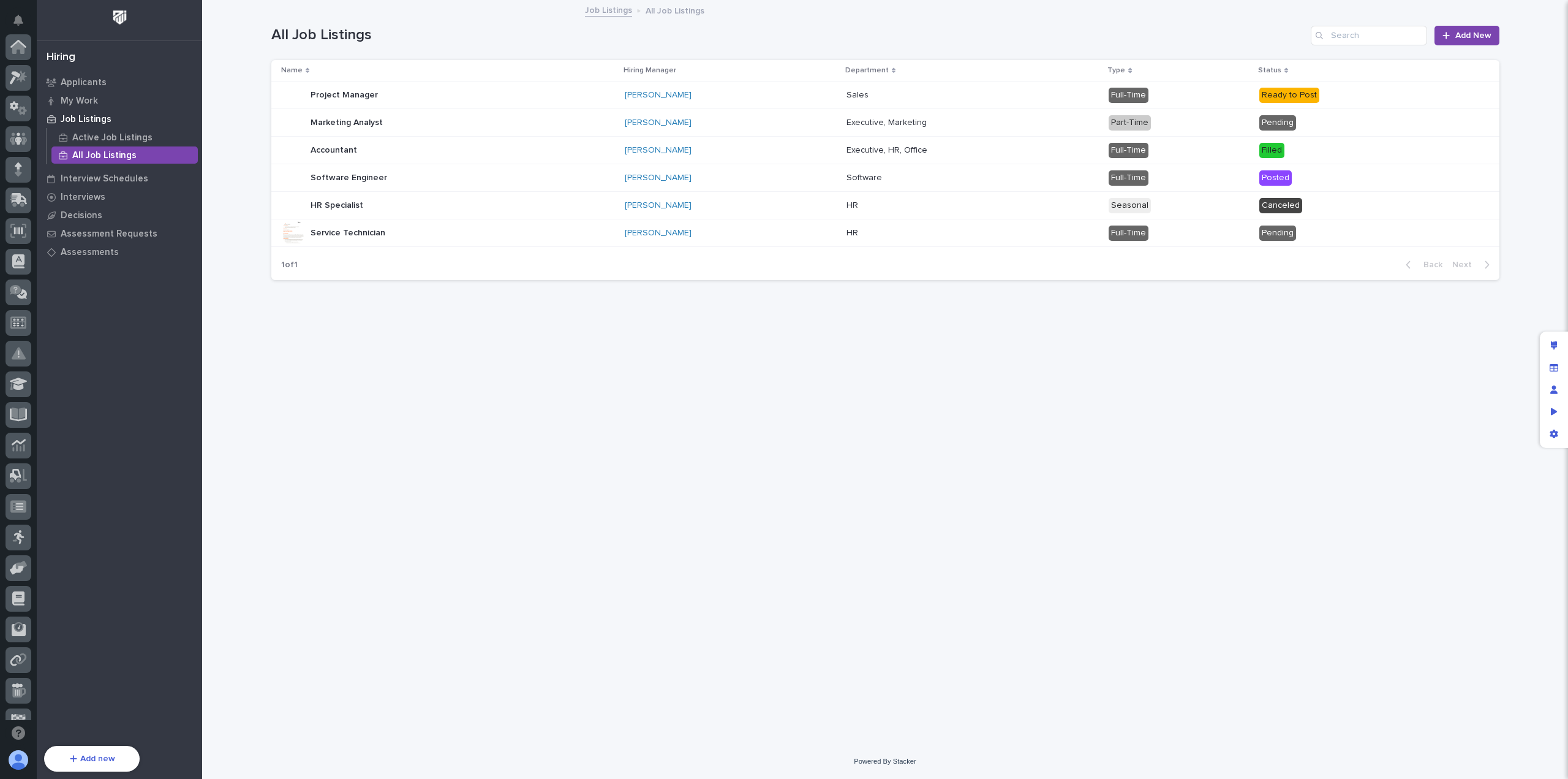
scroll to position [141, 0]
click at [1224, 91] on p "Full-Time" at bounding box center [1179, 95] width 141 height 15
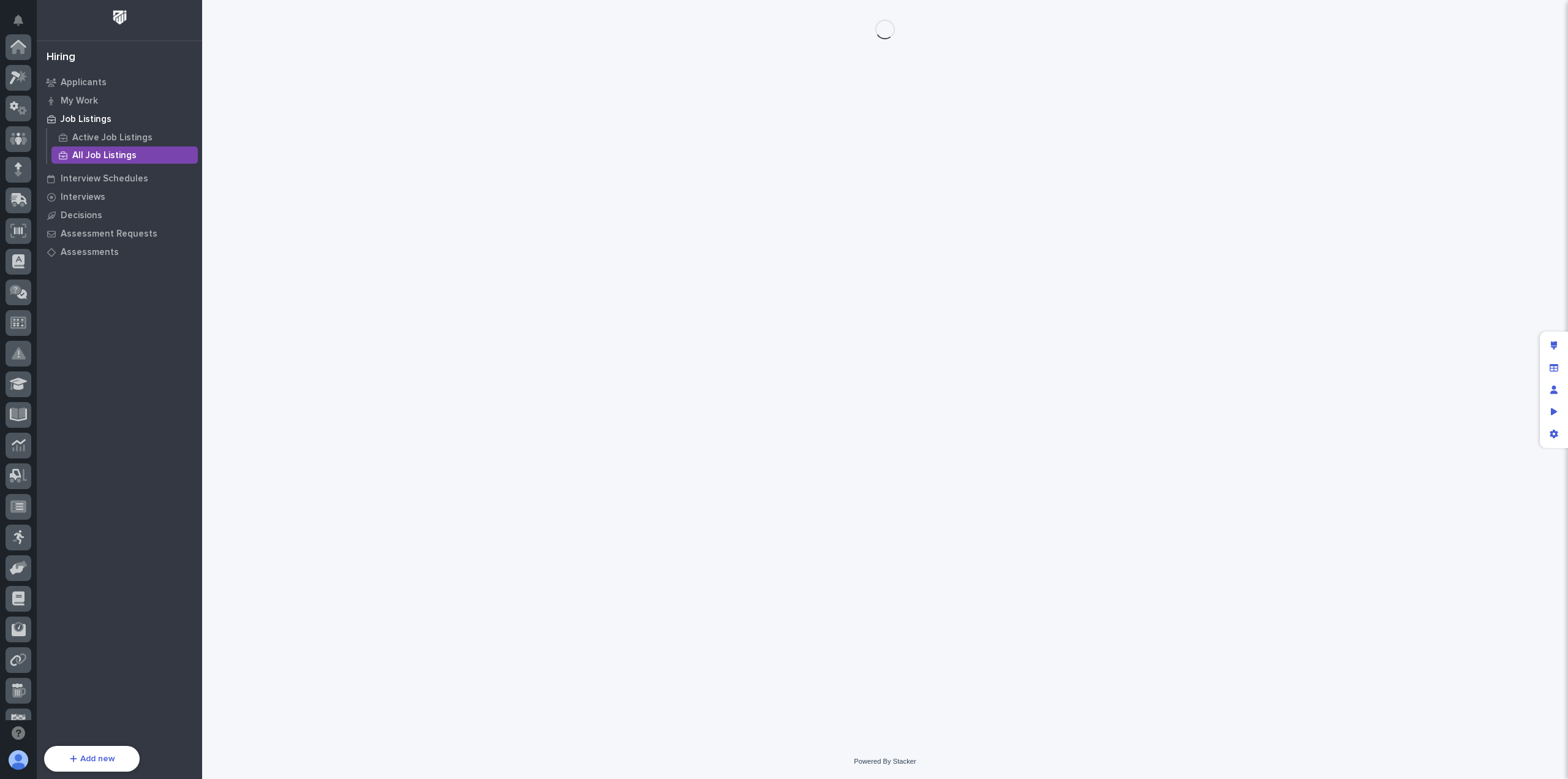
scroll to position [141, 0]
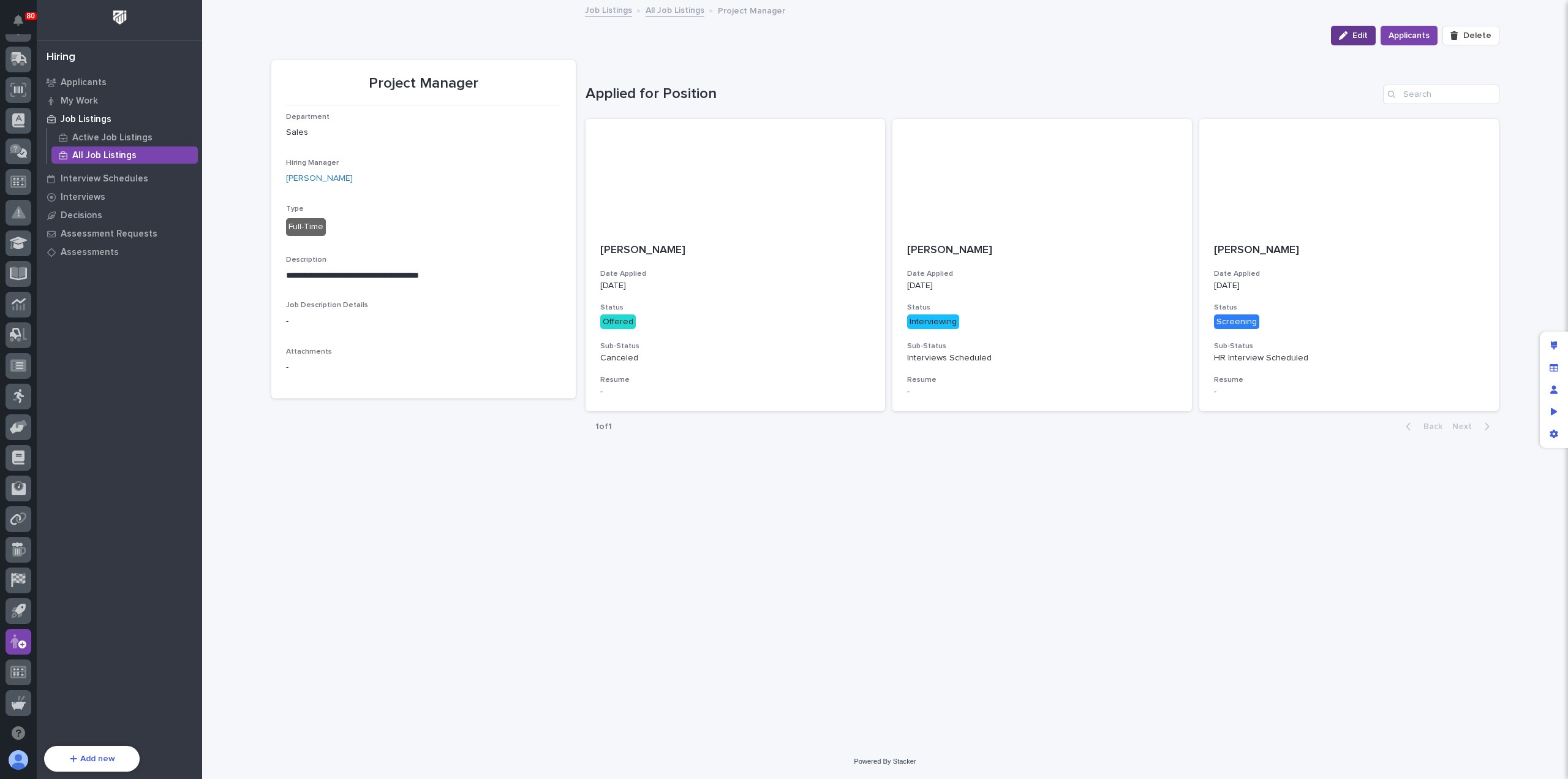
click at [1361, 35] on span "Edit" at bounding box center [1360, 35] width 15 height 11
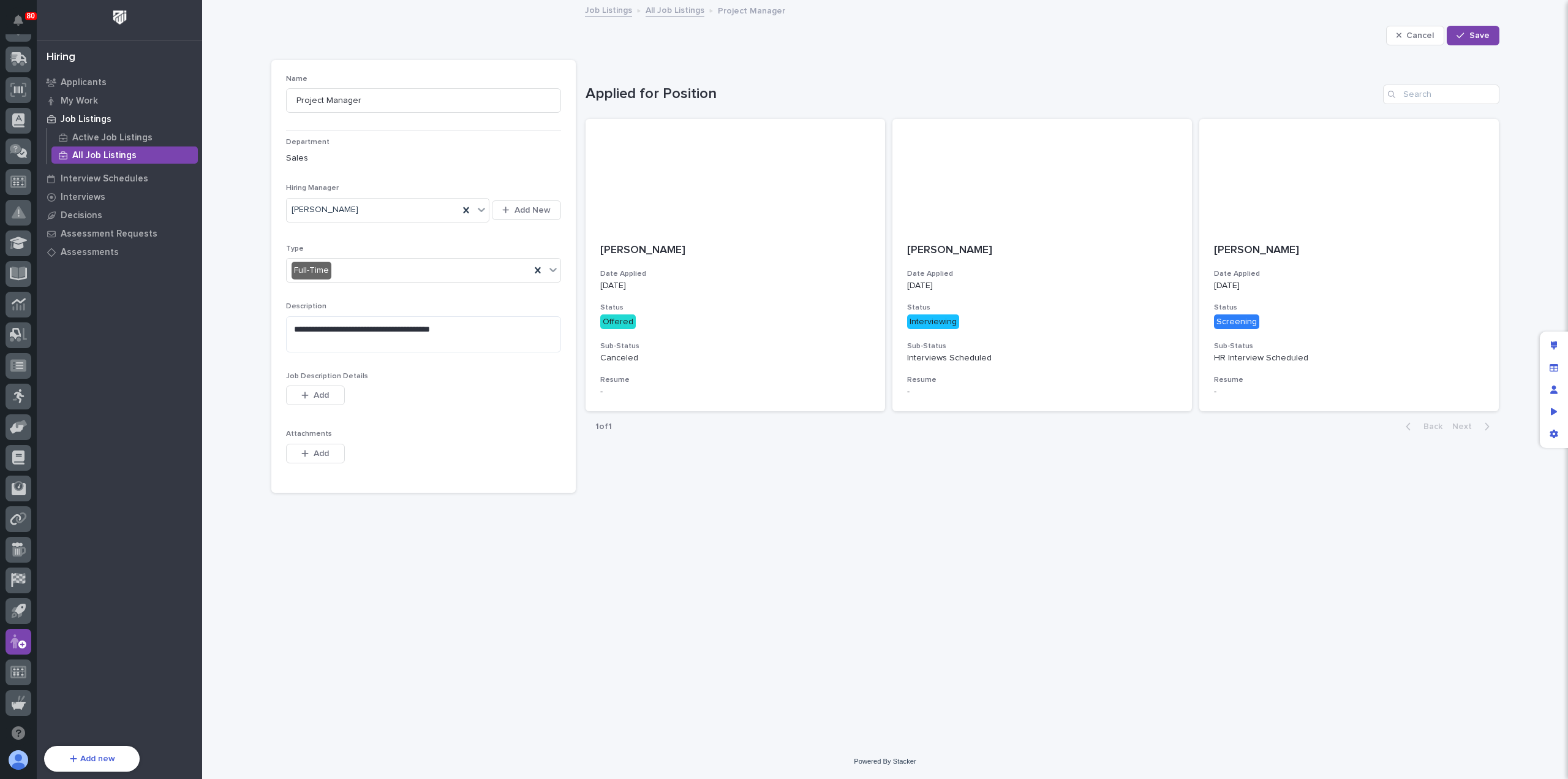
click at [661, 8] on link "All Job Listings" at bounding box center [675, 10] width 59 height 15
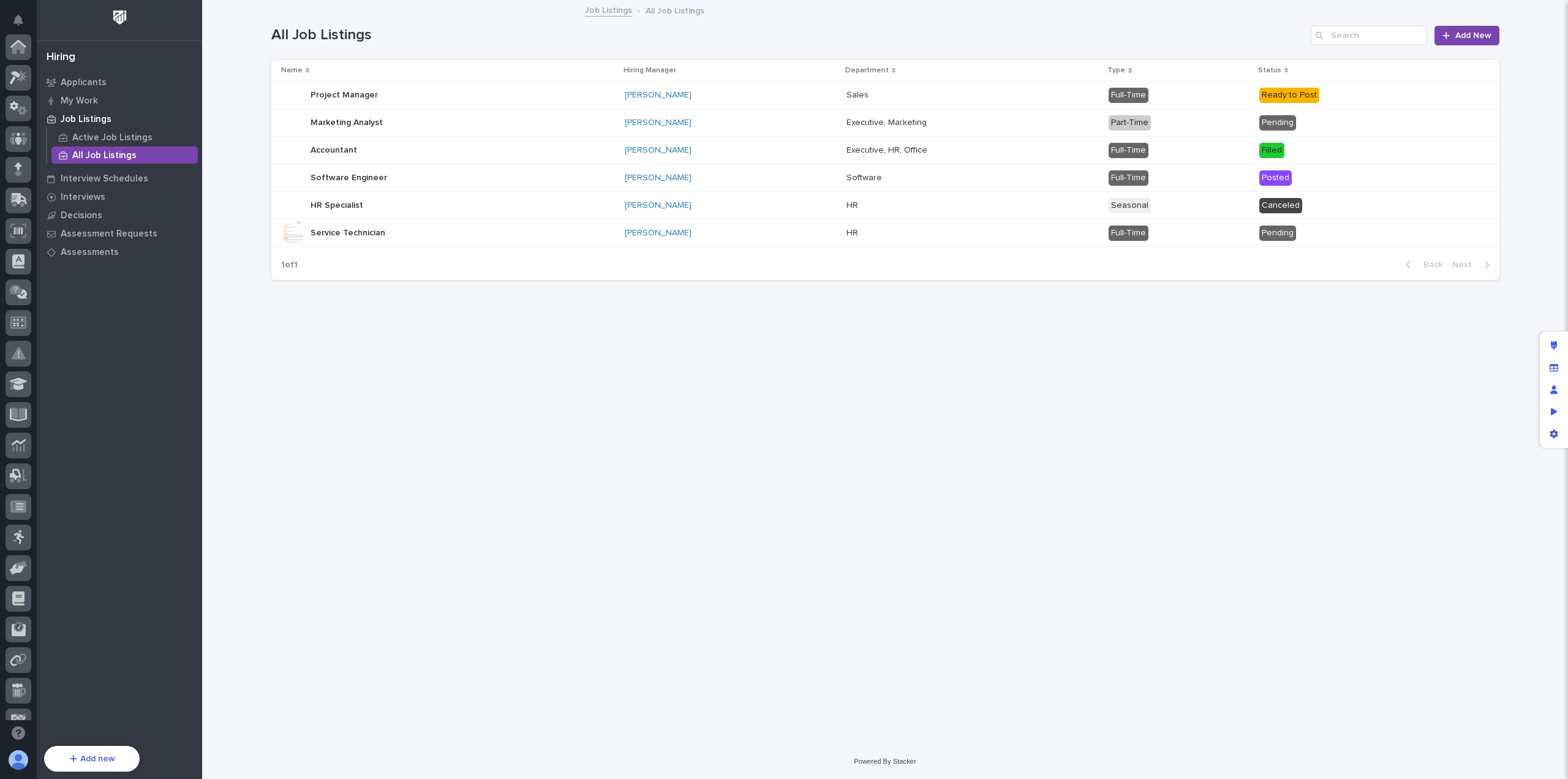
scroll to position [141, 0]
click at [1324, 145] on p "Filled" at bounding box center [1366, 150] width 214 height 15
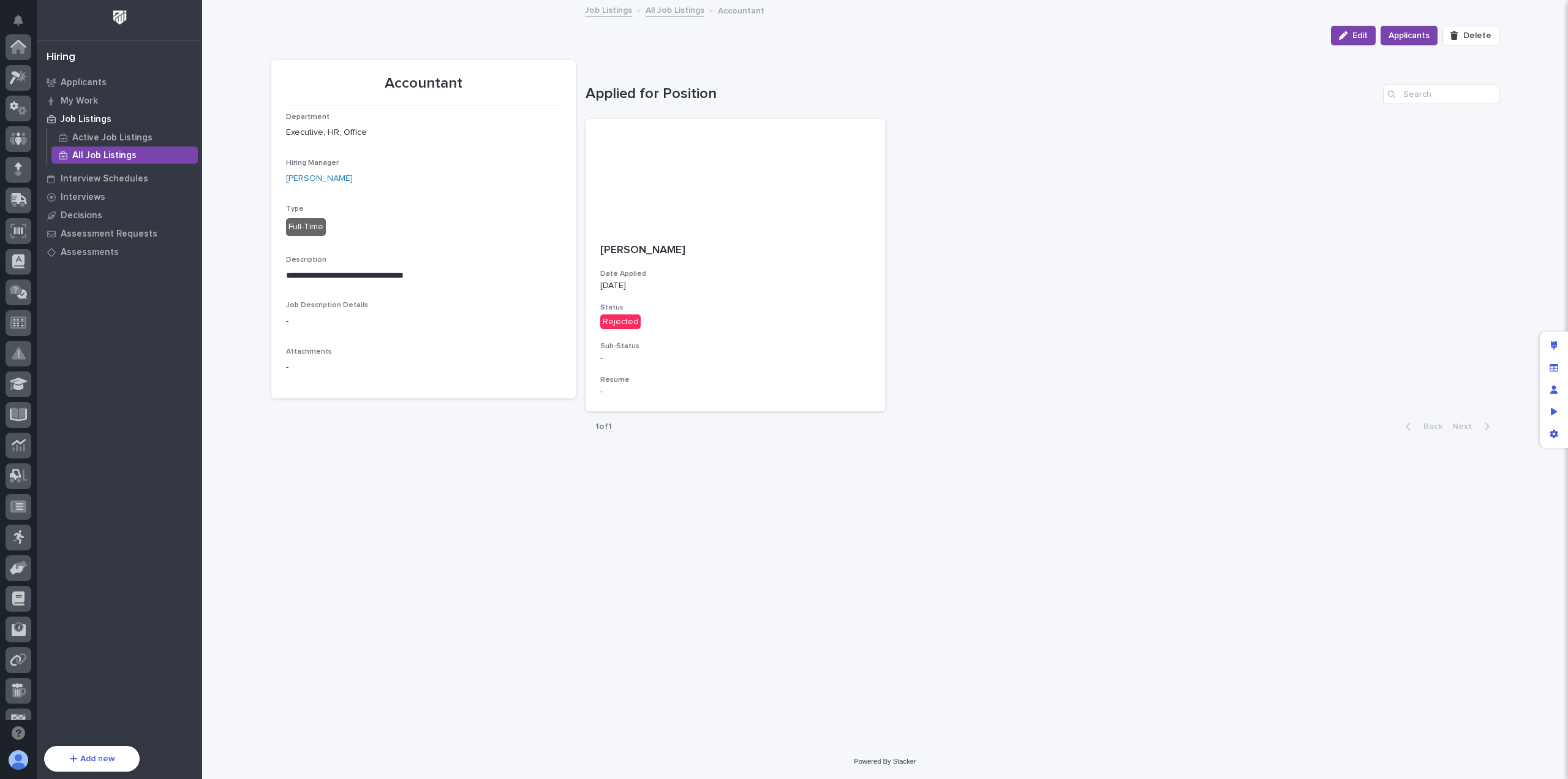
scroll to position [141, 0]
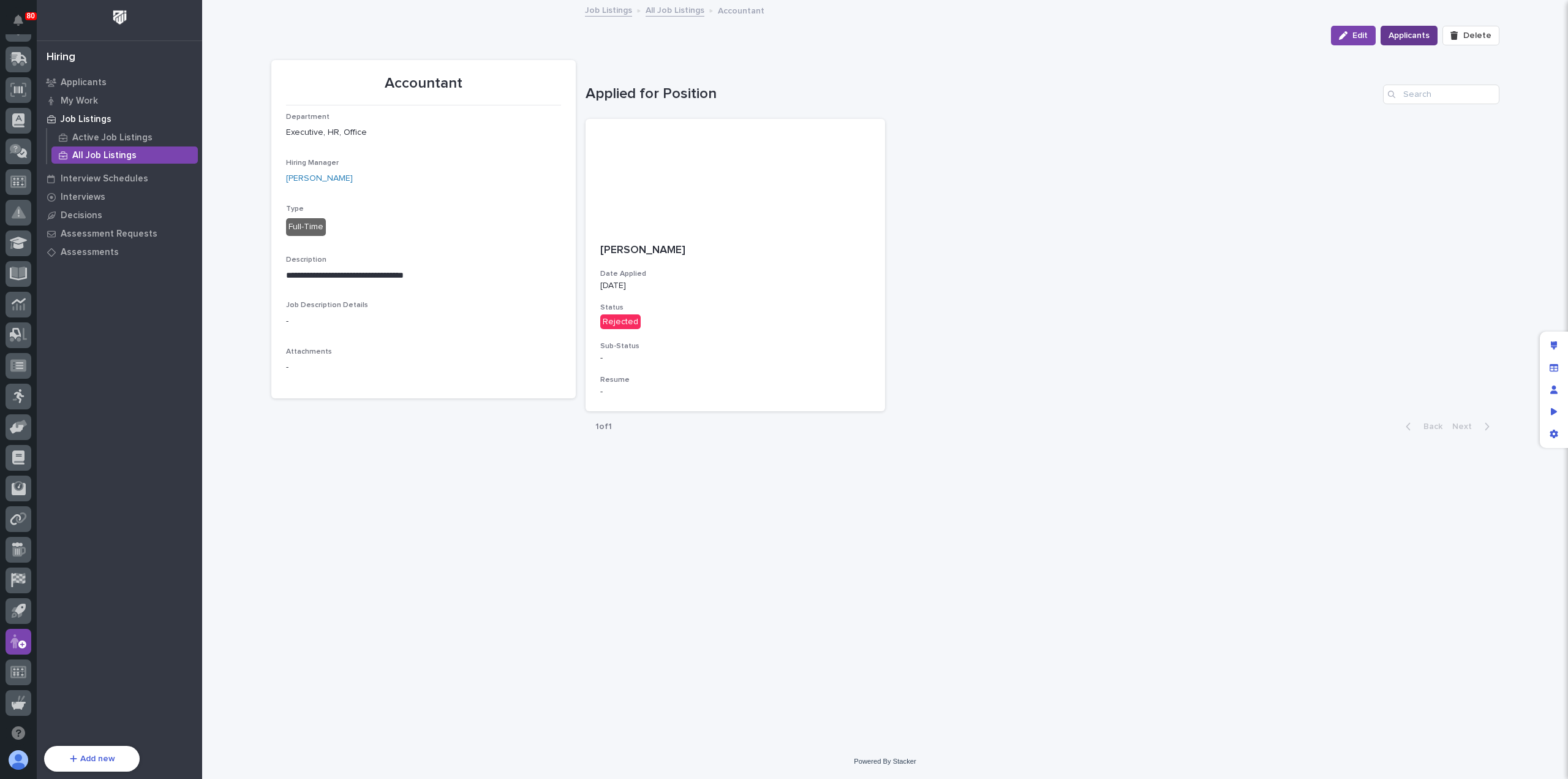
click at [1417, 35] on span "Applicants" at bounding box center [1409, 35] width 41 height 15
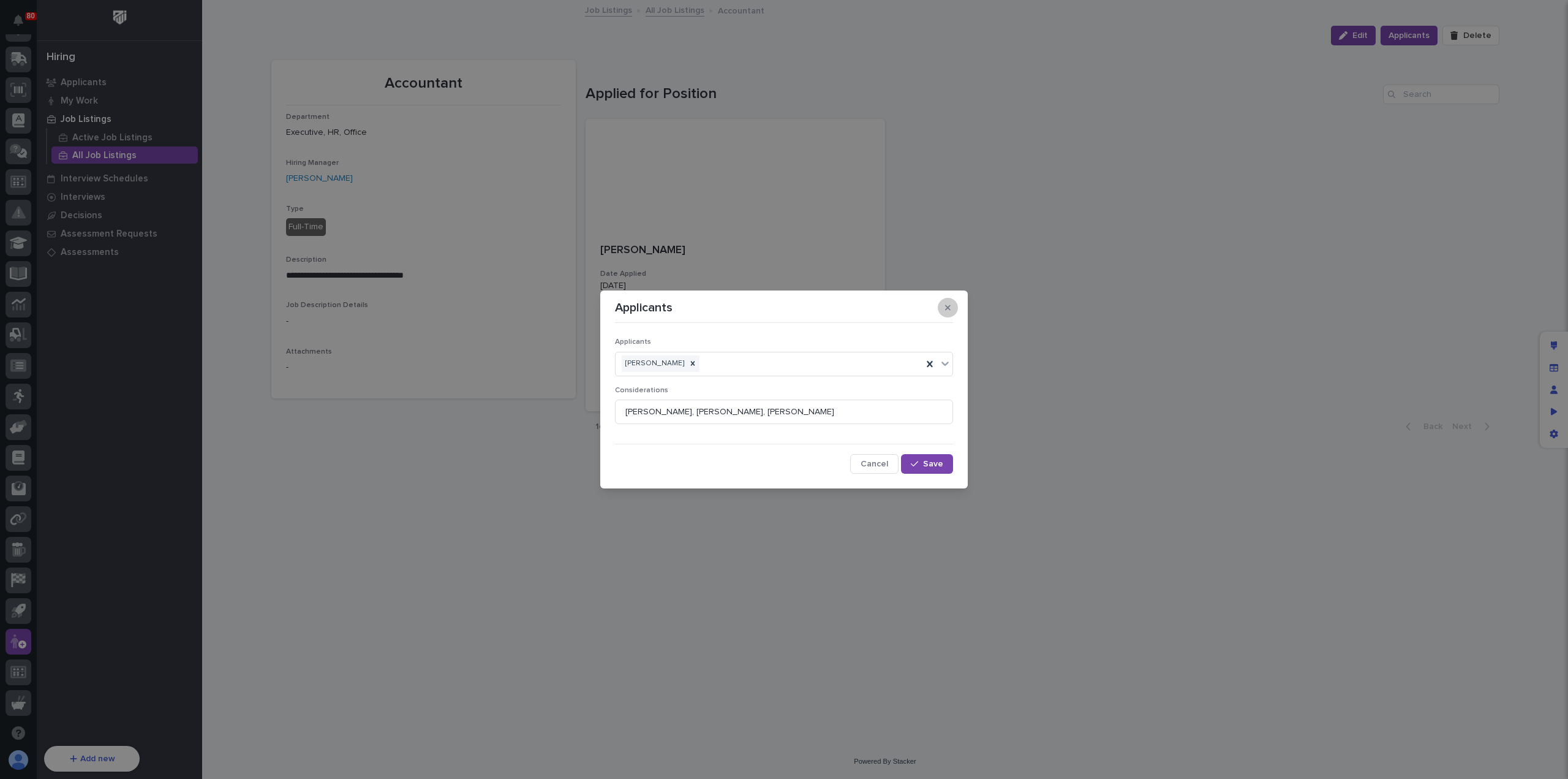
click at [952, 307] on button "button" at bounding box center [948, 308] width 20 height 20
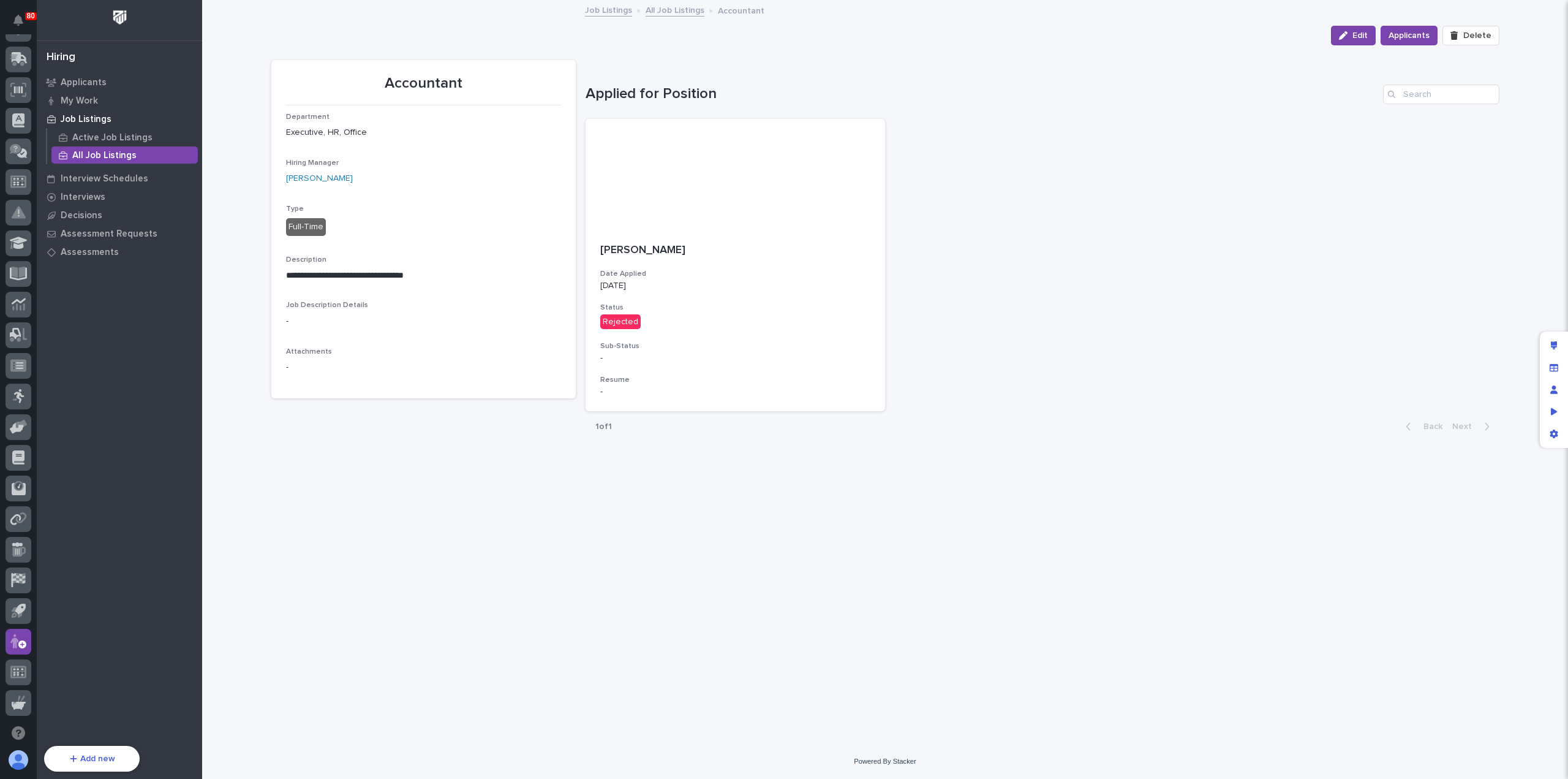
click at [661, 13] on link "All Job Listings" at bounding box center [675, 10] width 59 height 15
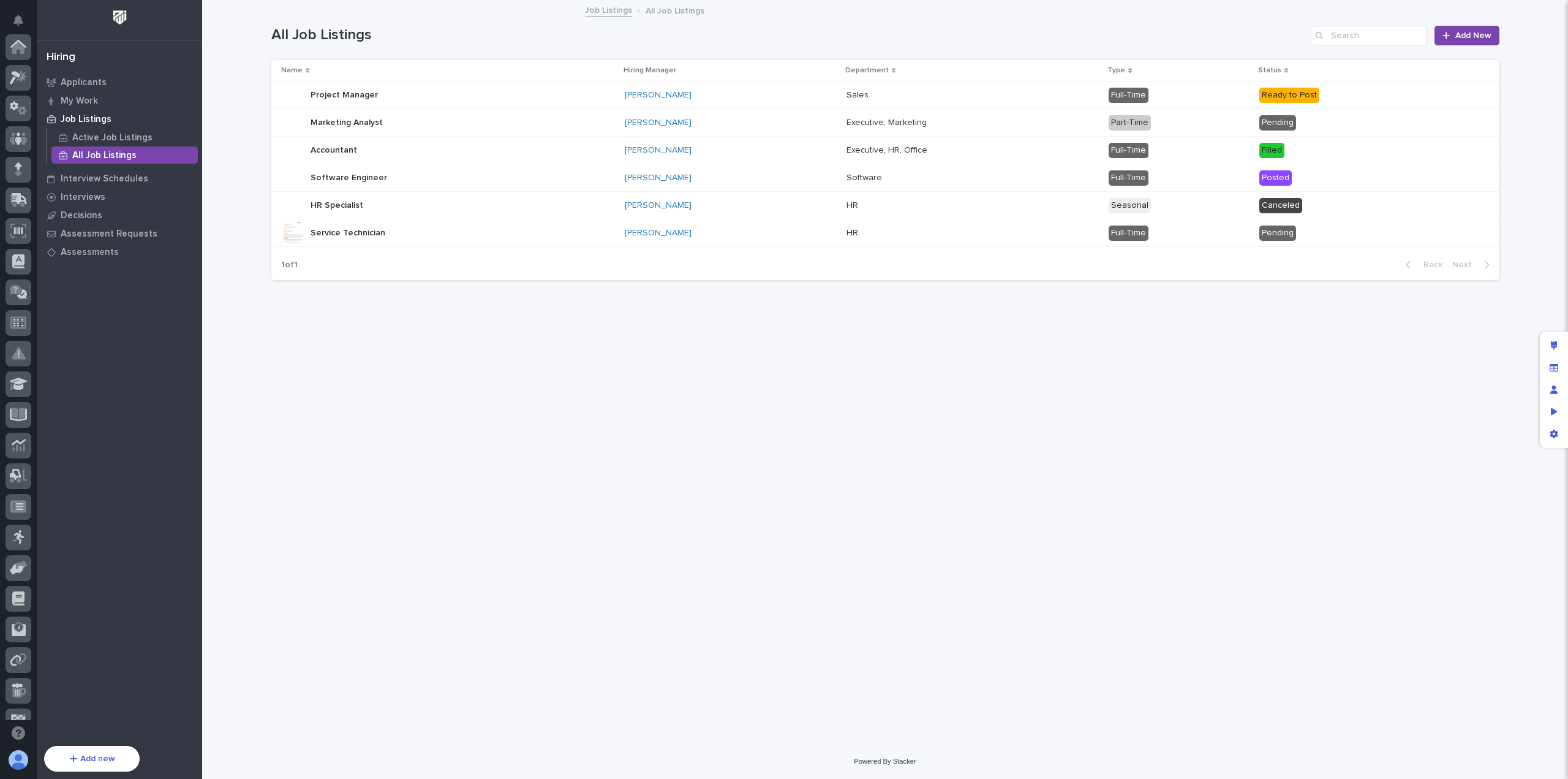
scroll to position [141, 0]
click at [1316, 96] on div "Ready to Post" at bounding box center [1289, 95] width 60 height 15
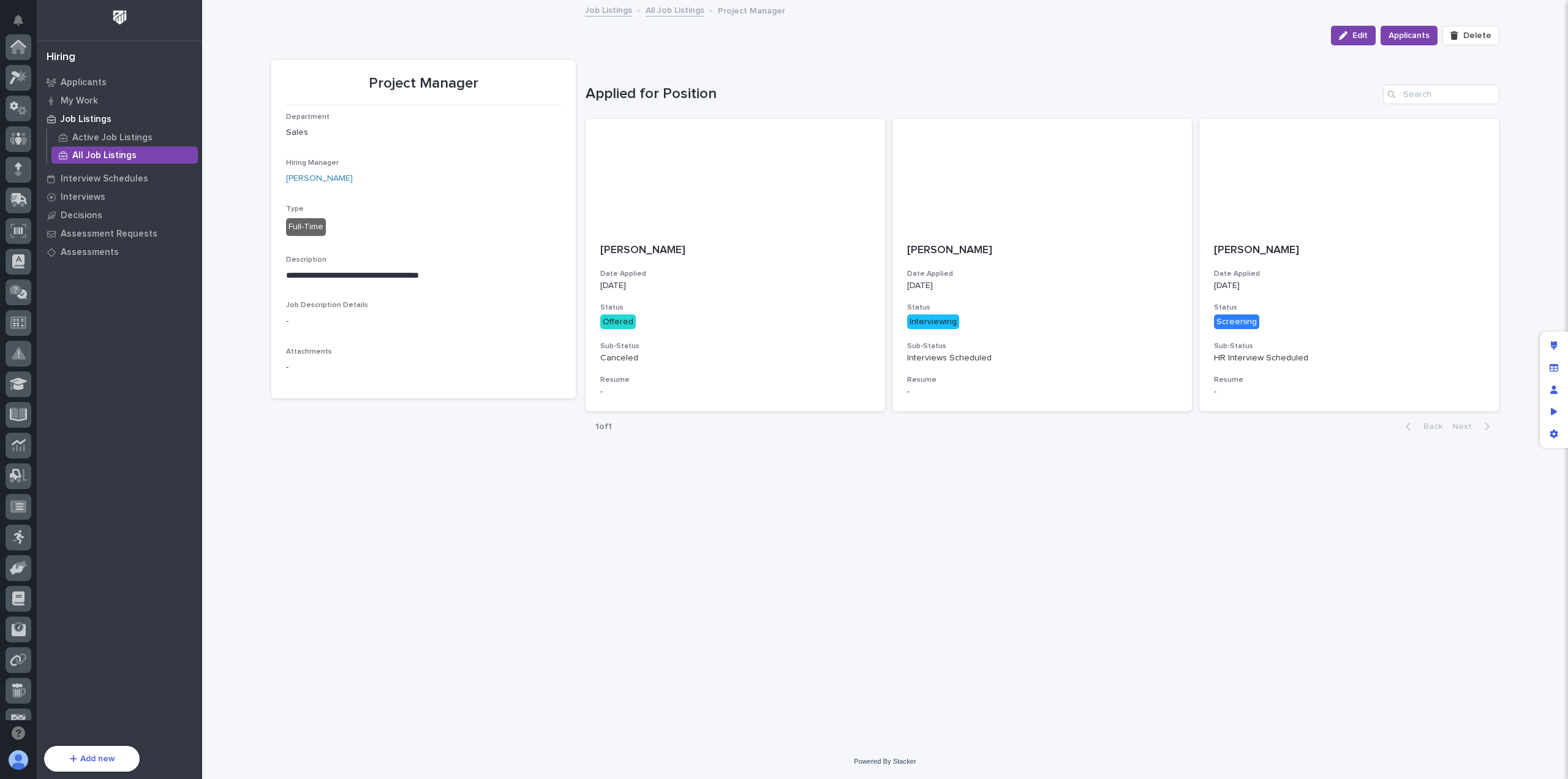
scroll to position [141, 0]
click at [1364, 37] on span "Edit" at bounding box center [1360, 35] width 15 height 11
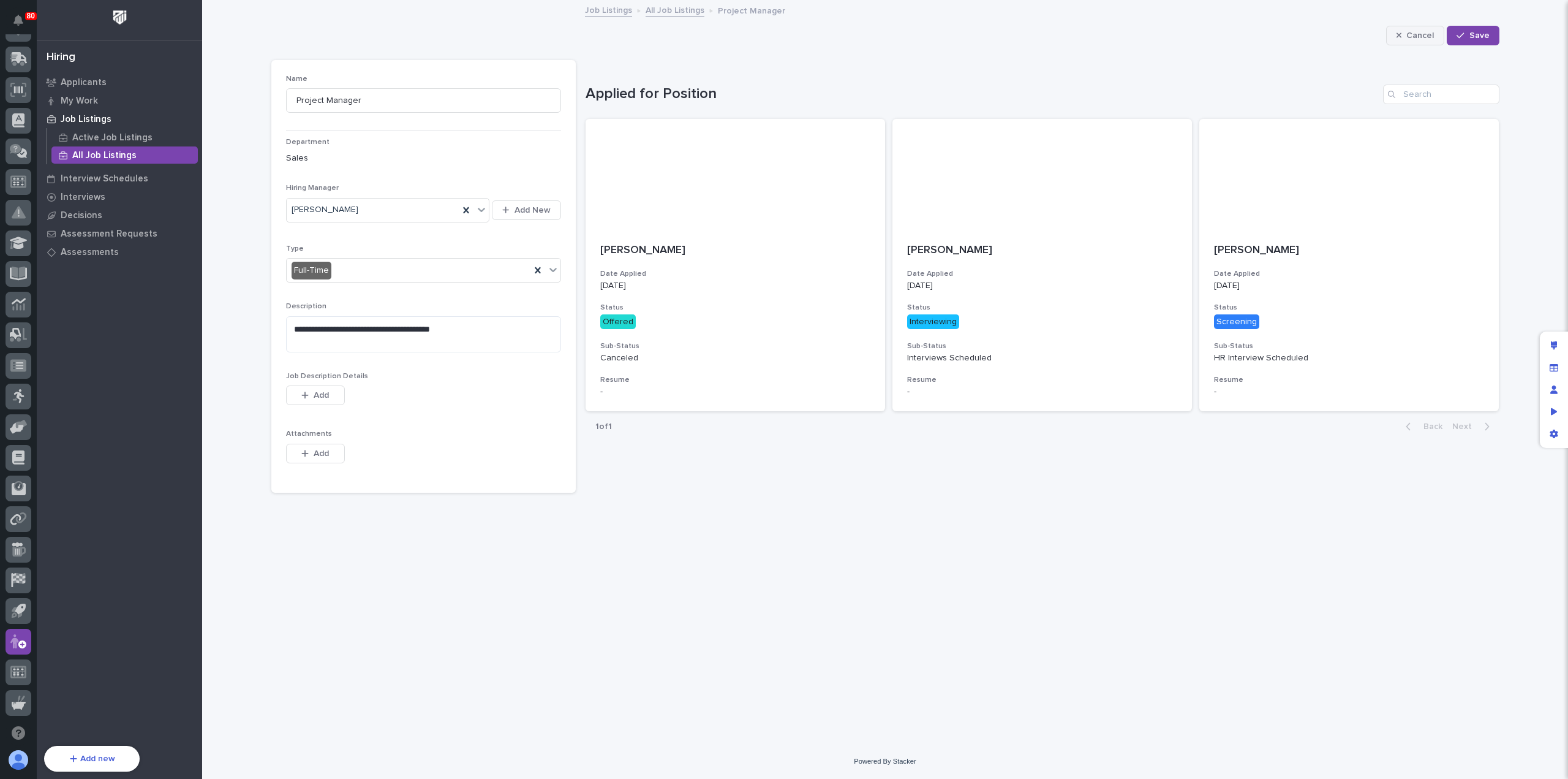
click at [1424, 29] on button "Cancel" at bounding box center [1415, 35] width 59 height 20
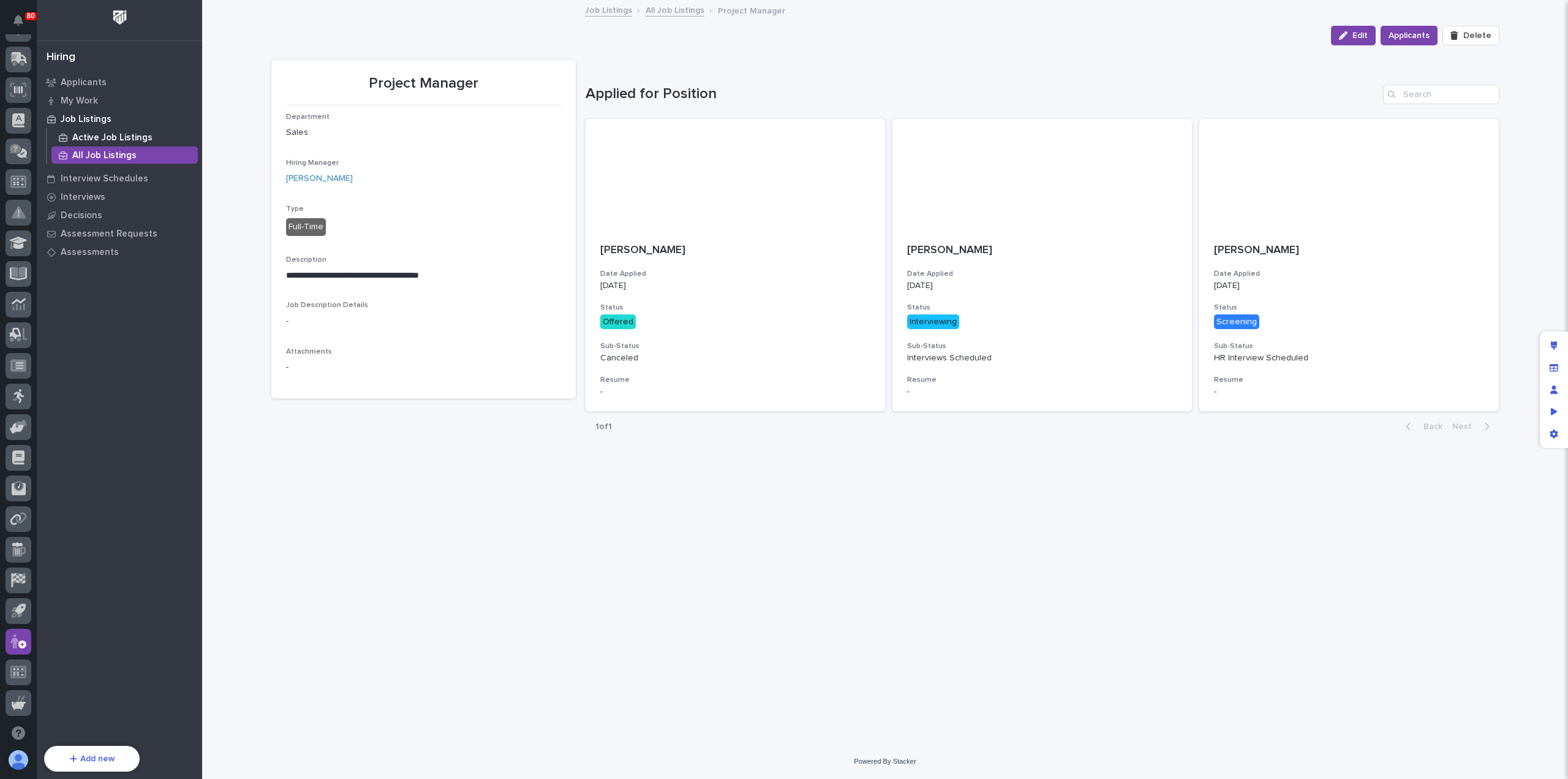
click at [134, 133] on p "Active Job Listings" at bounding box center [113, 138] width 80 height 11
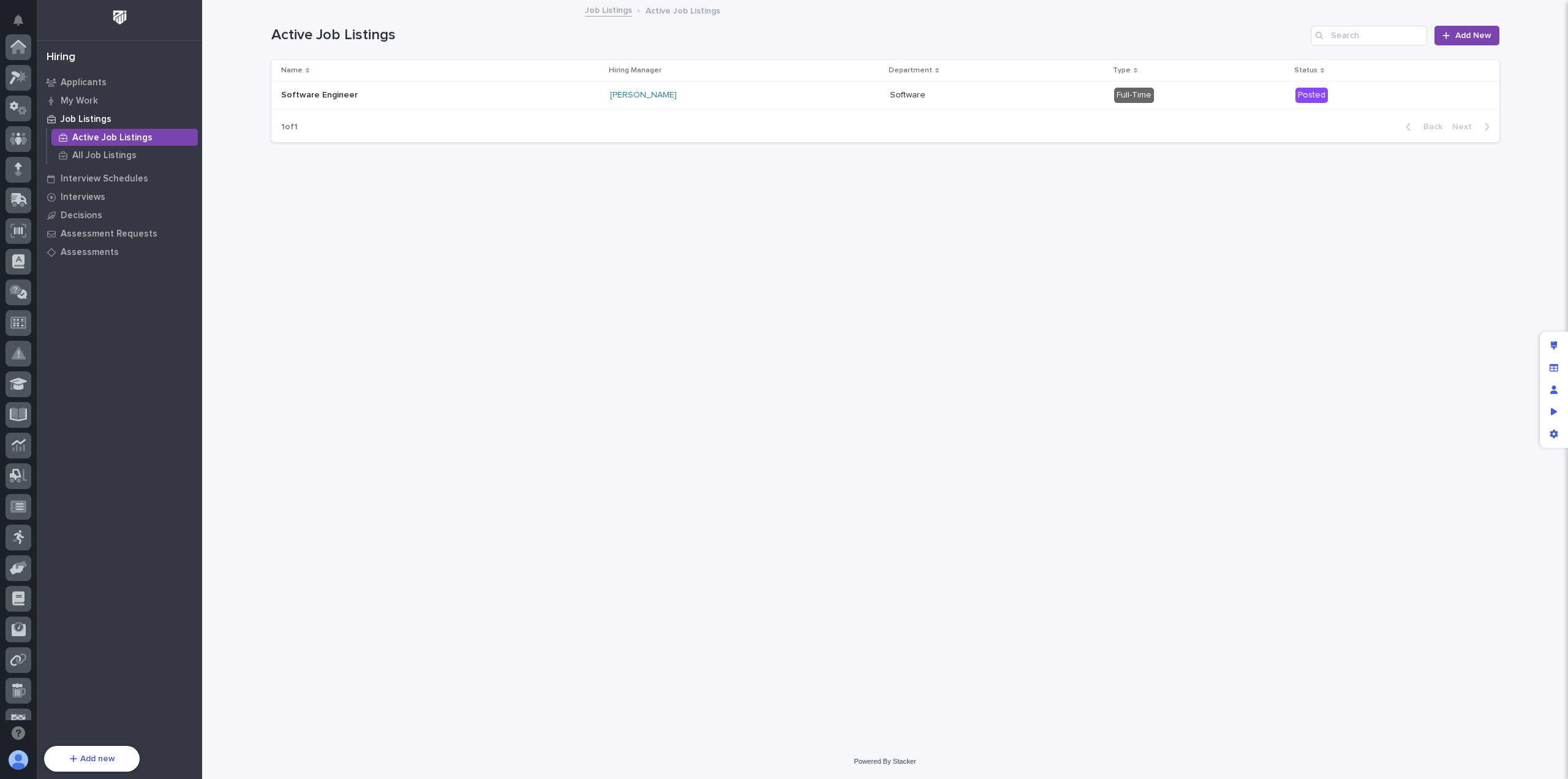
scroll to position [141, 0]
click at [94, 155] on p "All Job Listings" at bounding box center [104, 155] width 65 height 11
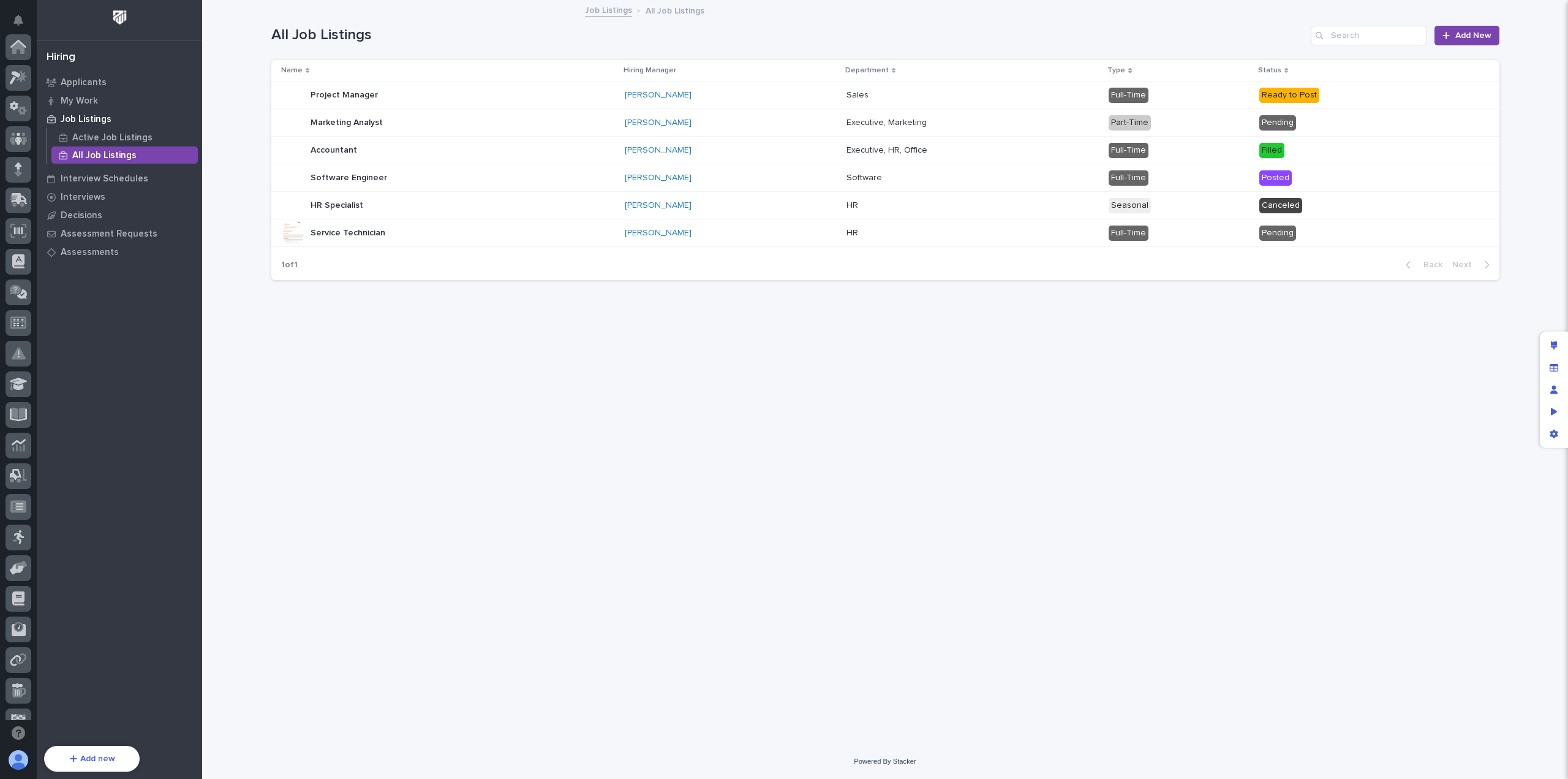
scroll to position [141, 0]
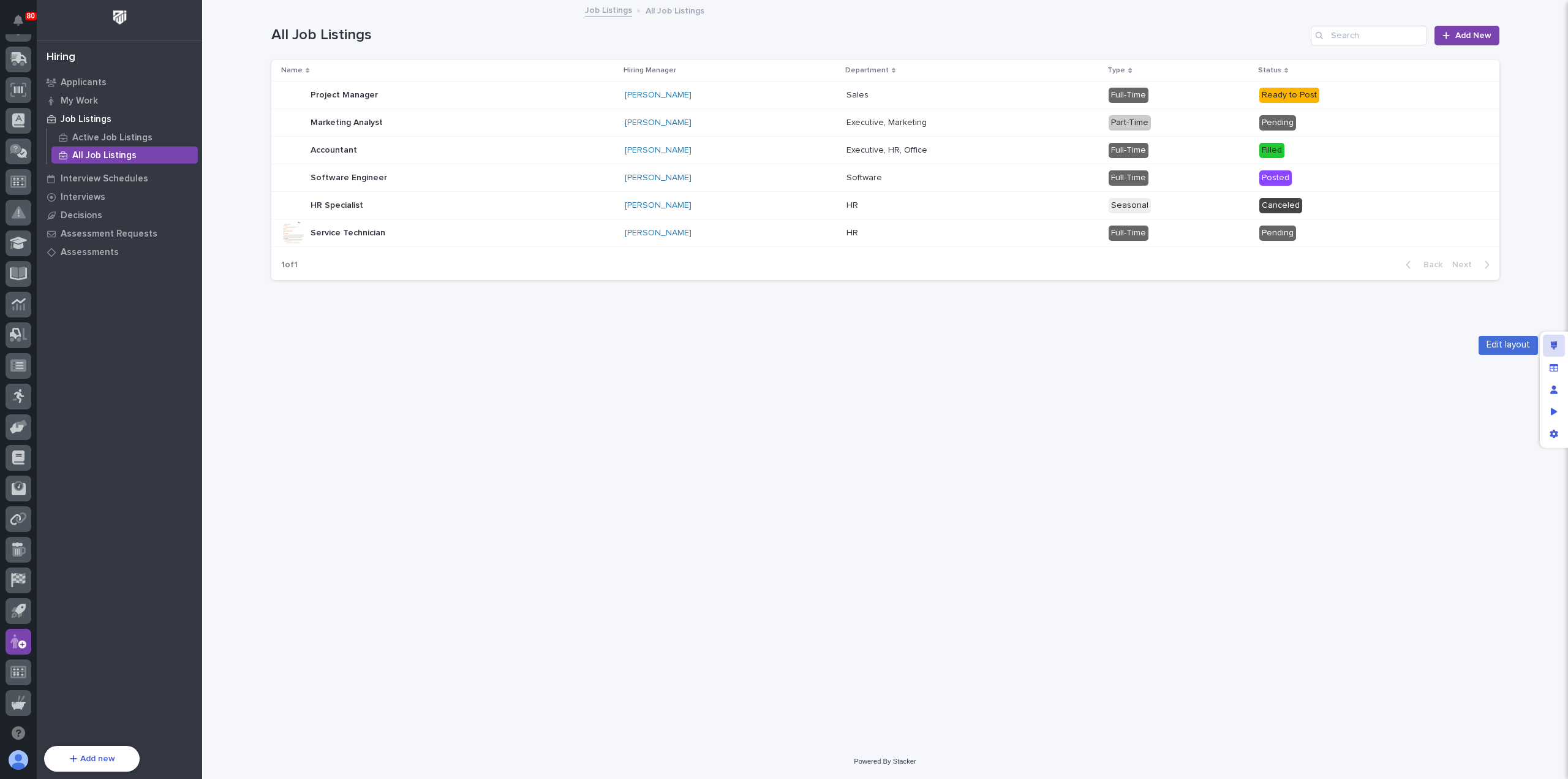
click at [1555, 343] on icon "Edit layout" at bounding box center [1553, 345] width 6 height 8
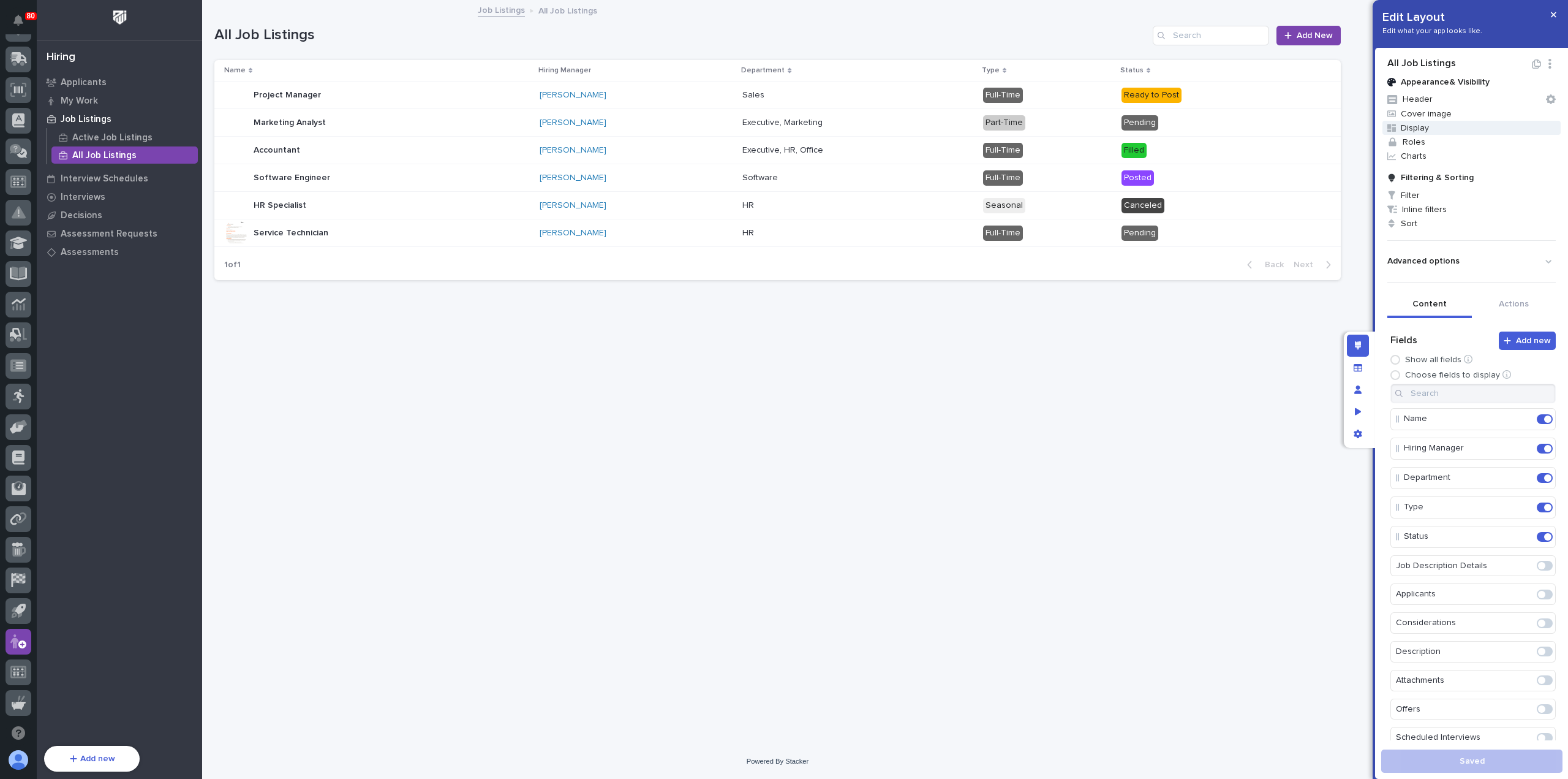
click at [1421, 127] on span "Display" at bounding box center [1472, 128] width 178 height 15
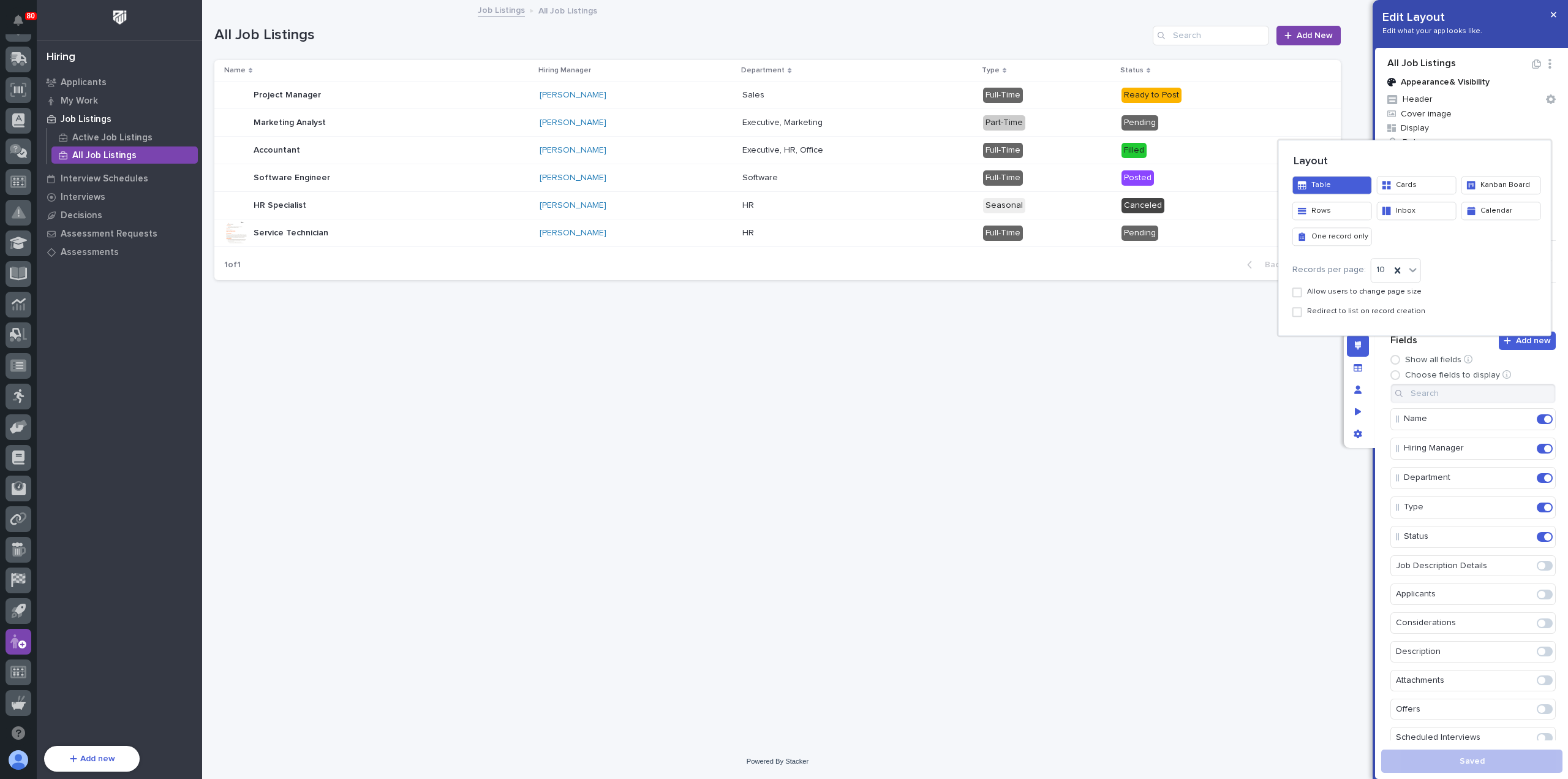
click at [1506, 185] on button "Kanban Board" at bounding box center [1502, 185] width 80 height 18
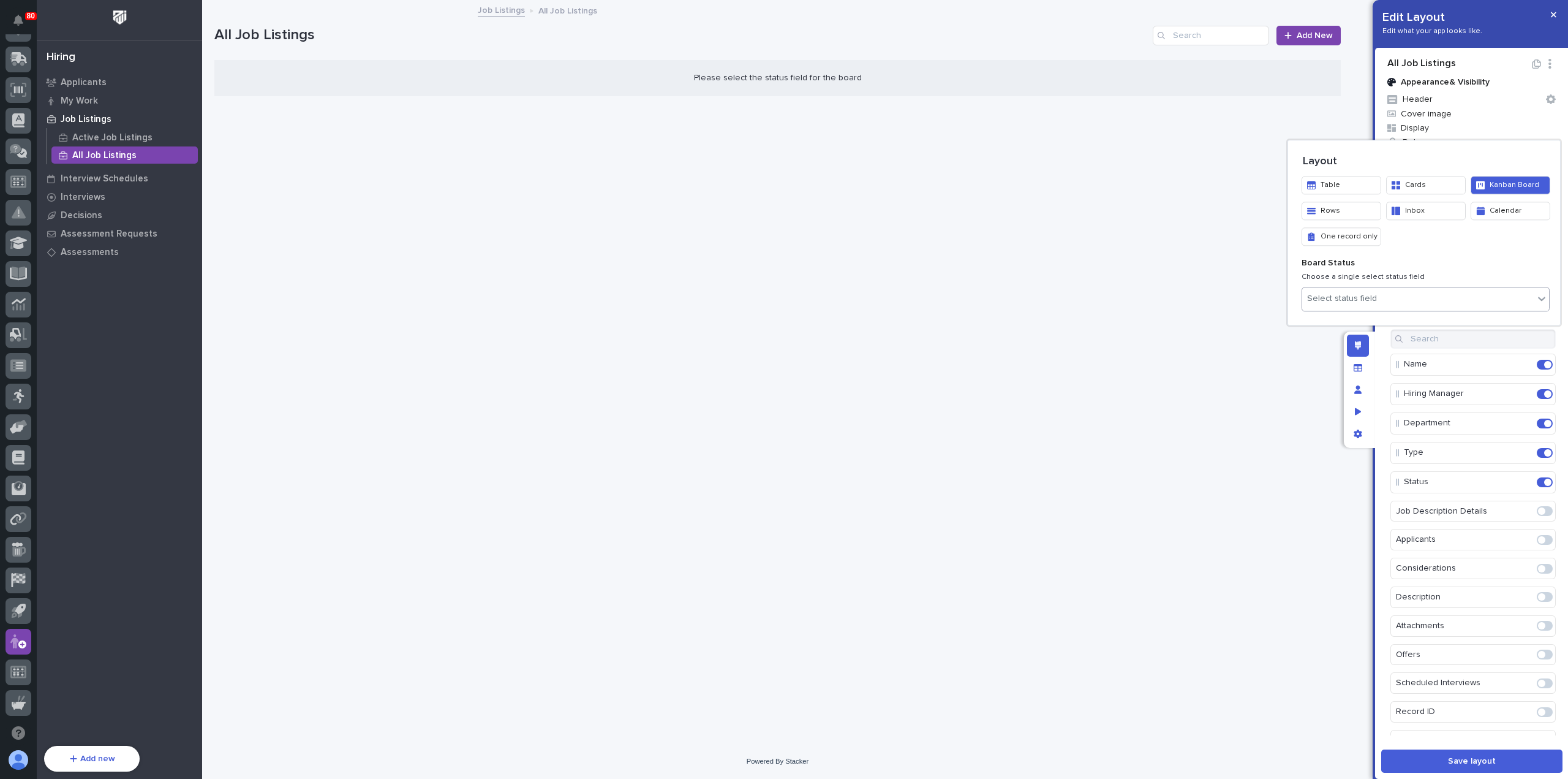
click at [1379, 298] on div "Select status field" at bounding box center [1418, 300] width 232 height 18
click at [1366, 339] on div "Status" at bounding box center [1426, 344] width 247 height 22
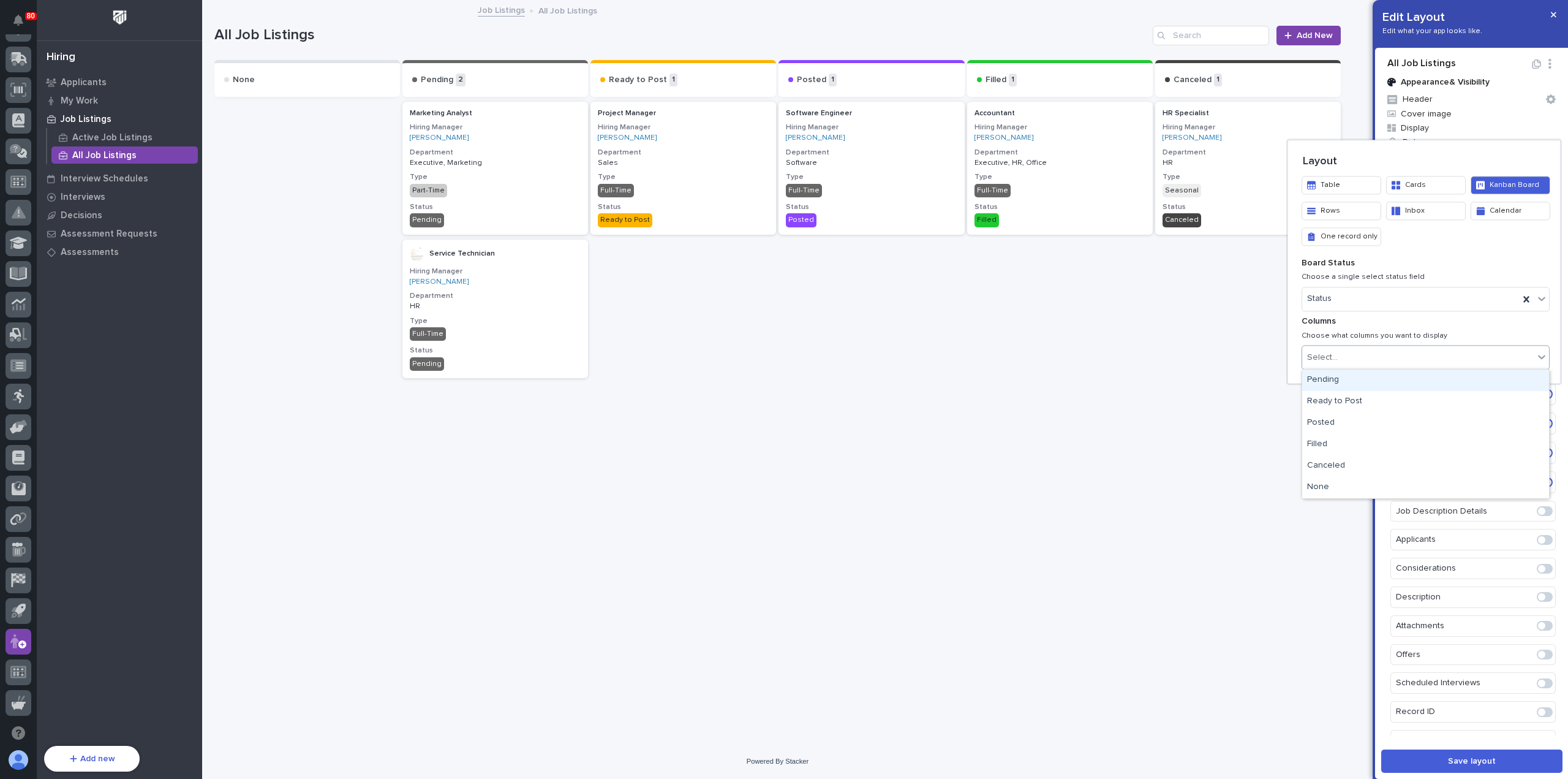
click at [1428, 355] on div "Select..." at bounding box center [1418, 358] width 232 height 18
click at [1508, 31] on div at bounding box center [784, 389] width 1568 height 779
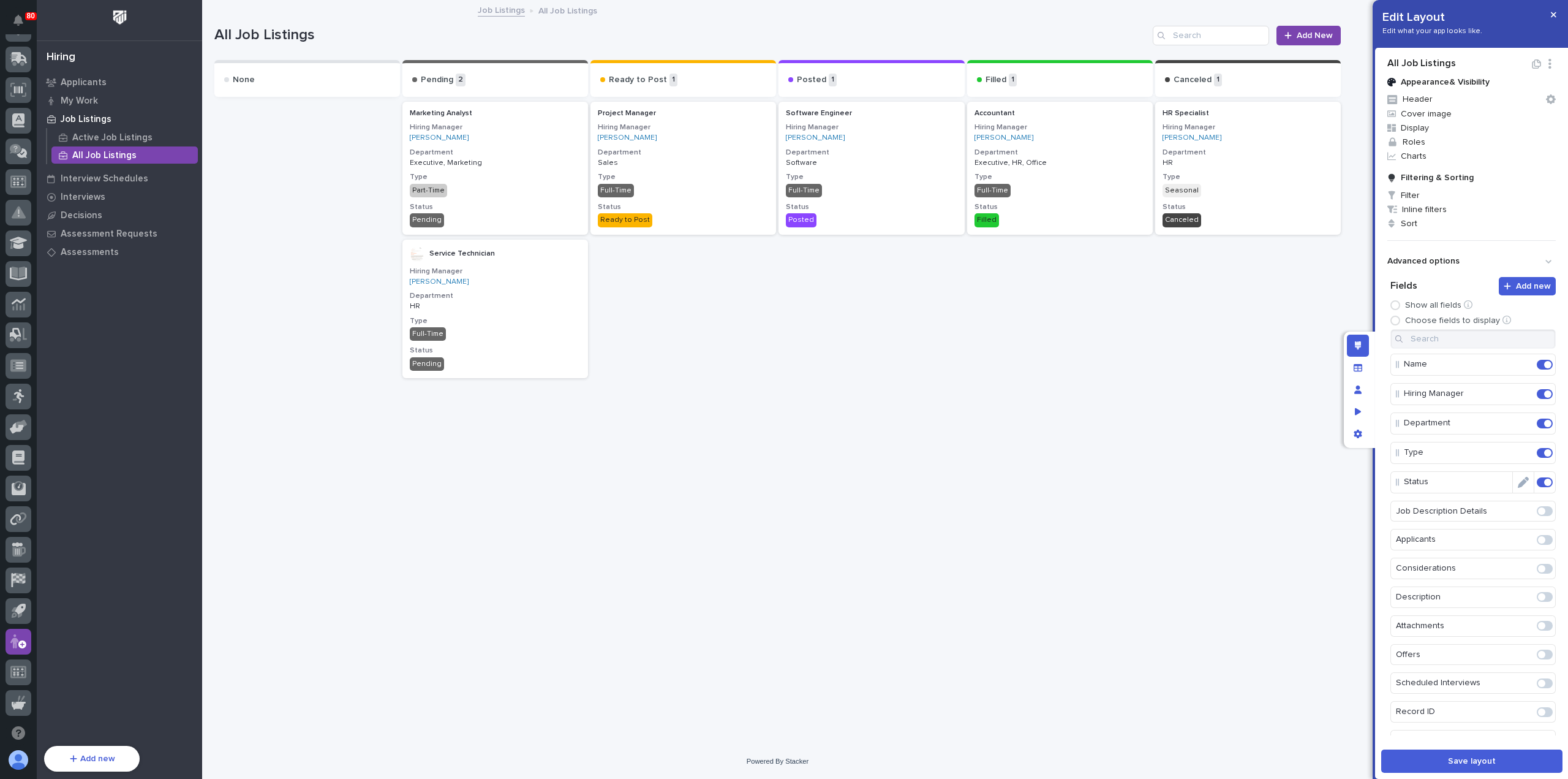
click at [1544, 481] on span at bounding box center [1548, 483] width 7 height 7
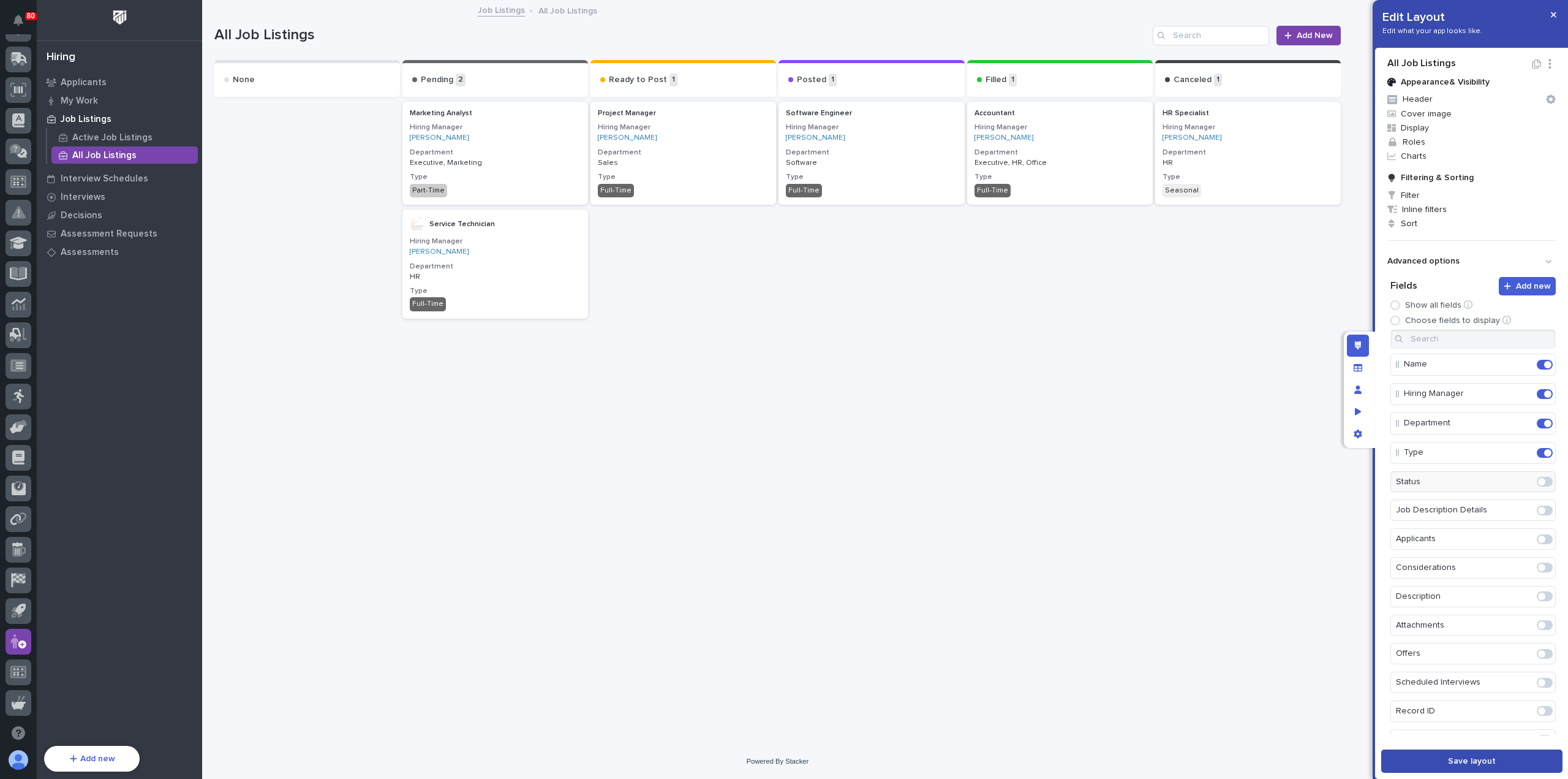
click at [1443, 760] on button "Save layout" at bounding box center [1473, 762] width 182 height 24
click at [1553, 15] on icon "button" at bounding box center [1553, 14] width 5 height 8
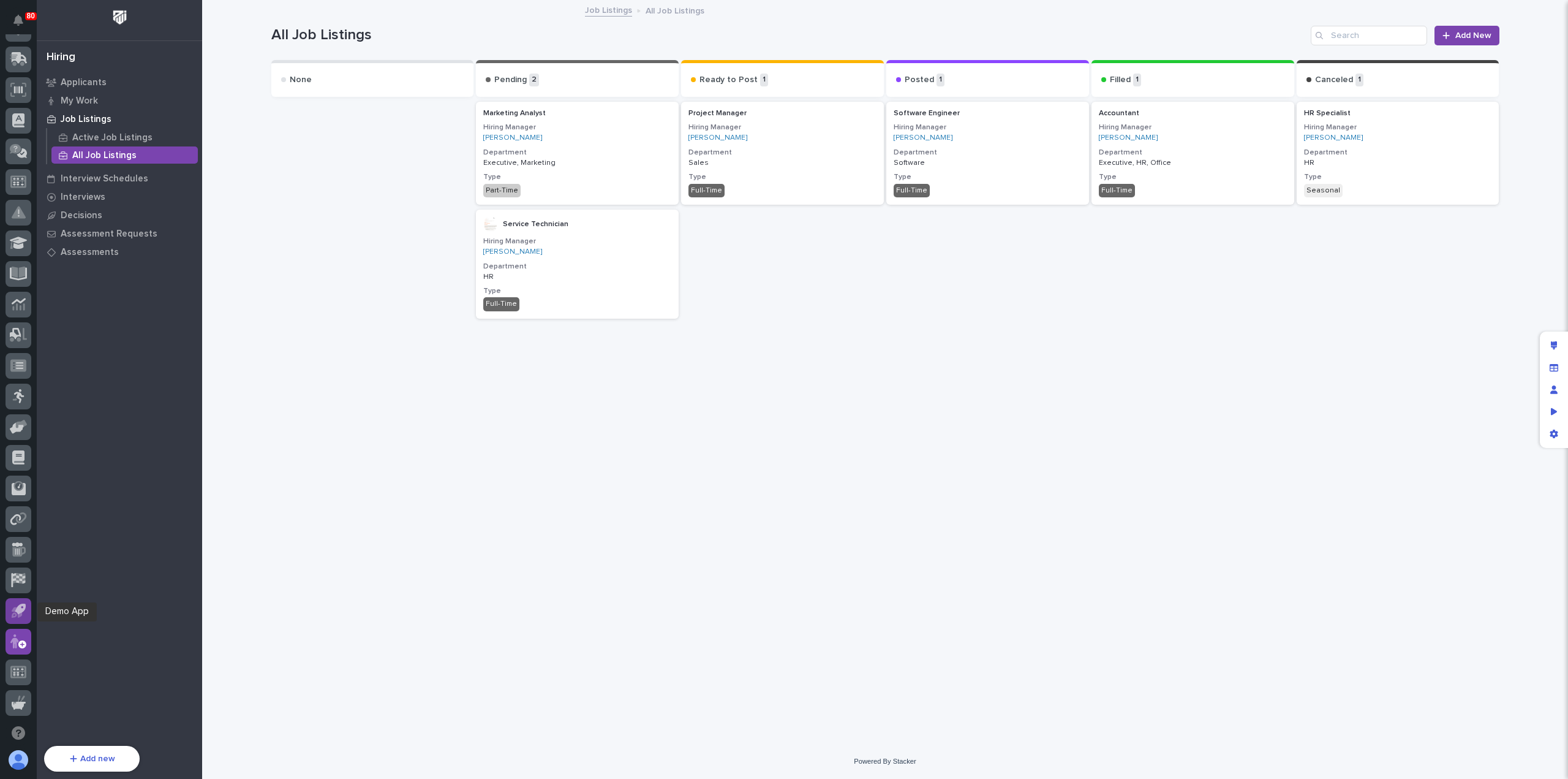
click at [17, 604] on icon at bounding box center [19, 611] width 15 height 15
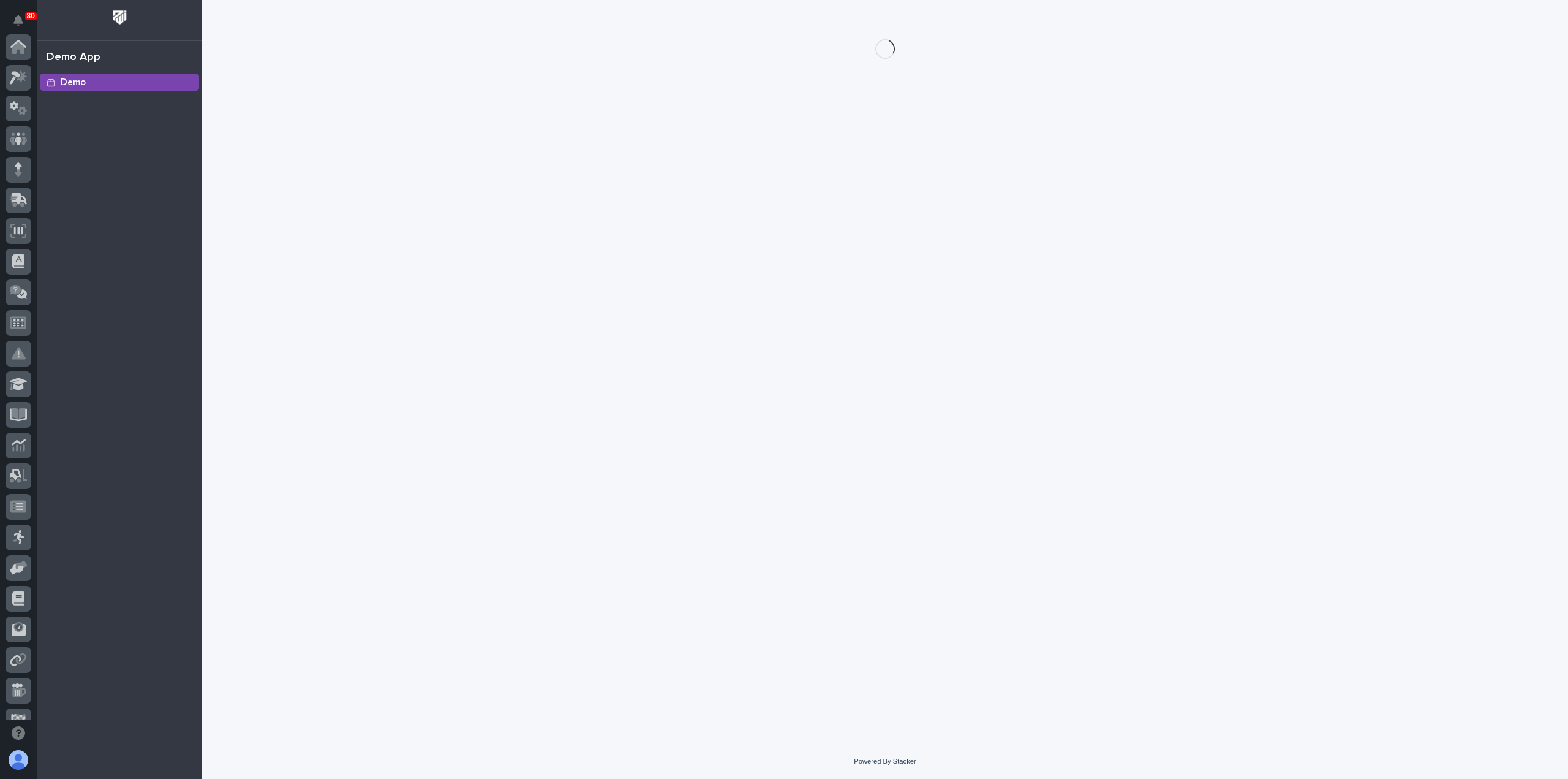
scroll to position [141, 0]
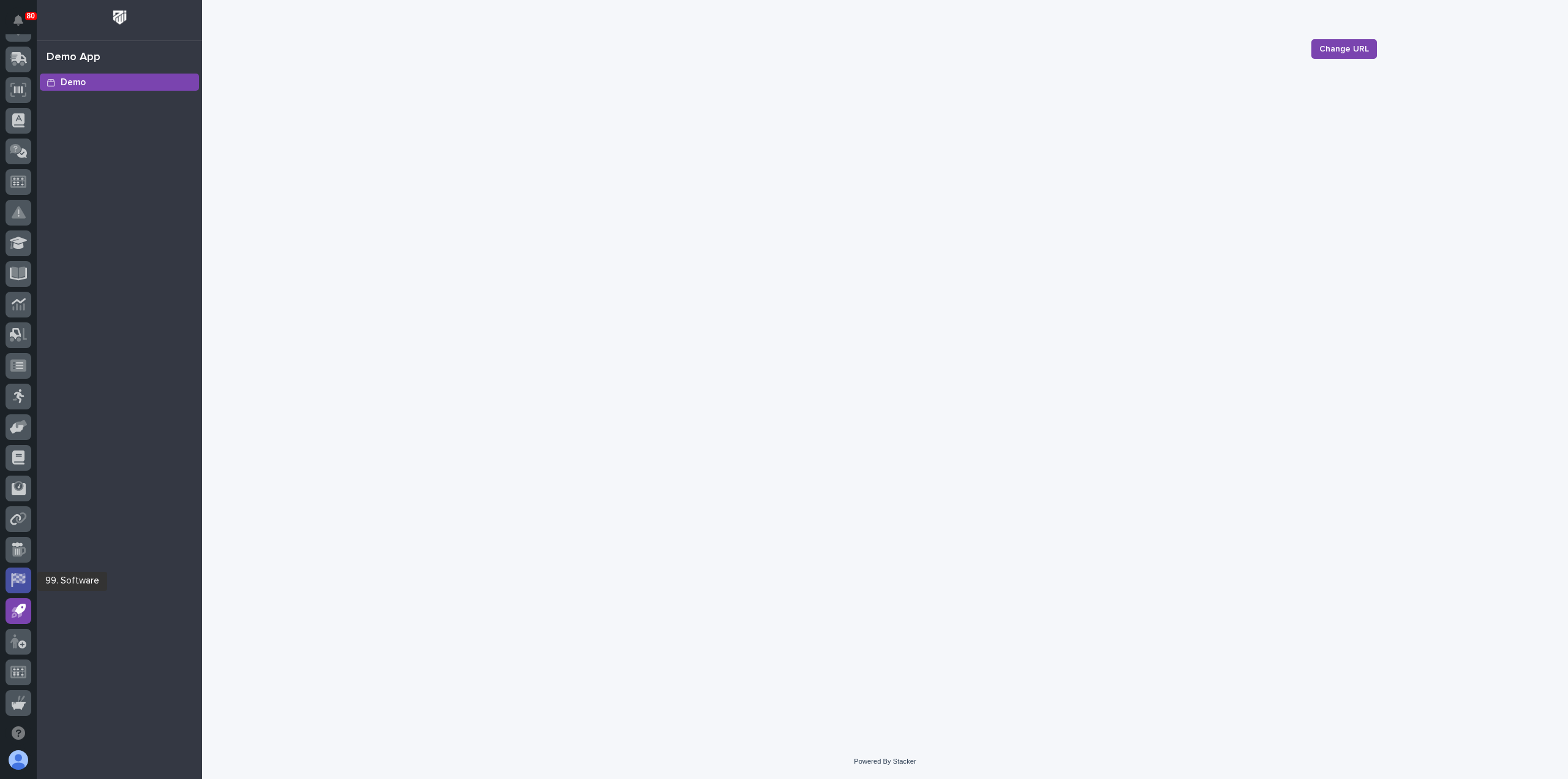
click at [19, 577] on icon at bounding box center [18, 581] width 15 height 15
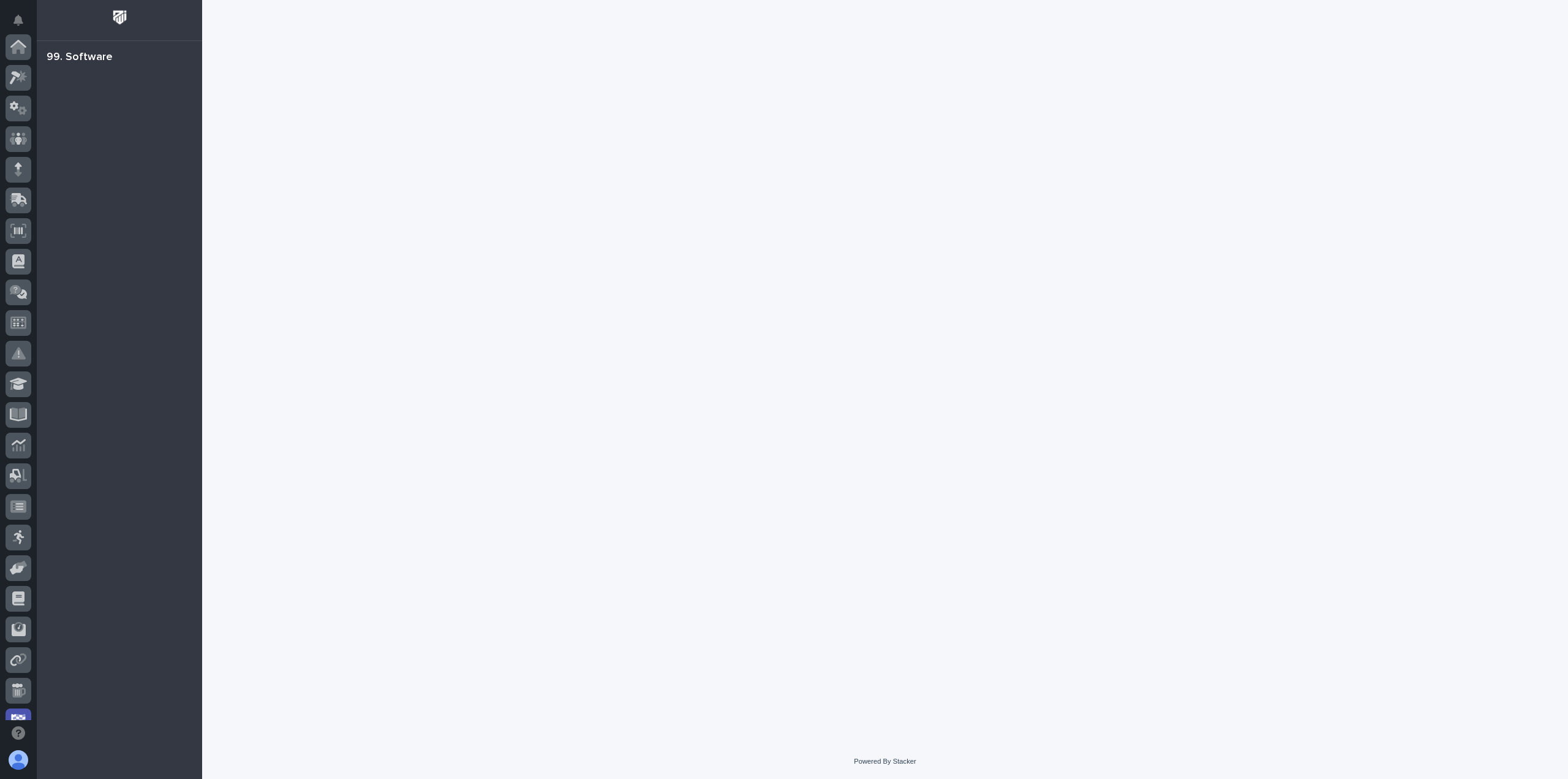
scroll to position [141, 0]
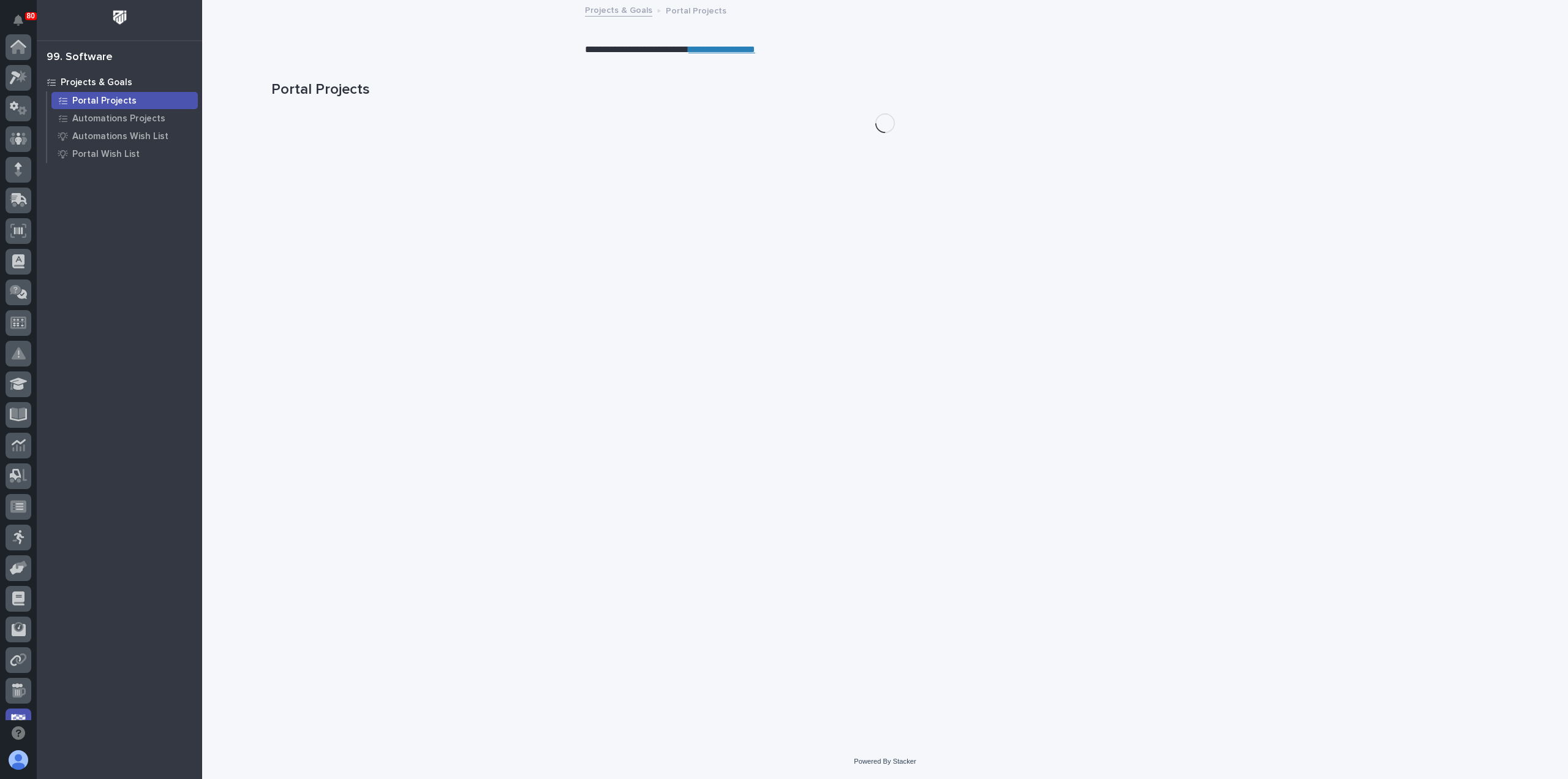
scroll to position [141, 0]
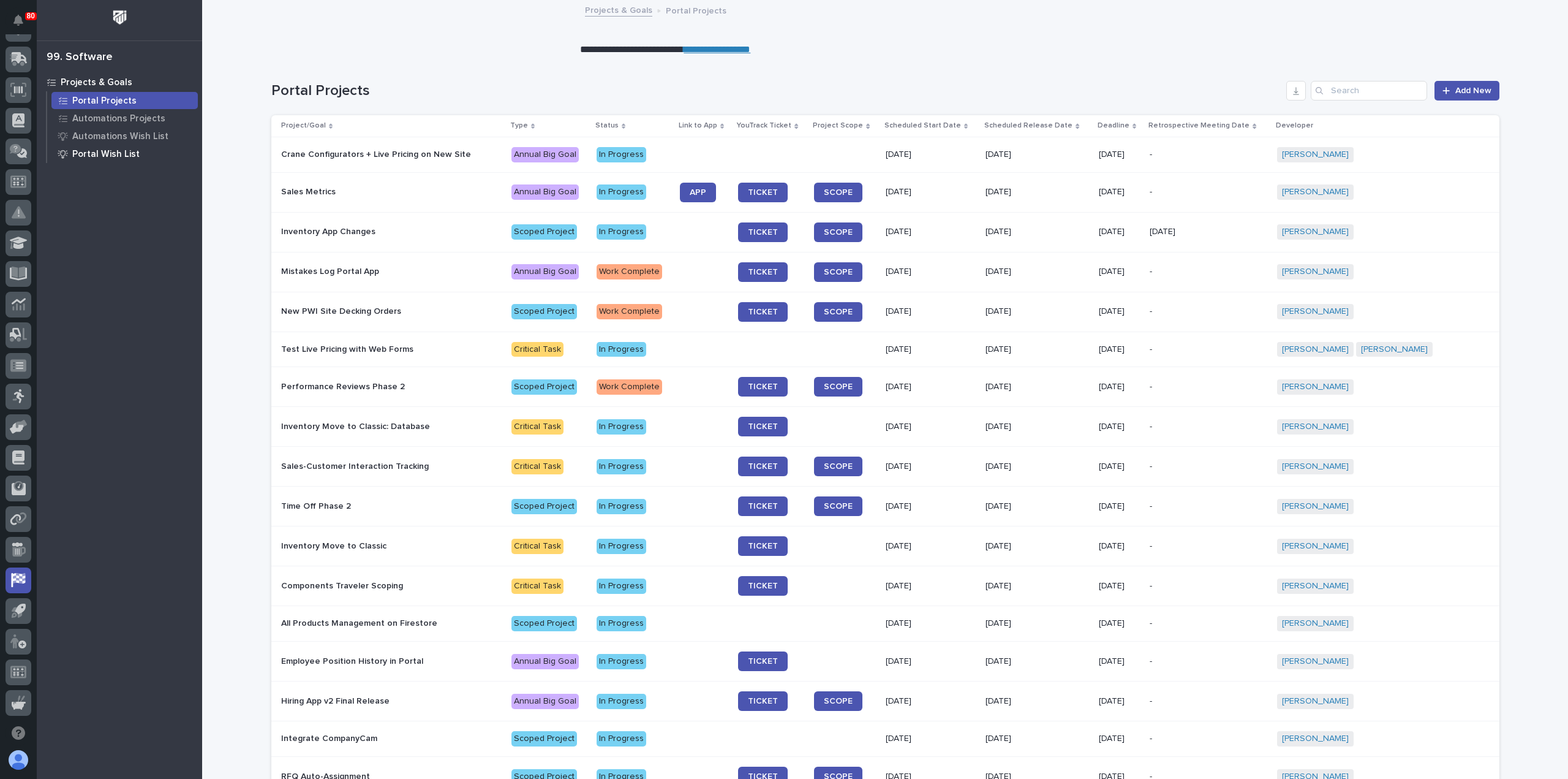
click at [106, 154] on p "Portal Wish List" at bounding box center [106, 155] width 67 height 11
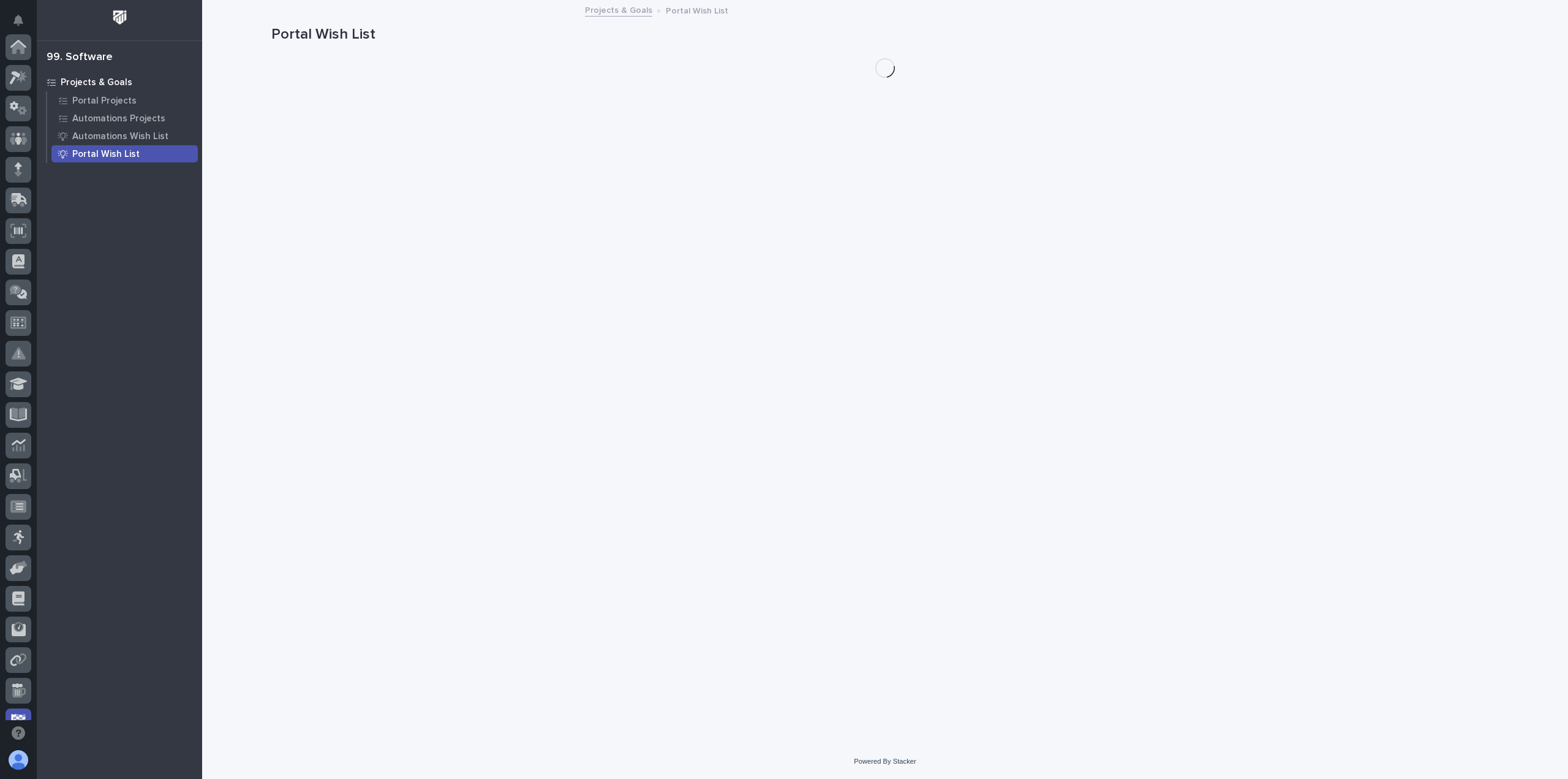
scroll to position [141, 0]
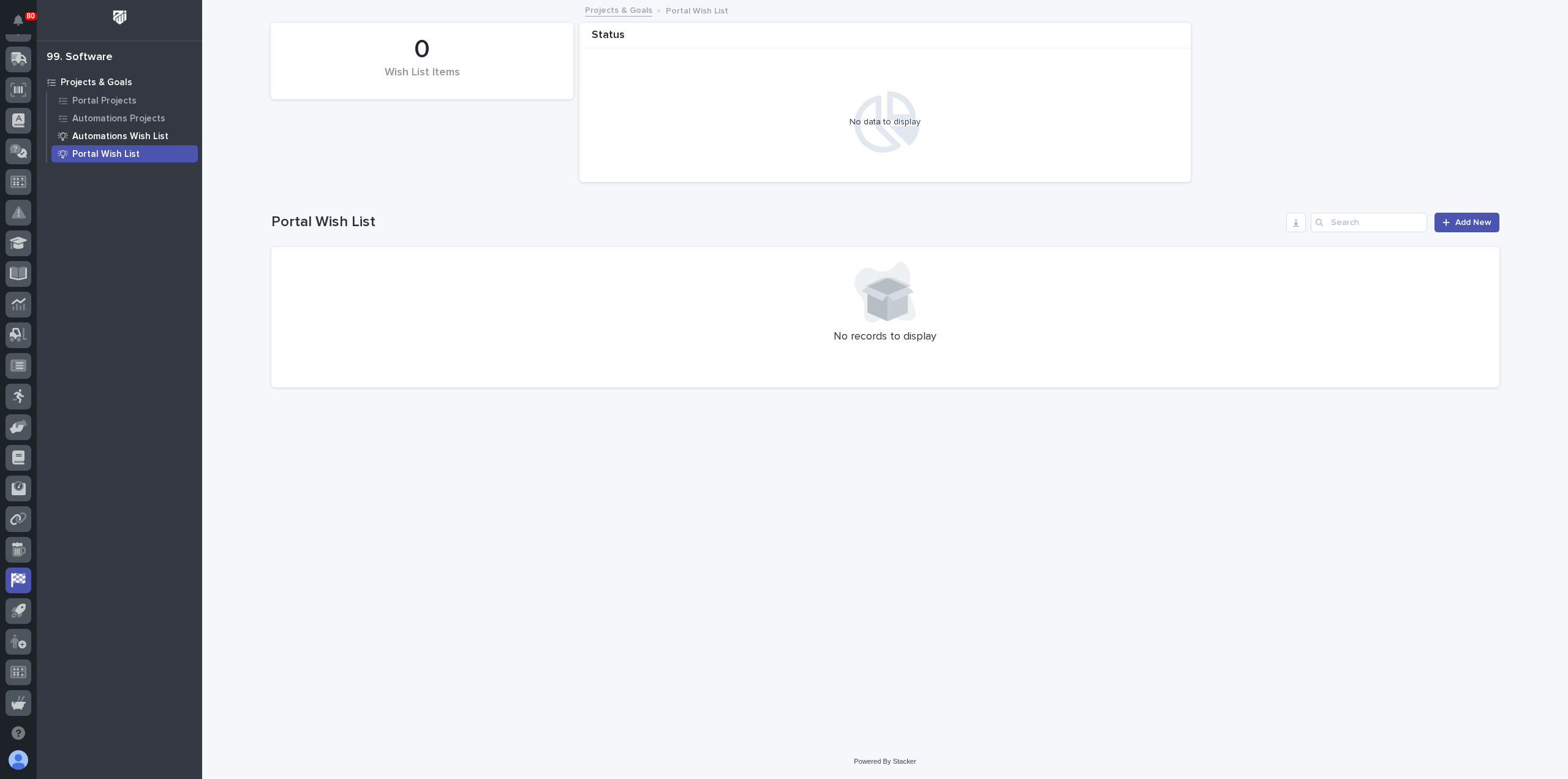
click at [94, 133] on p "Automations Wish List" at bounding box center [121, 136] width 96 height 11
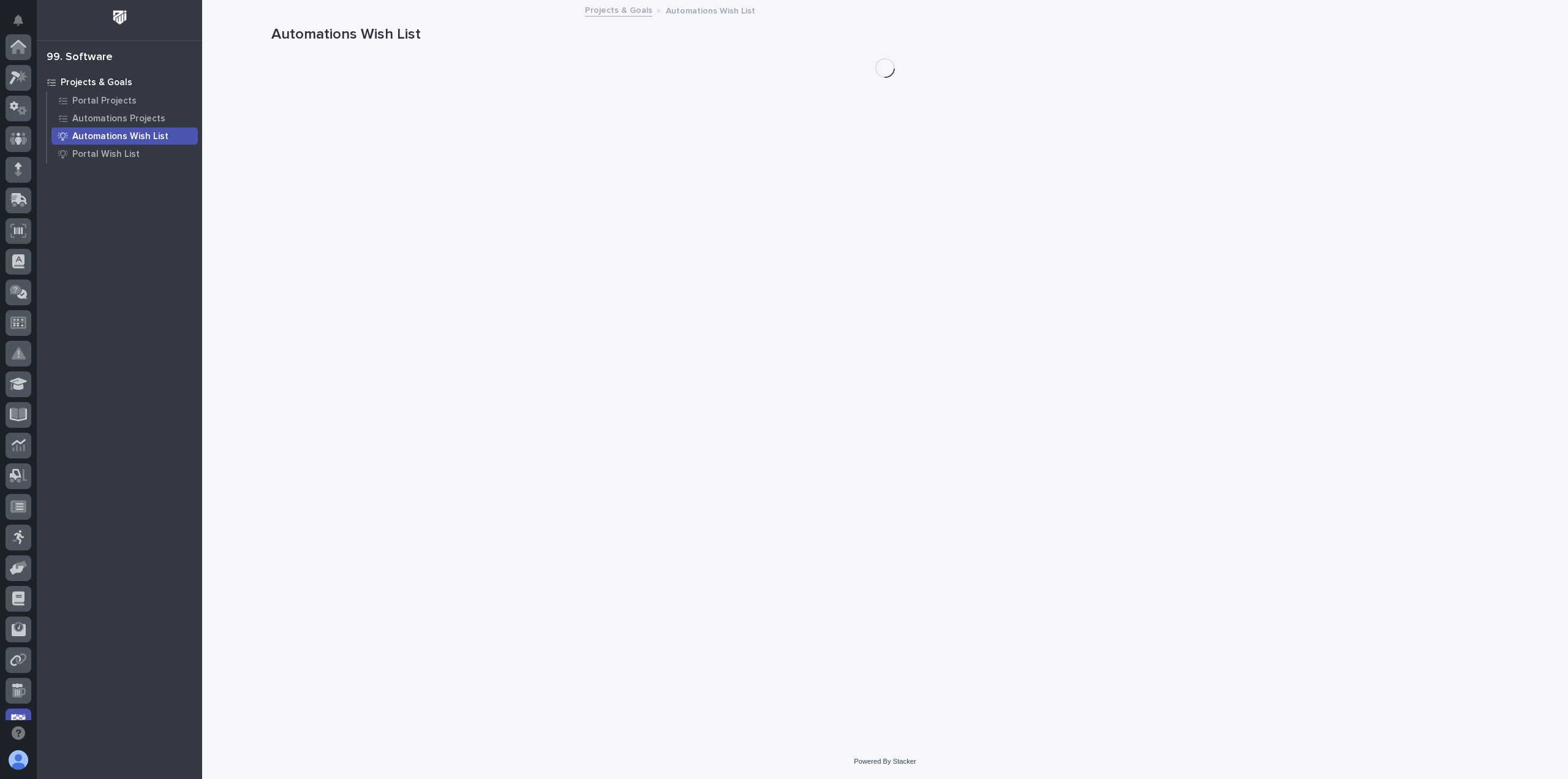
scroll to position [141, 0]
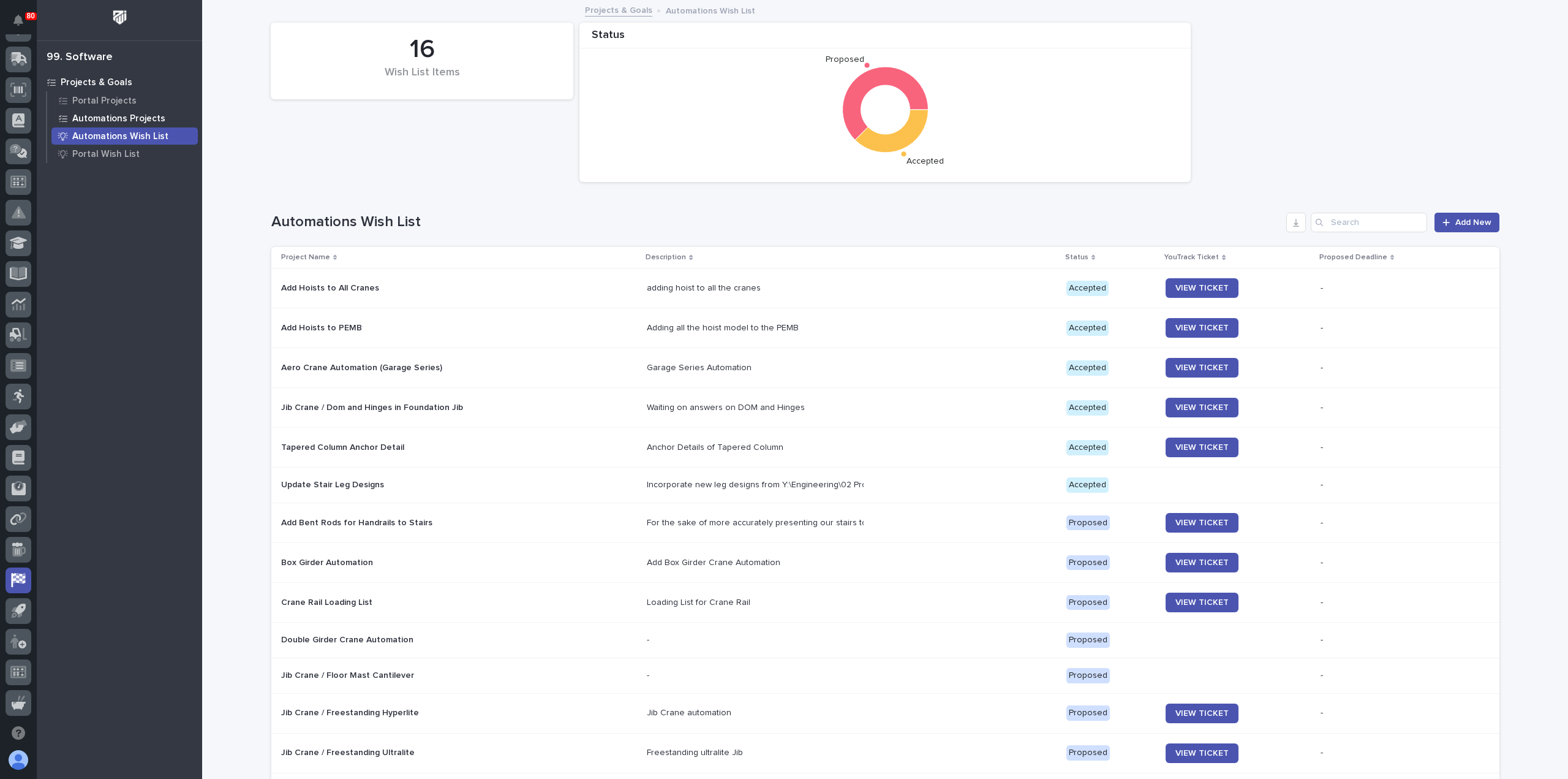
click at [103, 118] on p "Automations Projects" at bounding box center [119, 119] width 94 height 11
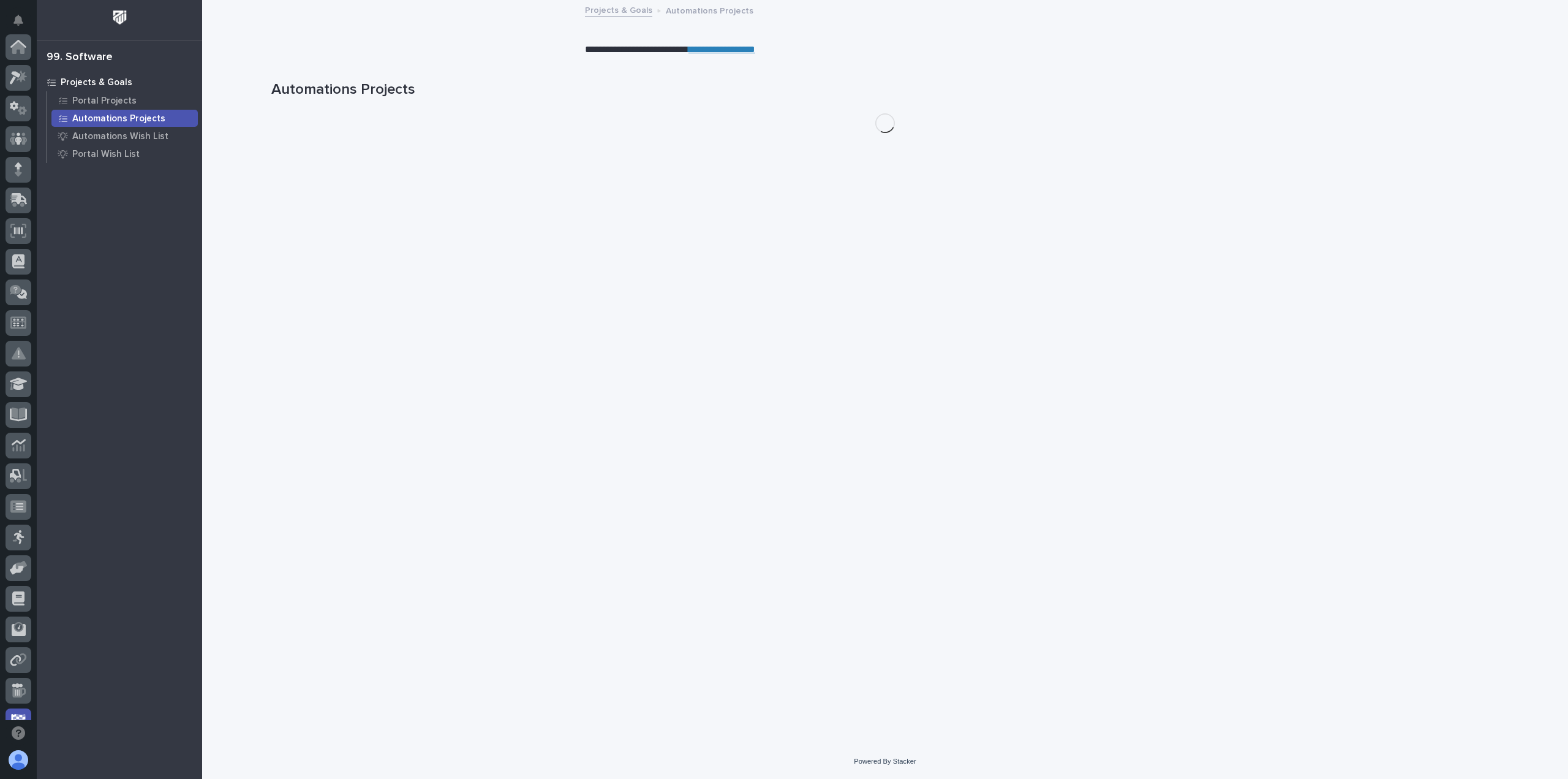
scroll to position [141, 0]
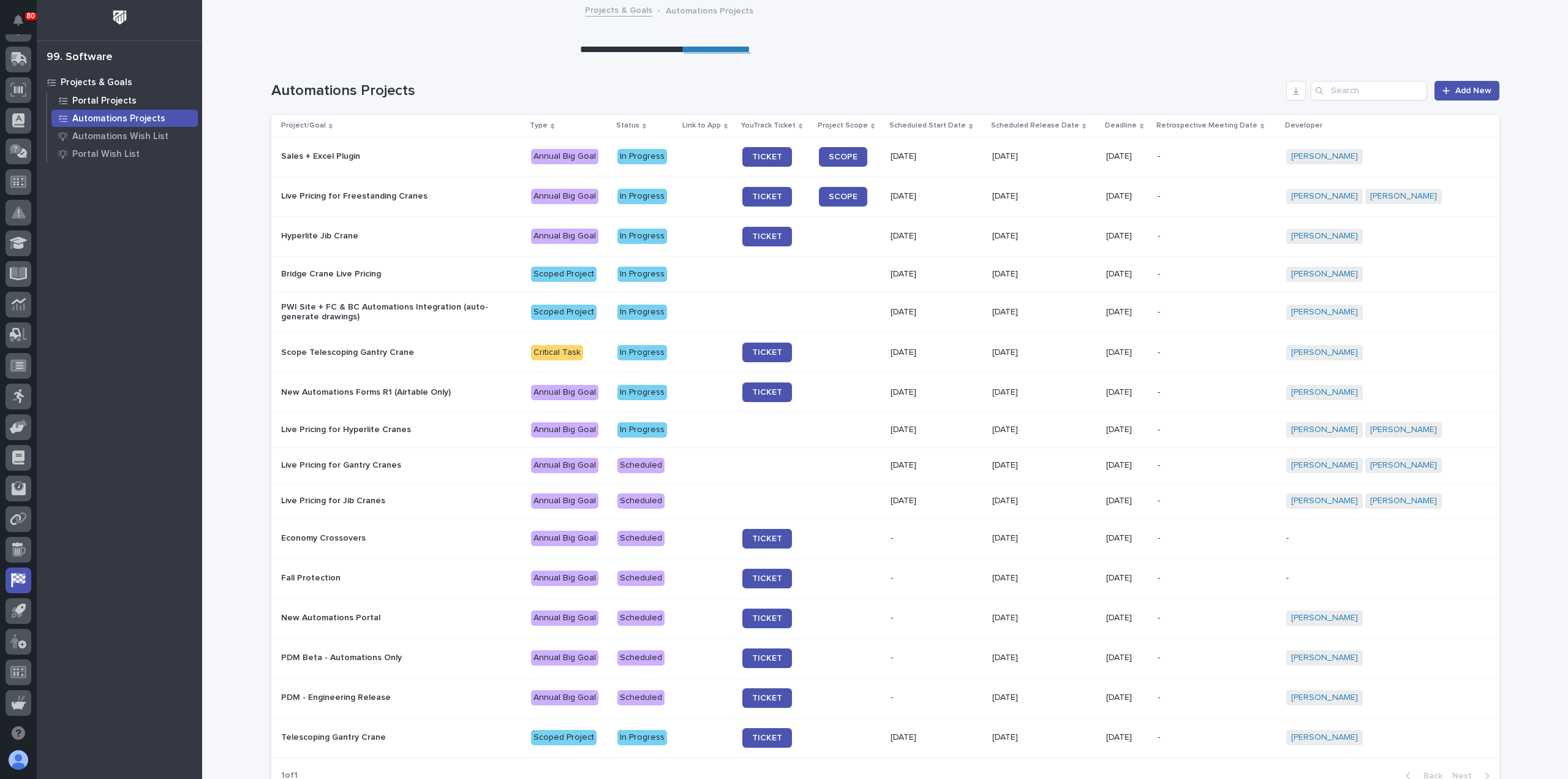
click at [108, 99] on p "Portal Projects" at bounding box center [104, 101] width 65 height 11
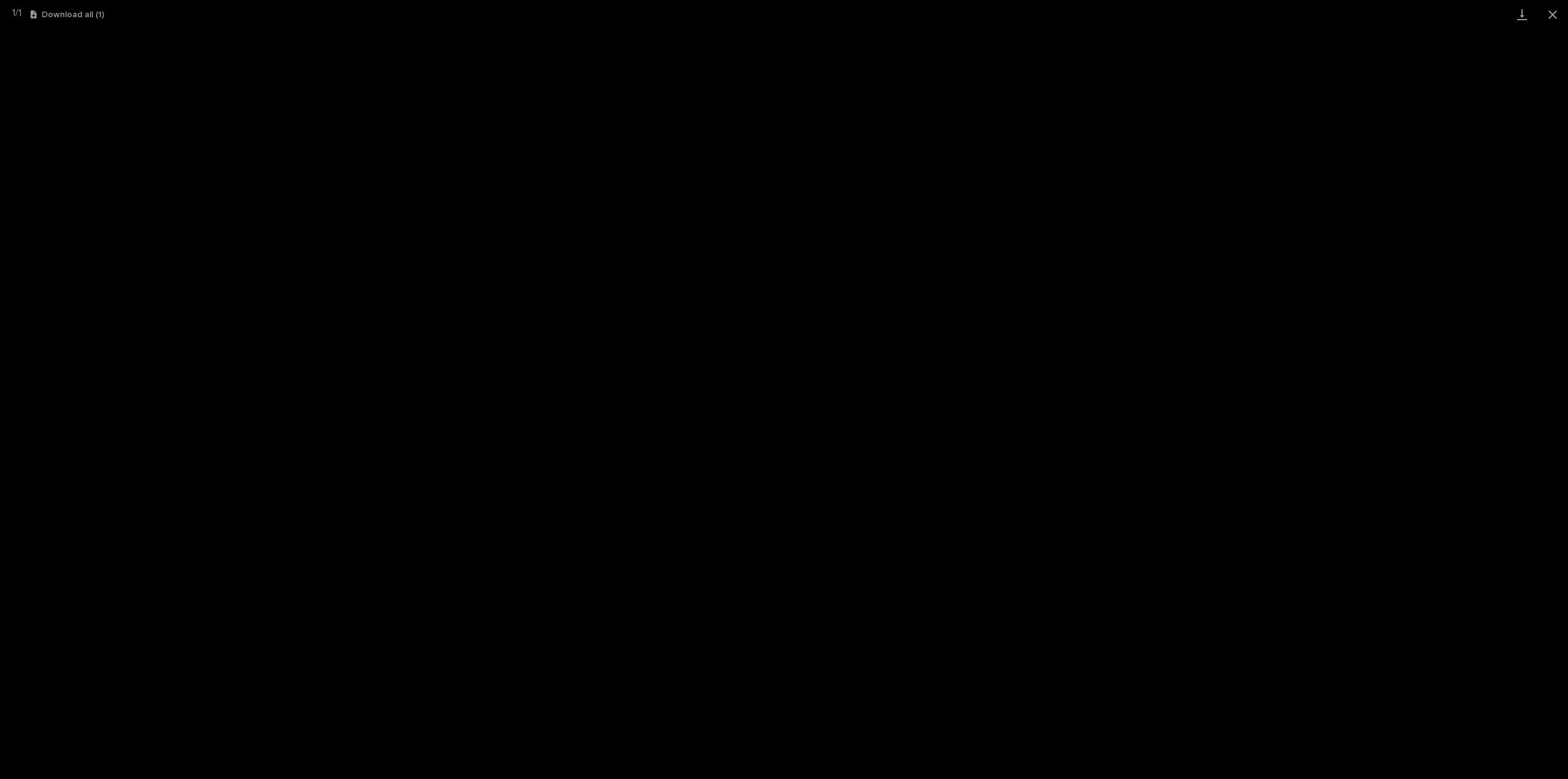
scroll to position [92, 0]
click at [1552, 16] on button "Close gallery" at bounding box center [1553, 15] width 31 height 29
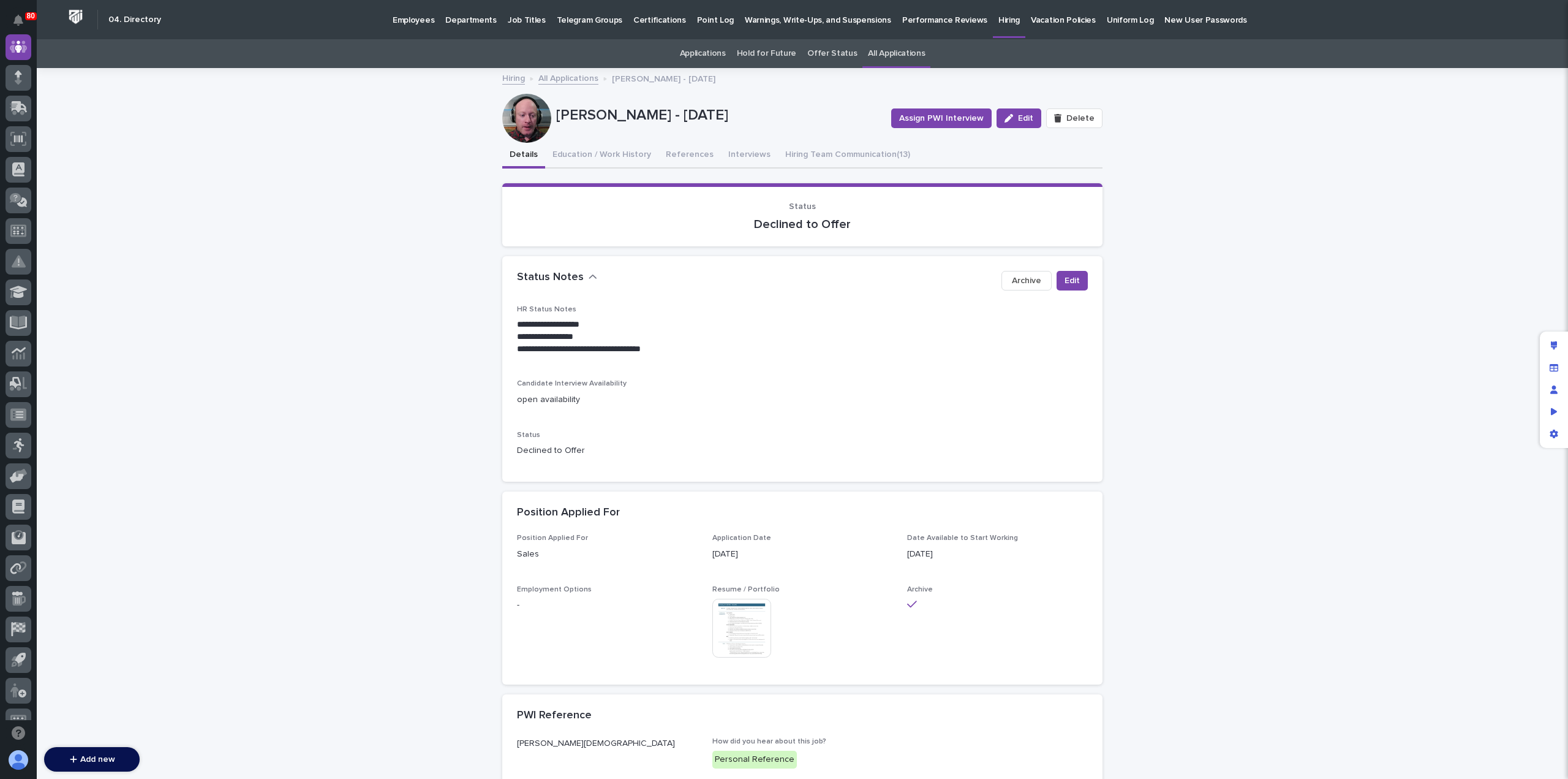
click at [415, 18] on p "Employees" at bounding box center [413, 13] width 42 height 25
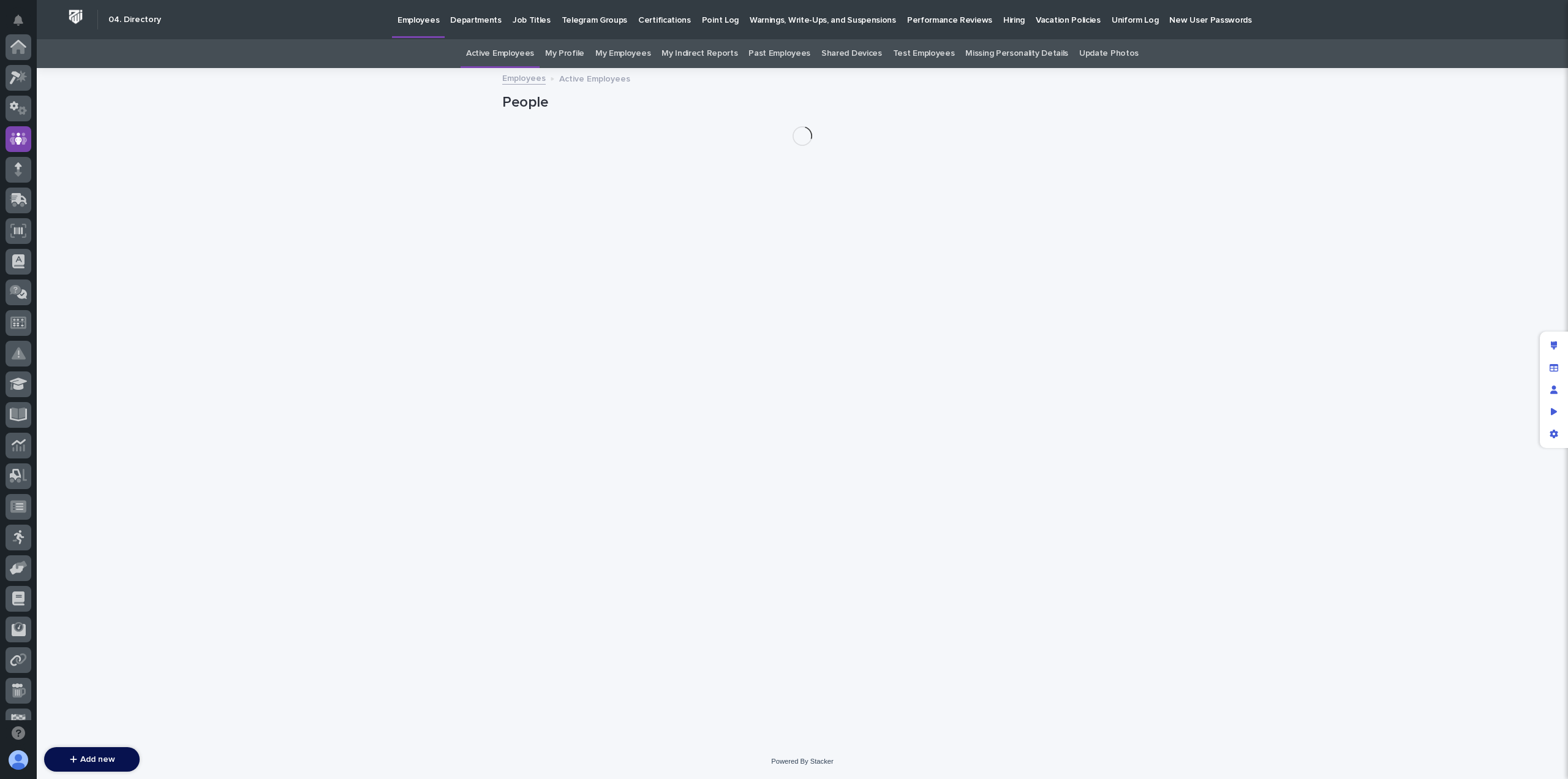
scroll to position [92, 0]
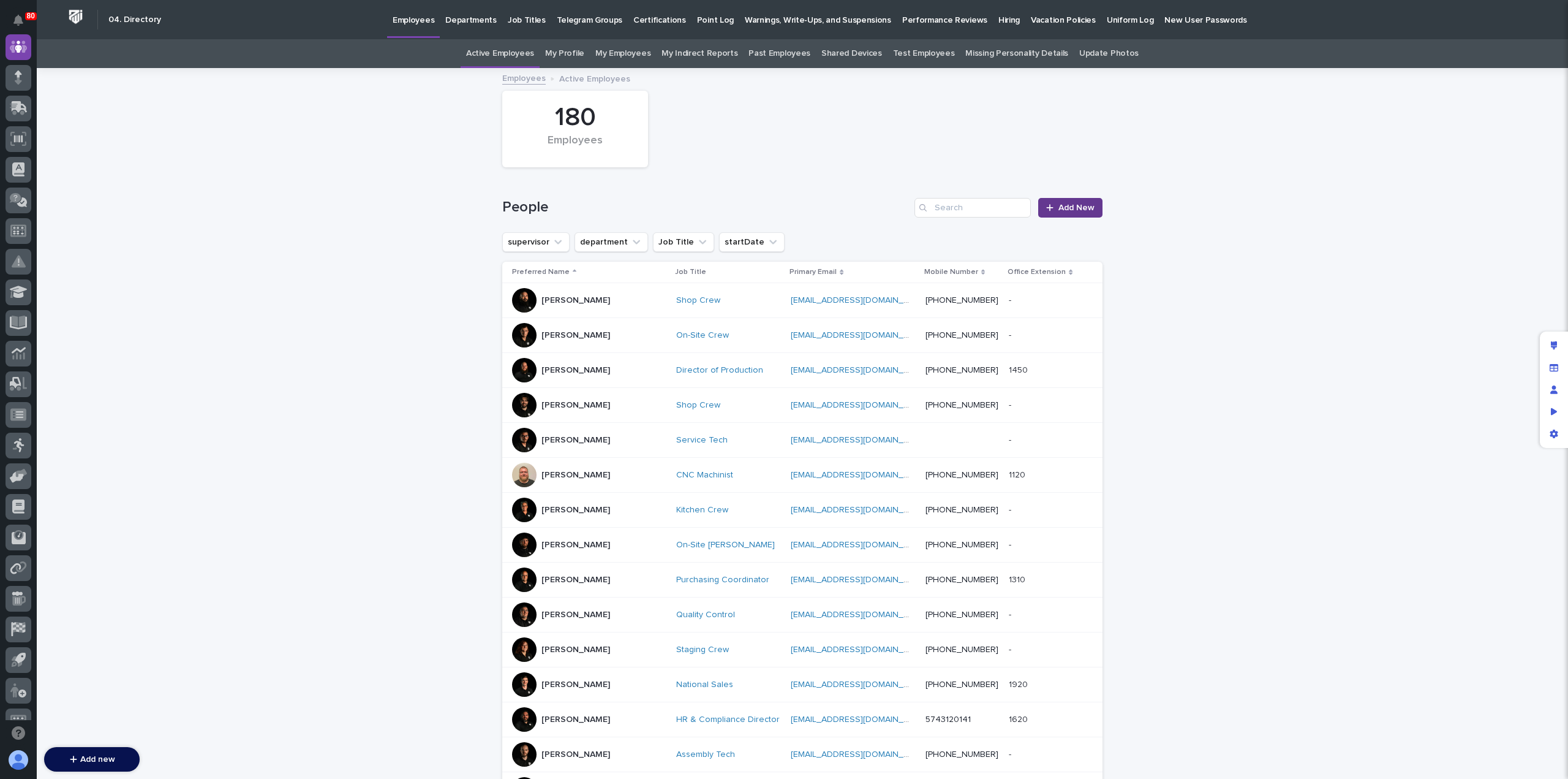
click at [1069, 206] on span "Add New" at bounding box center [1077, 207] width 36 height 8
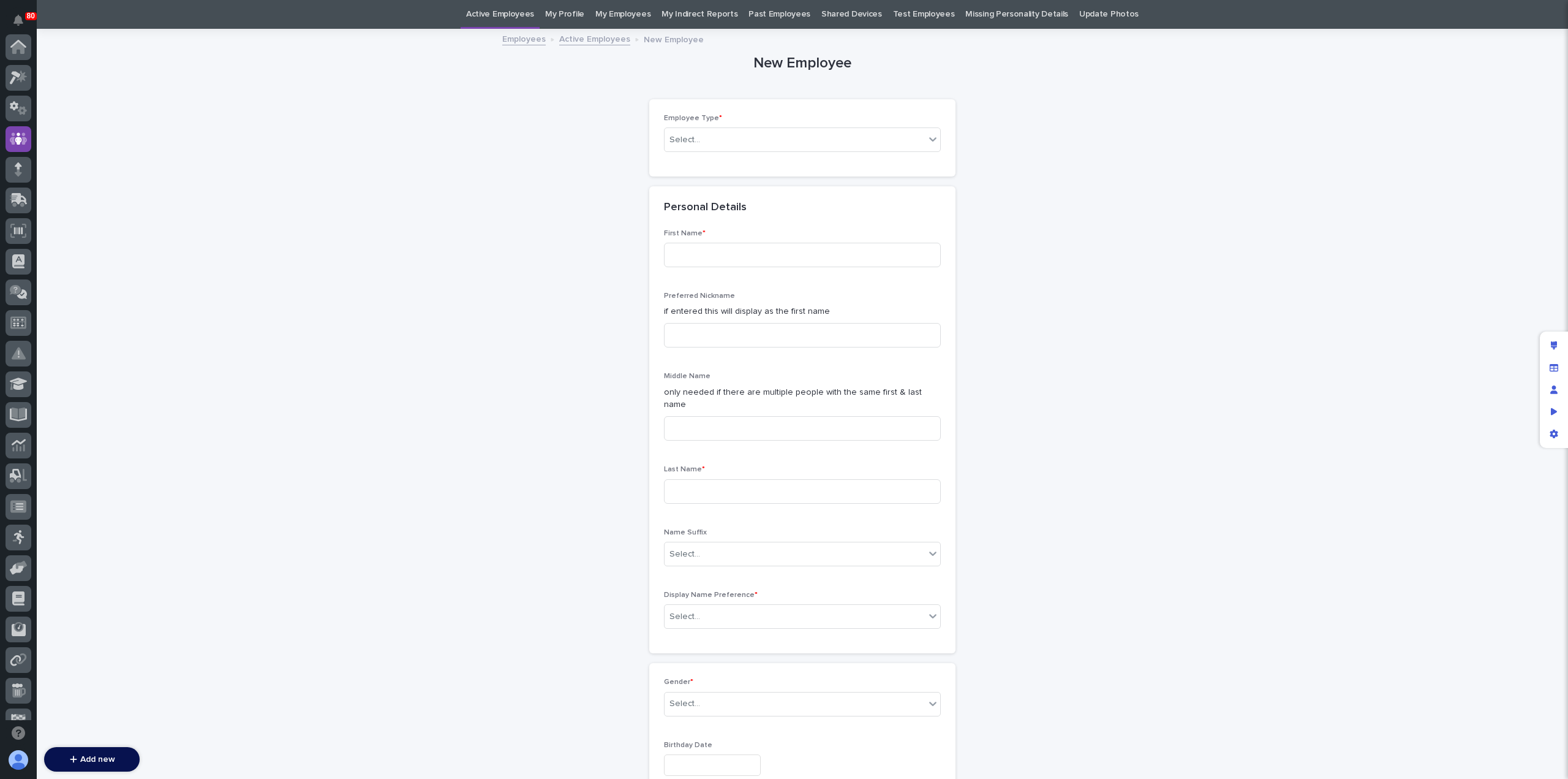
scroll to position [92, 0]
click at [700, 144] on div "Select..." at bounding box center [795, 140] width 261 height 20
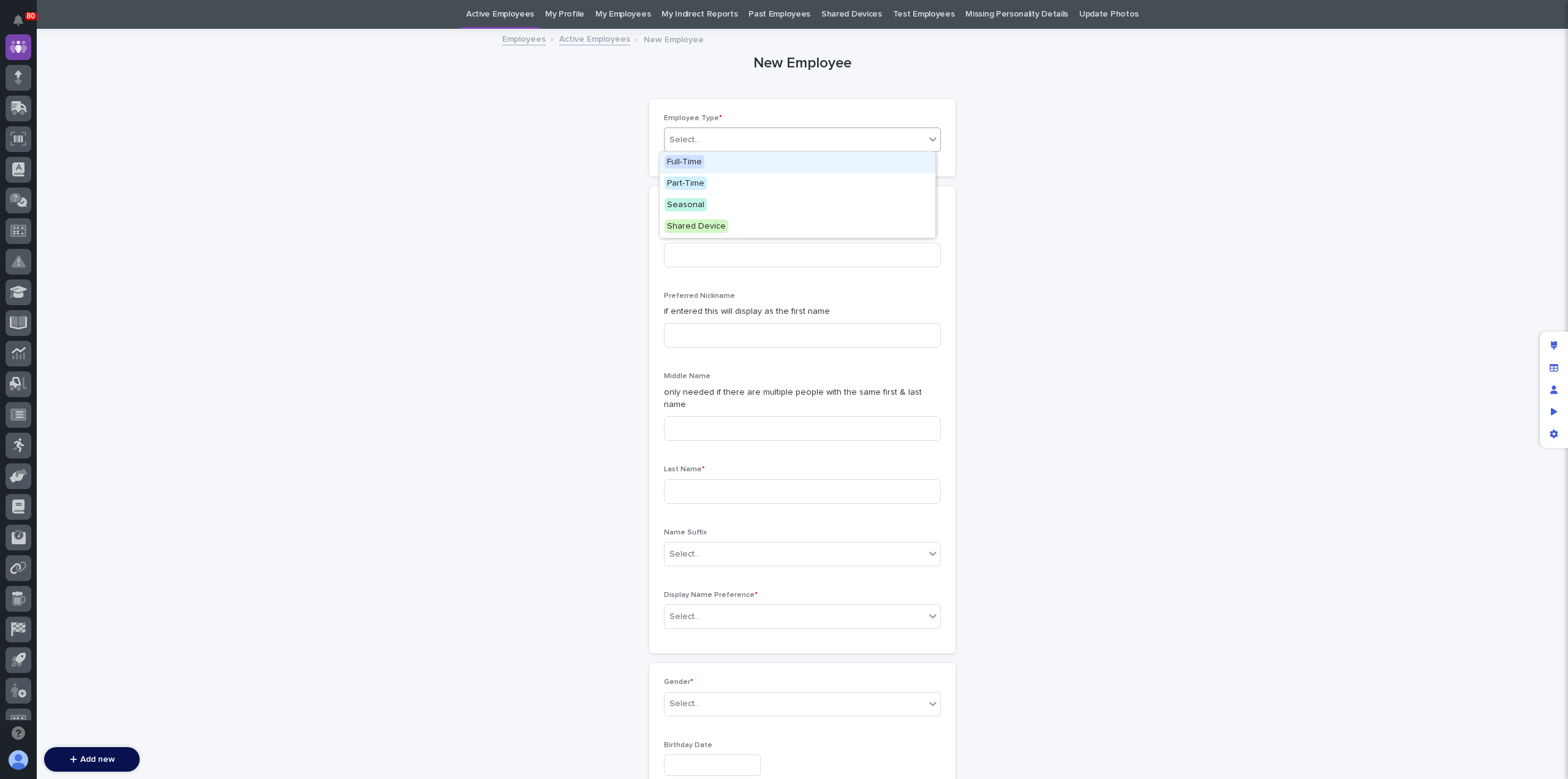
click at [717, 168] on div "Full-Time" at bounding box center [797, 163] width 275 height 22
click at [697, 247] on input at bounding box center [802, 255] width 277 height 25
type input "[PERSON_NAME]"
type input "Rush"
click at [750, 607] on div "Select..." at bounding box center [795, 617] width 261 height 20
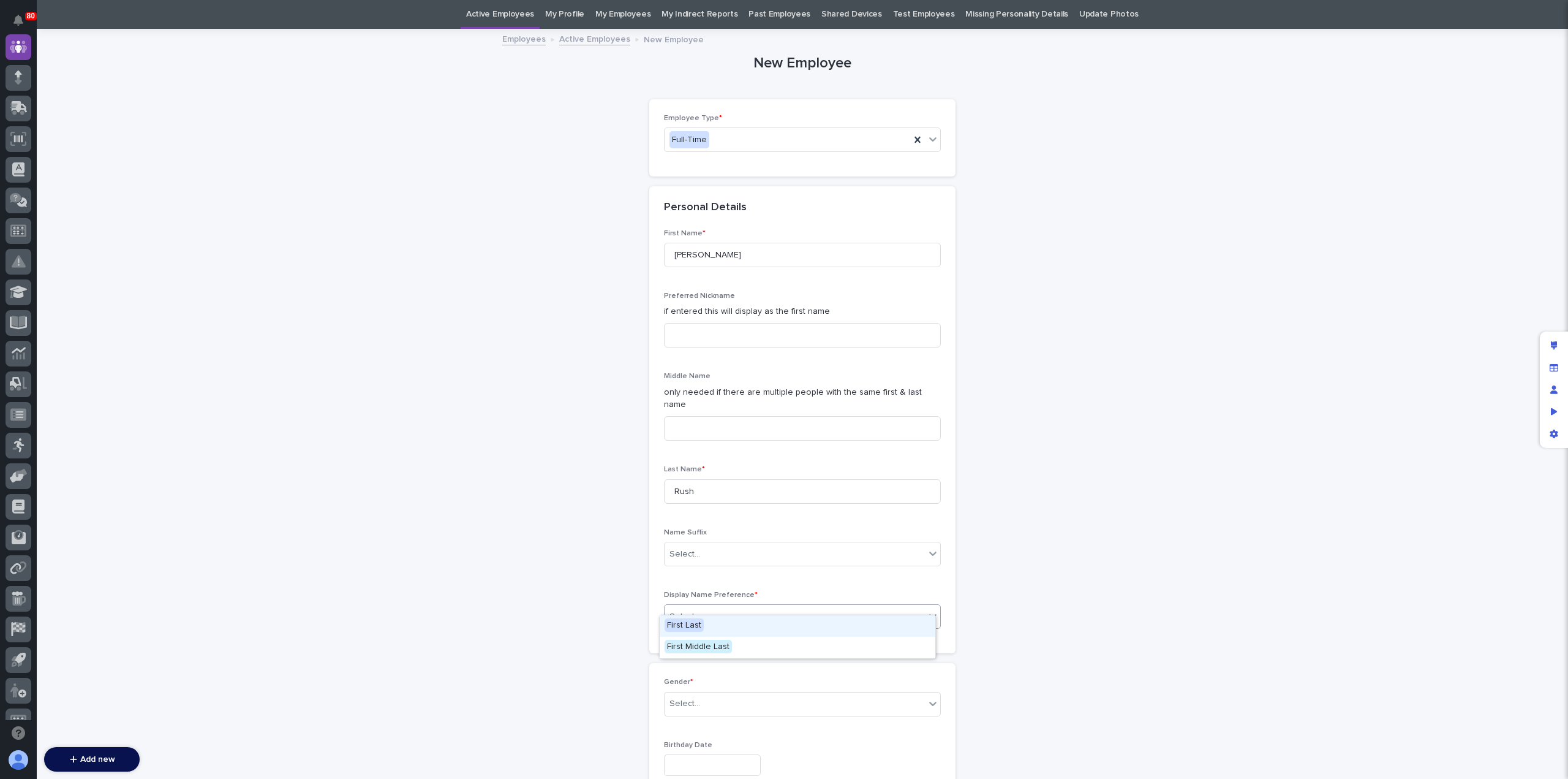
click at [750, 624] on div "First Last" at bounding box center [797, 626] width 275 height 22
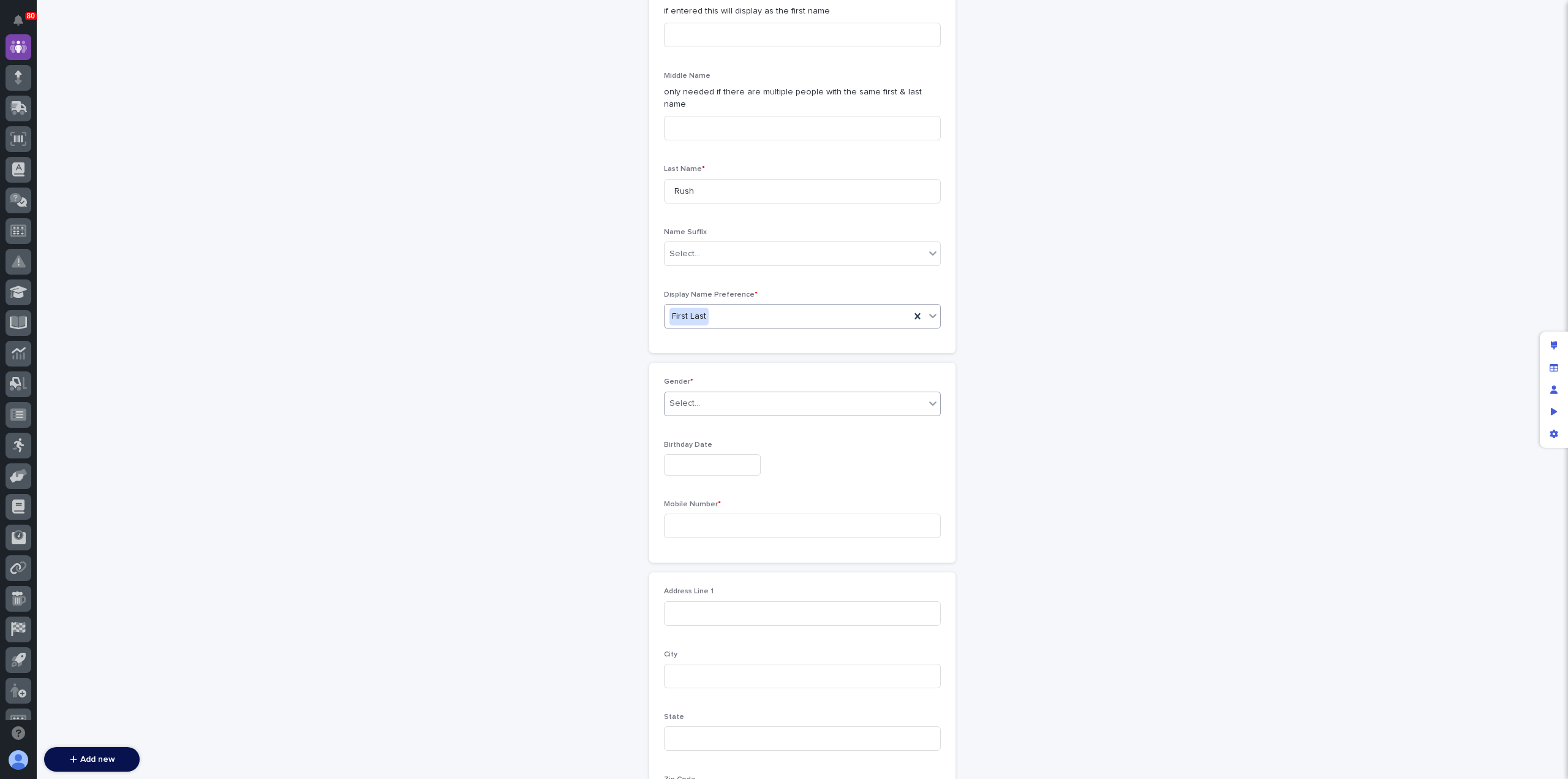
scroll to position [339, 0]
click at [770, 394] on div "Select..." at bounding box center [795, 404] width 261 height 20
click at [749, 435] on div "[DEMOGRAPHIC_DATA]" at bounding box center [797, 435] width 275 height 22
click at [712, 456] on input "text" at bounding box center [712, 465] width 97 height 22
click at [689, 458] on input "text" at bounding box center [712, 465] width 97 height 22
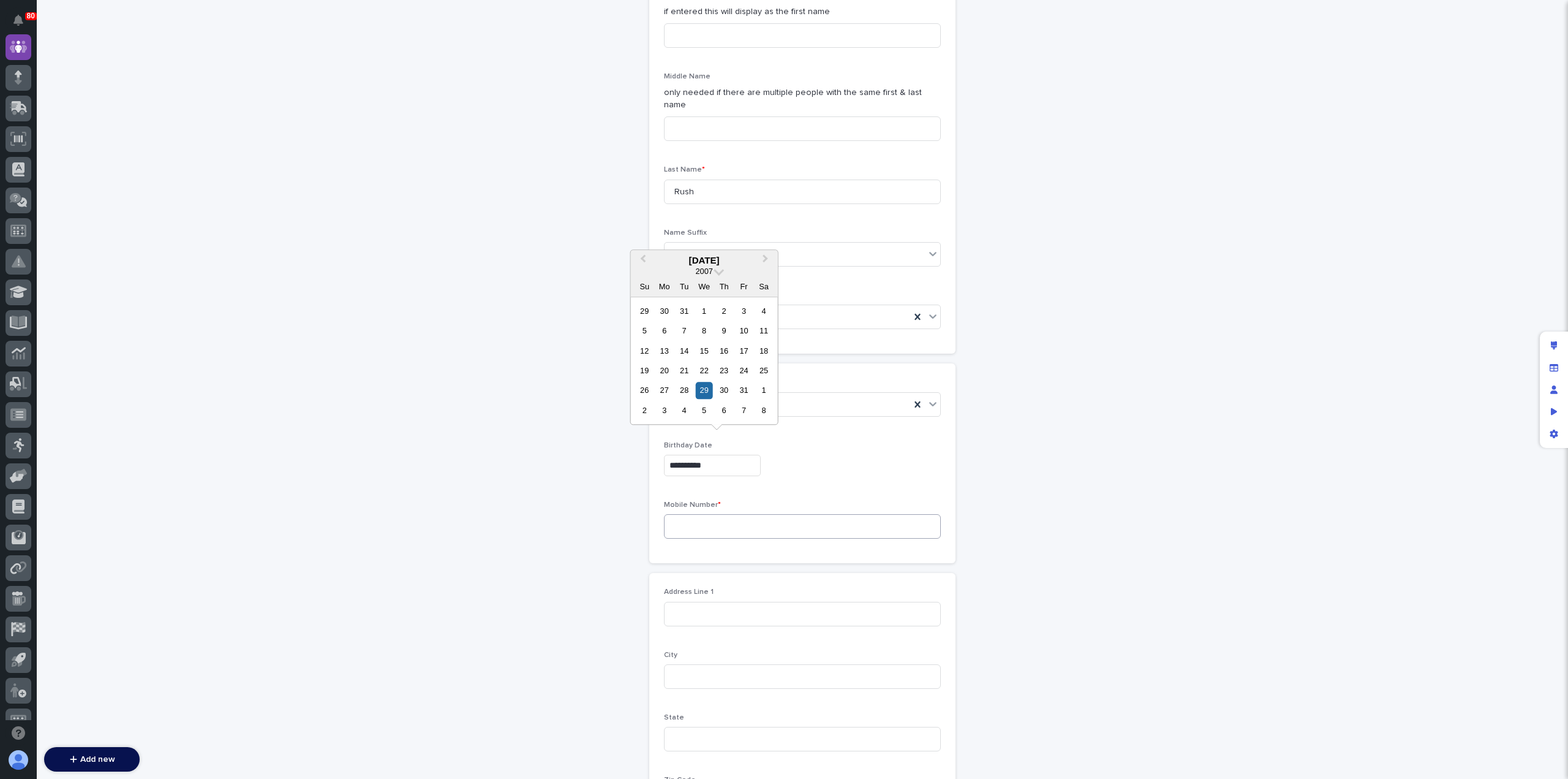
type input "**********"
click at [710, 521] on input at bounding box center [802, 526] width 277 height 25
click at [695, 514] on input at bounding box center [802, 526] width 277 height 25
paste input "tel:5743494446"
drag, startPoint x: 681, startPoint y: 513, endPoint x: 651, endPoint y: 515, distance: 30.1
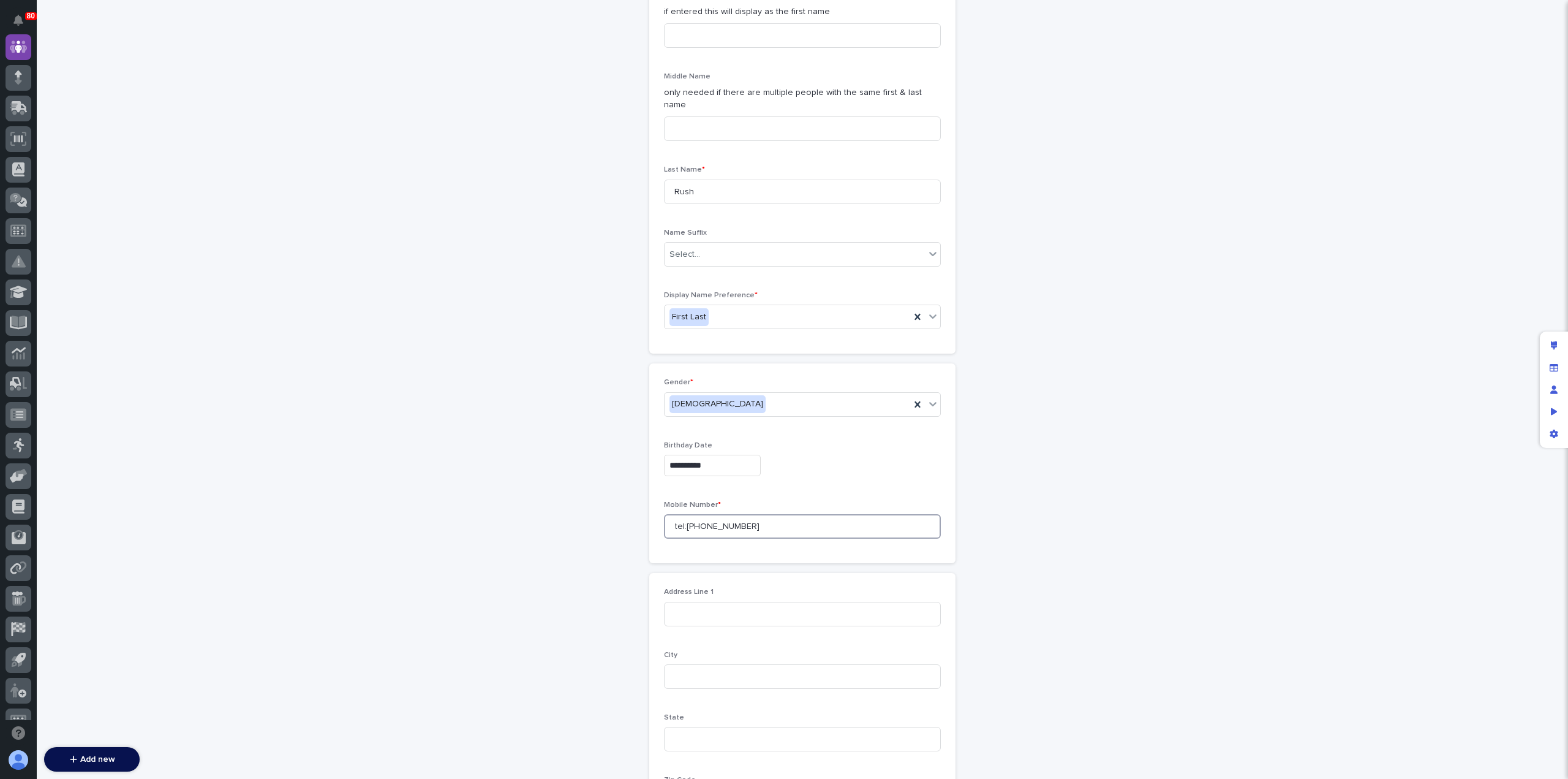
click at [651, 515] on div "**********" at bounding box center [802, 464] width 306 height 200
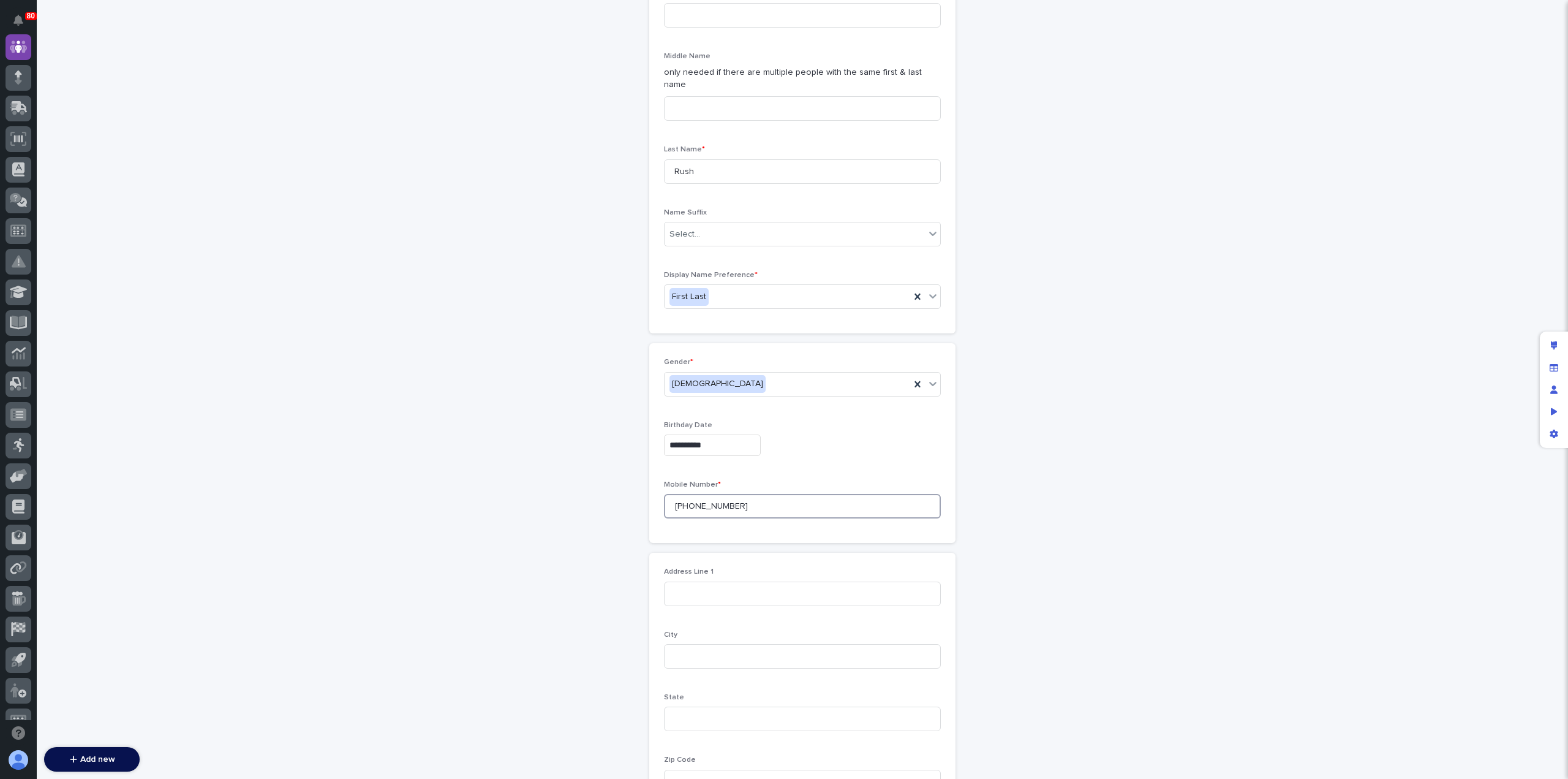
scroll to position [360, 0]
type input "[PHONE_NUMBER]"
click at [712, 581] on input at bounding box center [802, 593] width 277 height 25
type input "6166 CR 15"
type input "Goshen"
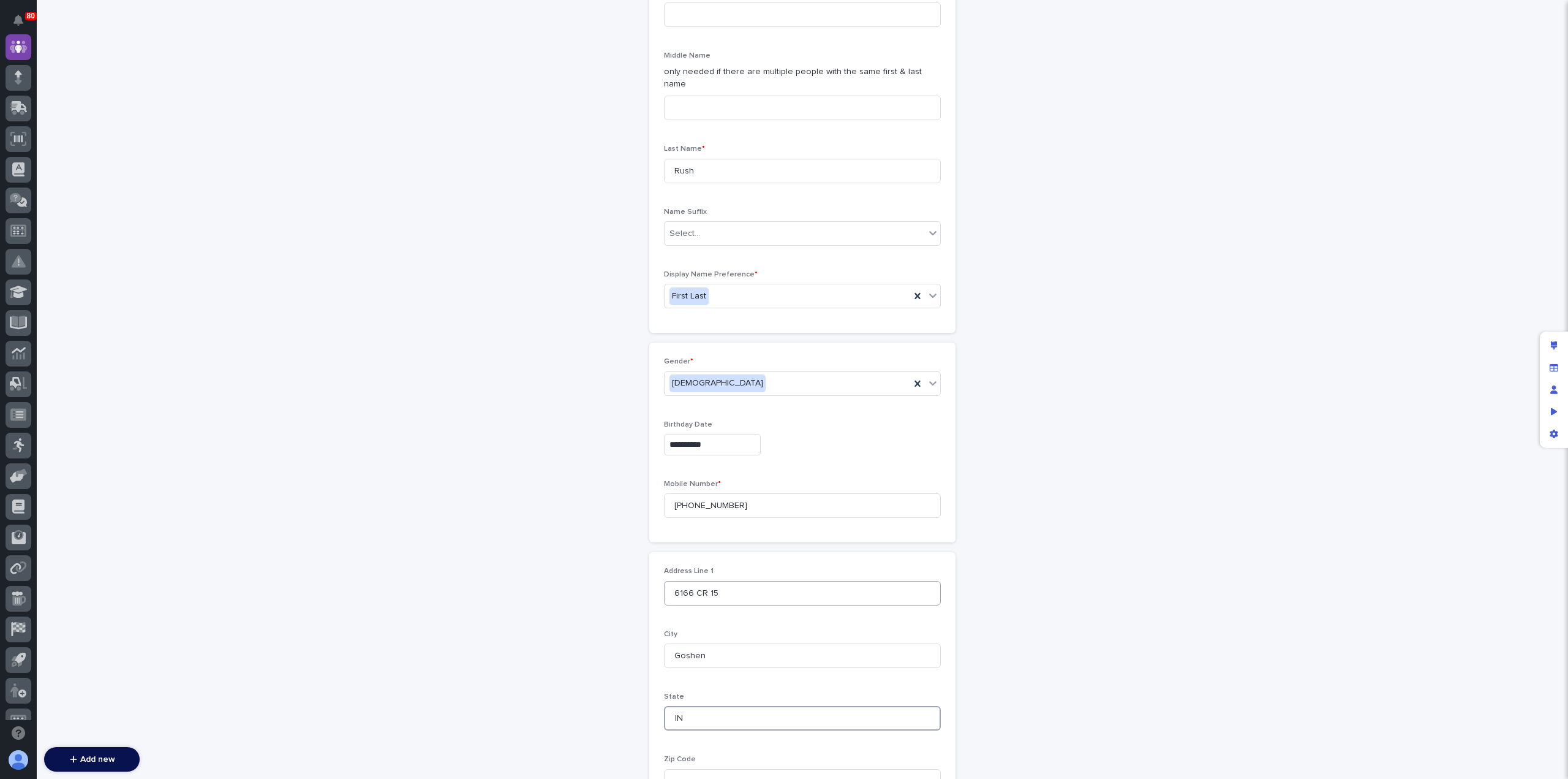
type input "IN"
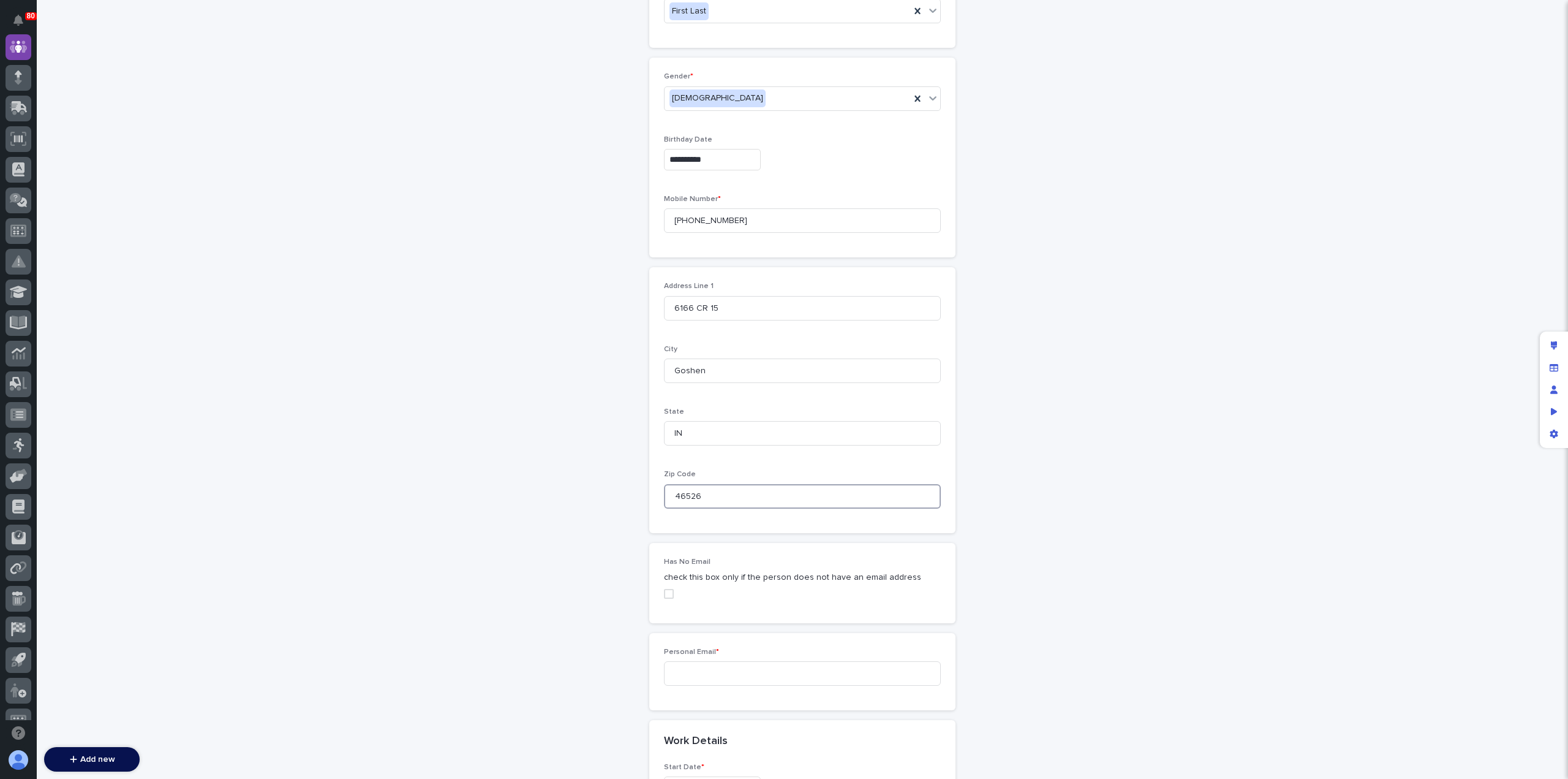
scroll to position [644, 0]
type input "46526"
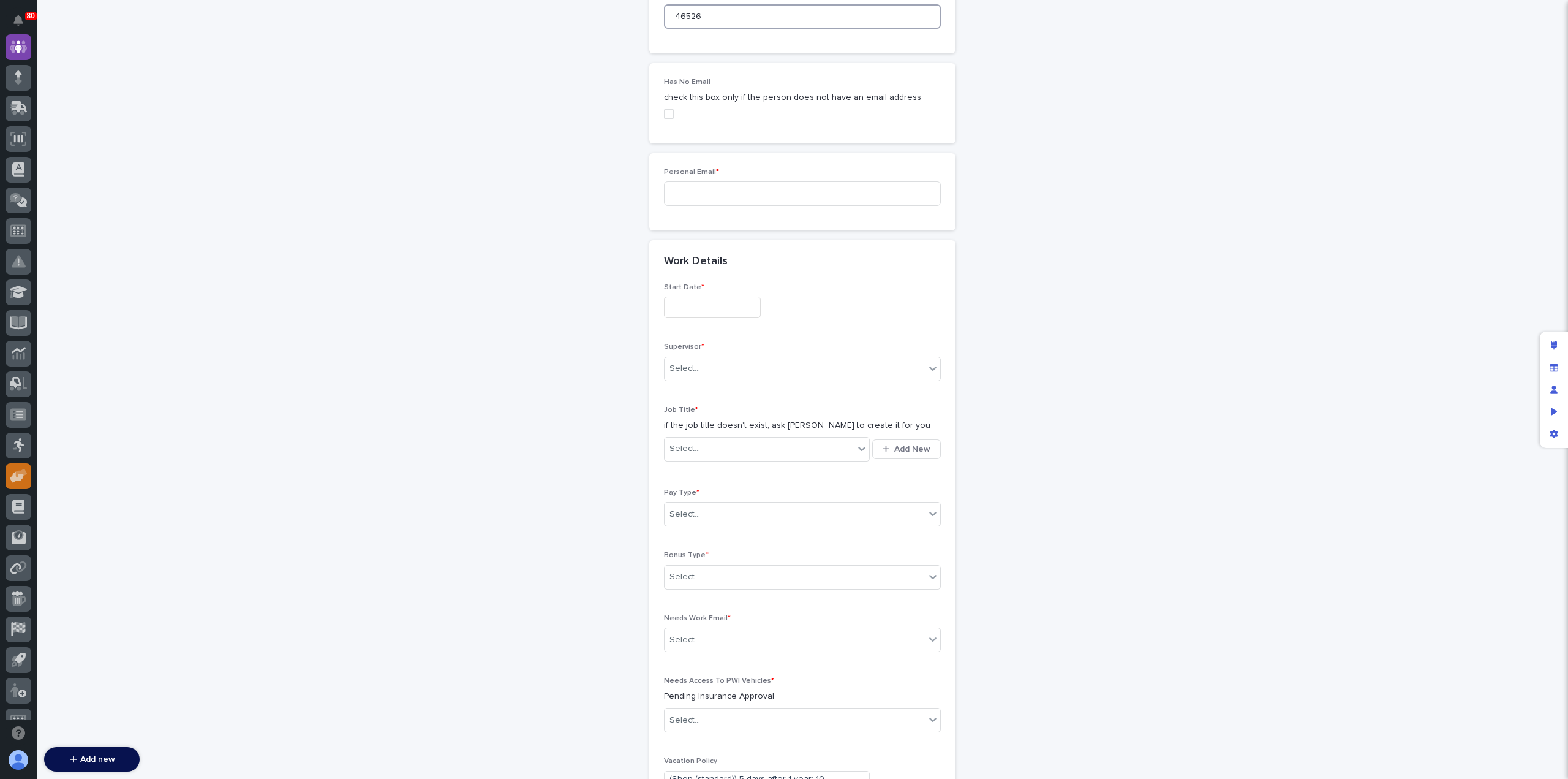
scroll to position [1125, 0]
click at [699, 181] on input at bounding box center [802, 193] width 277 height 25
paste input "[EMAIL_ADDRESS][DOMAIN_NAME]"
type input "[EMAIL_ADDRESS][DOMAIN_NAME]"
click at [732, 296] on input "text" at bounding box center [712, 307] width 97 height 22
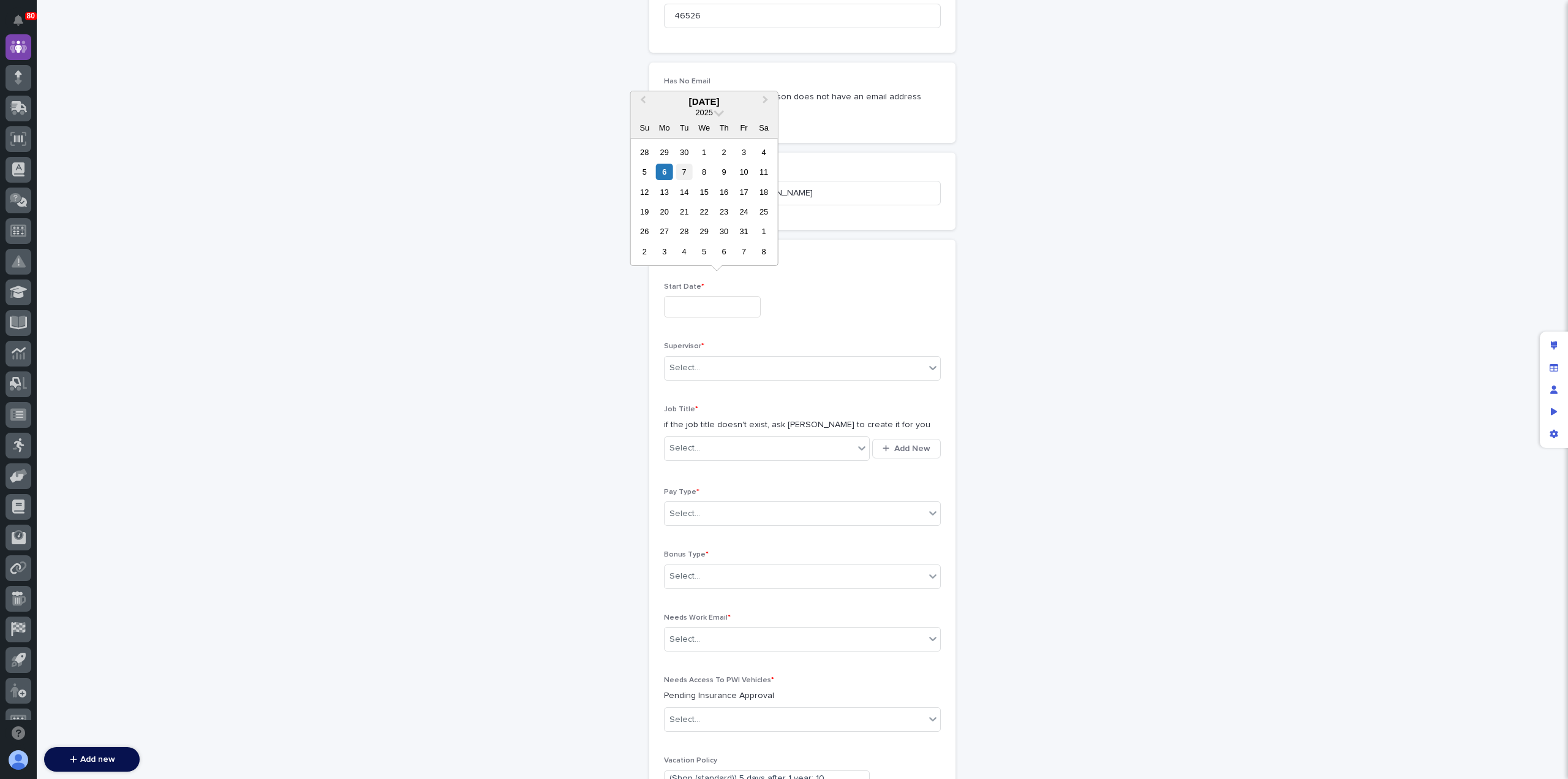
click at [688, 176] on div "7" at bounding box center [684, 172] width 16 height 16
type input "**********"
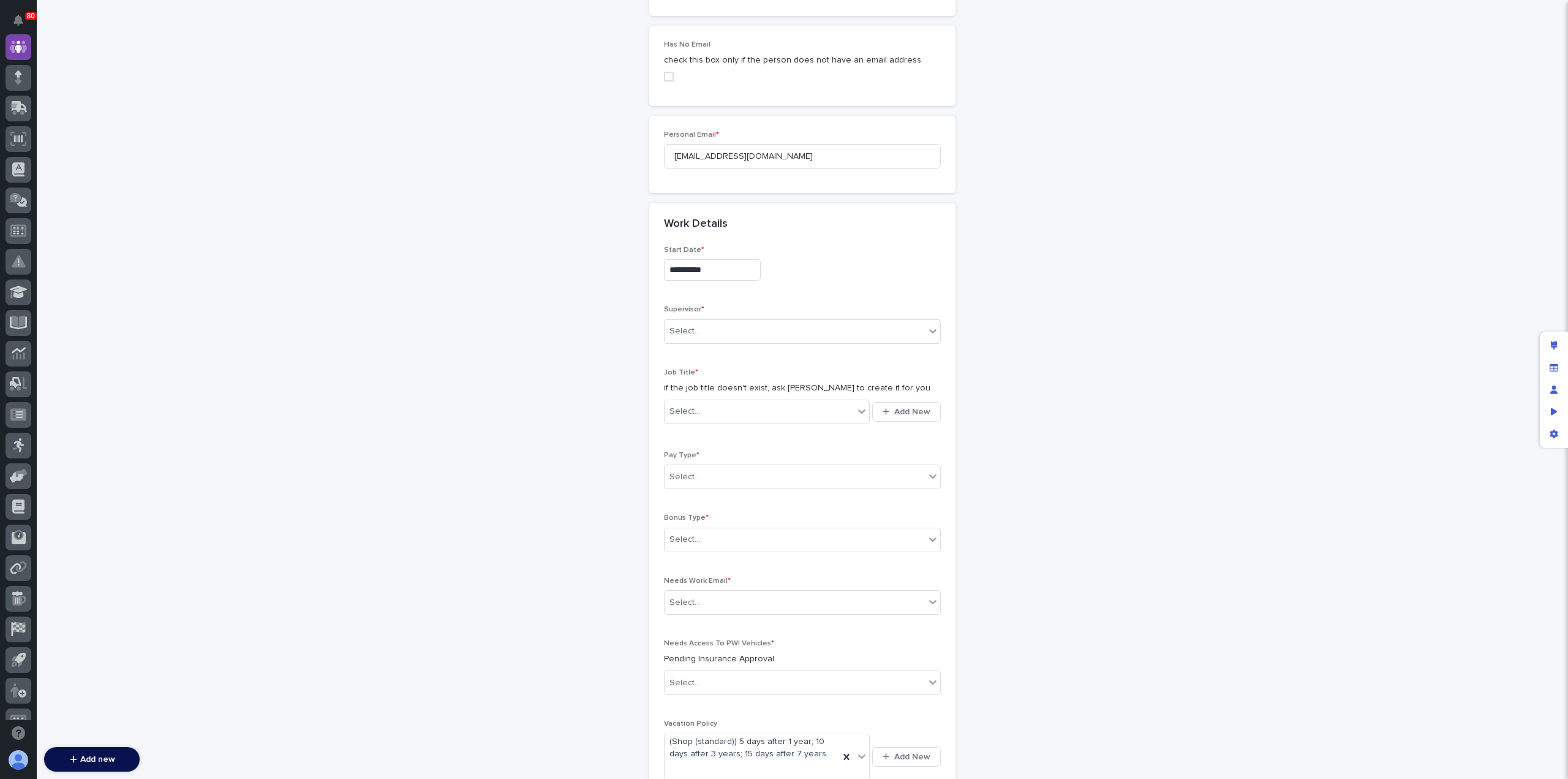
scroll to position [1164, 0]
click at [745, 320] on div "Select..." at bounding box center [795, 330] width 261 height 20
type input "****"
click at [737, 339] on div "[PERSON_NAME]" at bounding box center [797, 338] width 275 height 22
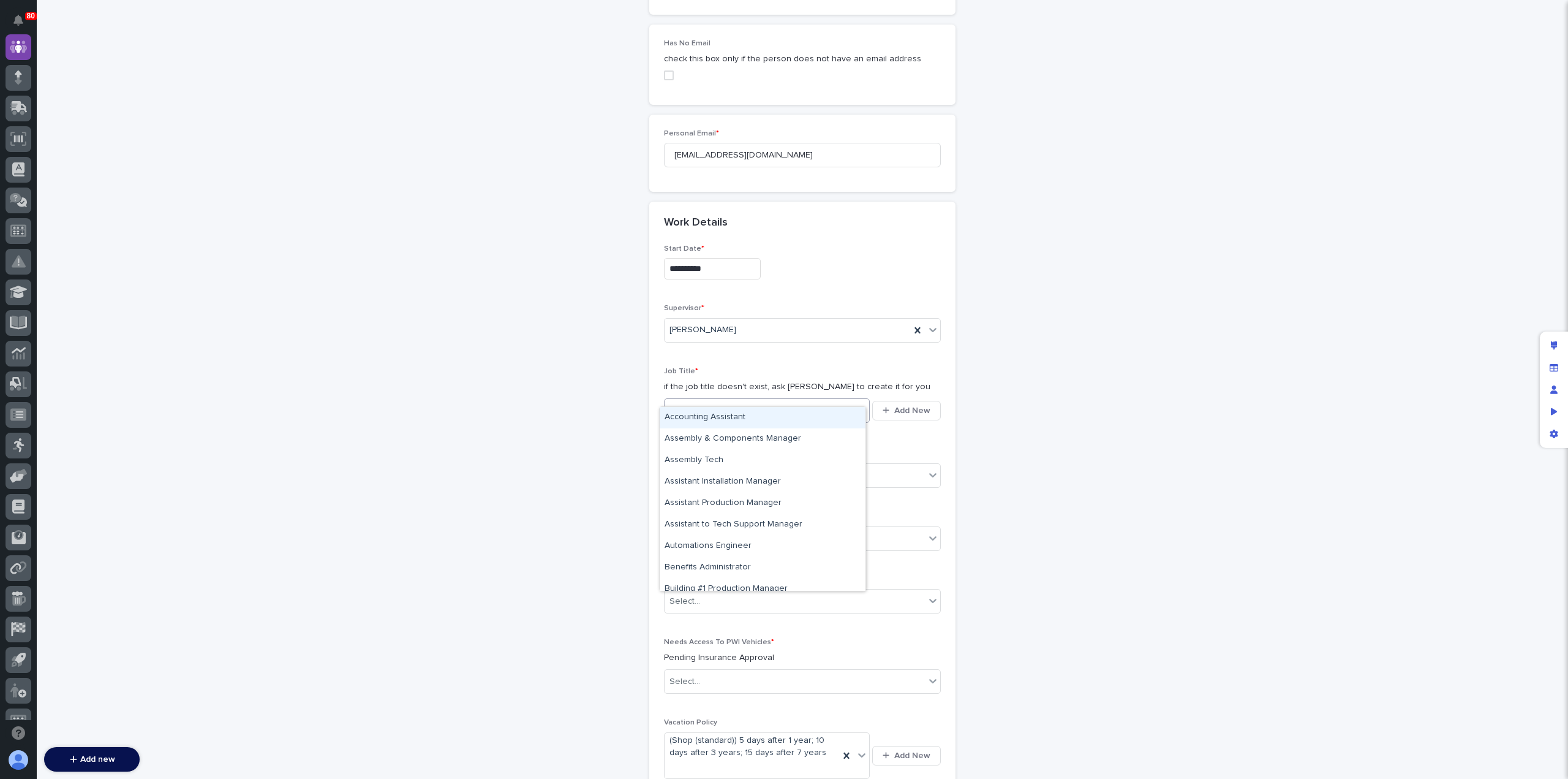
click at [711, 400] on div "Select..." at bounding box center [759, 410] width 189 height 20
type input "*"
type input "***"
click at [725, 420] on div "On-Site Crew" at bounding box center [762, 418] width 206 height 22
click at [757, 466] on div "Select..." at bounding box center [795, 476] width 261 height 20
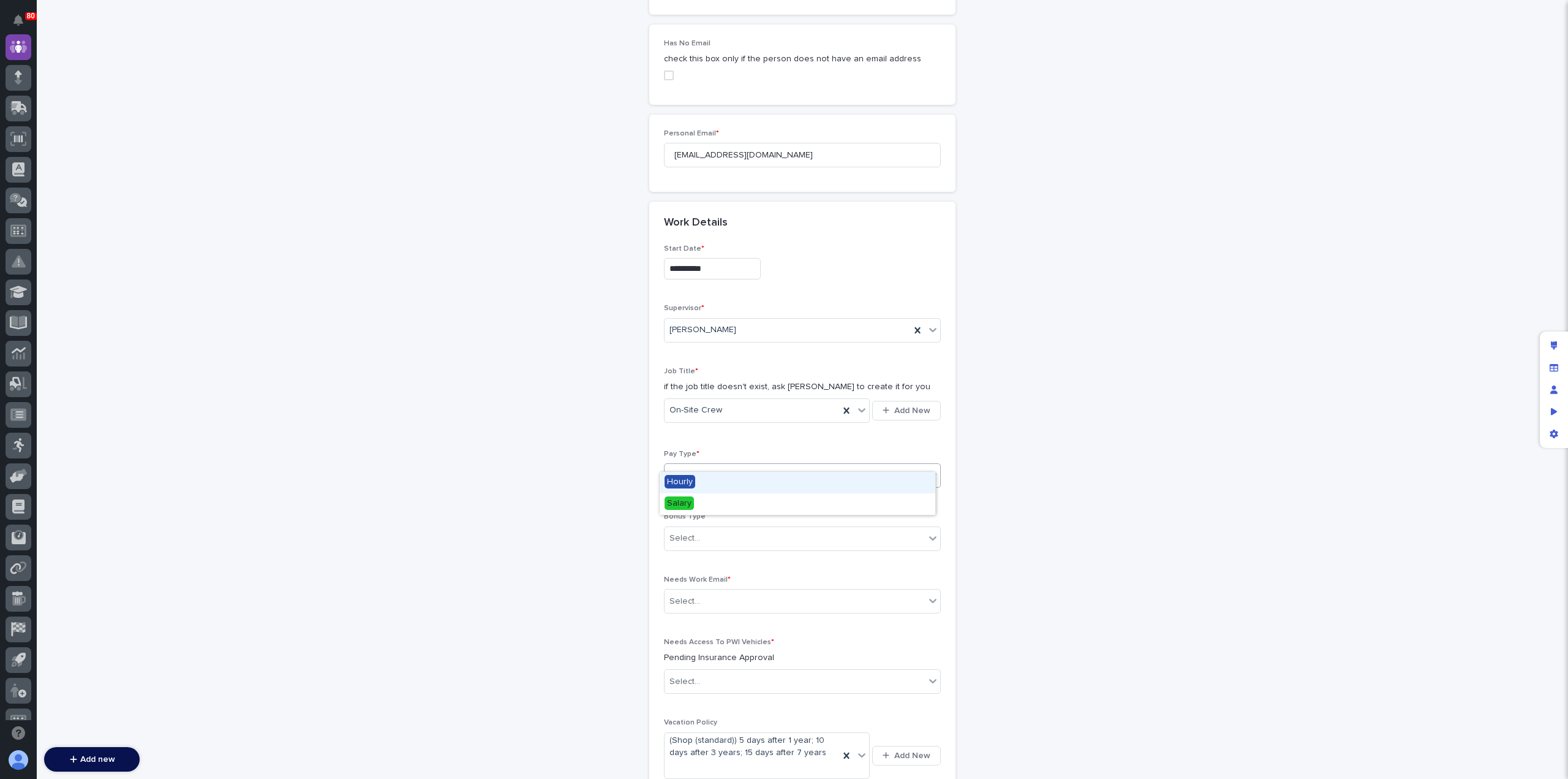
click at [750, 487] on div "Hourly" at bounding box center [797, 483] width 275 height 22
click at [744, 528] on div "Select..." at bounding box center [795, 538] width 261 height 20
click at [741, 565] on div "Points Based Hourly Bonus" at bounding box center [797, 567] width 275 height 22
click at [727, 592] on div "Select..." at bounding box center [795, 602] width 261 height 20
click at [717, 625] on div "No" at bounding box center [797, 629] width 275 height 22
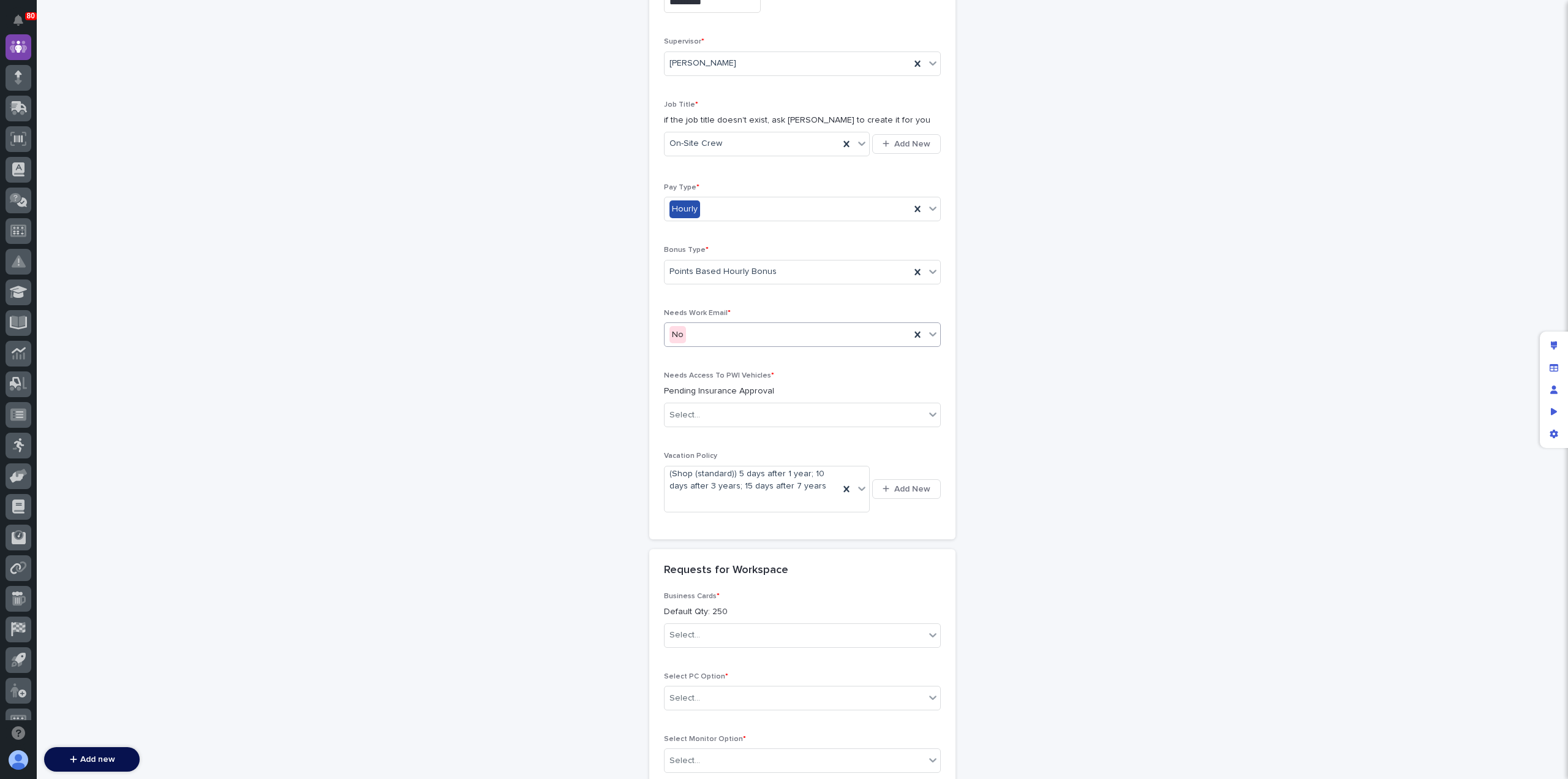
scroll to position [1431, 0]
click at [744, 404] on div "Select..." at bounding box center [795, 414] width 261 height 20
click at [729, 417] on div "Yes" at bounding box center [797, 420] width 275 height 22
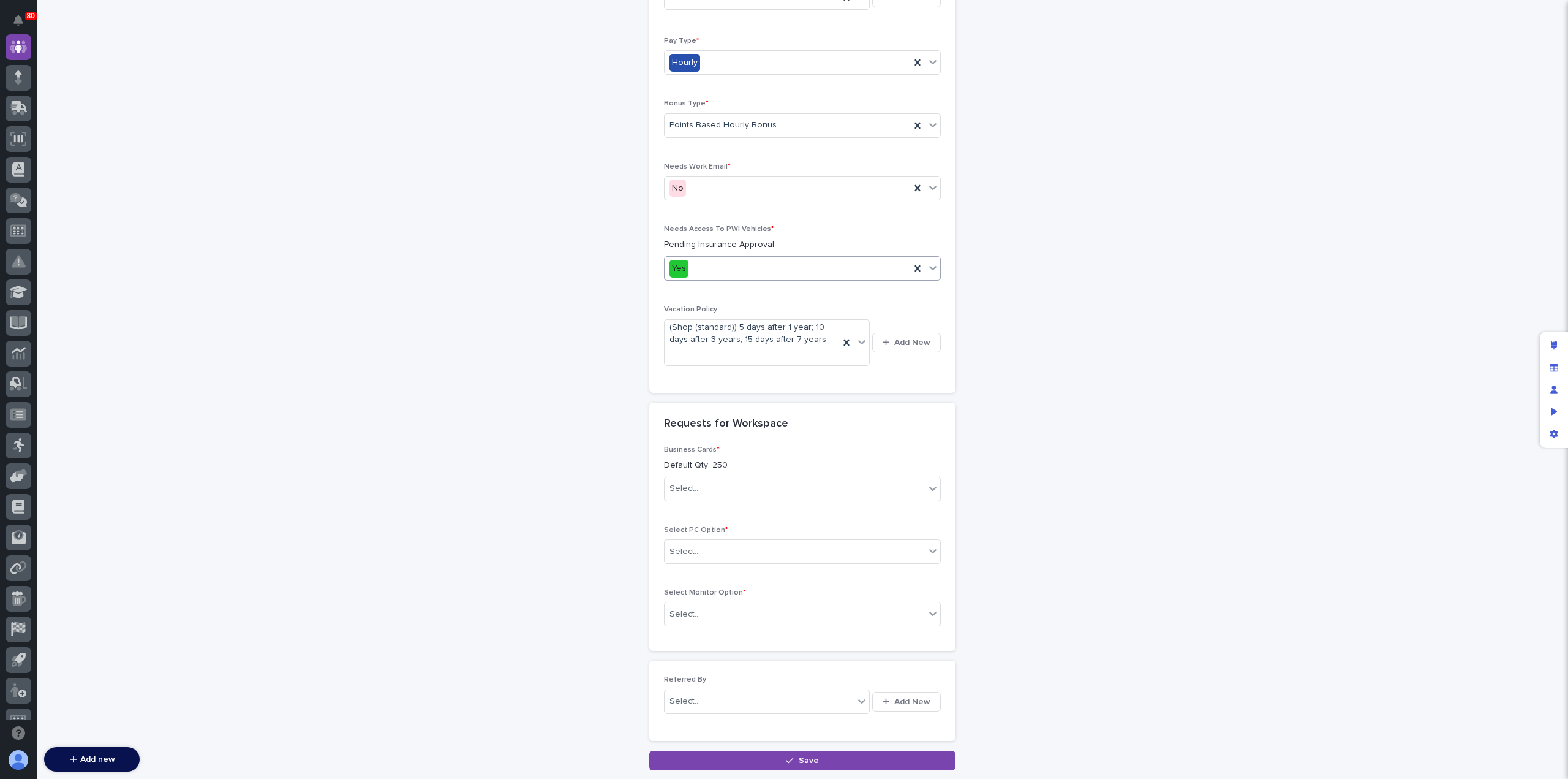
scroll to position [1644, 0]
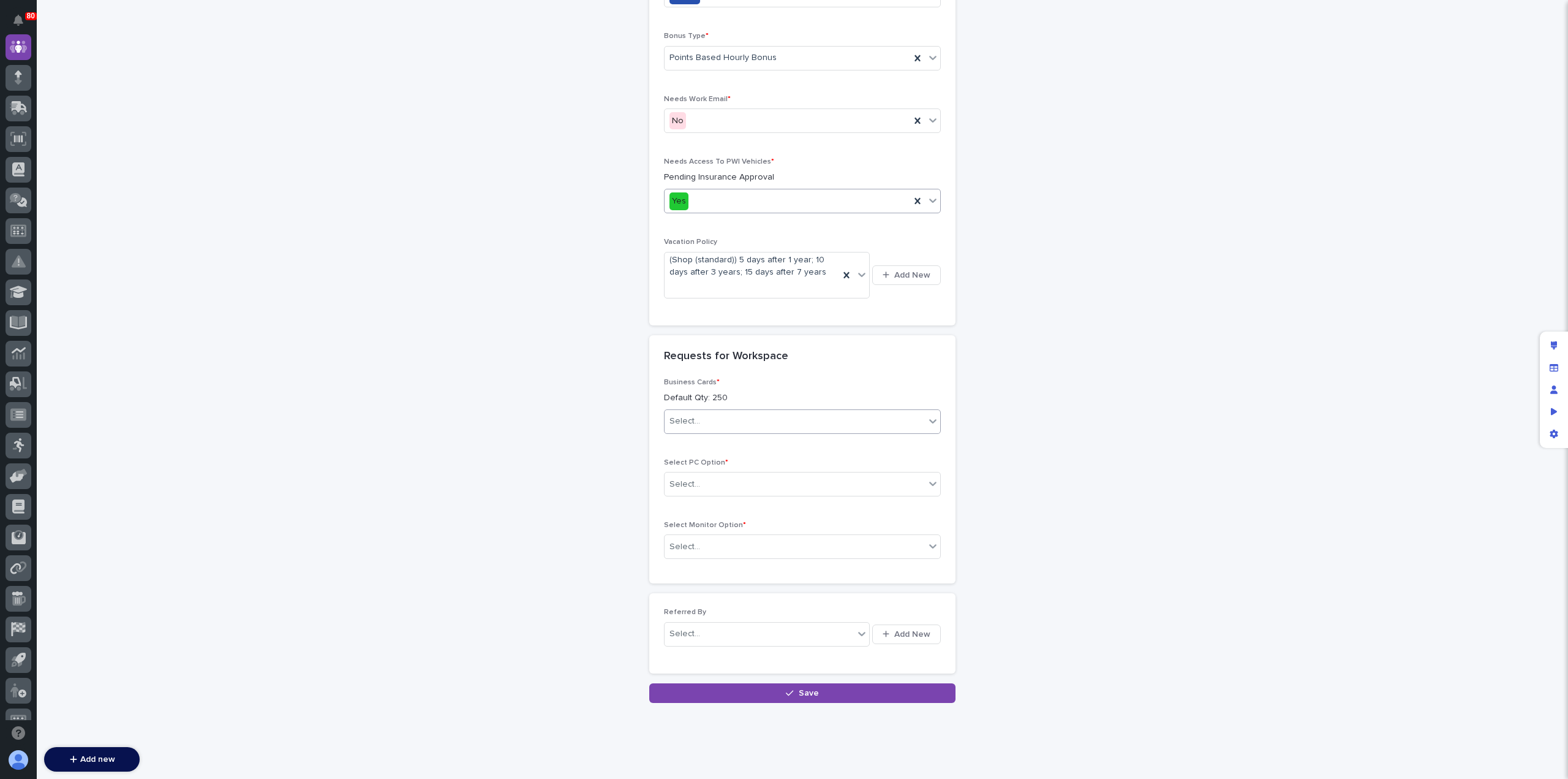
click at [761, 411] on div "Select..." at bounding box center [795, 421] width 261 height 20
click at [750, 449] on div "No" at bounding box center [797, 448] width 275 height 22
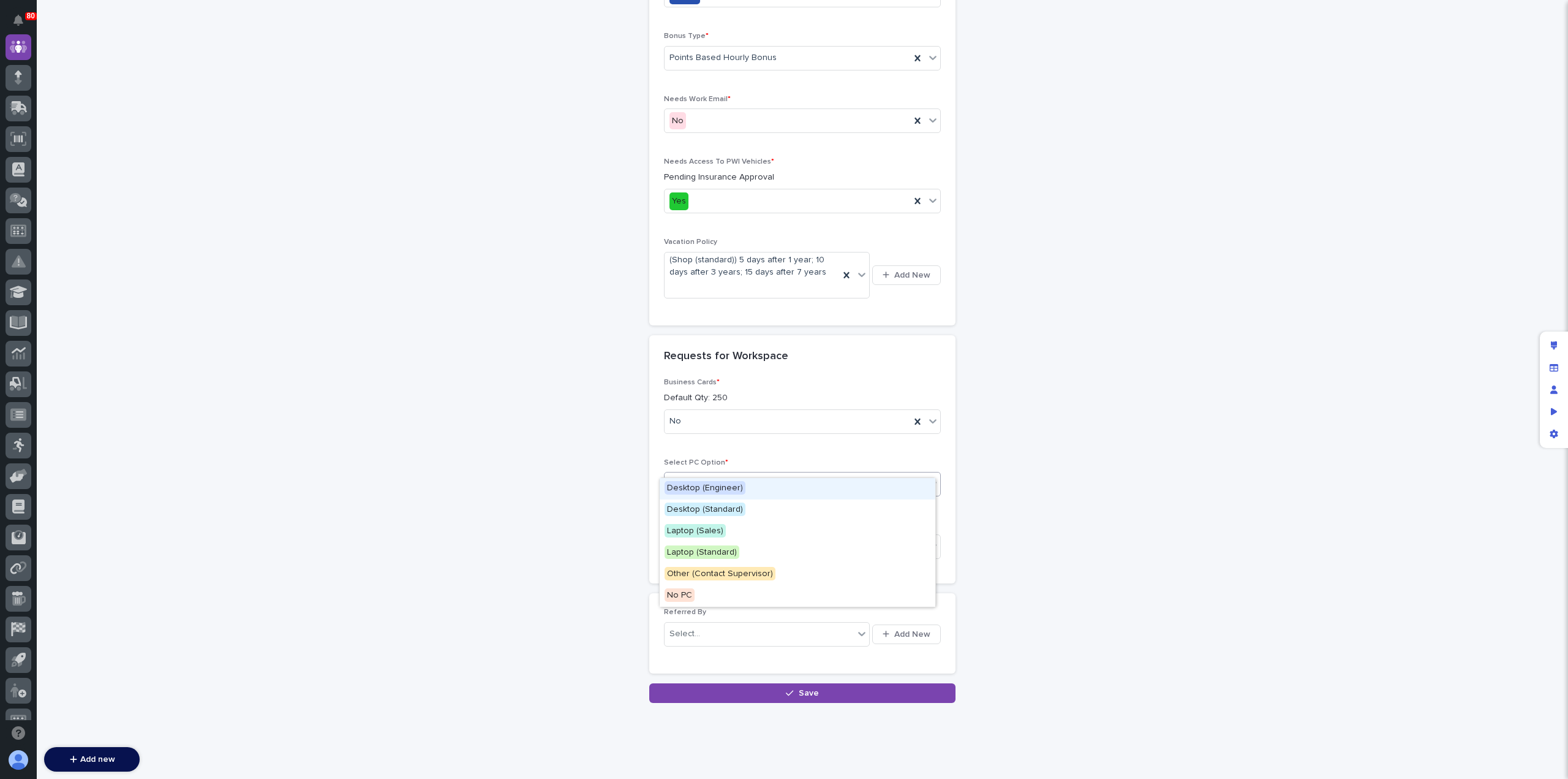
click at [745, 474] on div "Select..." at bounding box center [795, 484] width 261 height 20
click at [737, 591] on div "No PC" at bounding box center [797, 596] width 275 height 22
click at [719, 537] on div "Select..." at bounding box center [795, 547] width 261 height 20
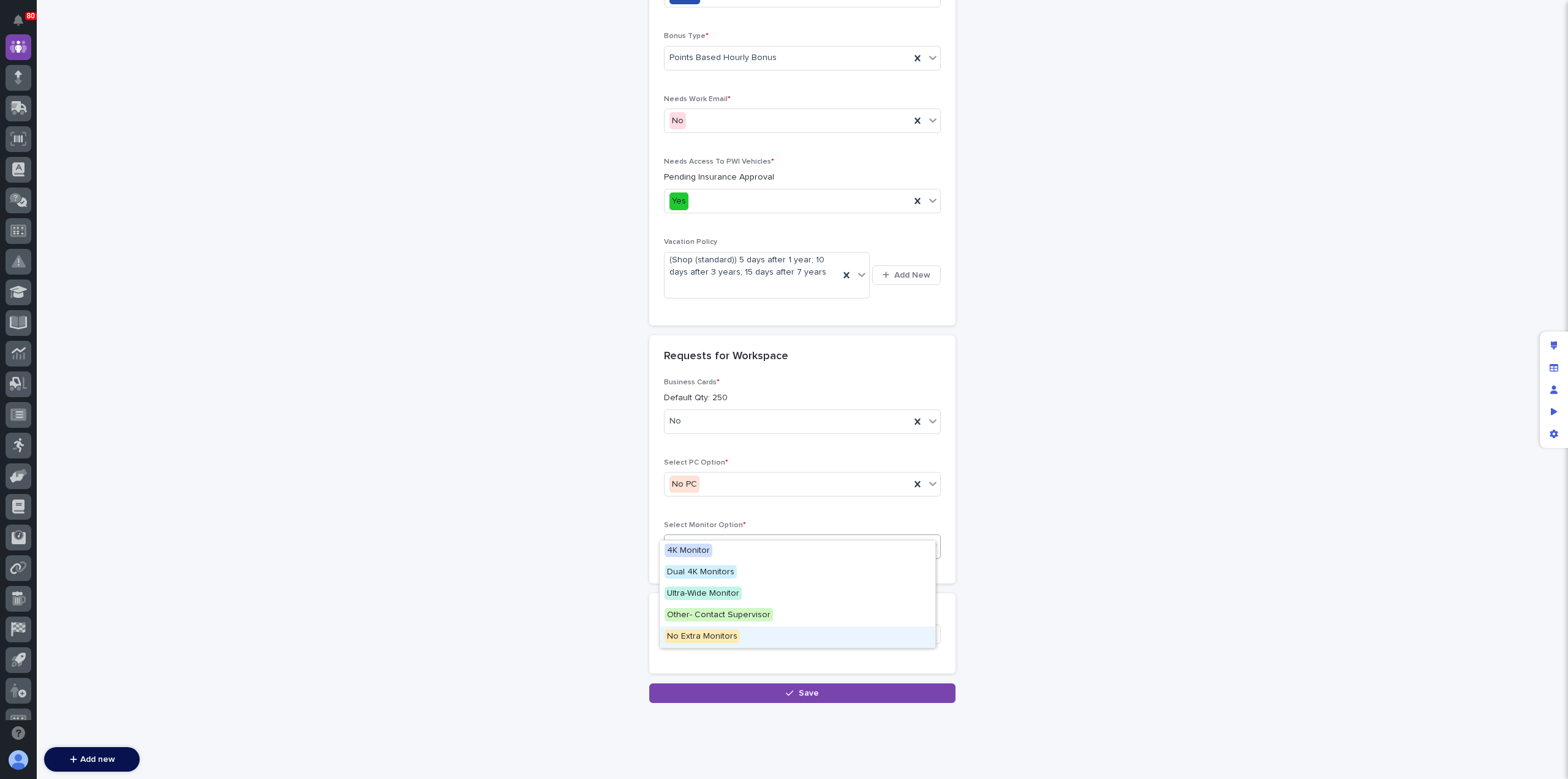
click at [723, 638] on span "No Extra Monitors" at bounding box center [702, 636] width 75 height 14
click at [717, 624] on div "Select..." at bounding box center [759, 634] width 189 height 20
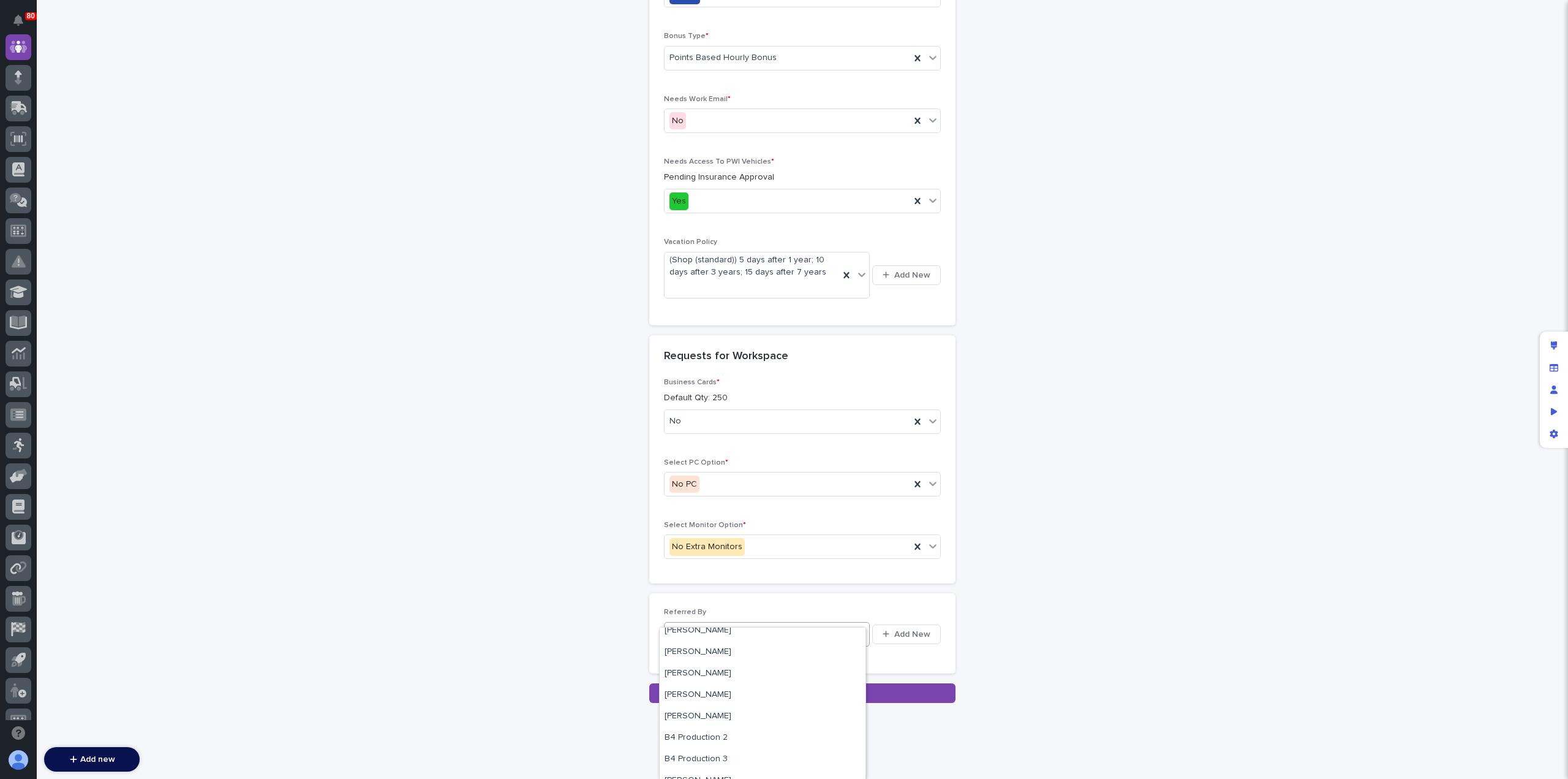
scroll to position [200, 0]
click at [716, 695] on div "[PERSON_NAME]" at bounding box center [762, 696] width 206 height 22
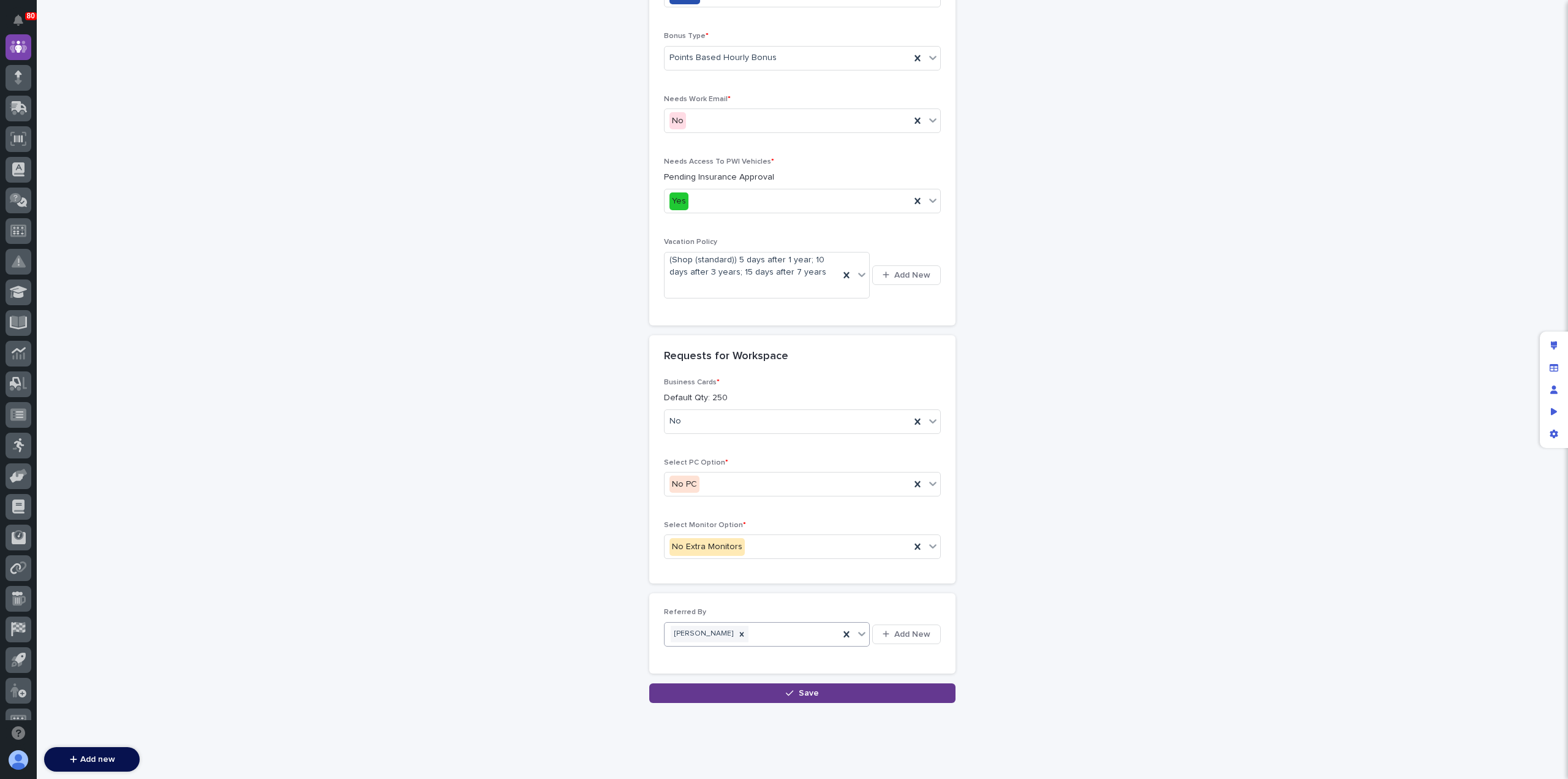
click at [768, 684] on button "Save" at bounding box center [802, 694] width 306 height 20
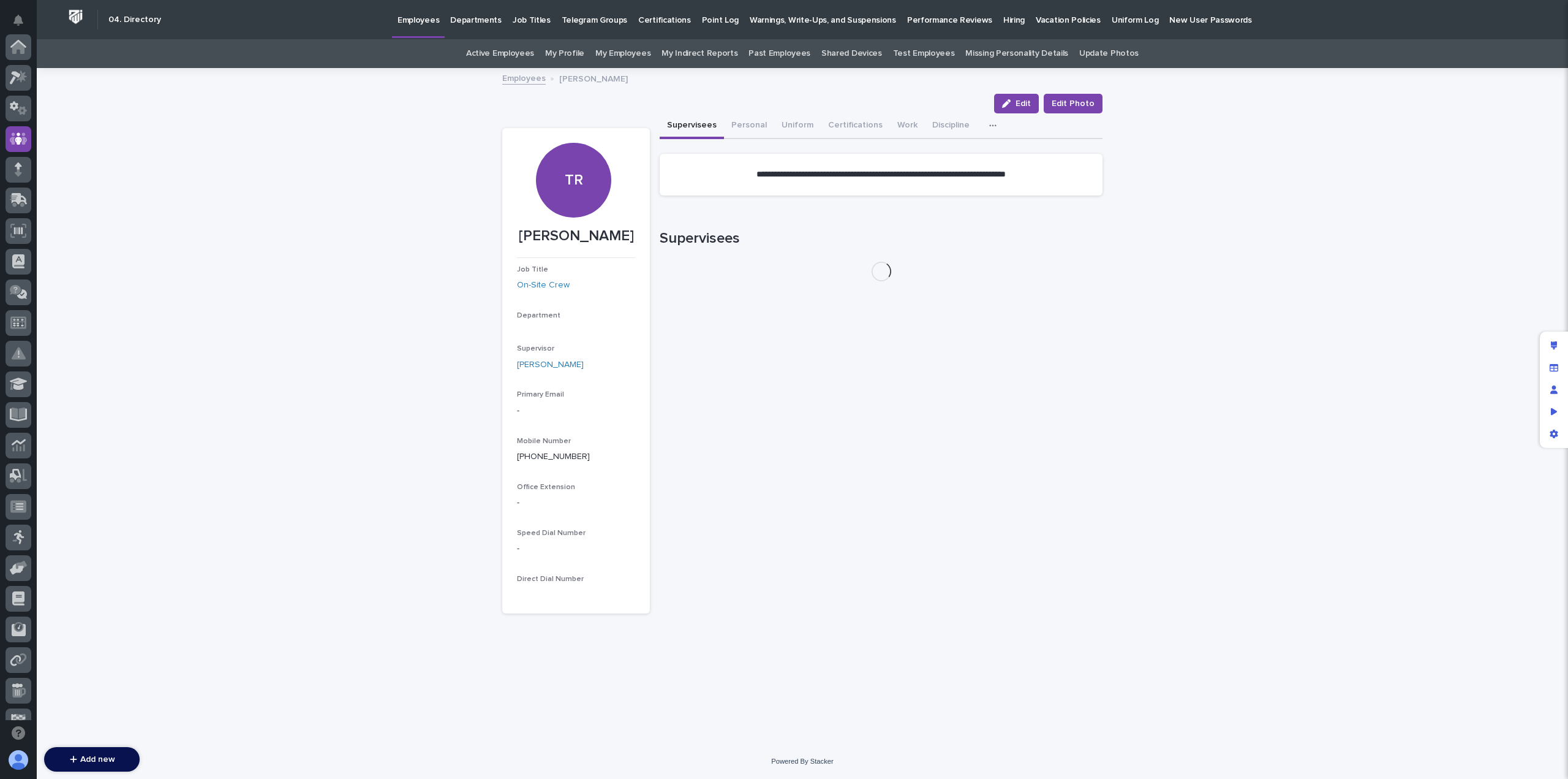
scroll to position [92, 0]
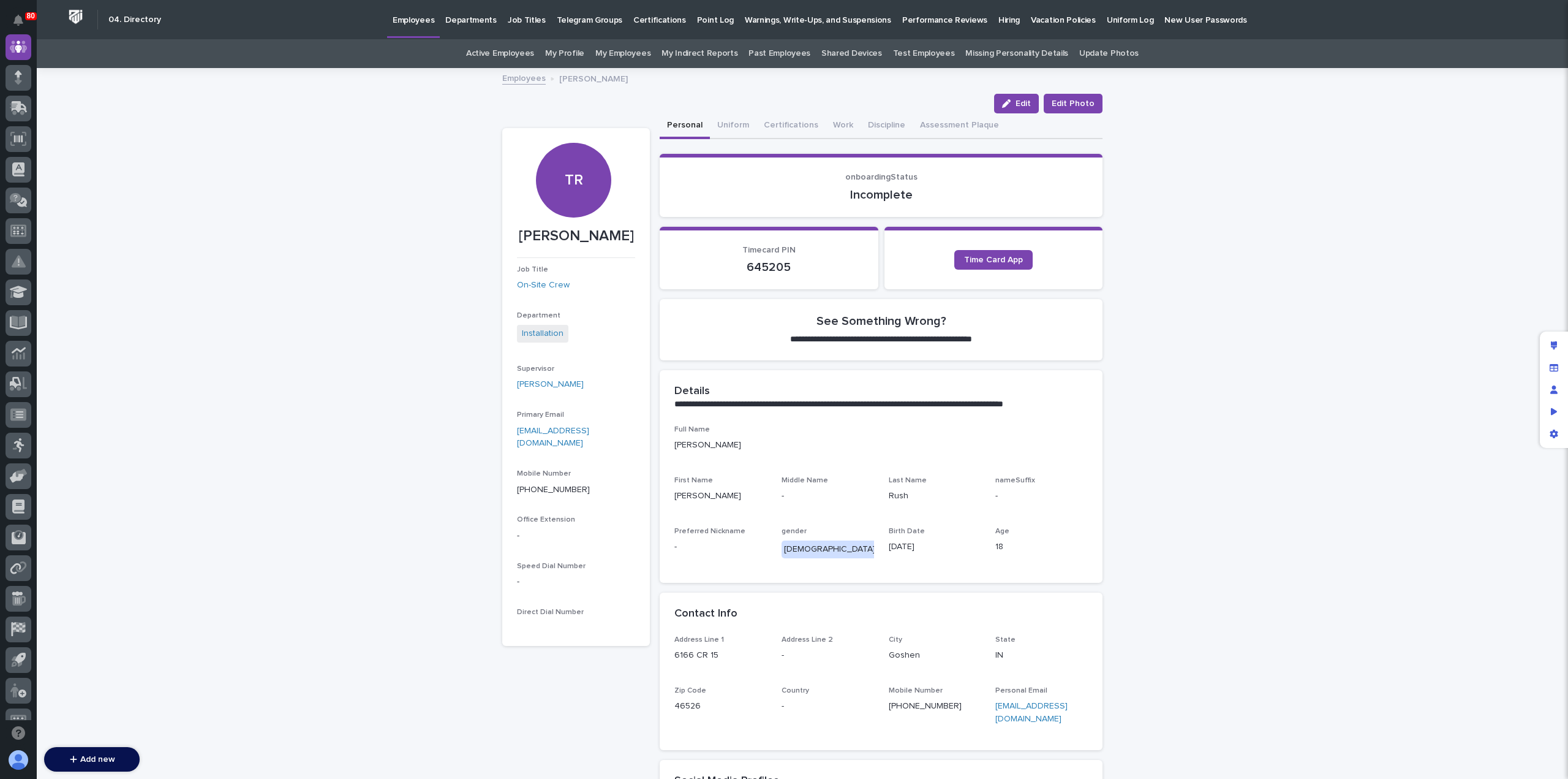
click at [998, 18] on p "Hiring" at bounding box center [1009, 13] width 22 height 25
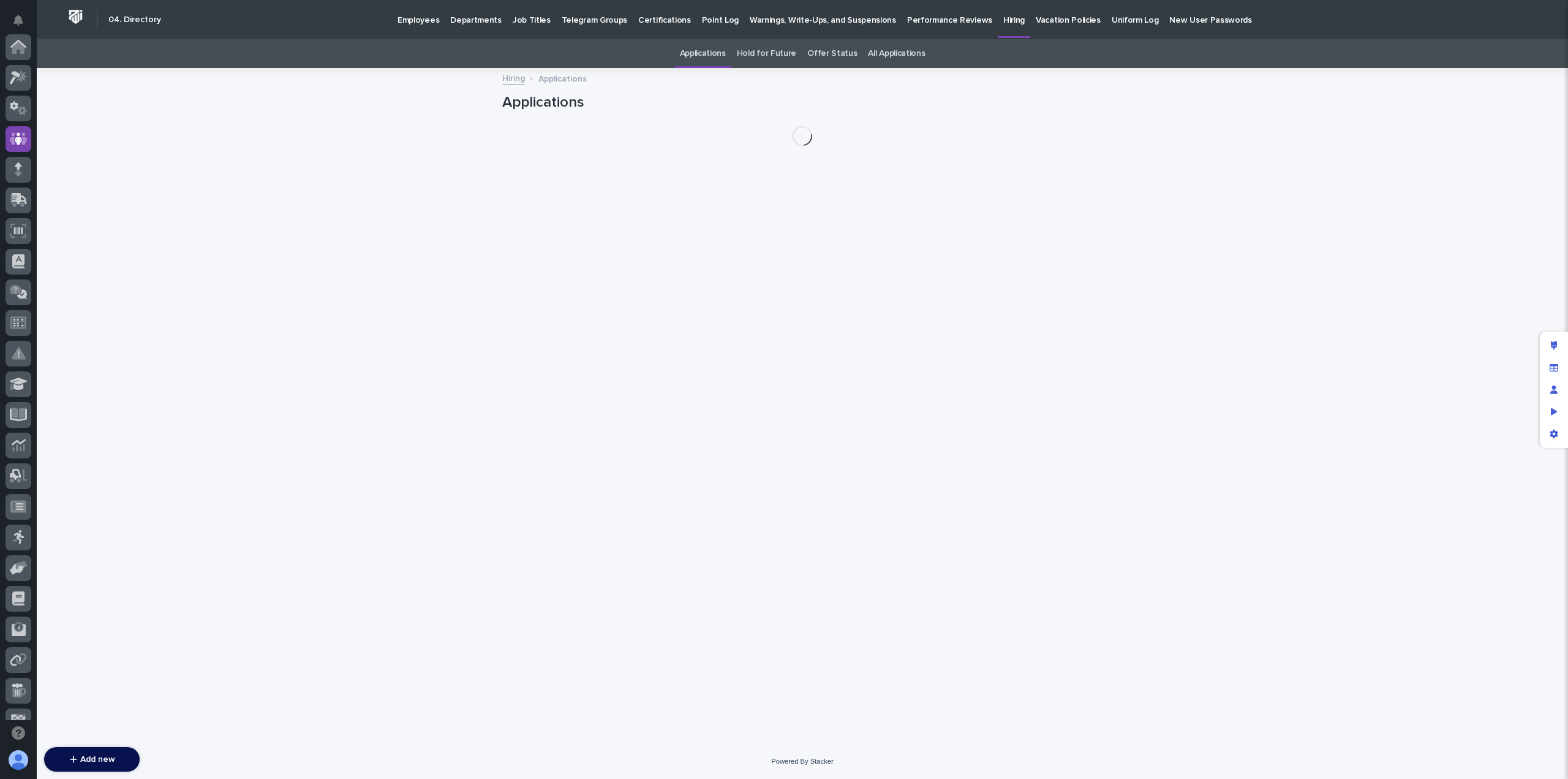
scroll to position [92, 0]
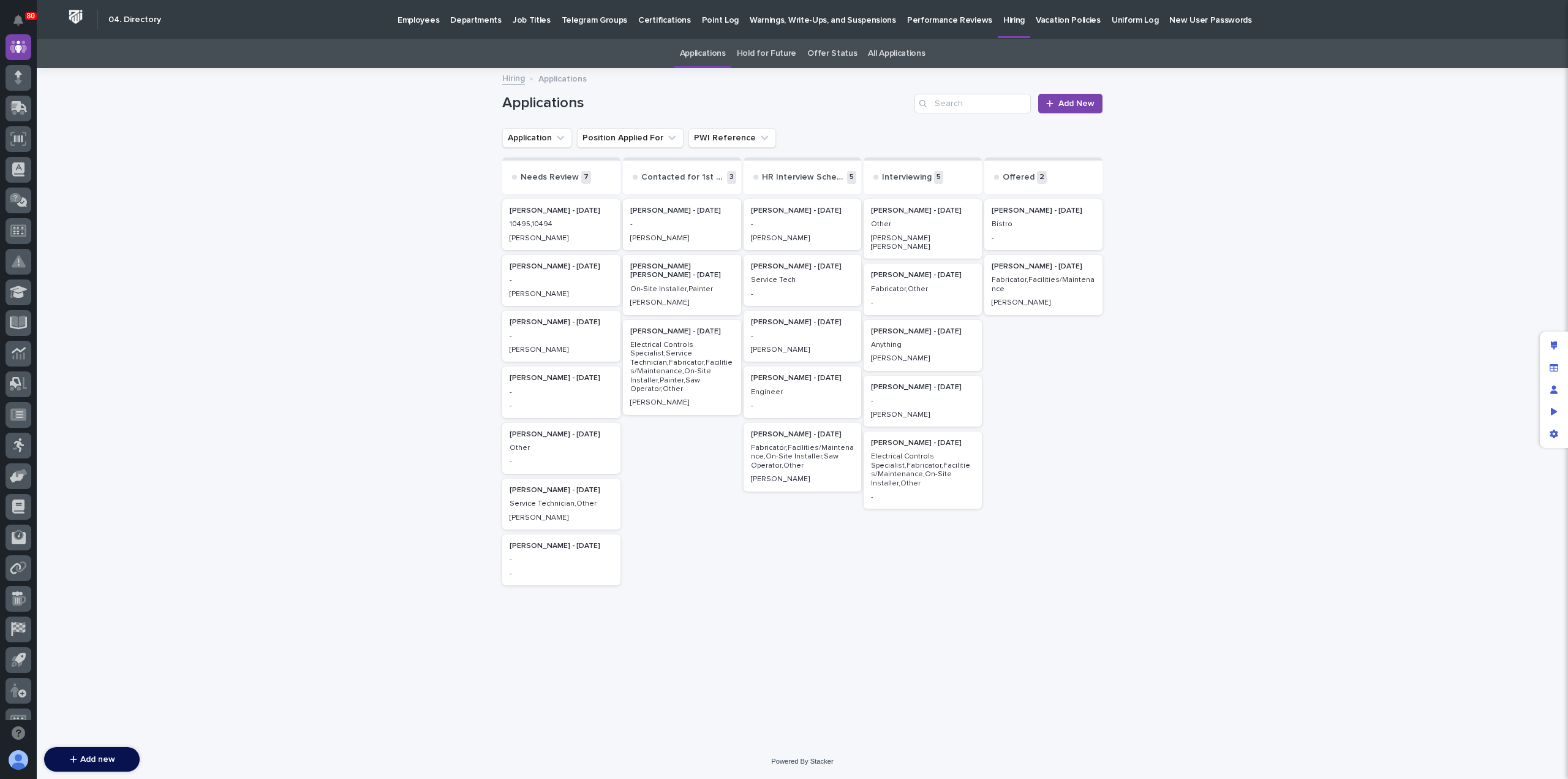
click at [1041, 289] on p "Fabricator,Facilities/Maintenance" at bounding box center [1044, 285] width 104 height 18
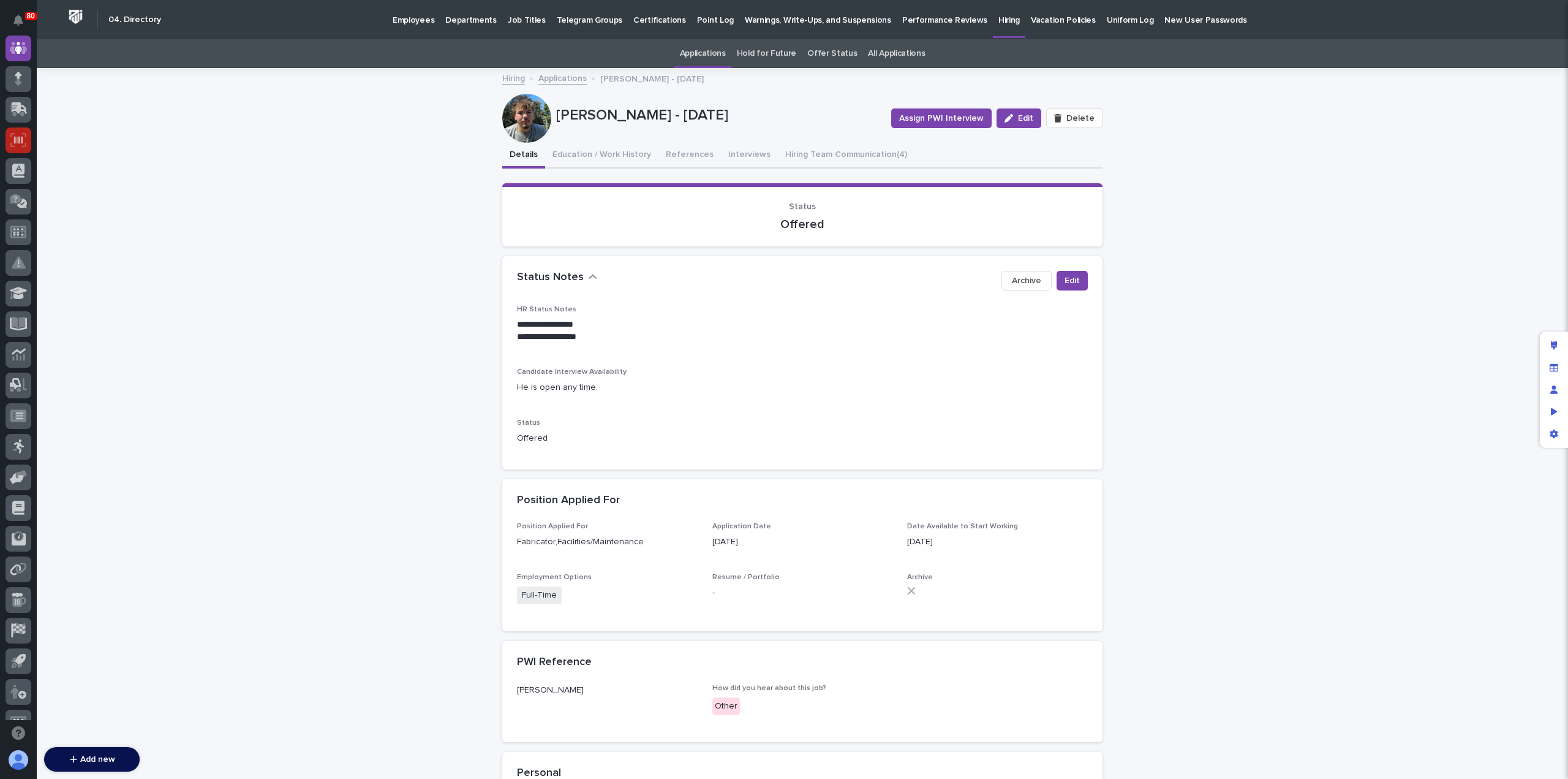
scroll to position [90, 0]
click at [998, 18] on p "Hiring" at bounding box center [1009, 13] width 22 height 25
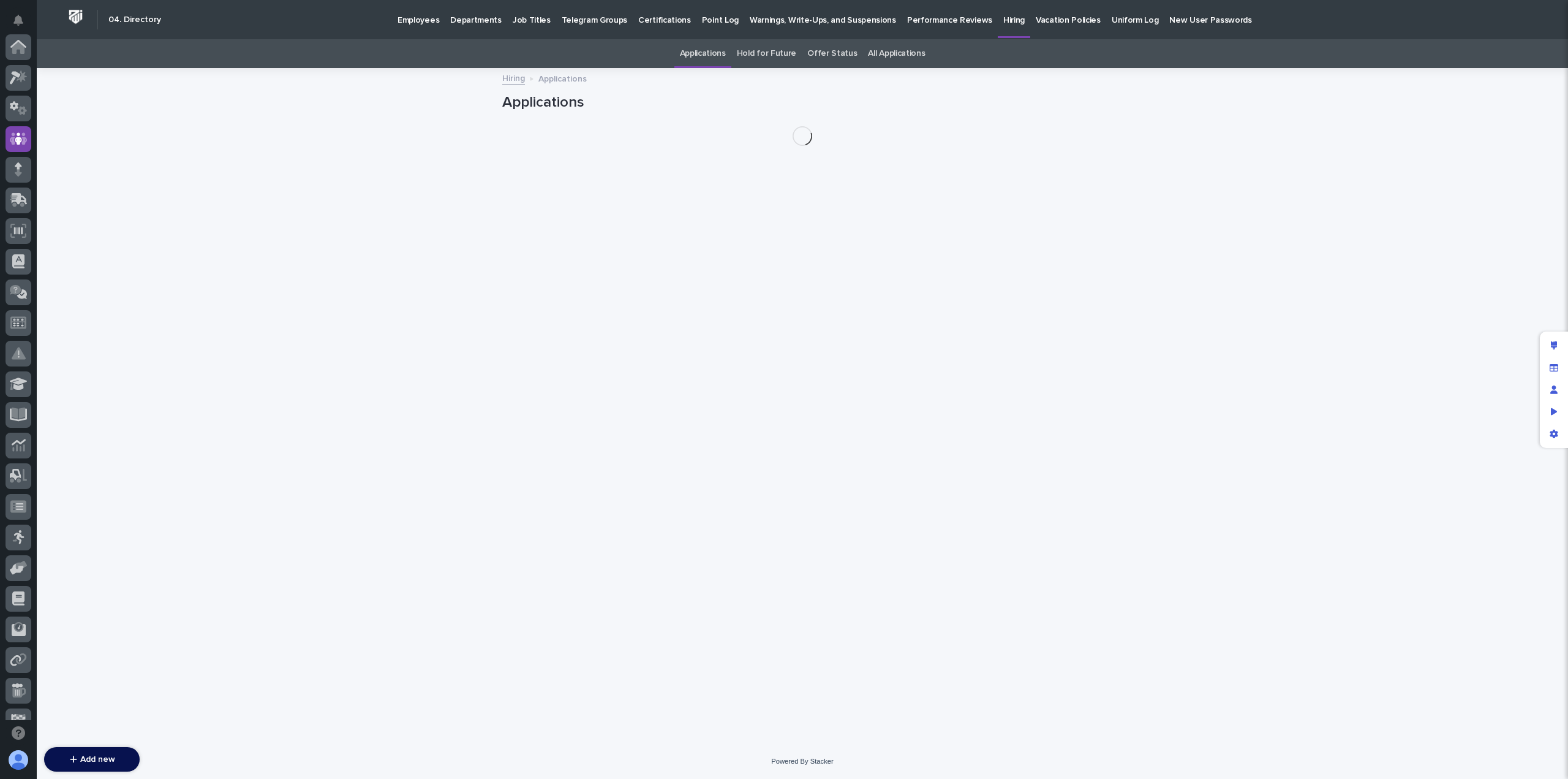
scroll to position [92, 0]
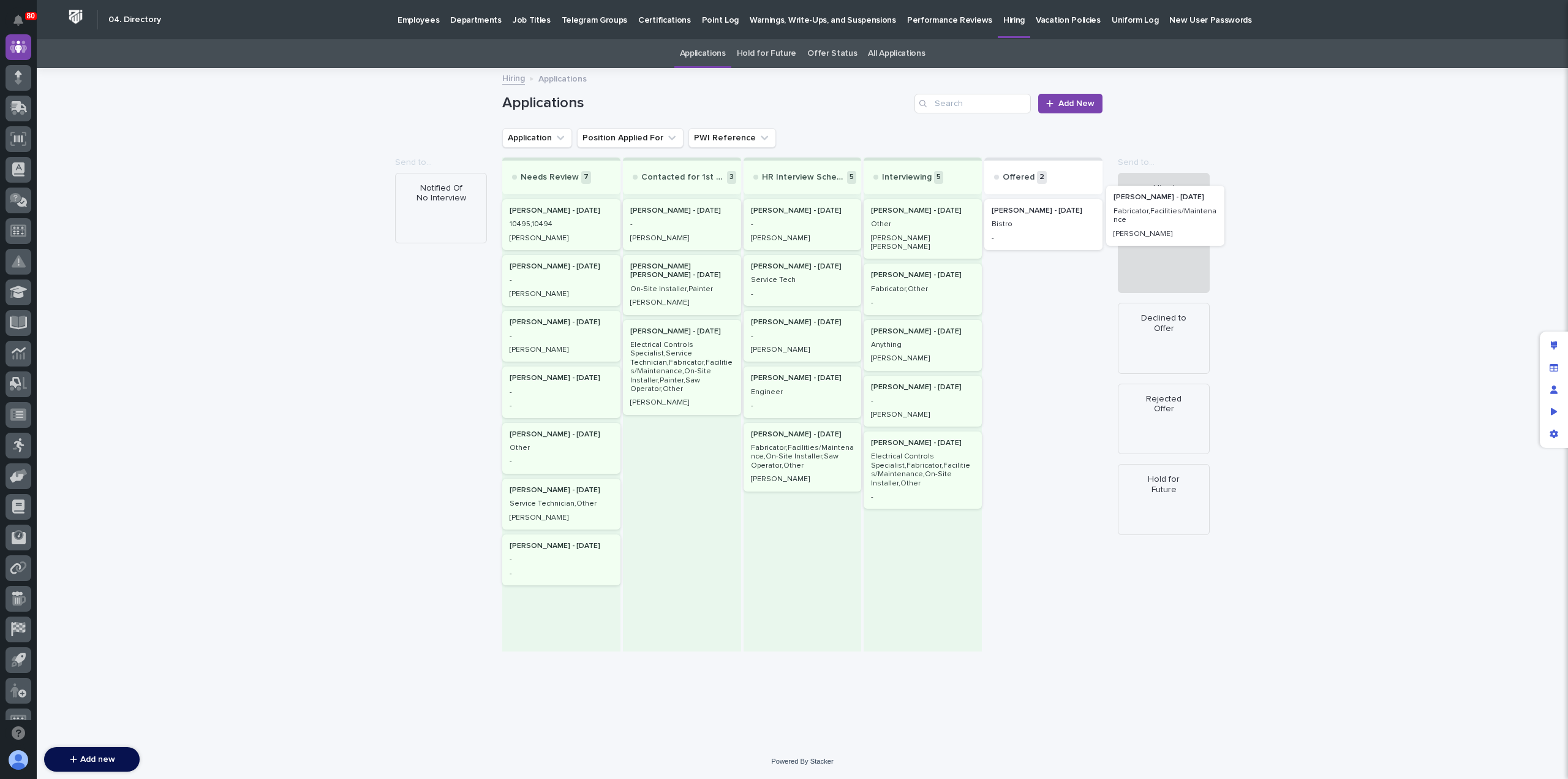
drag, startPoint x: 1055, startPoint y: 291, endPoint x: 1181, endPoint y: 221, distance: 144.1
click at [1103, 221] on div "Send to... Notified Of No Interview Send to... Hired Declined to Offer Rejected…" at bounding box center [802, 404] width 600 height 494
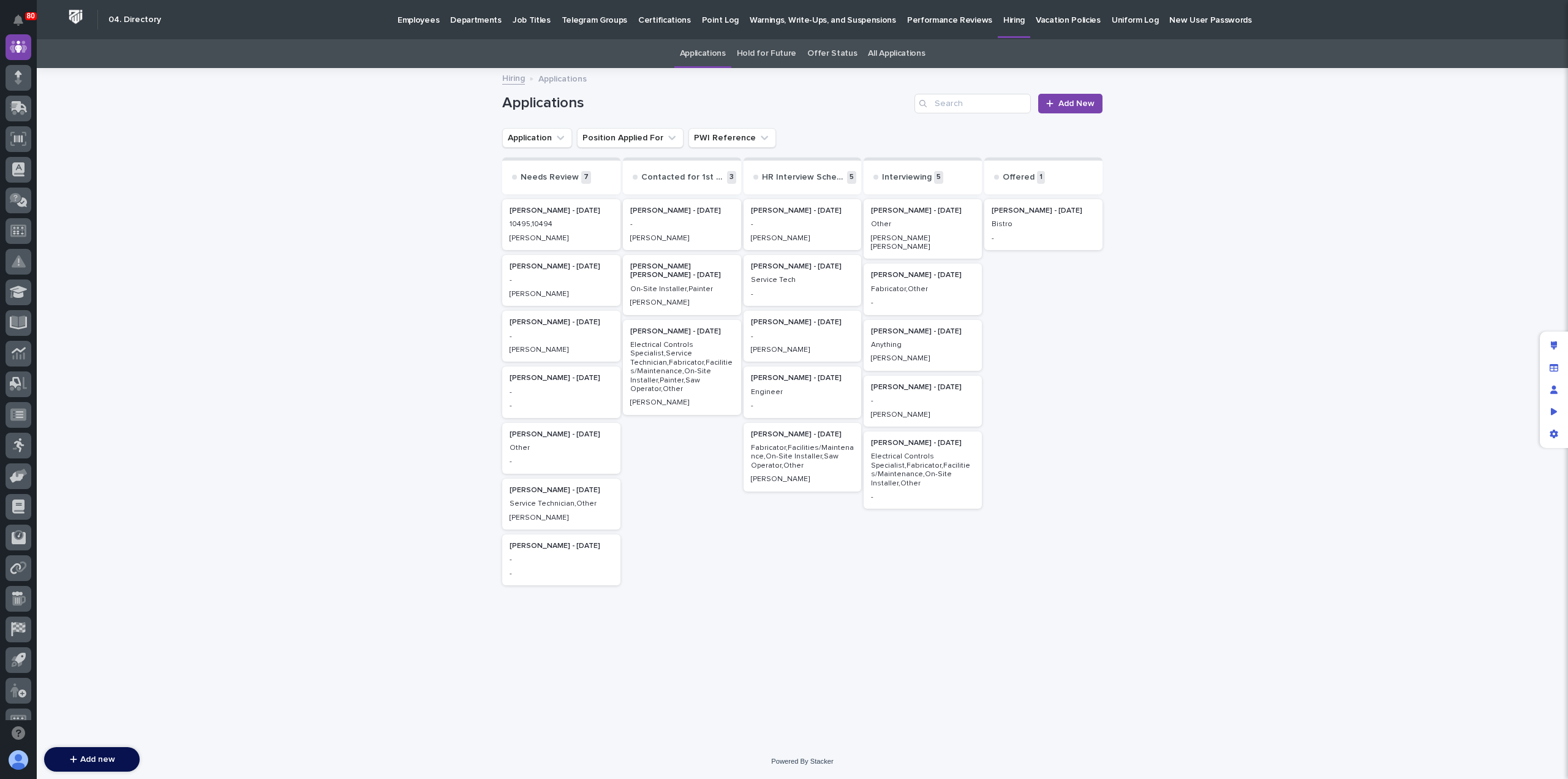
click at [1030, 229] on p "Bistro" at bounding box center [1044, 224] width 104 height 8
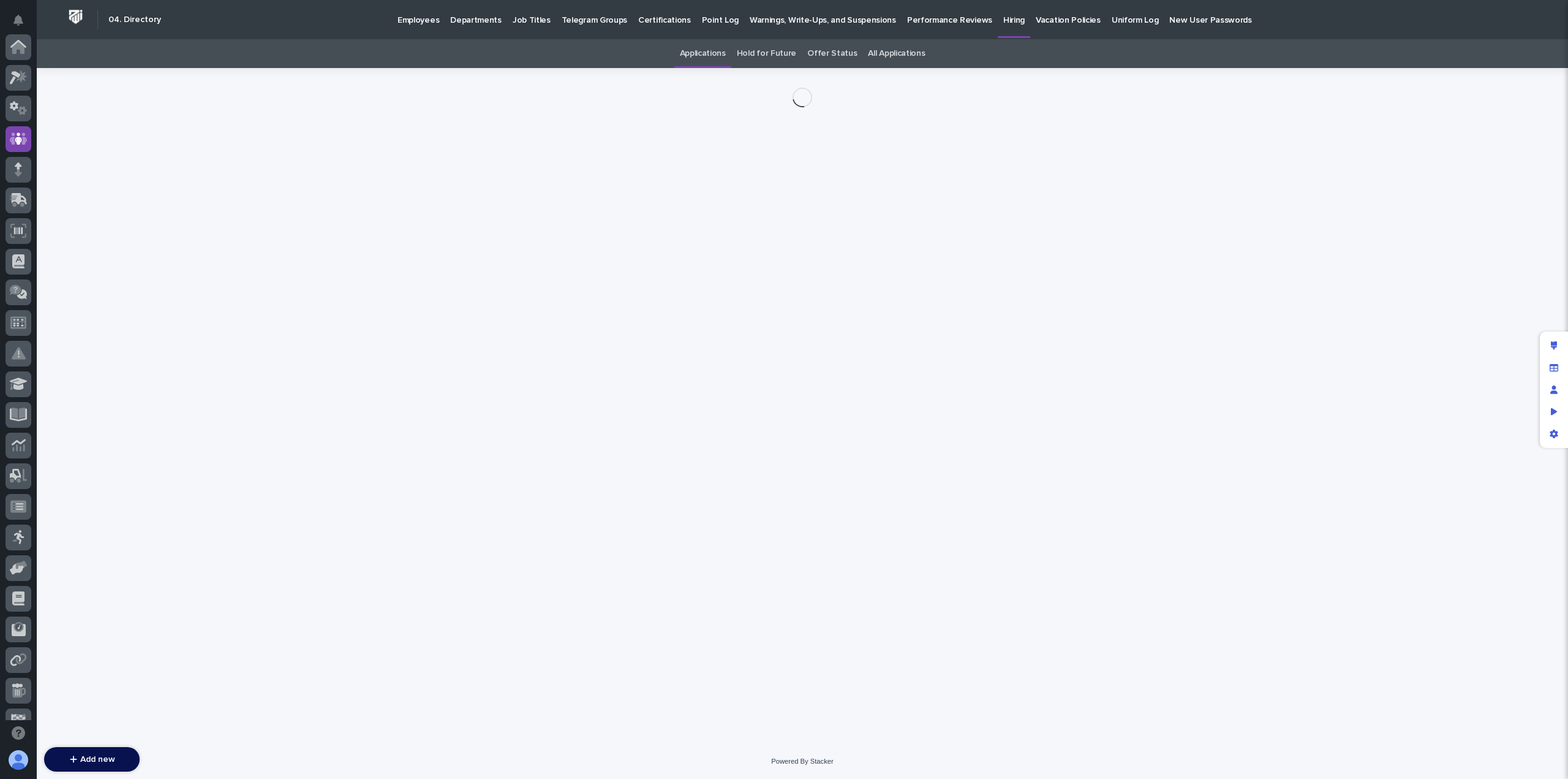
scroll to position [92, 0]
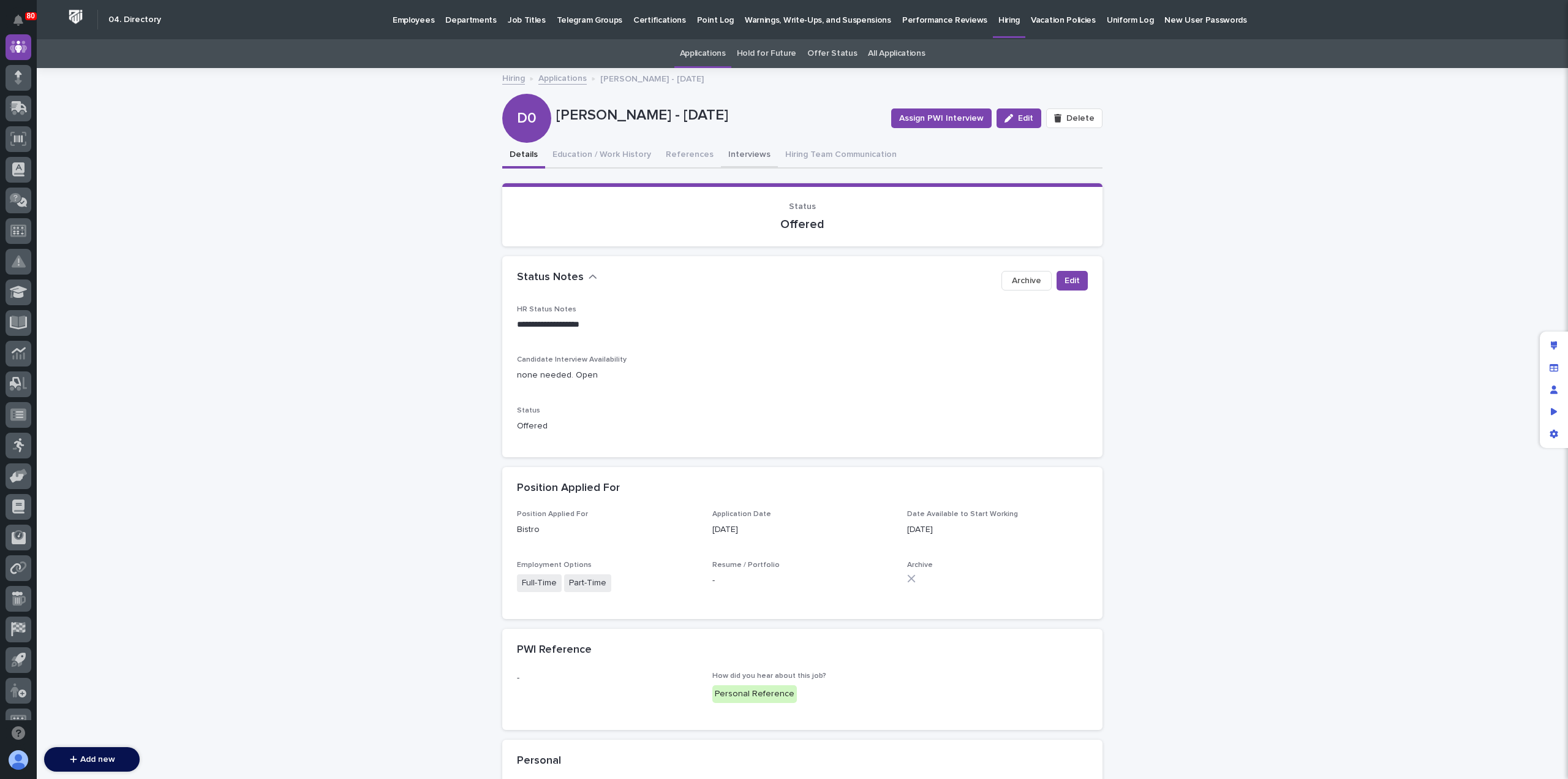
click at [729, 154] on button "Interviews" at bounding box center [749, 155] width 57 height 25
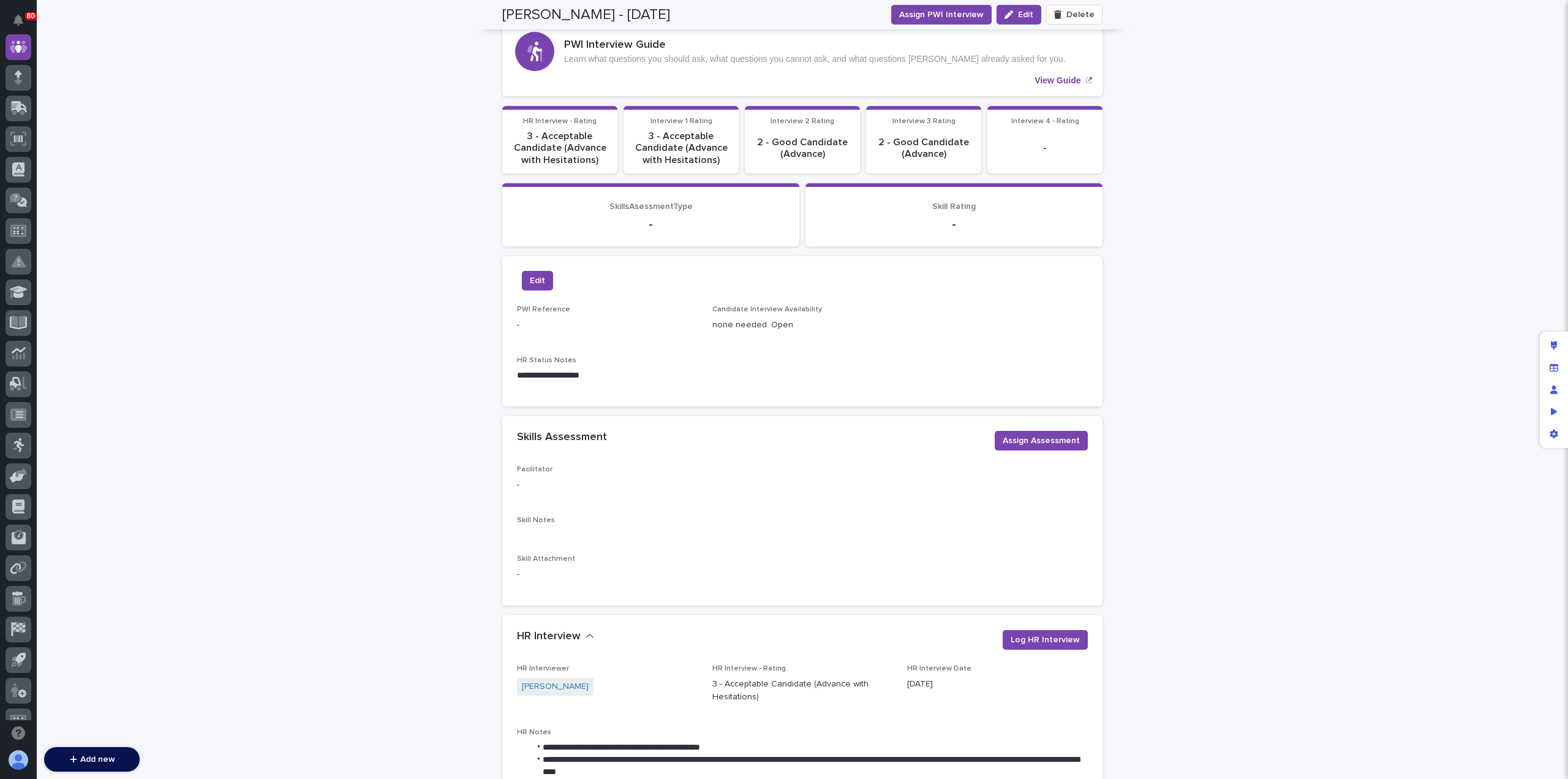
scroll to position [178, 0]
click at [1027, 444] on span "Assign Assessment" at bounding box center [1041, 439] width 77 height 12
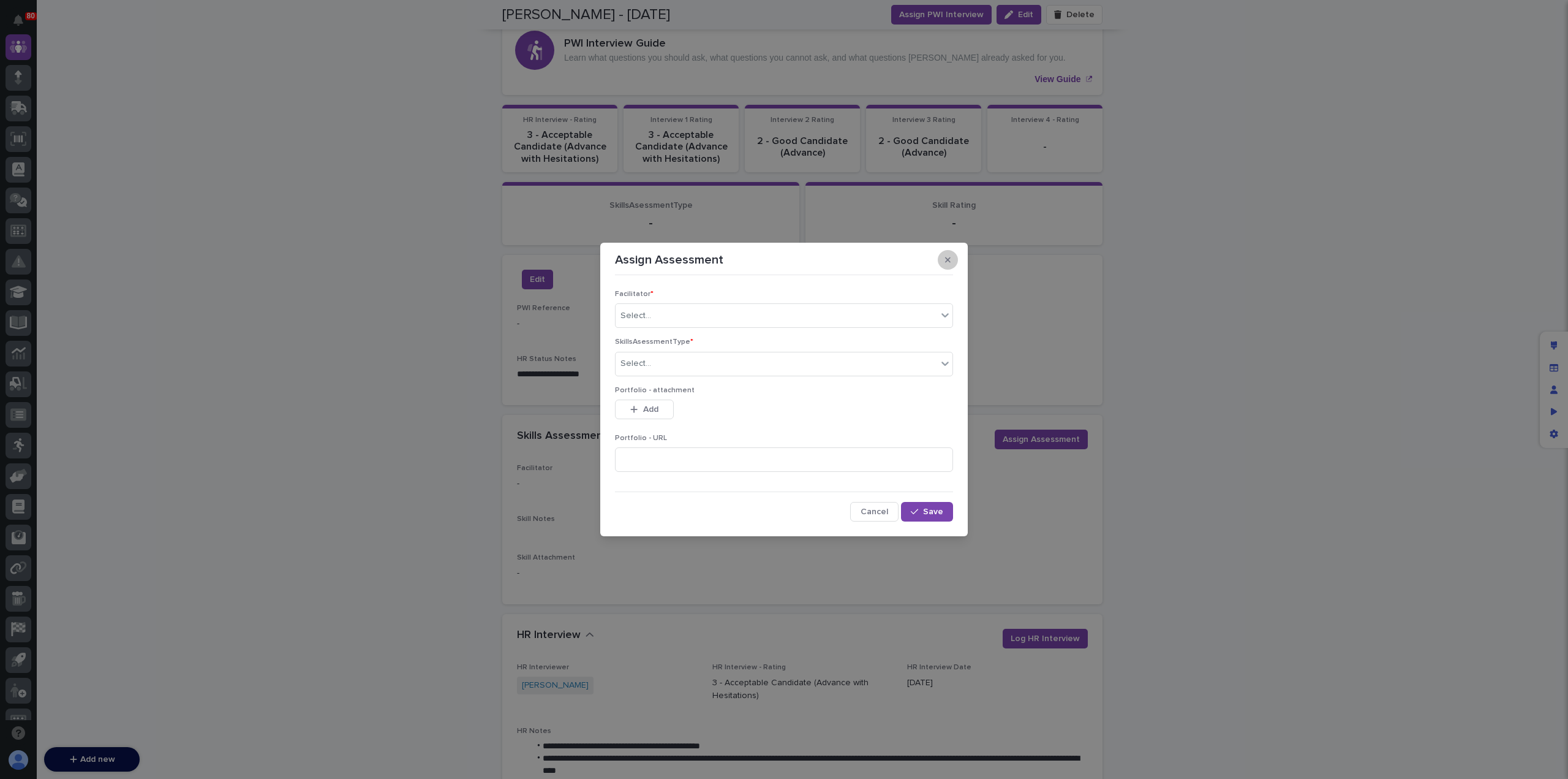
click at [950, 262] on icon "button" at bounding box center [948, 259] width 5 height 8
